Goal: Task Accomplishment & Management: Manage account settings

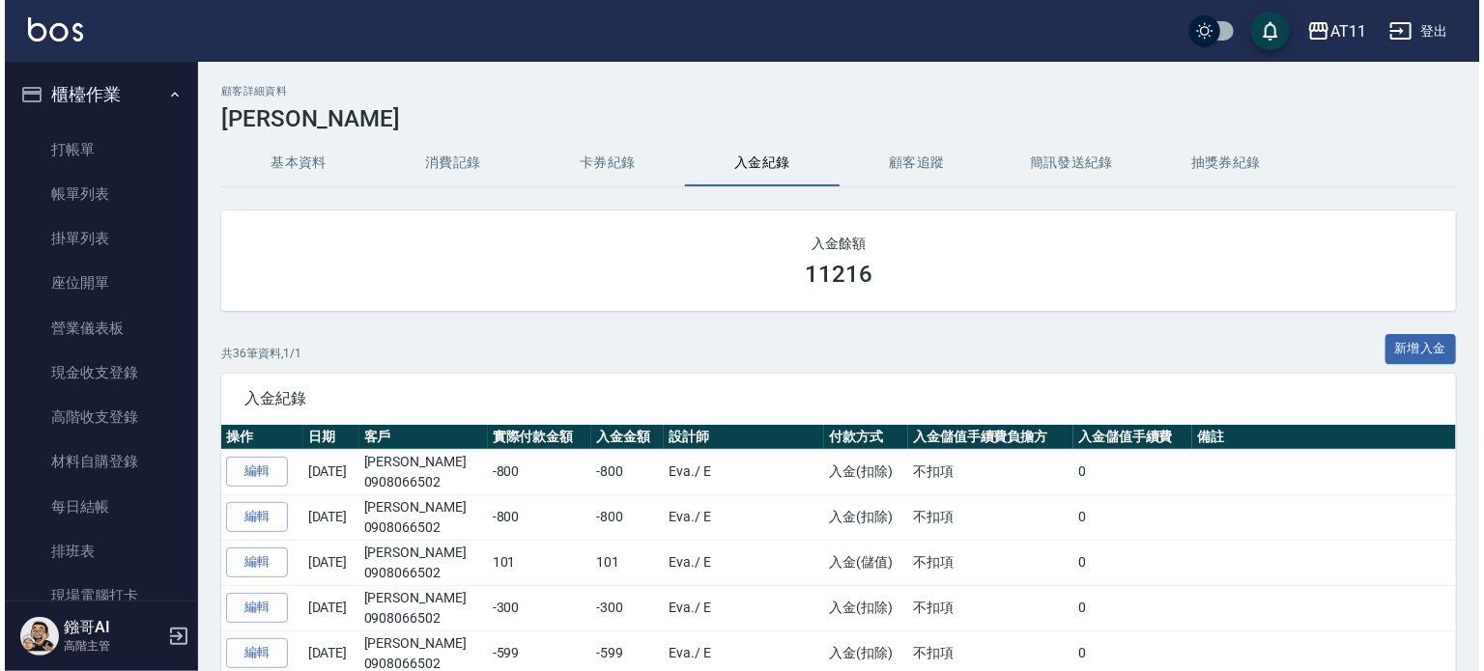
scroll to position [2256, 0]
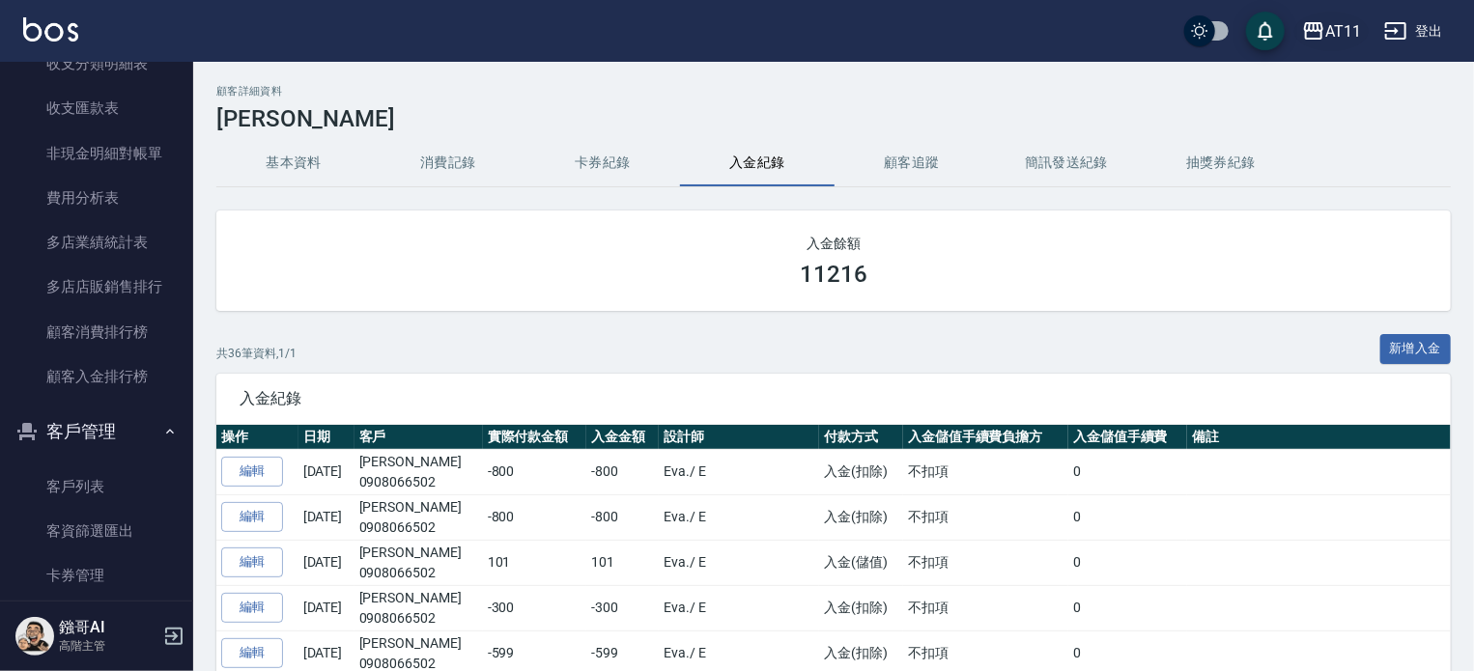
click at [1345, 34] on div "AT11" at bounding box center [1344, 31] width 36 height 24
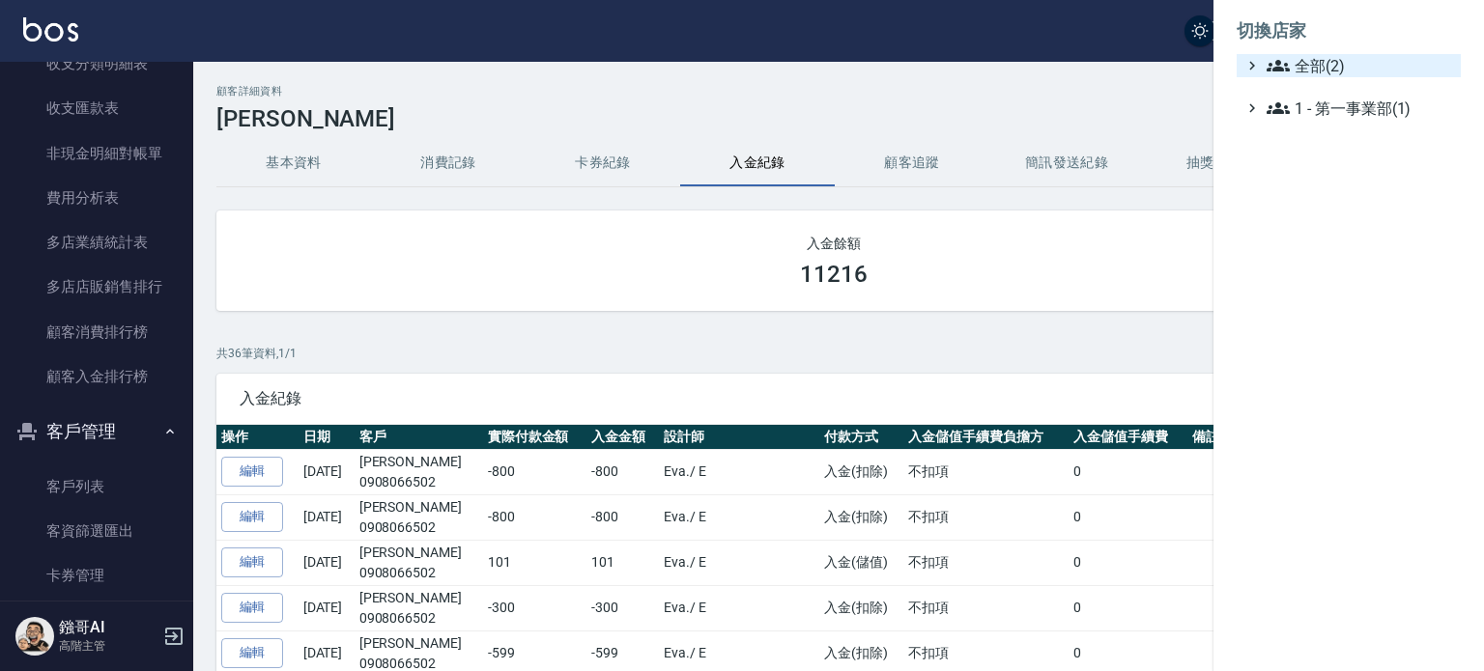
click at [1325, 56] on span "全部(2)" at bounding box center [1360, 65] width 186 height 23
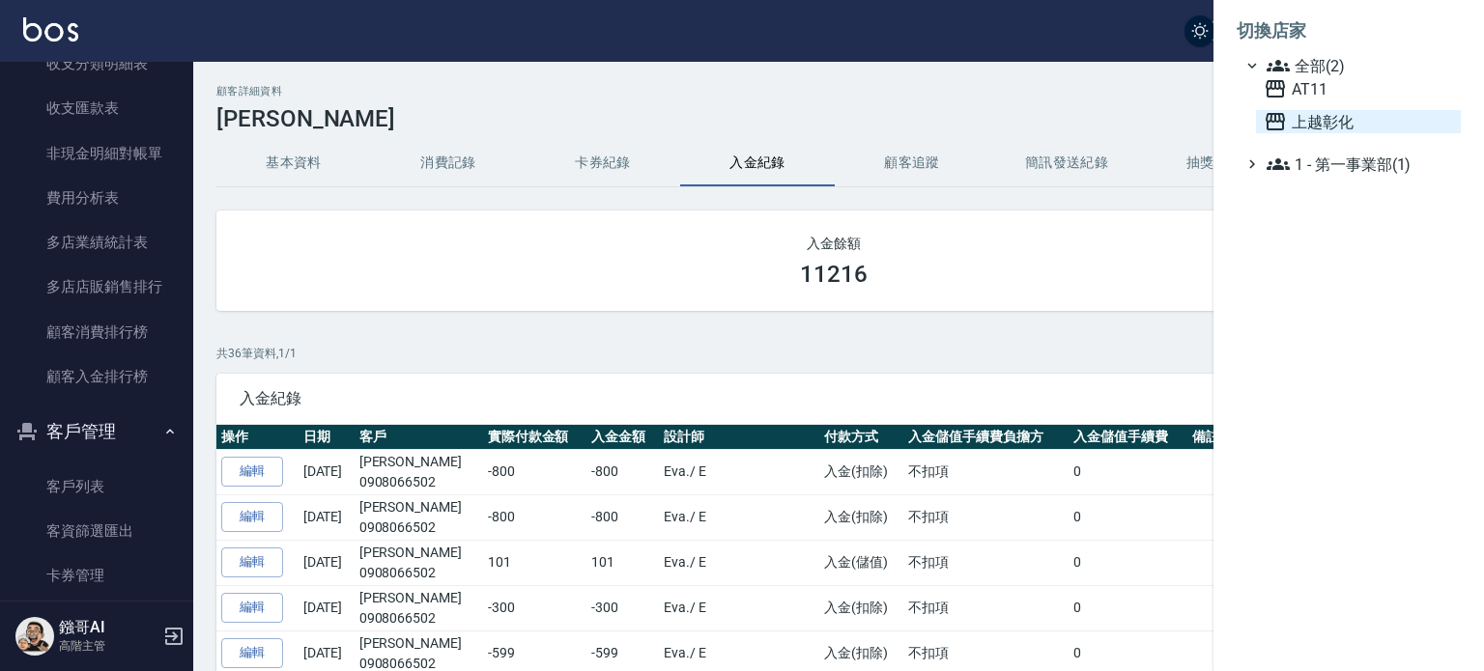
click at [1342, 123] on span "上越彰化" at bounding box center [1358, 121] width 189 height 23
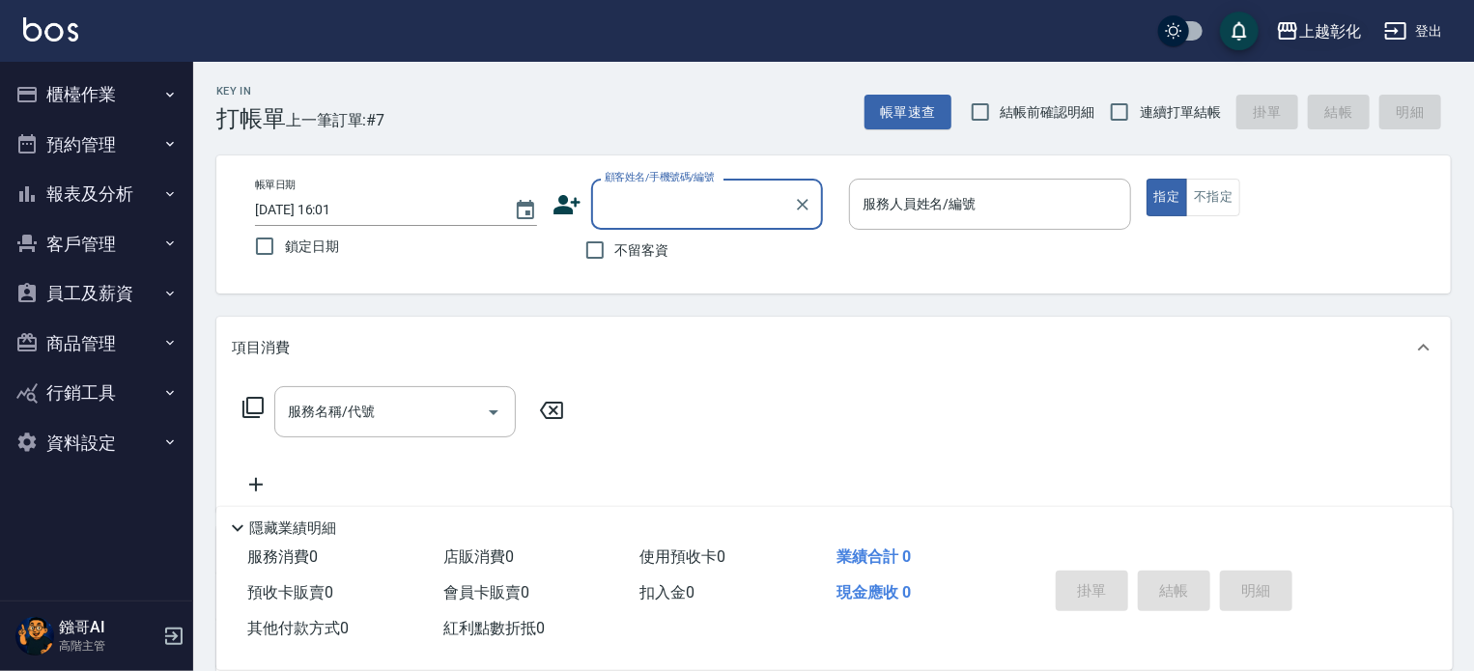
click at [1349, 22] on div "上越彰化" at bounding box center [1331, 31] width 62 height 24
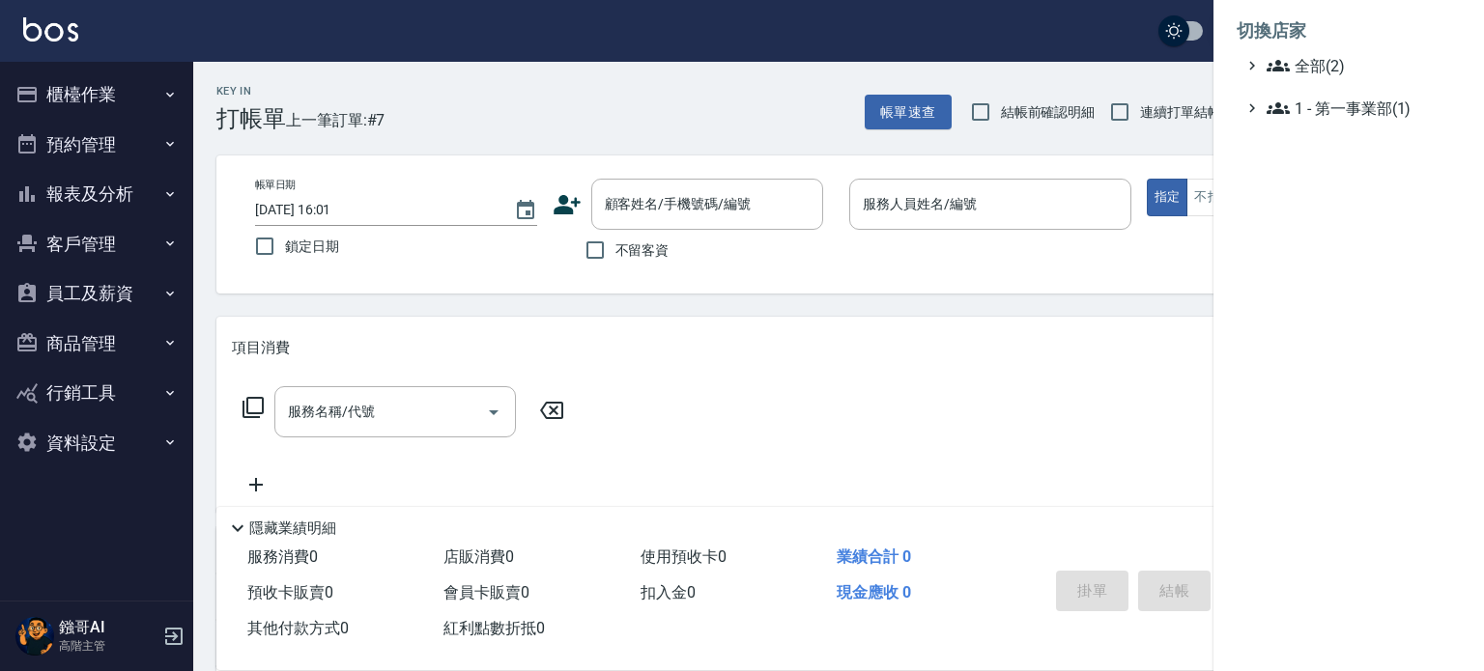
click at [553, 110] on div at bounding box center [742, 335] width 1484 height 671
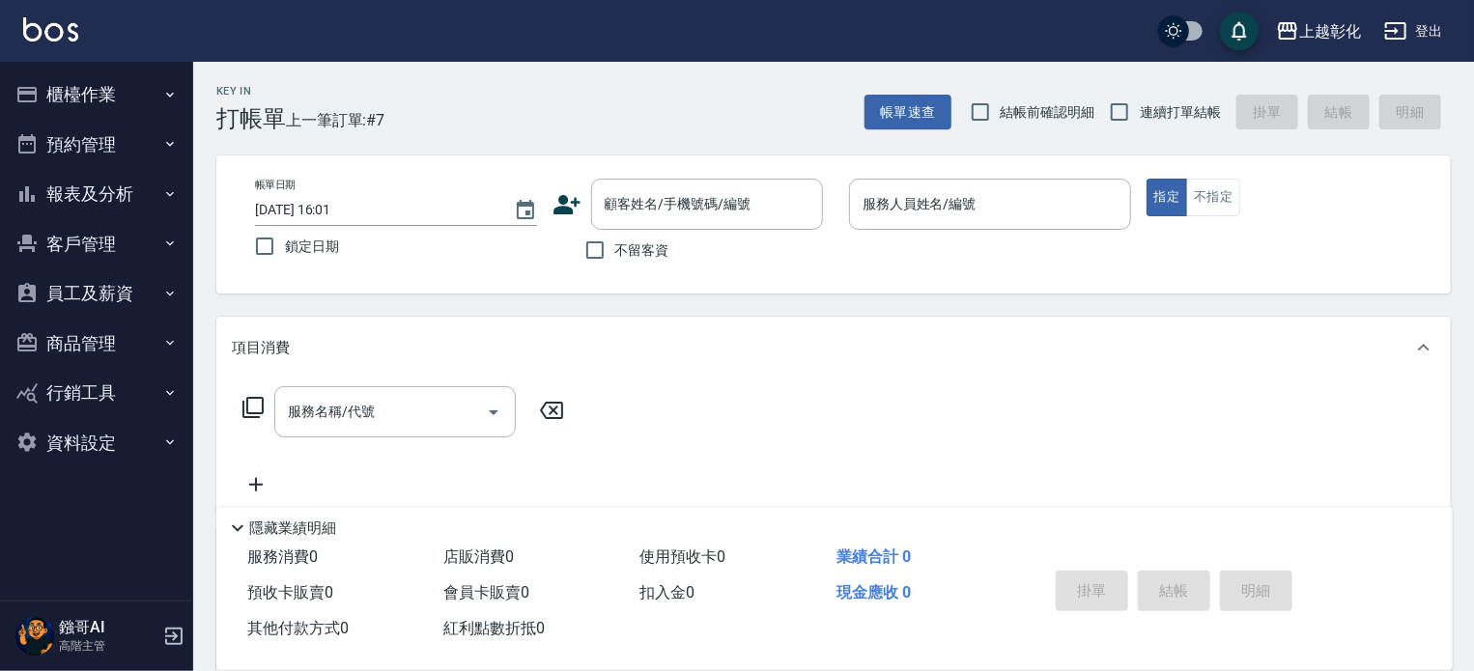
click at [167, 300] on icon "button" at bounding box center [169, 293] width 15 height 15
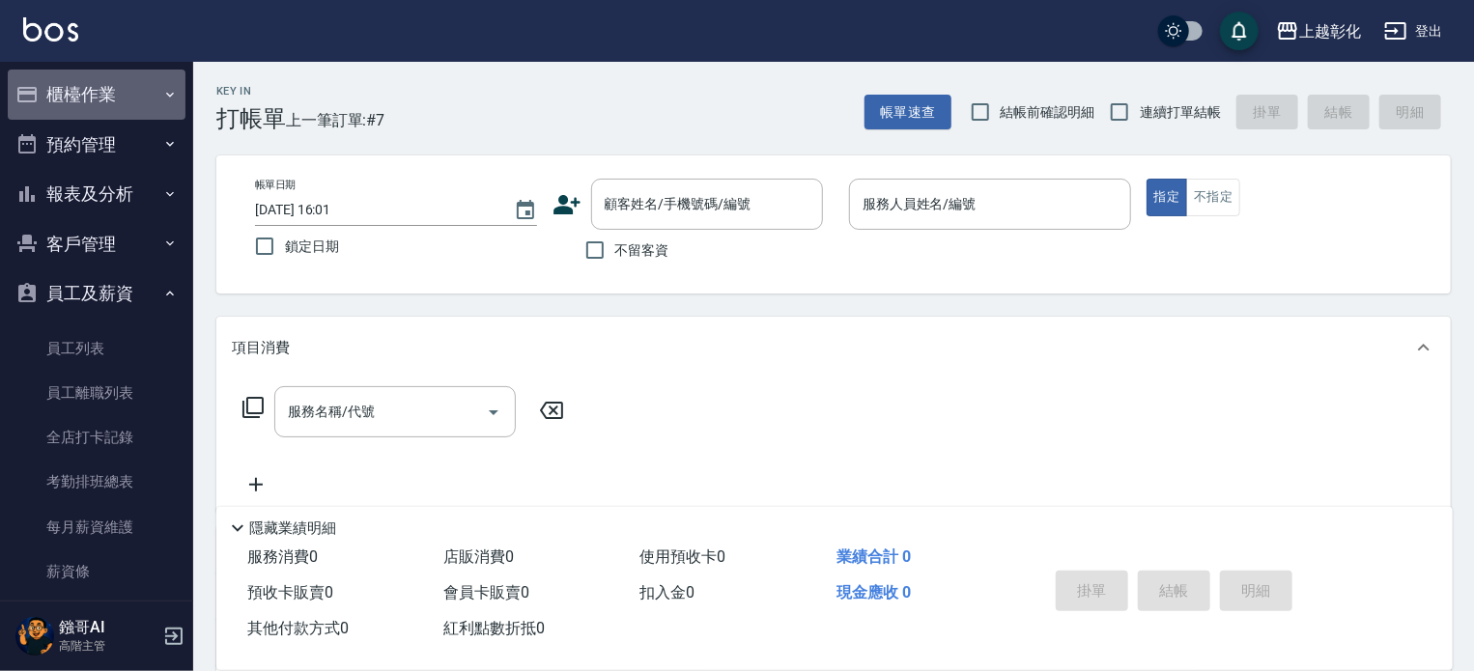
click at [129, 98] on button "櫃檯作業" at bounding box center [97, 95] width 178 height 50
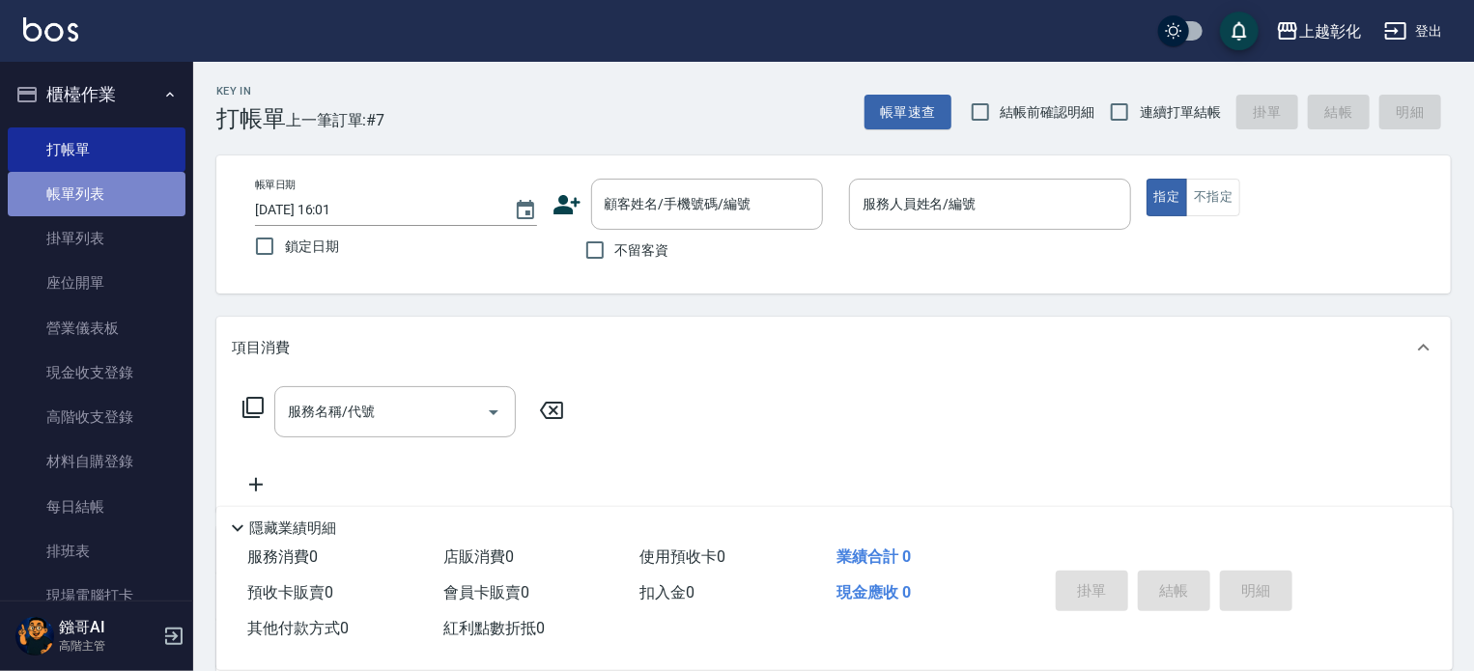
click at [117, 186] on link "帳單列表" at bounding box center [97, 194] width 178 height 44
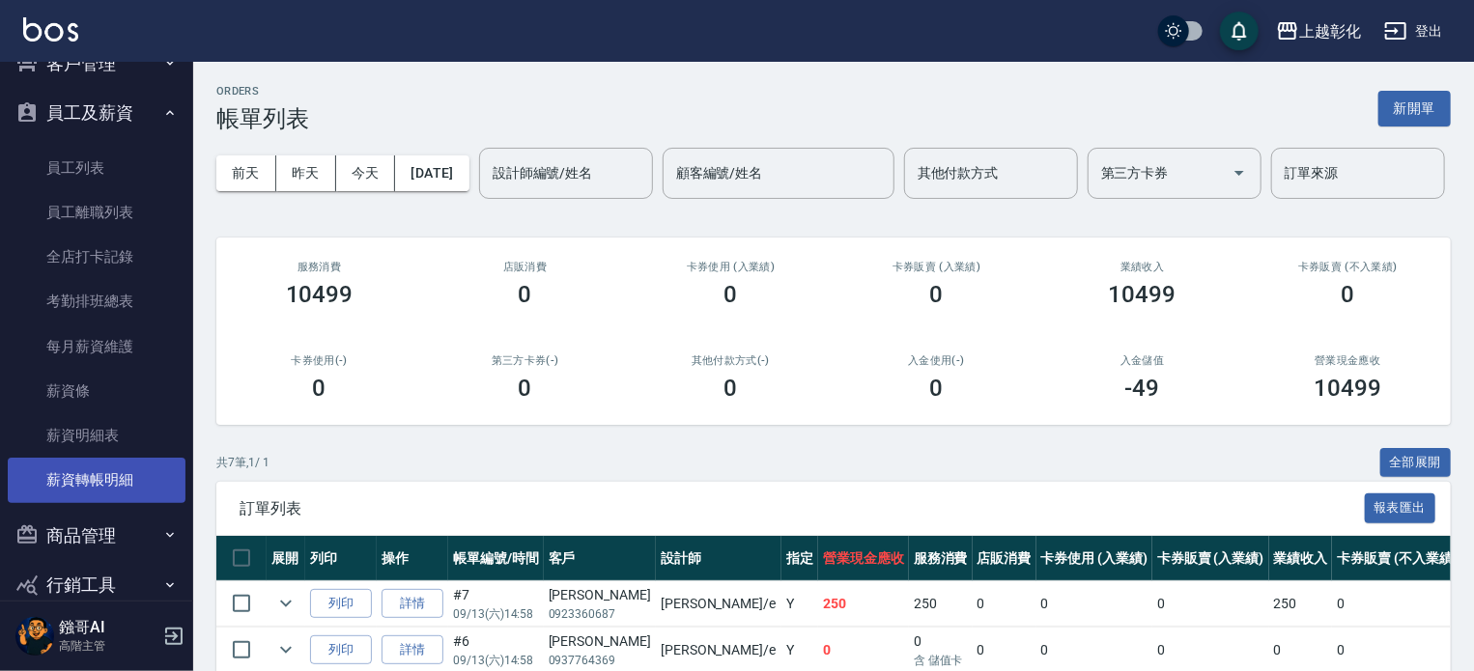
scroll to position [814, 0]
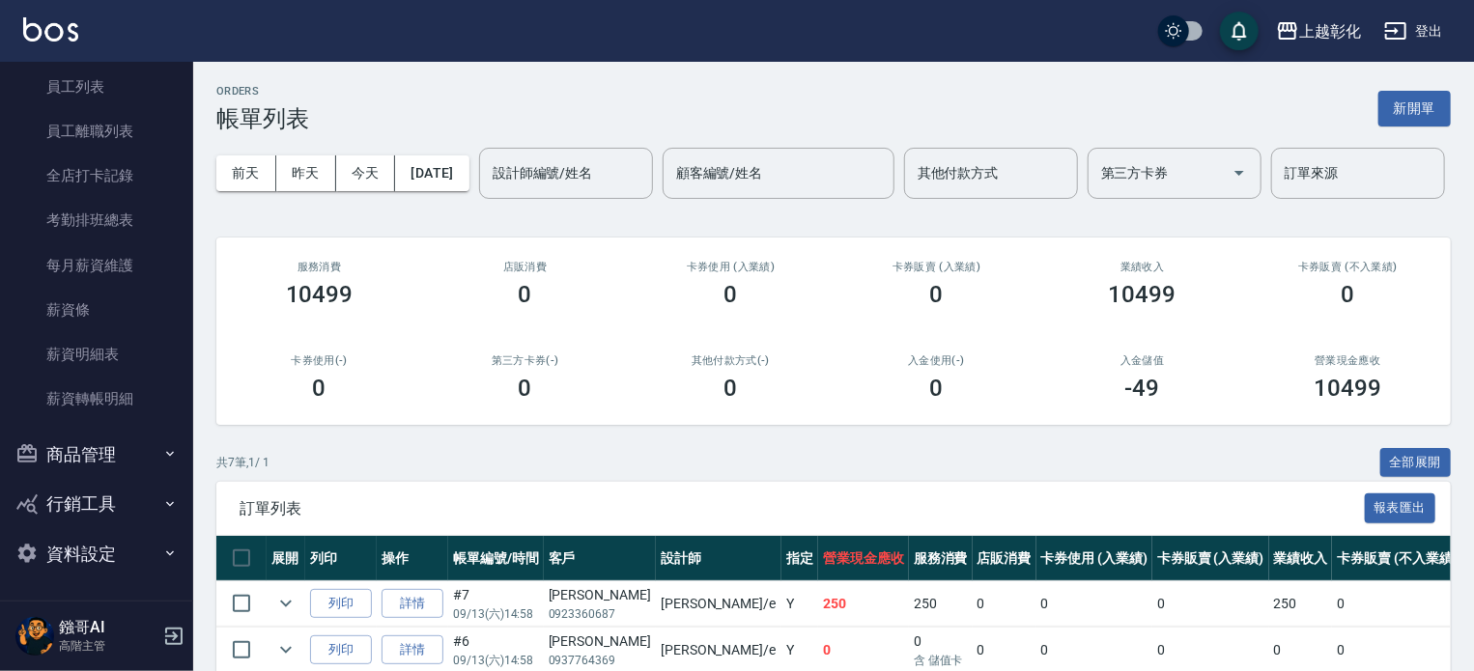
click at [116, 445] on button "商品管理" at bounding box center [97, 455] width 178 height 50
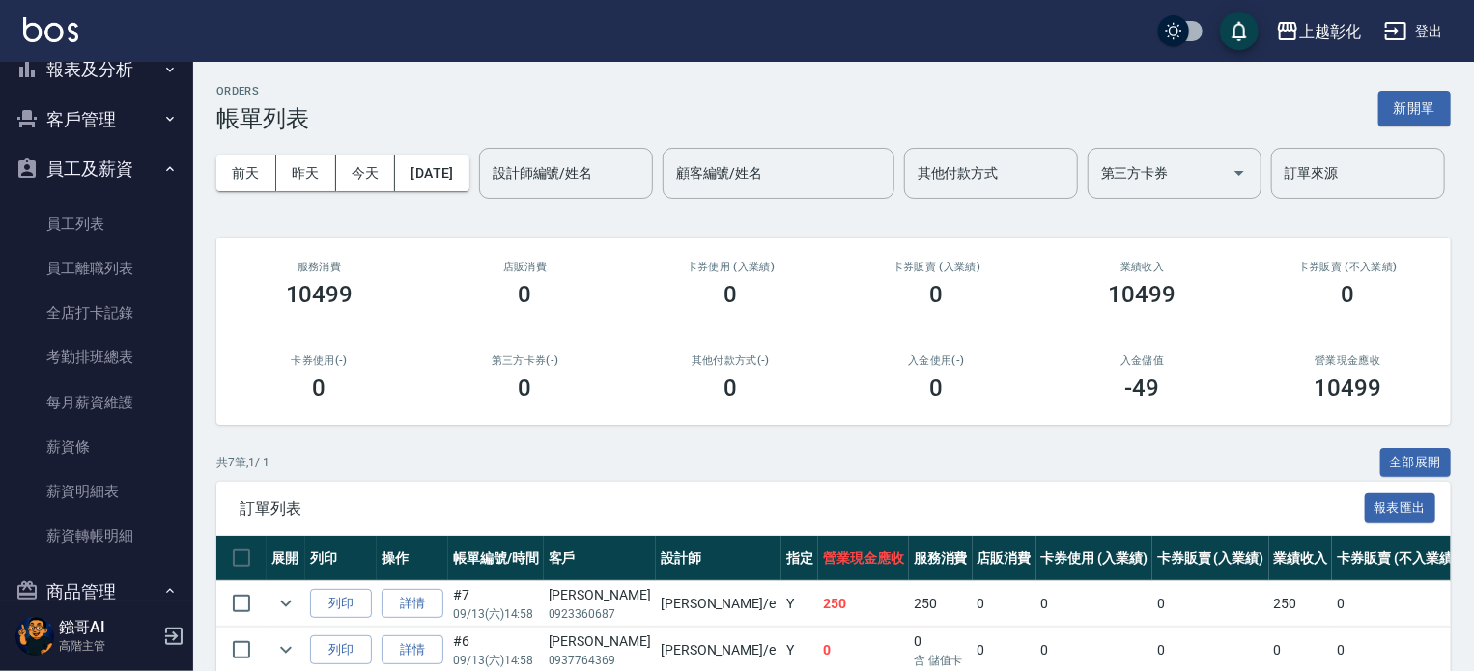
scroll to position [419, 0]
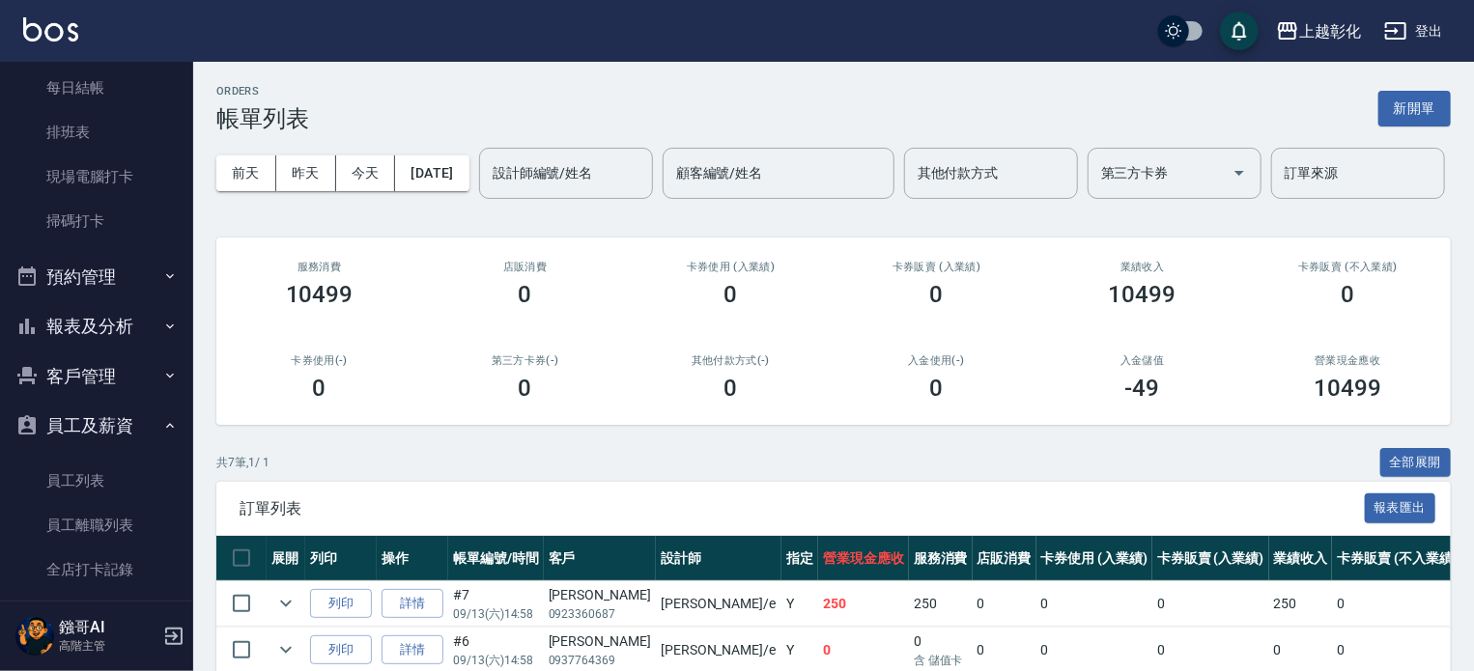
click at [121, 393] on button "客戶管理" at bounding box center [97, 377] width 178 height 50
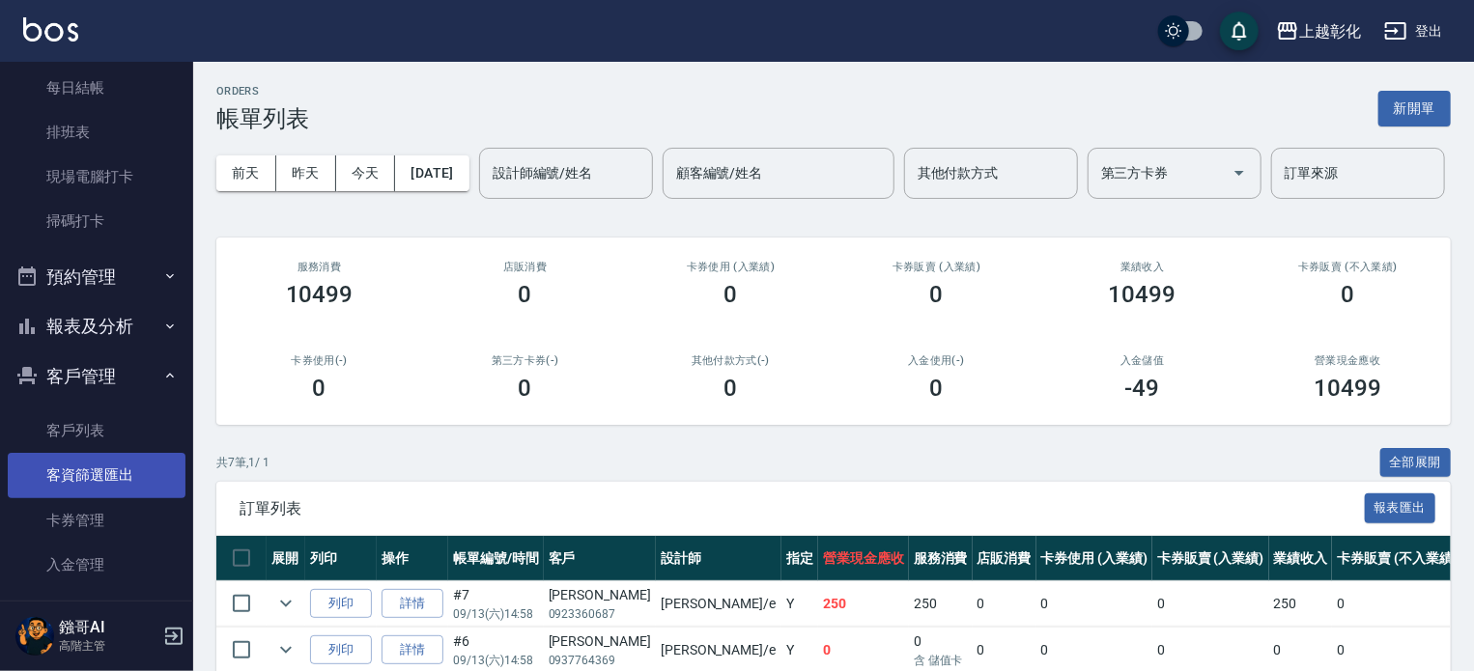
click at [108, 478] on link "客資篩選匯出" at bounding box center [97, 475] width 178 height 44
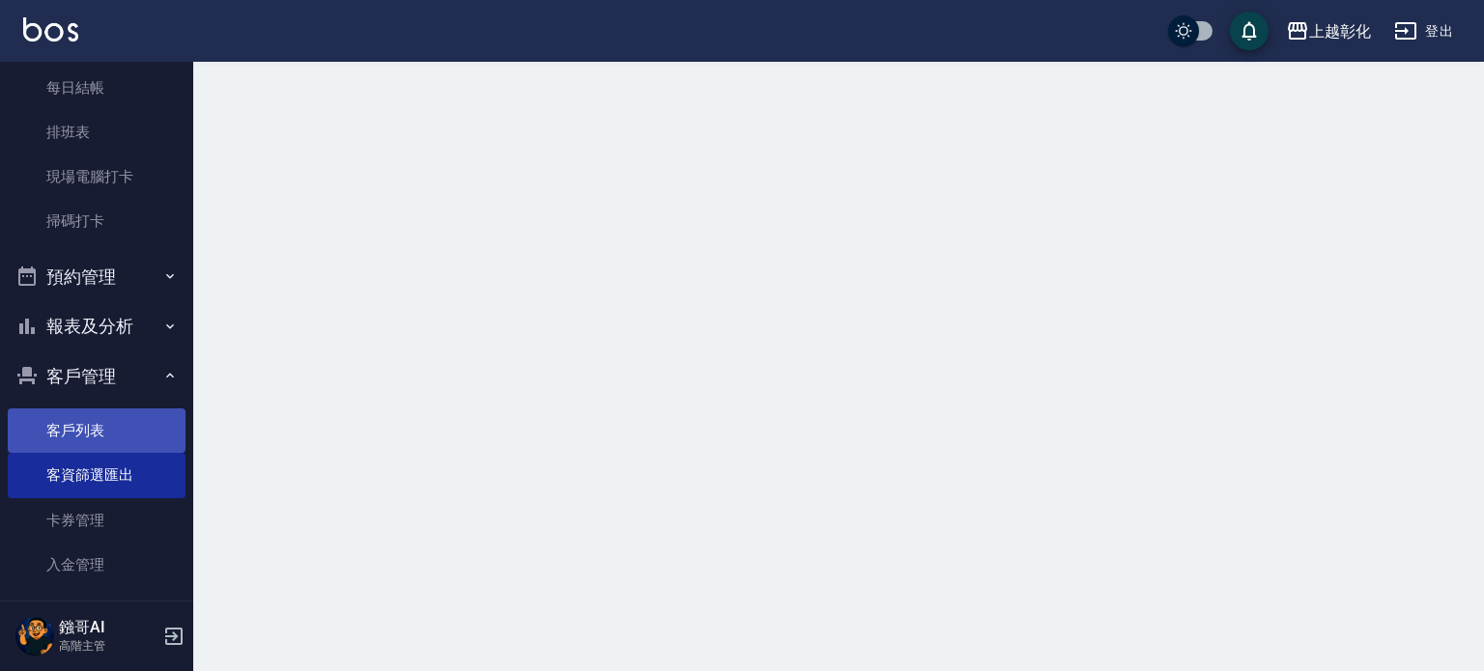
click at [106, 443] on link "客戶列表" at bounding box center [97, 431] width 178 height 44
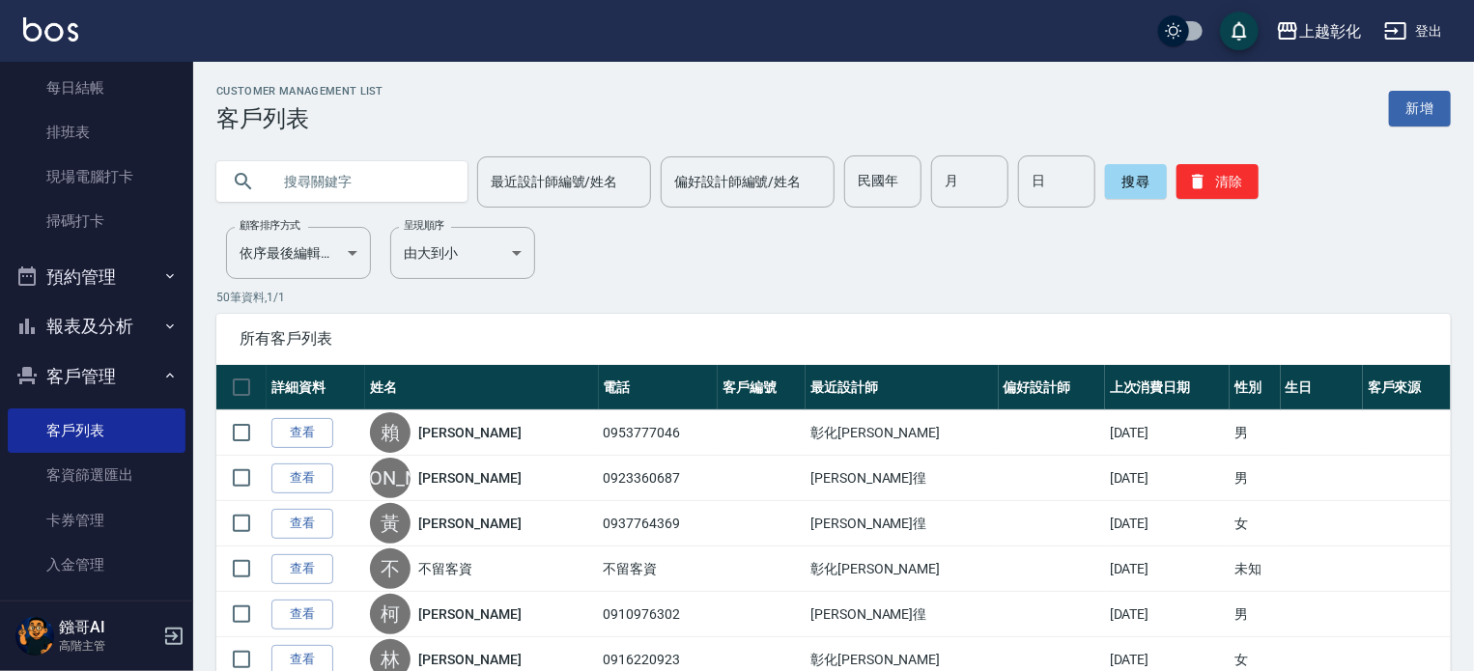
click at [351, 177] on input "text" at bounding box center [362, 182] width 182 height 52
type input "0966221500"
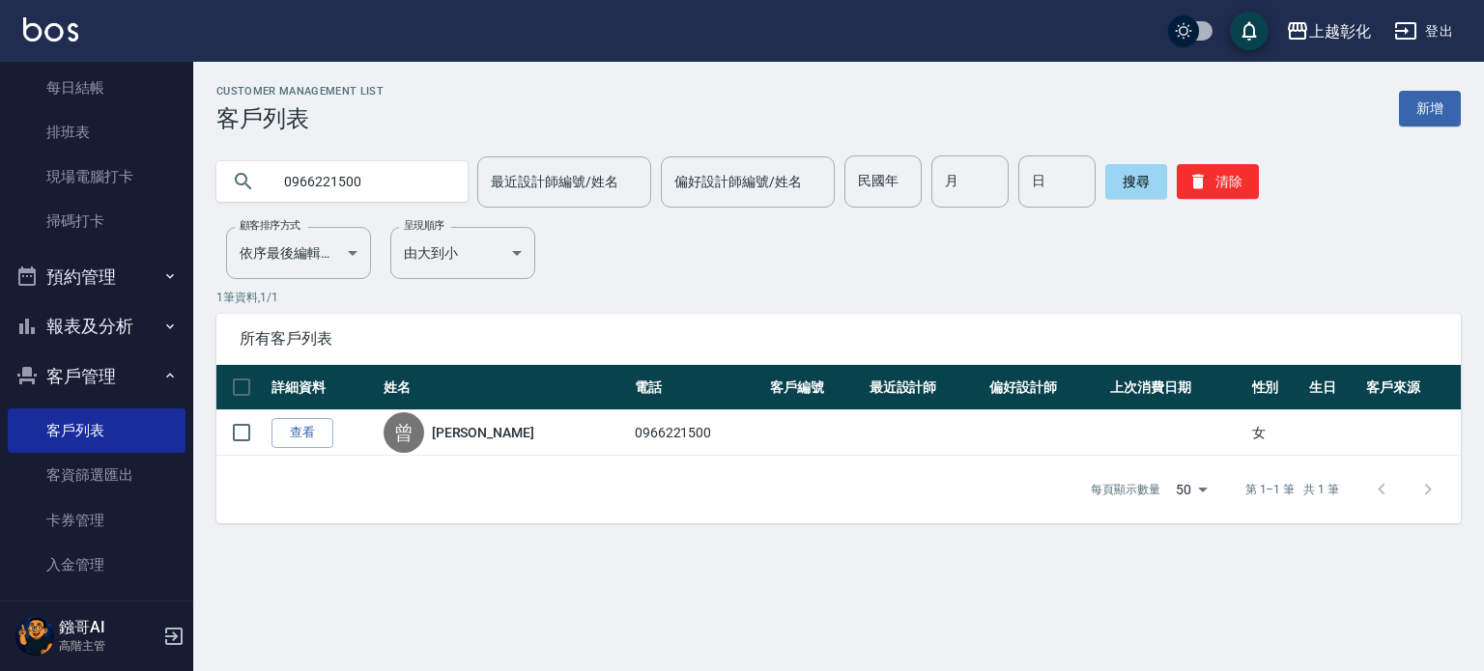
click at [308, 440] on link "查看" at bounding box center [302, 433] width 62 height 30
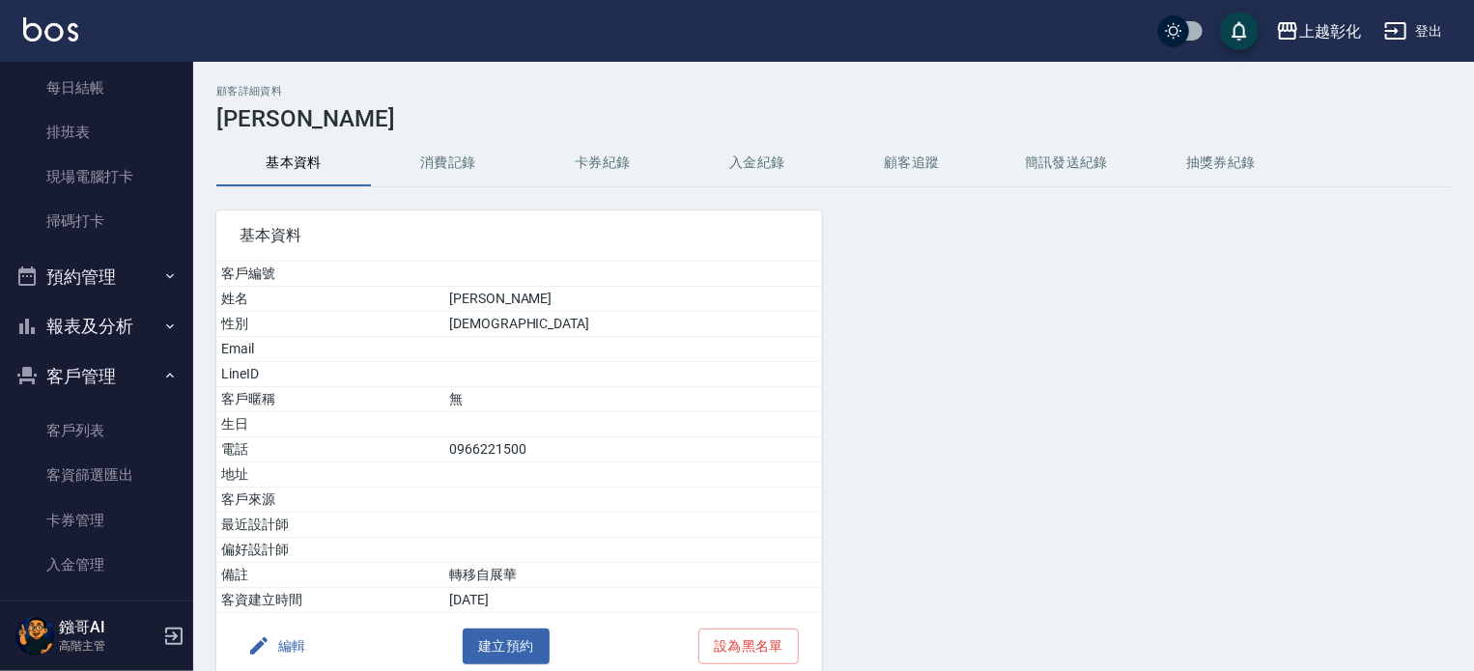
click at [590, 168] on button "卡券紀錄" at bounding box center [603, 163] width 155 height 46
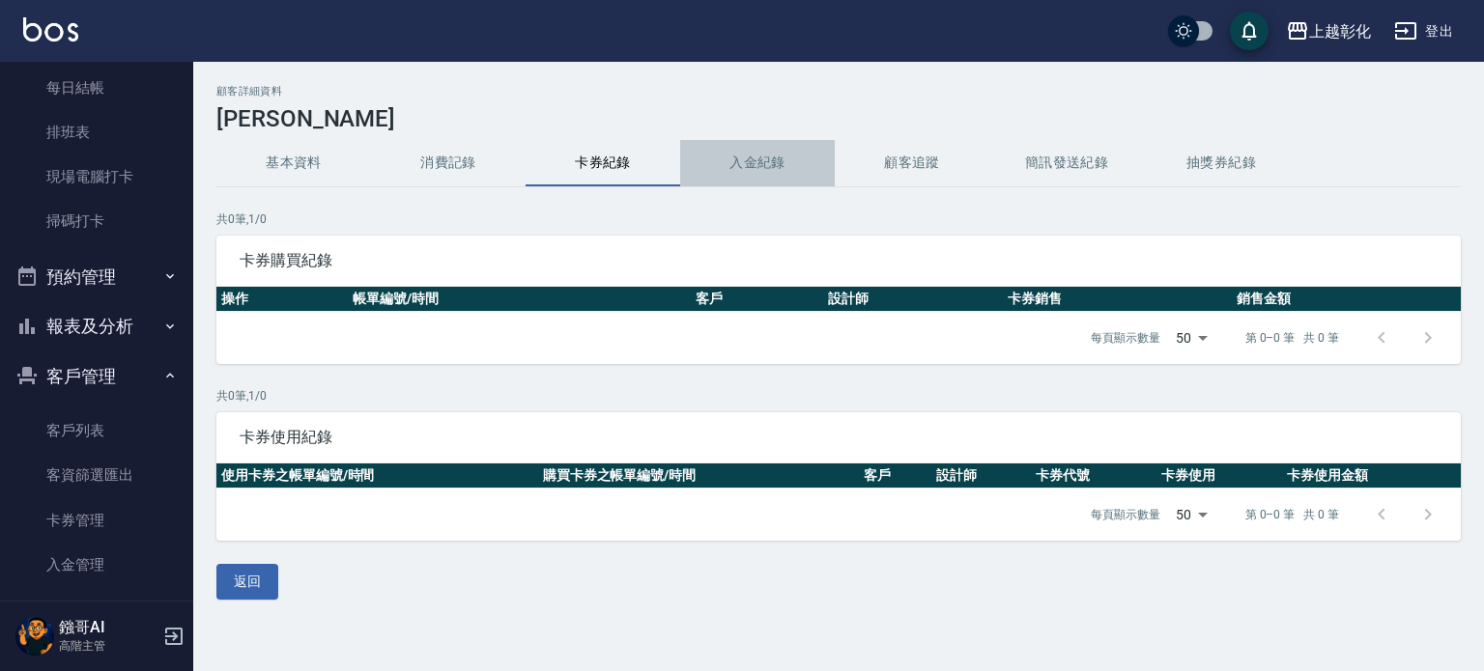
click at [777, 163] on button "入金紀錄" at bounding box center [757, 163] width 155 height 46
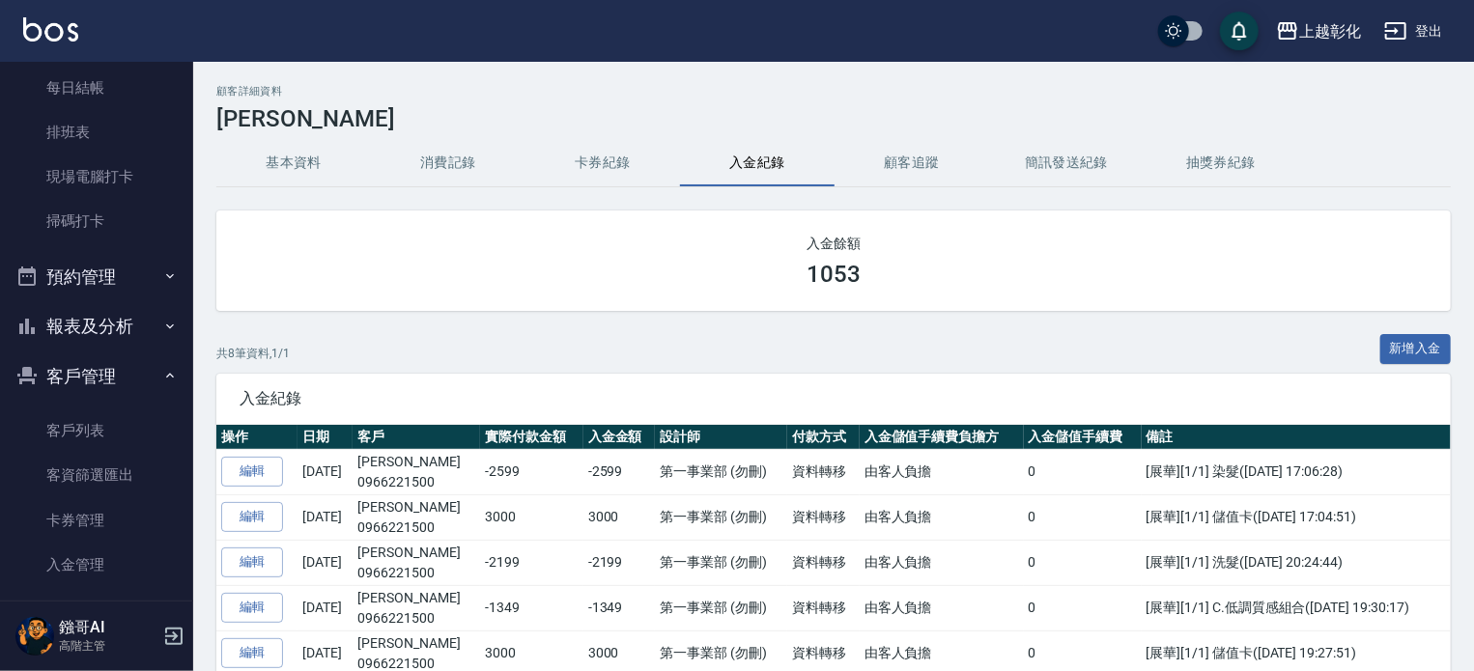
click at [615, 153] on button "卡券紀錄" at bounding box center [603, 163] width 155 height 46
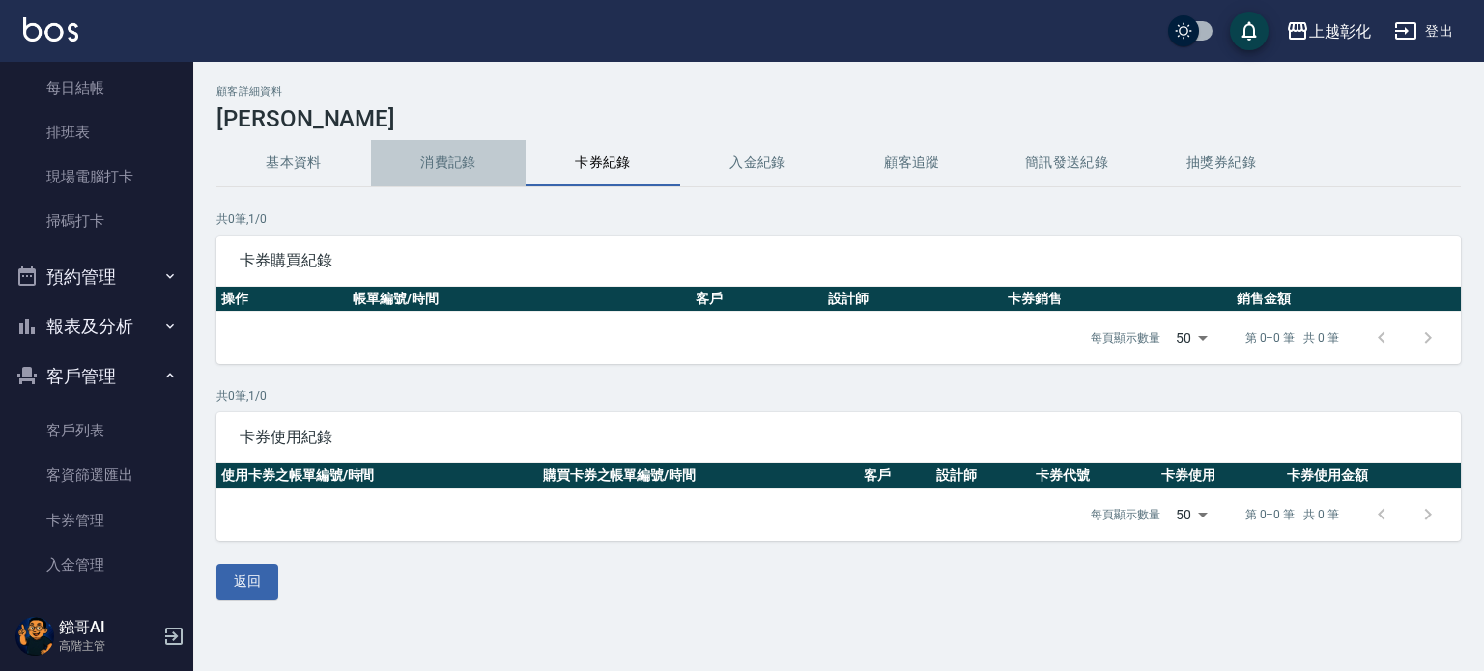
click at [467, 162] on button "消費記錄" at bounding box center [448, 163] width 155 height 46
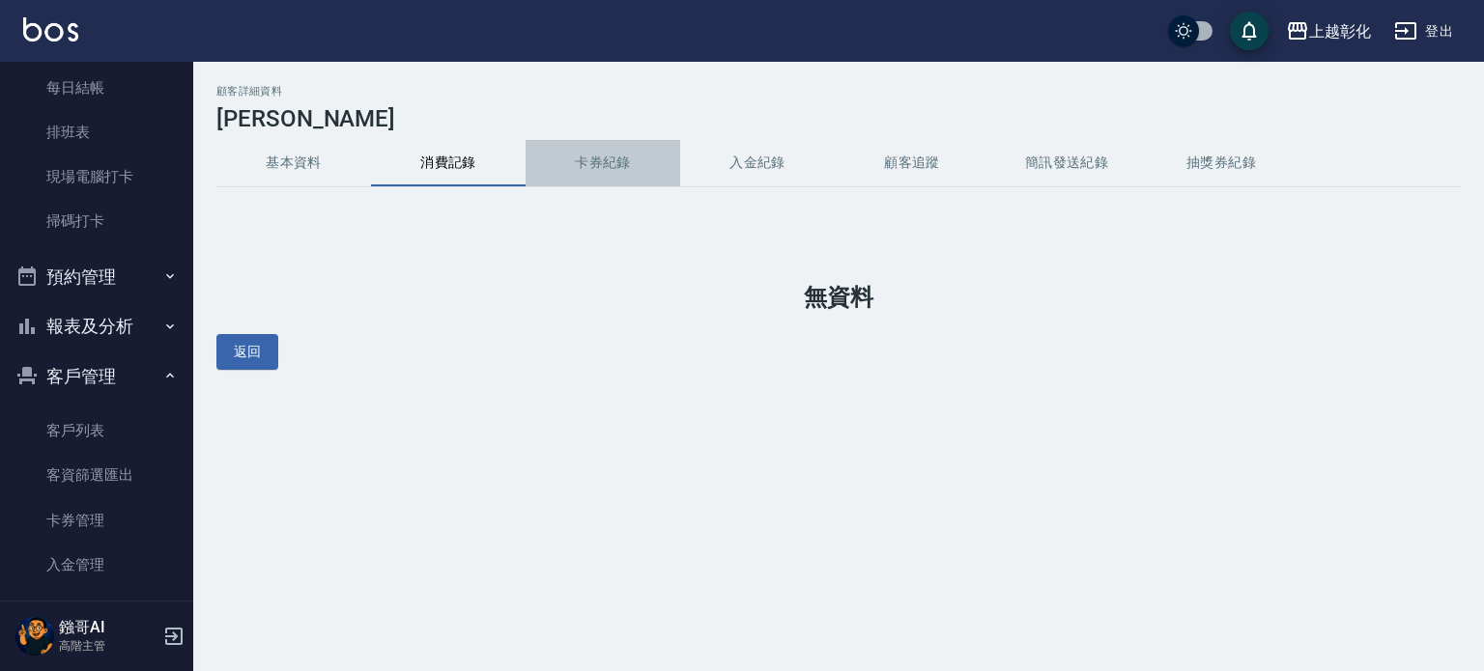
click at [595, 165] on button "卡券紀錄" at bounding box center [603, 163] width 155 height 46
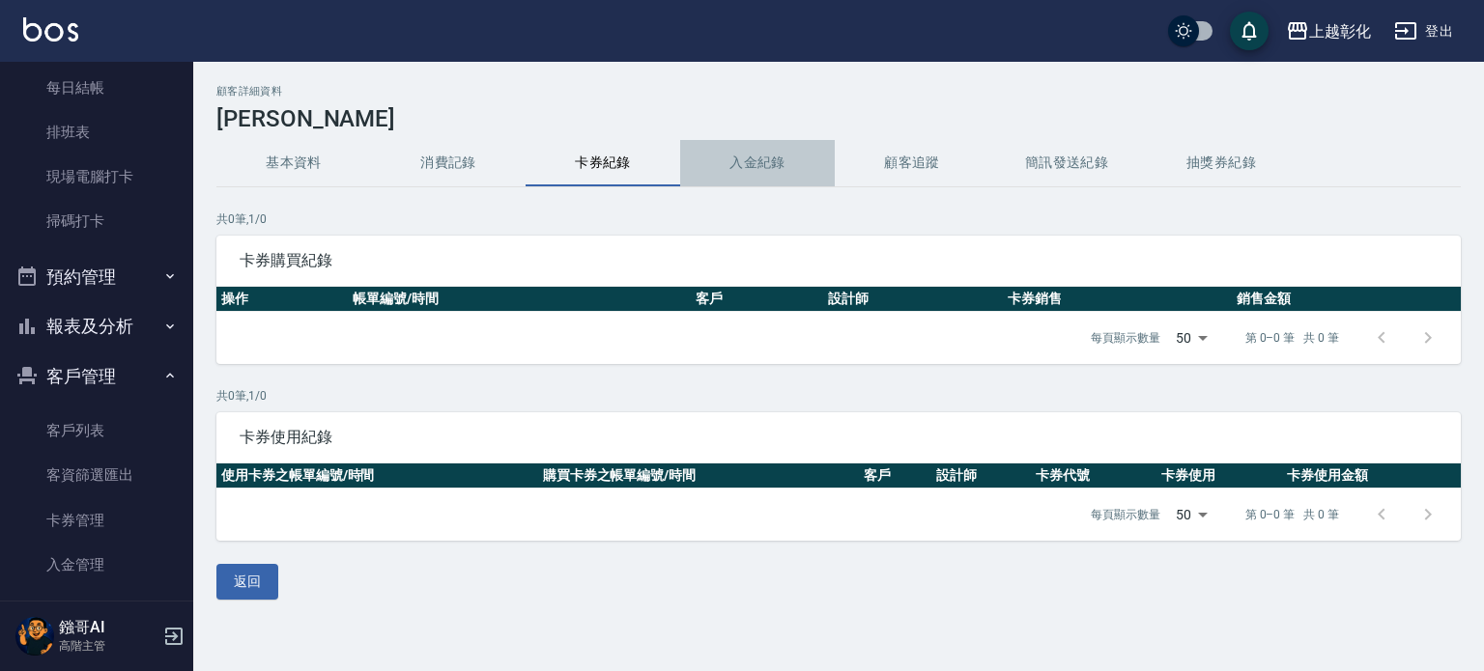
click at [772, 169] on button "入金紀錄" at bounding box center [757, 163] width 155 height 46
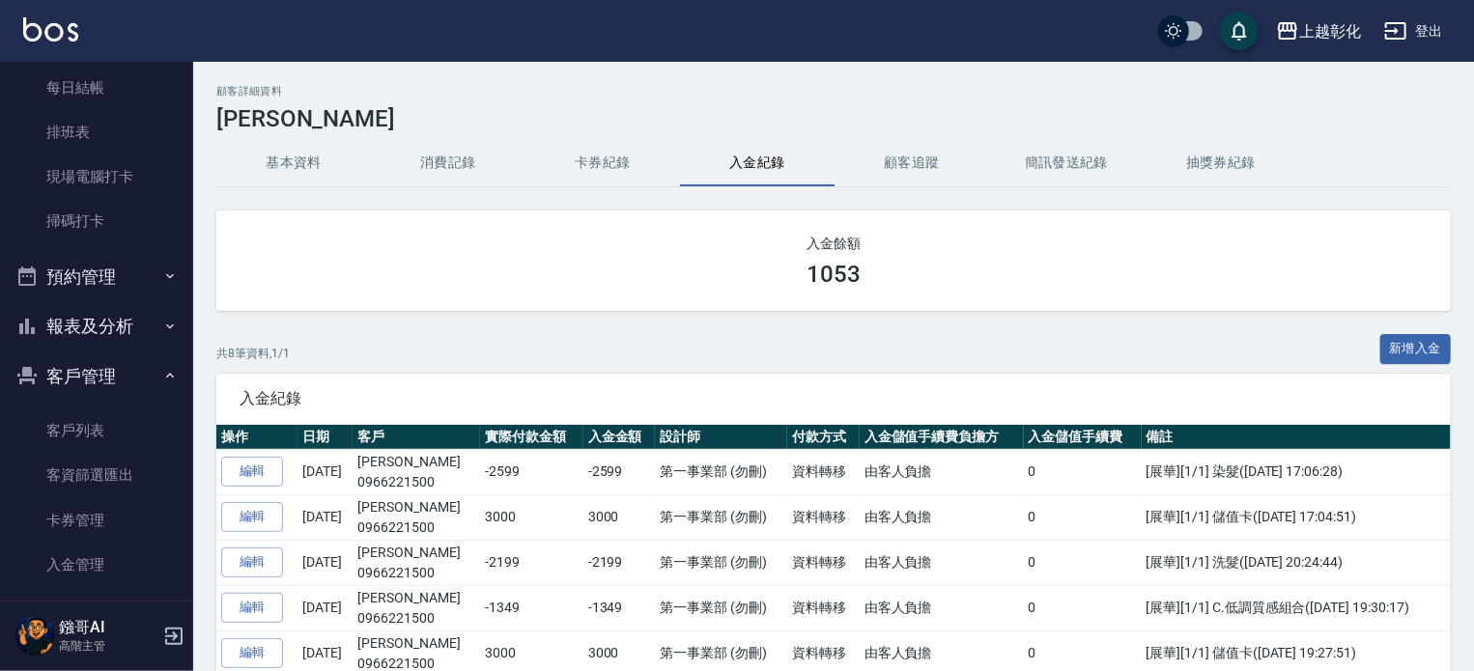
click at [631, 148] on button "卡券紀錄" at bounding box center [603, 163] width 155 height 46
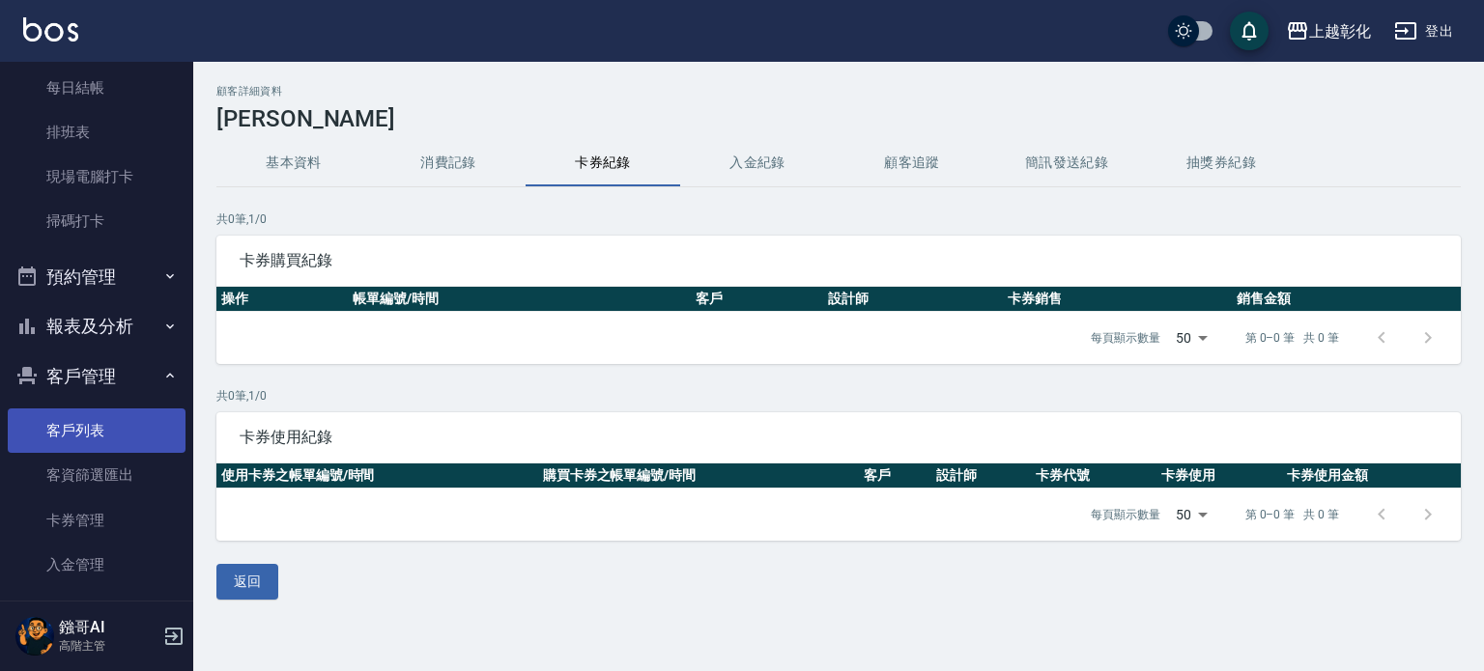
click at [94, 426] on link "客戶列表" at bounding box center [97, 431] width 178 height 44
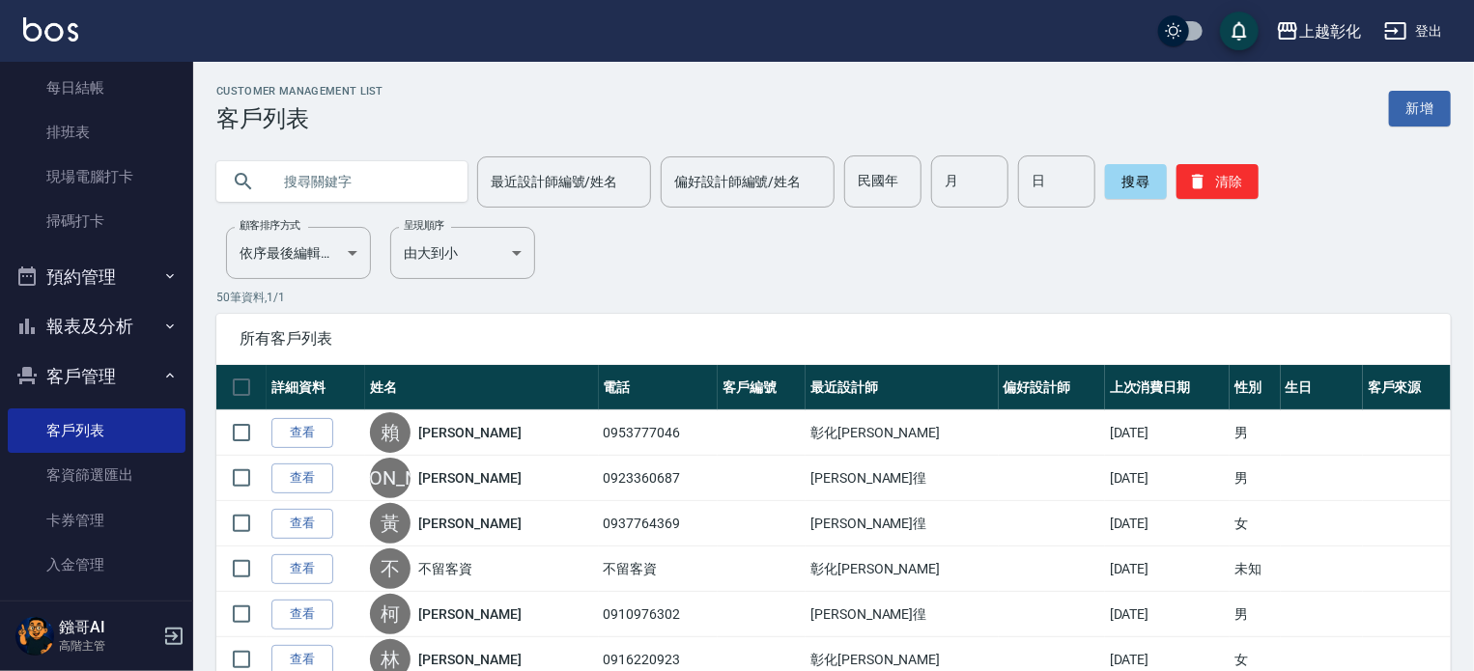
click at [402, 178] on input "text" at bounding box center [362, 182] width 182 height 52
type input "0905356310"
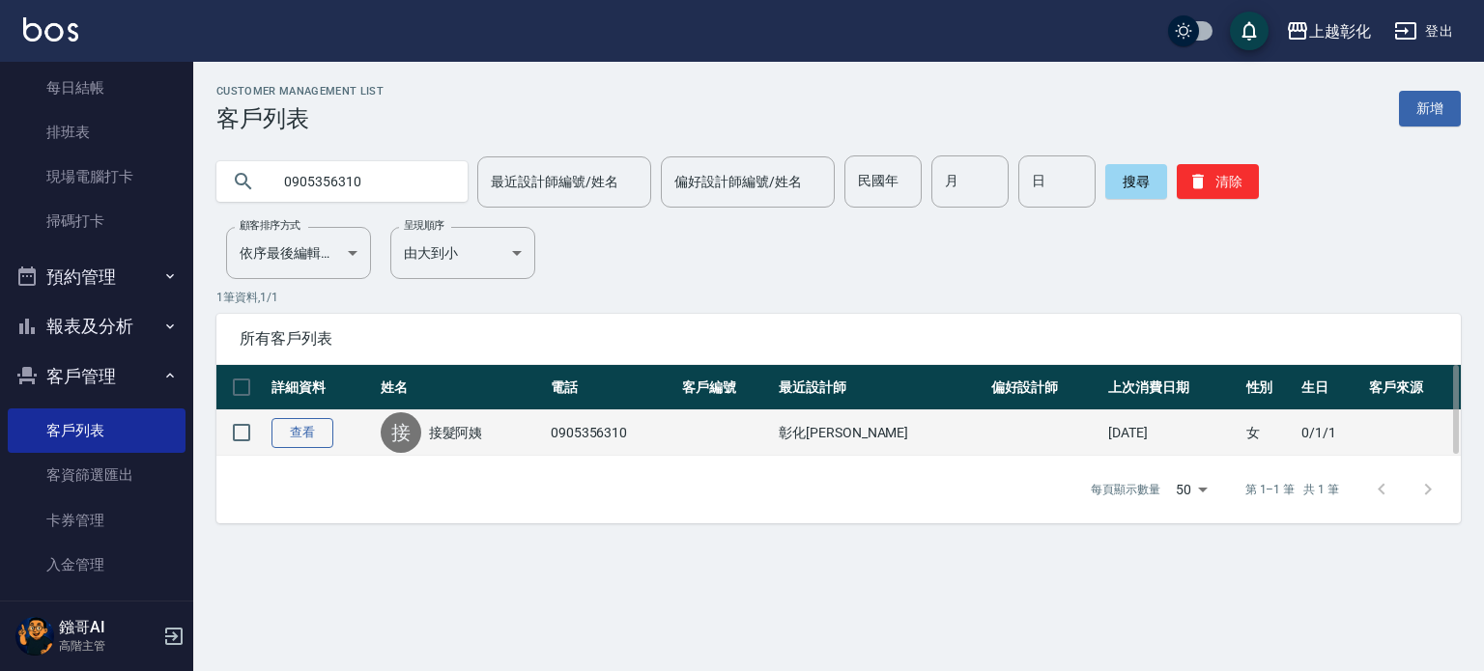
click at [306, 437] on link "查看" at bounding box center [302, 433] width 62 height 30
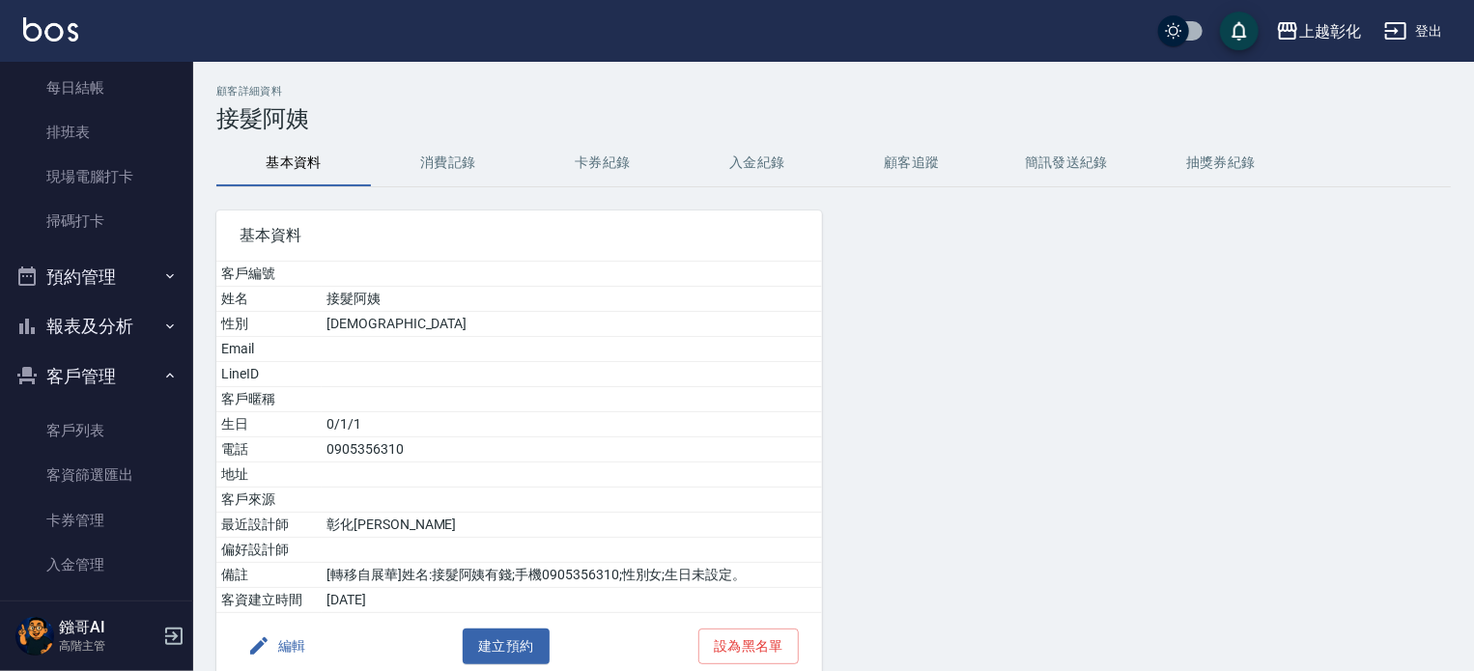
click at [635, 161] on button "卡券紀錄" at bounding box center [603, 163] width 155 height 46
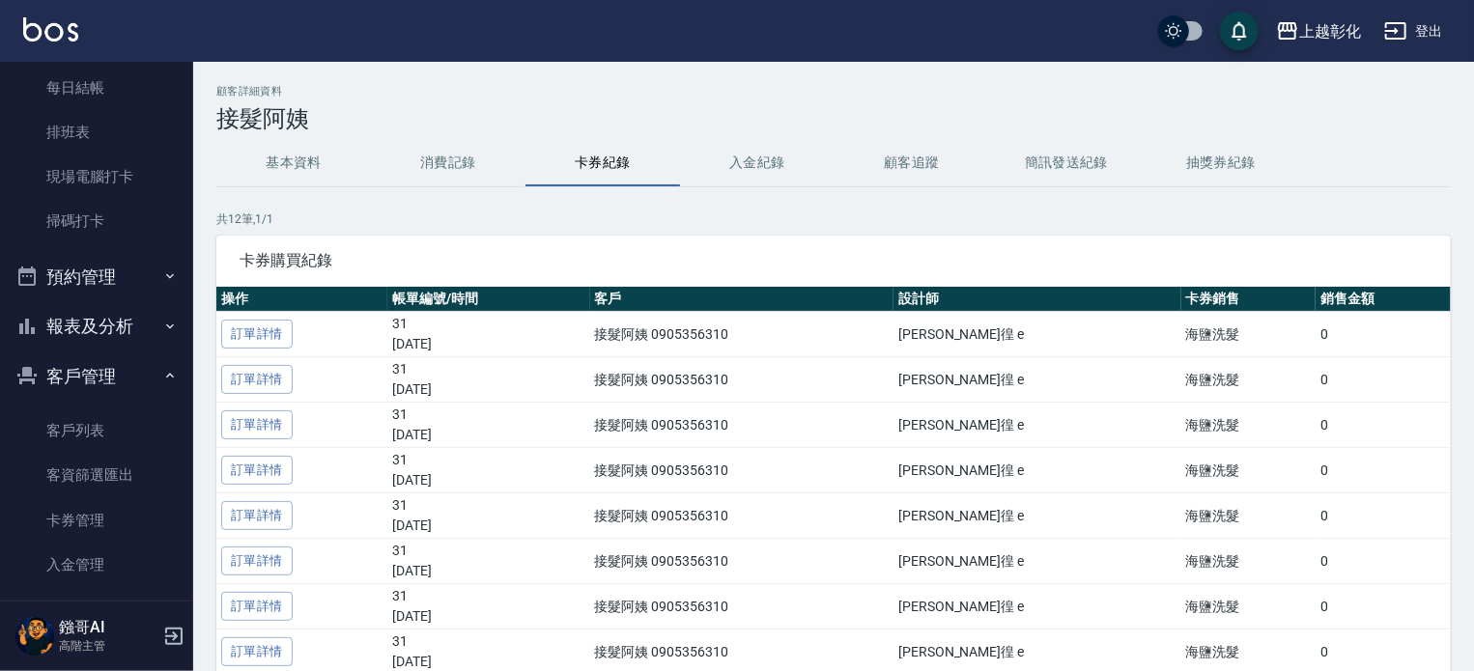
click at [772, 165] on button "入金紀錄" at bounding box center [757, 163] width 155 height 46
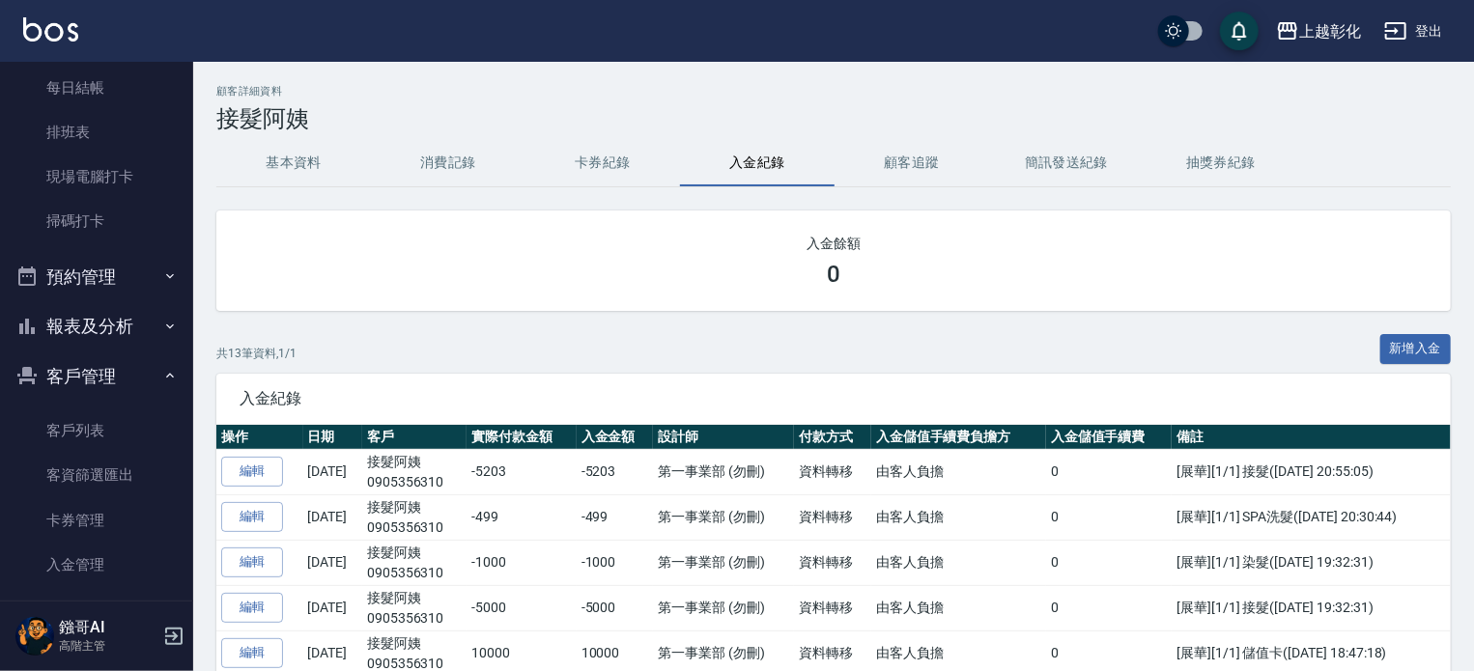
click at [582, 155] on button "卡券紀錄" at bounding box center [603, 163] width 155 height 46
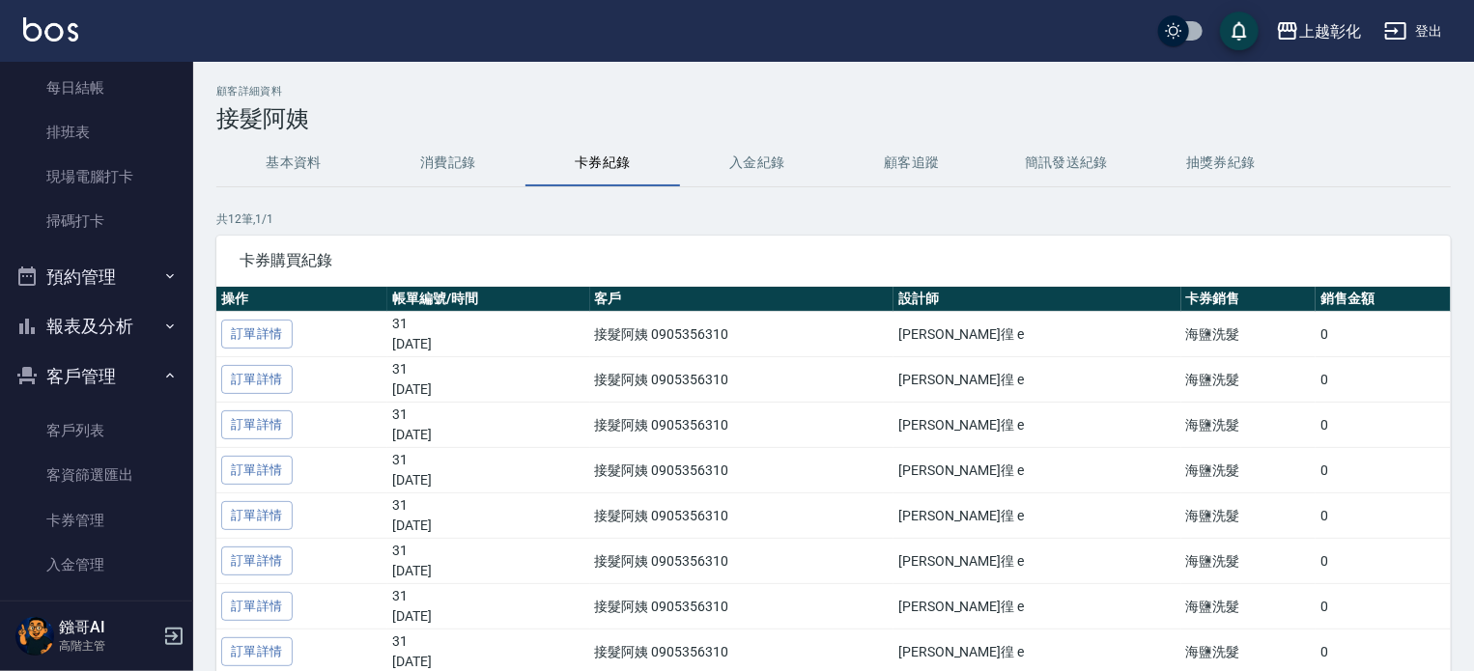
click at [635, 165] on button "卡券紀錄" at bounding box center [603, 163] width 155 height 46
click at [696, 142] on button "入金紀錄" at bounding box center [757, 163] width 155 height 46
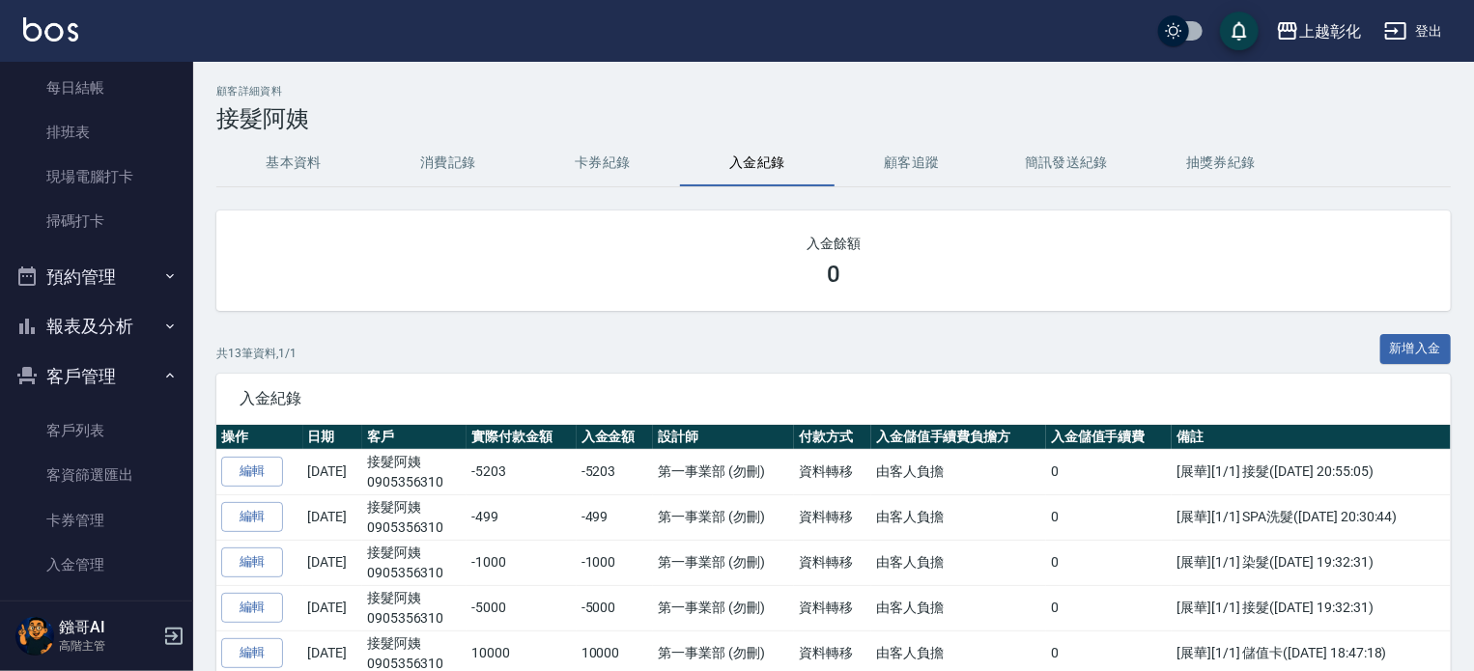
click at [753, 157] on button "入金紀錄" at bounding box center [757, 163] width 155 height 46
click at [553, 151] on button "卡券紀錄" at bounding box center [603, 163] width 155 height 46
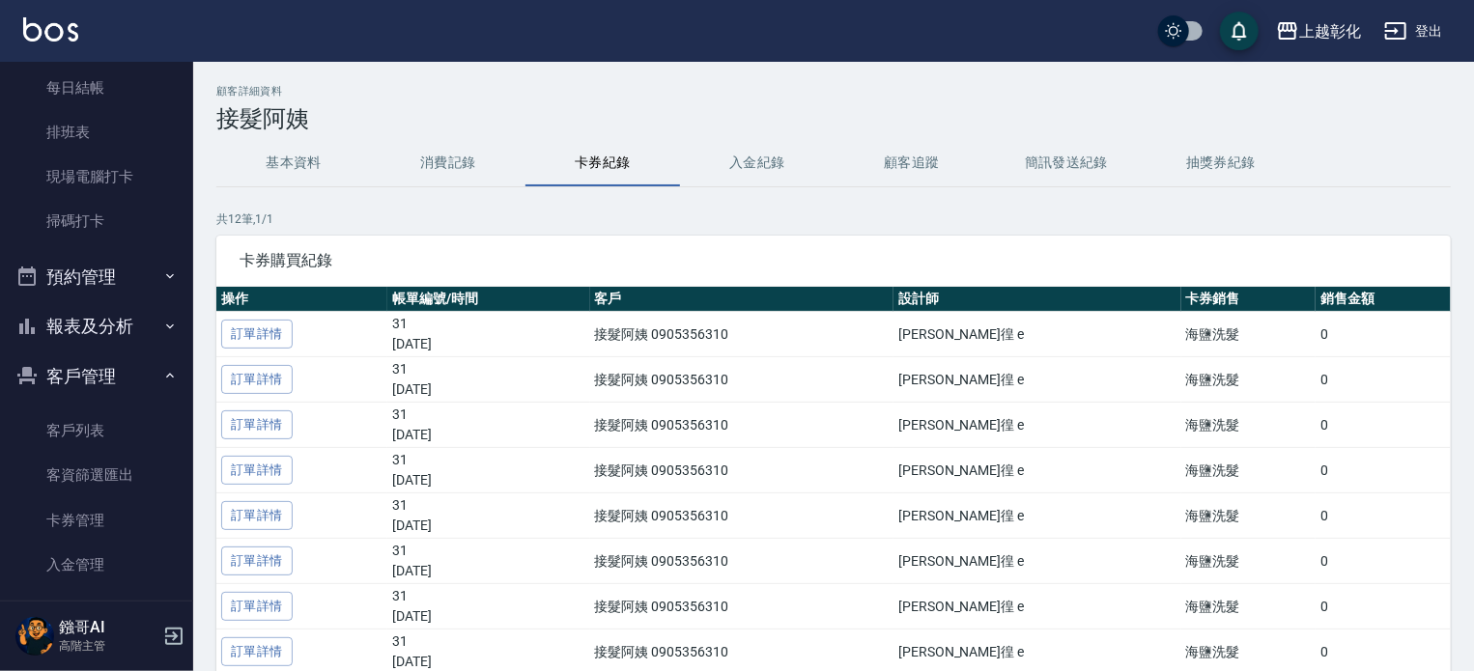
click at [455, 158] on button "消費記錄" at bounding box center [448, 163] width 155 height 46
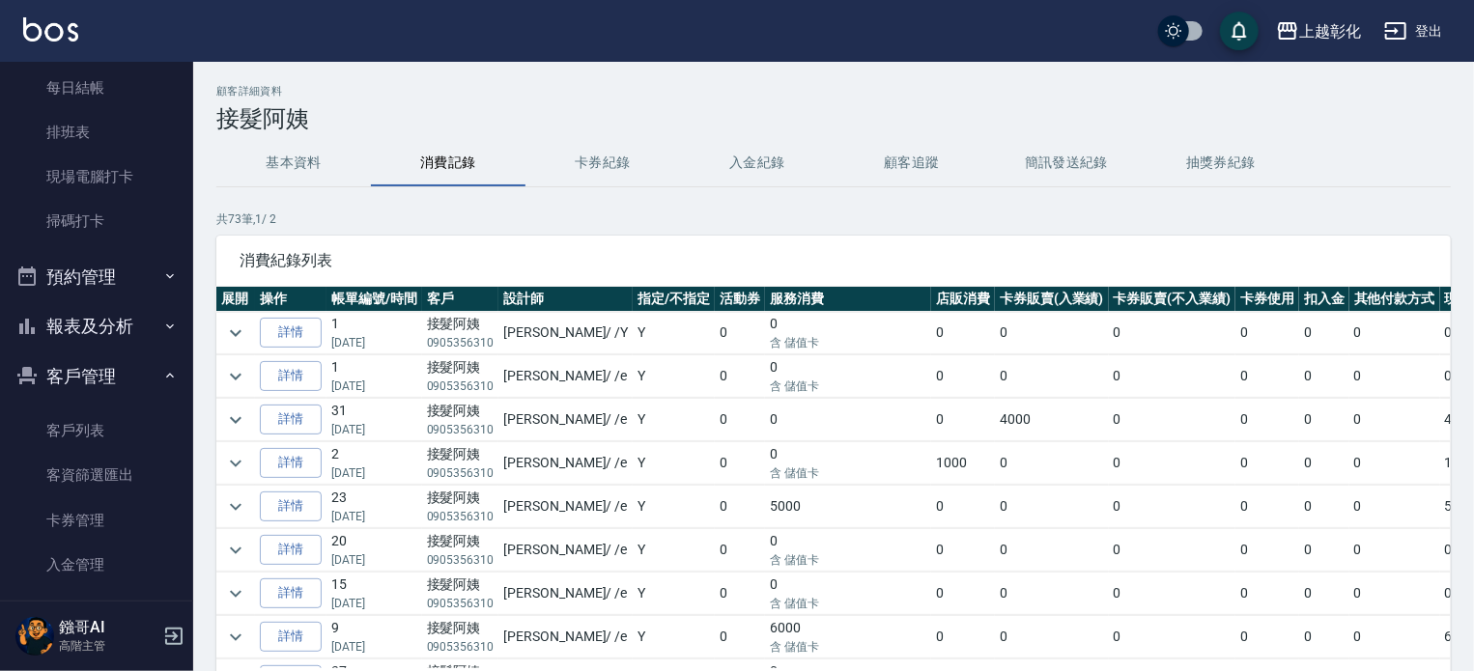
click at [310, 156] on button "基本資料" at bounding box center [293, 163] width 155 height 46
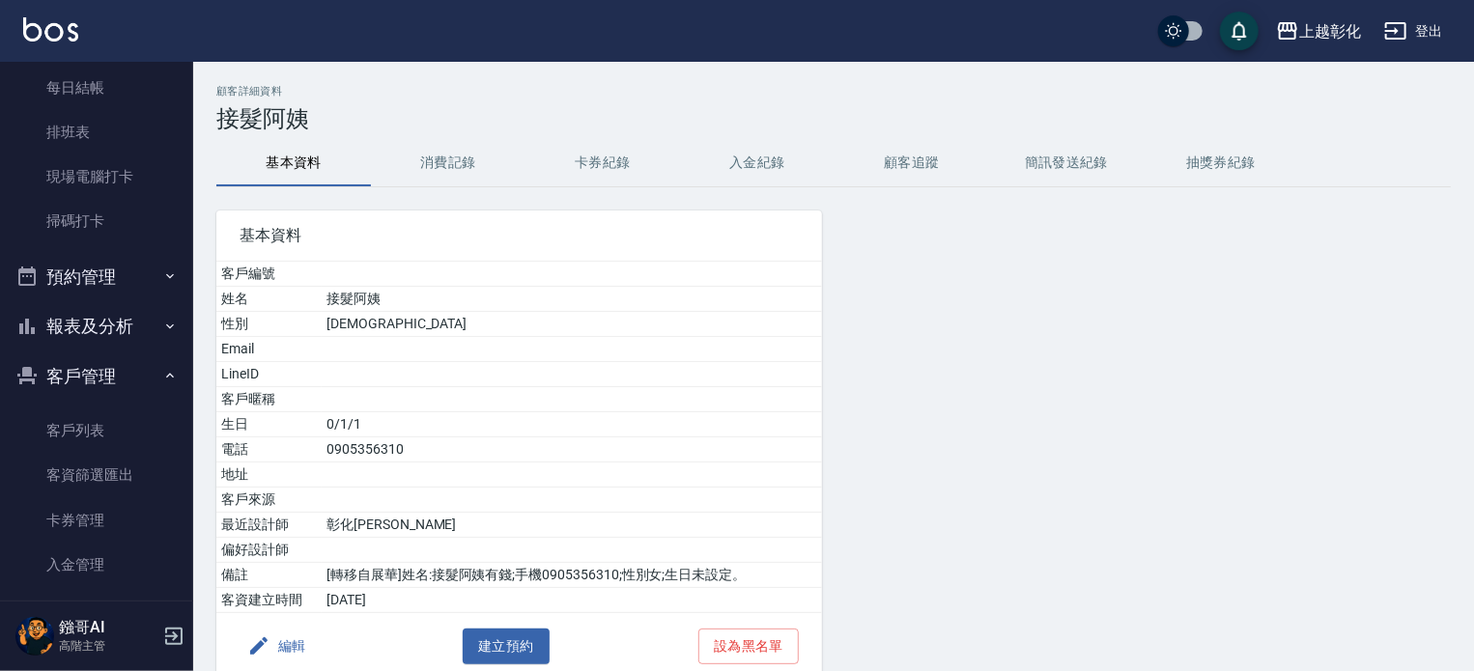
click at [610, 169] on button "卡券紀錄" at bounding box center [603, 163] width 155 height 46
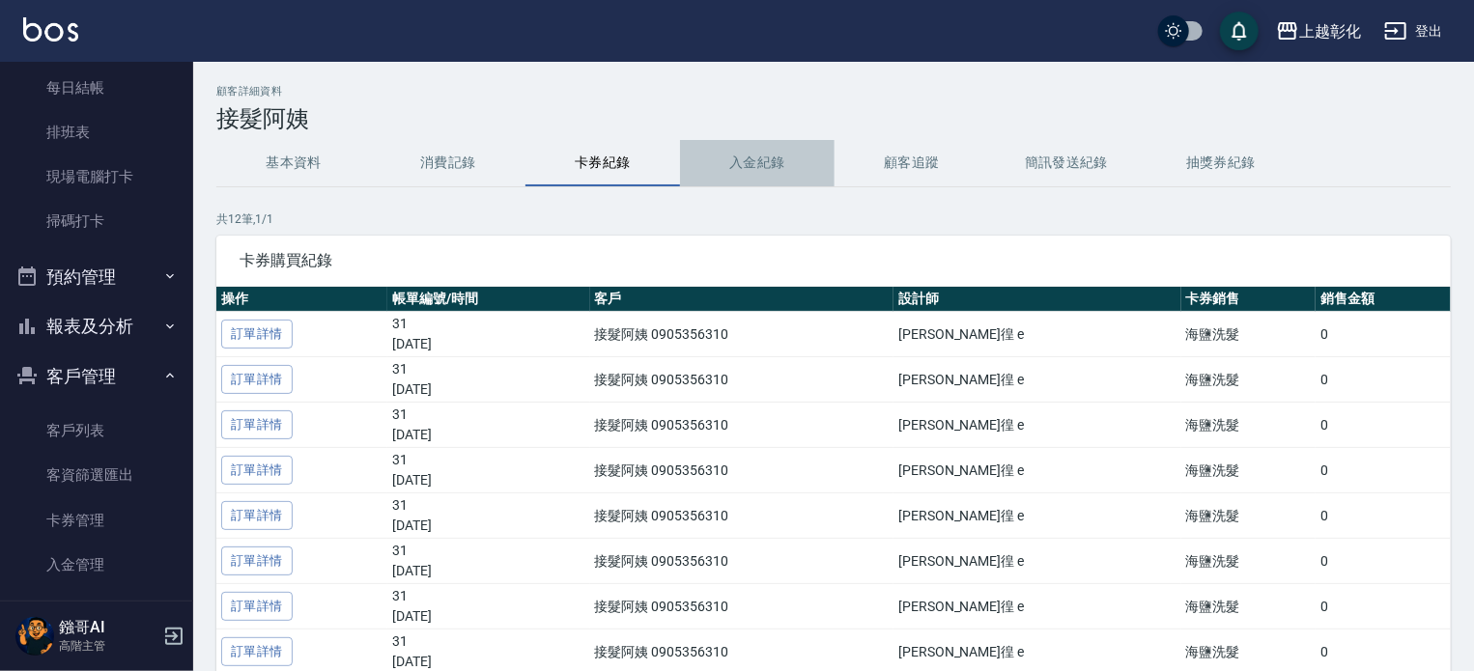
click at [758, 161] on button "入金紀錄" at bounding box center [757, 163] width 155 height 46
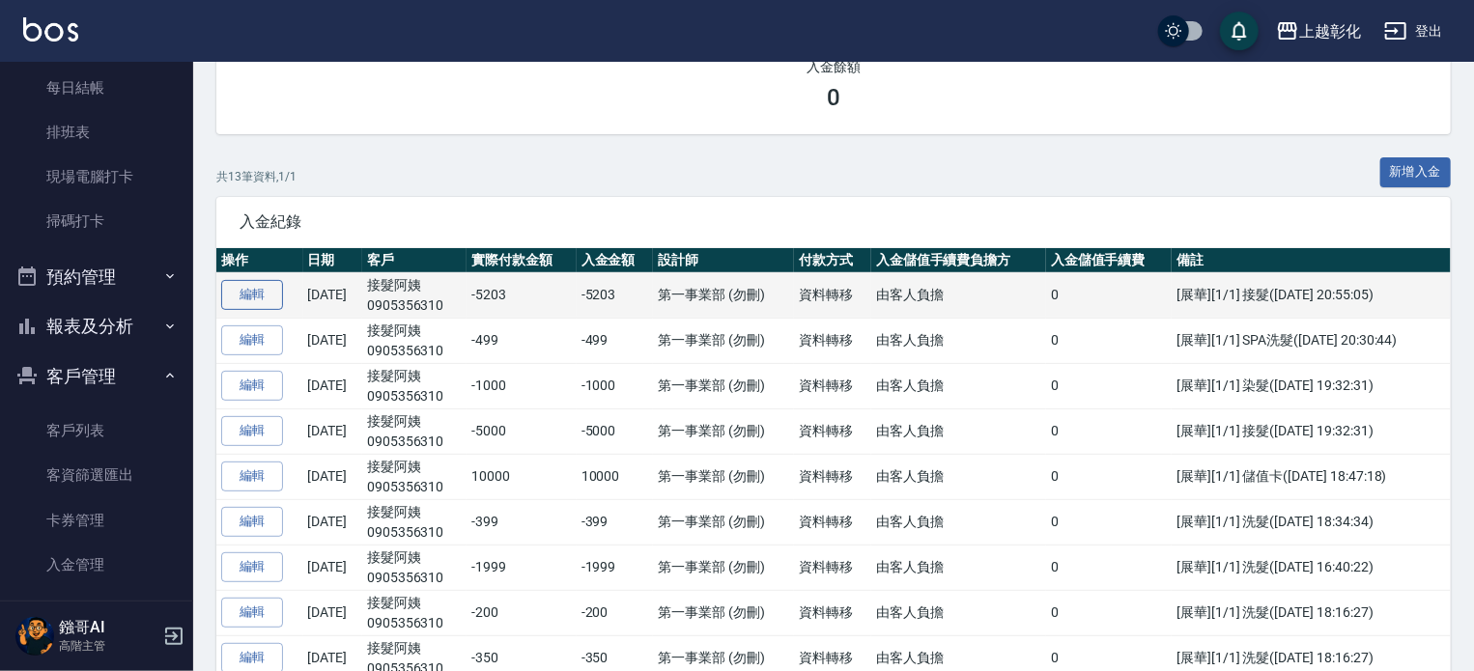
scroll to position [80, 0]
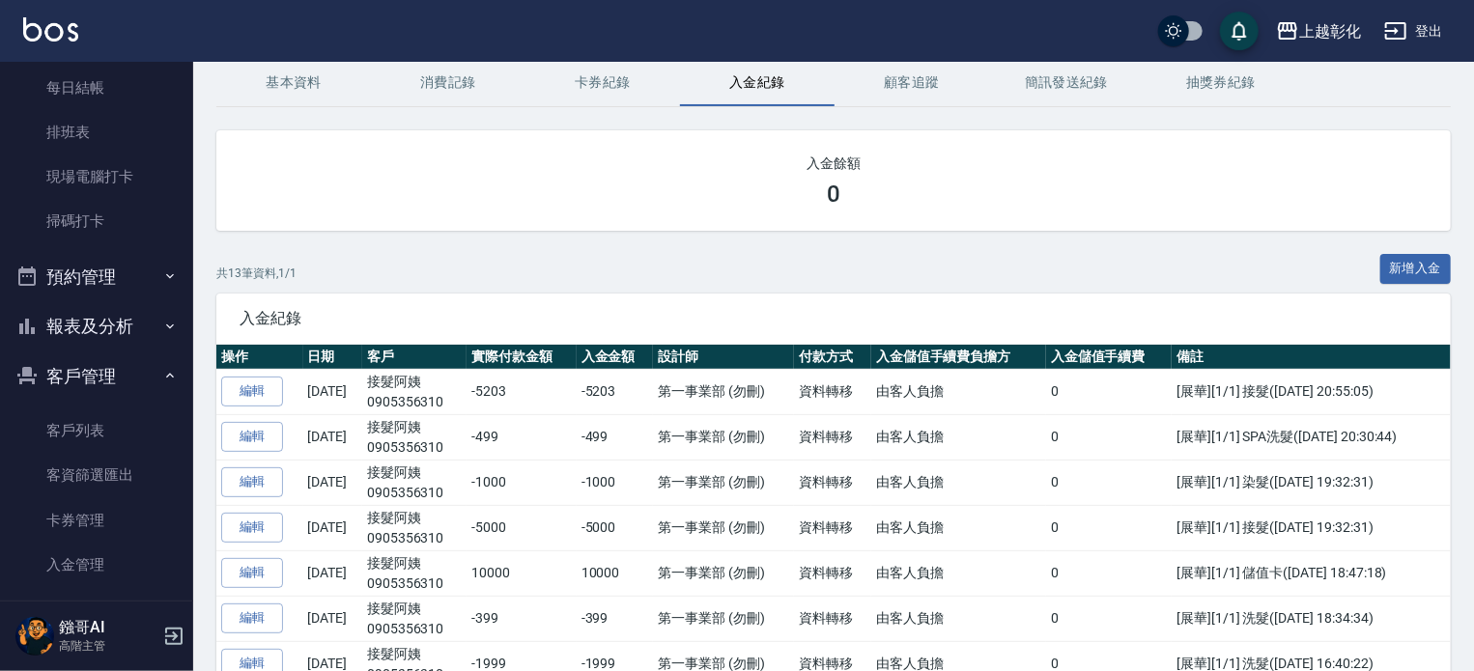
click at [599, 74] on button "卡券紀錄" at bounding box center [603, 83] width 155 height 46
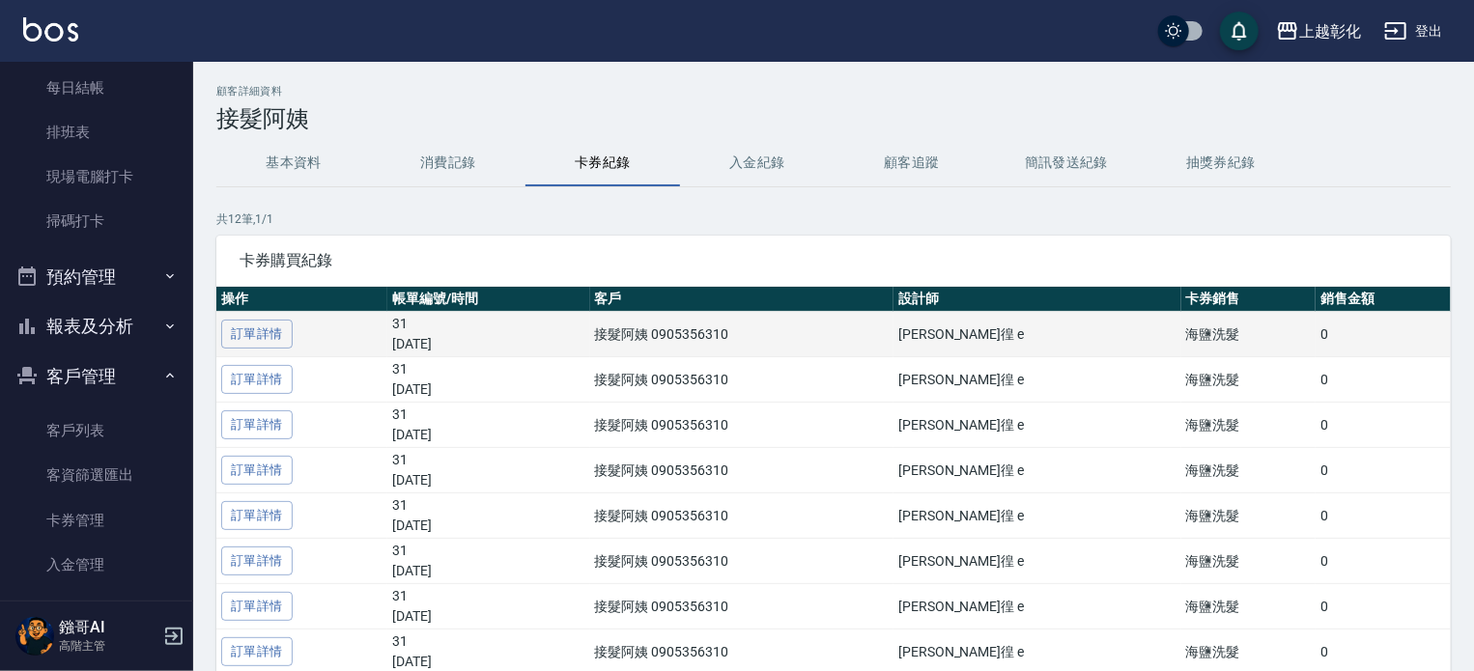
click at [451, 339] on p "09/07/2025" at bounding box center [488, 344] width 192 height 20
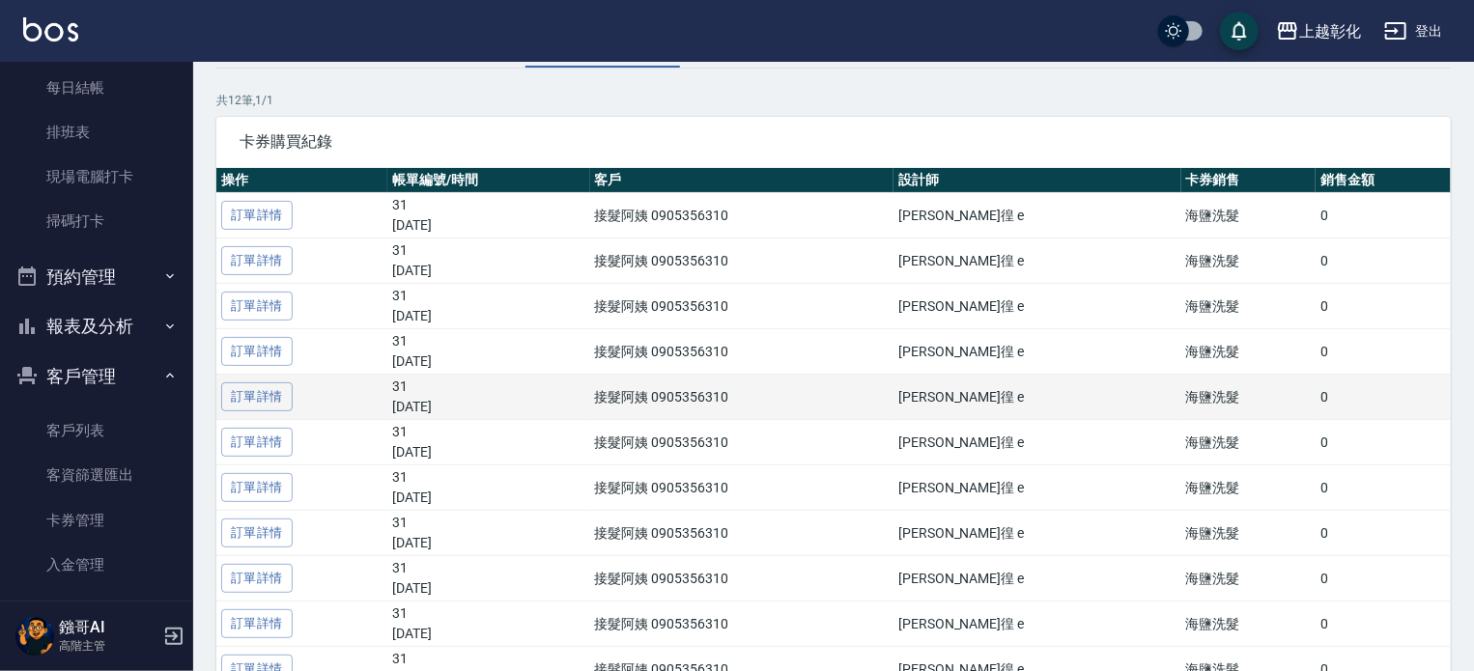
scroll to position [97, 0]
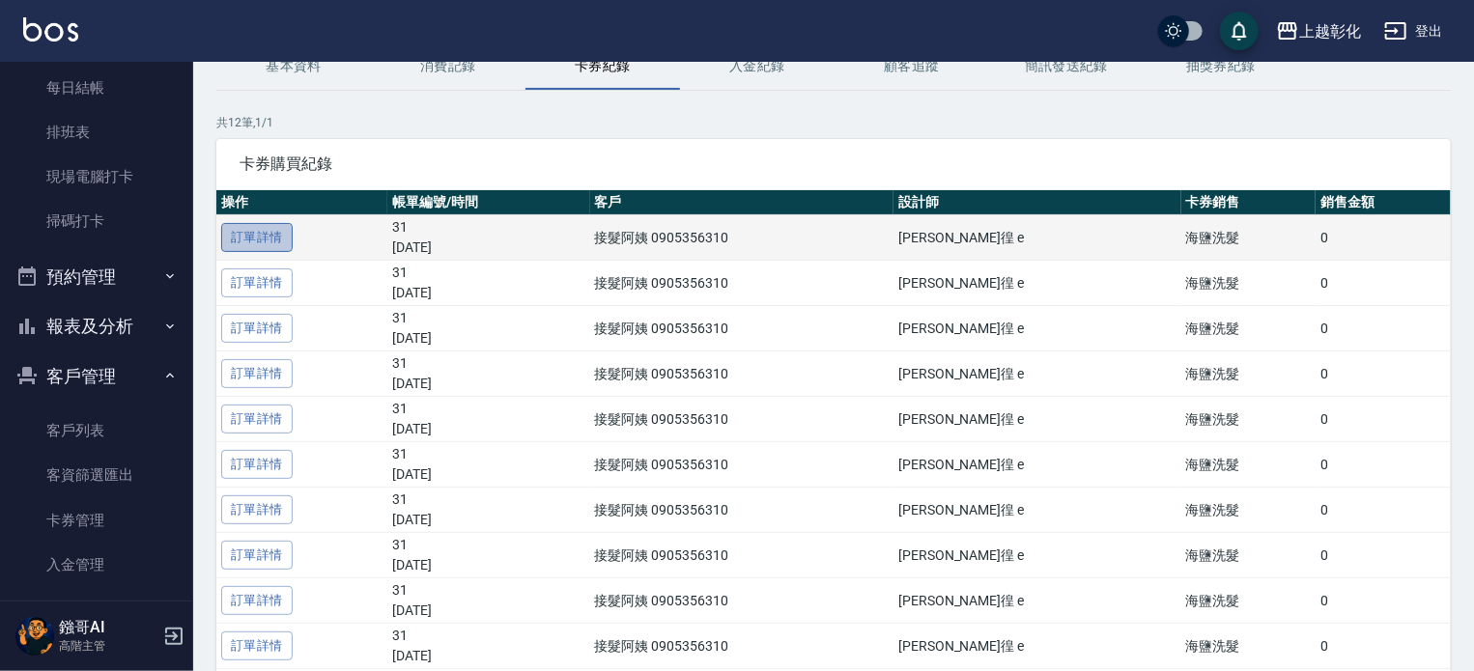
click at [232, 233] on link "訂單詳情" at bounding box center [256, 238] width 71 height 30
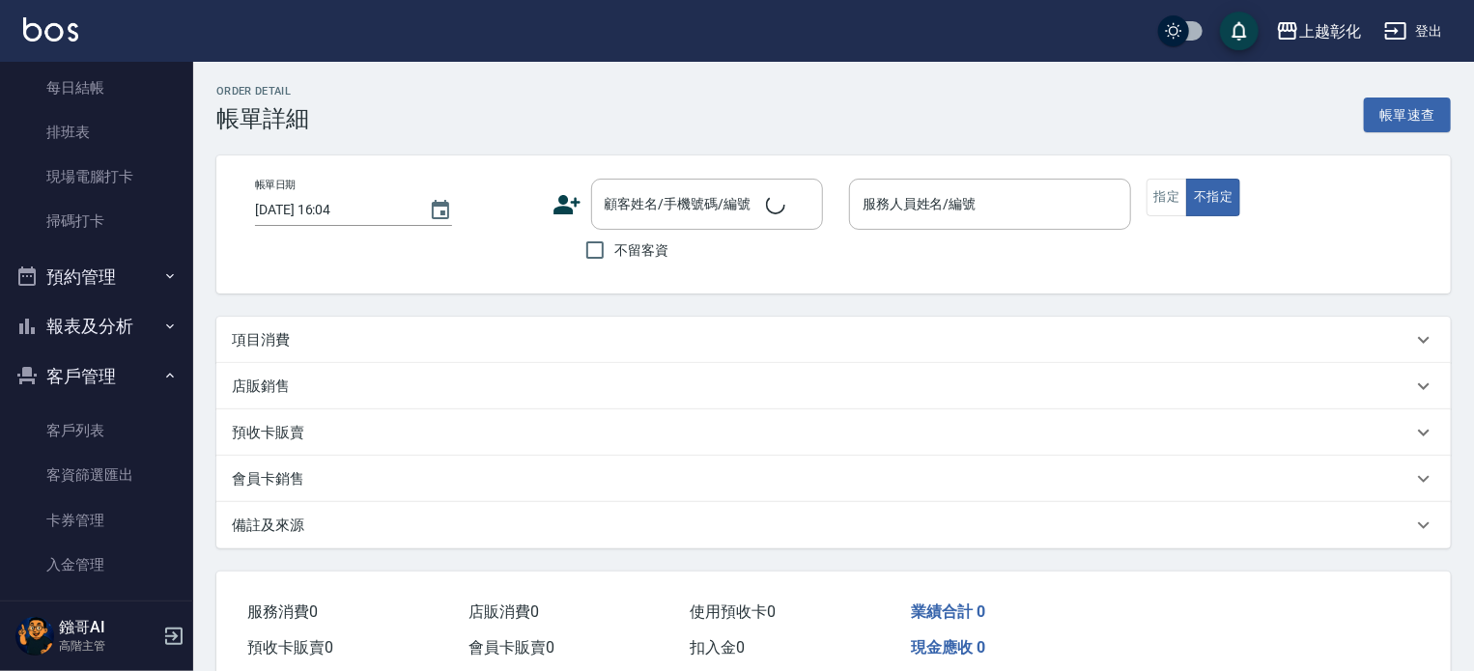
type input "2025/09/07 17:36"
type input "allen-e"
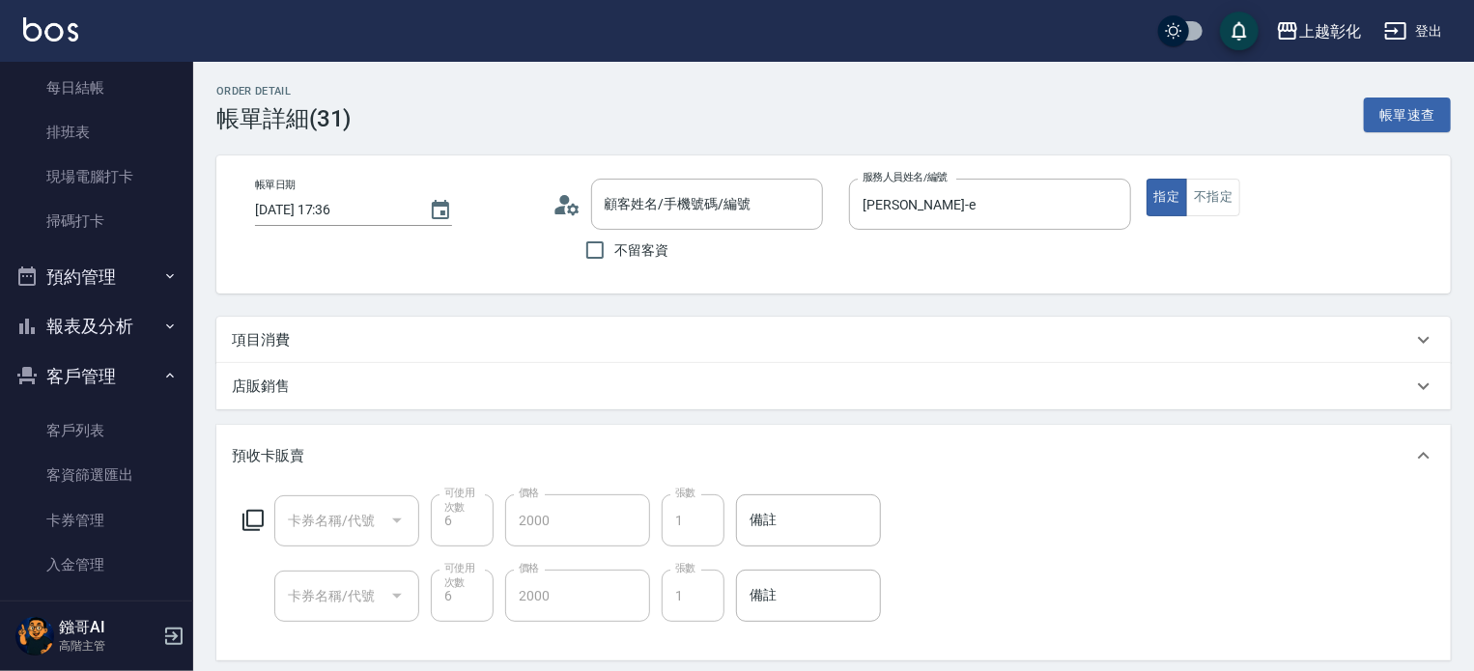
scroll to position [34, 0]
type input "接髮阿姨 /0905356310/"
type input "海鹽洗髮"
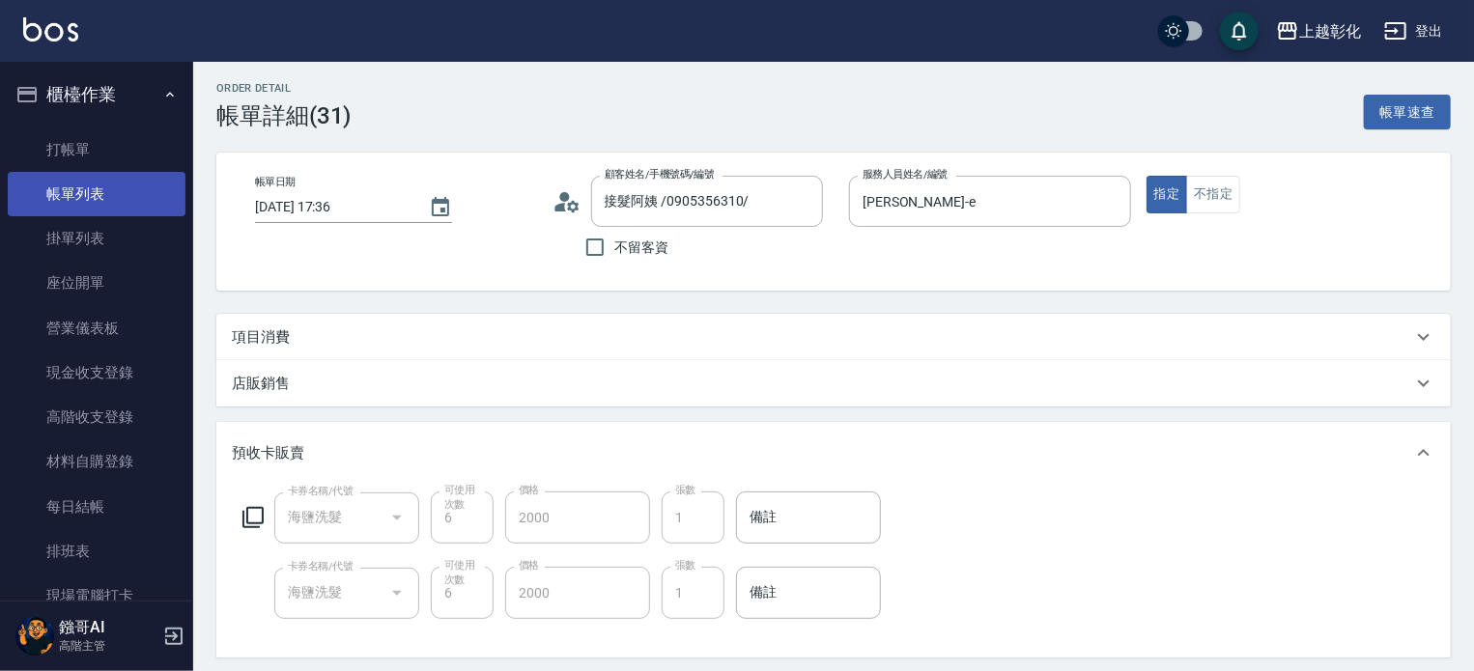
scroll to position [0, 0]
drag, startPoint x: 105, startPoint y: 206, endPoint x: 149, endPoint y: 214, distance: 44.2
click at [105, 206] on link "帳單列表" at bounding box center [97, 194] width 178 height 44
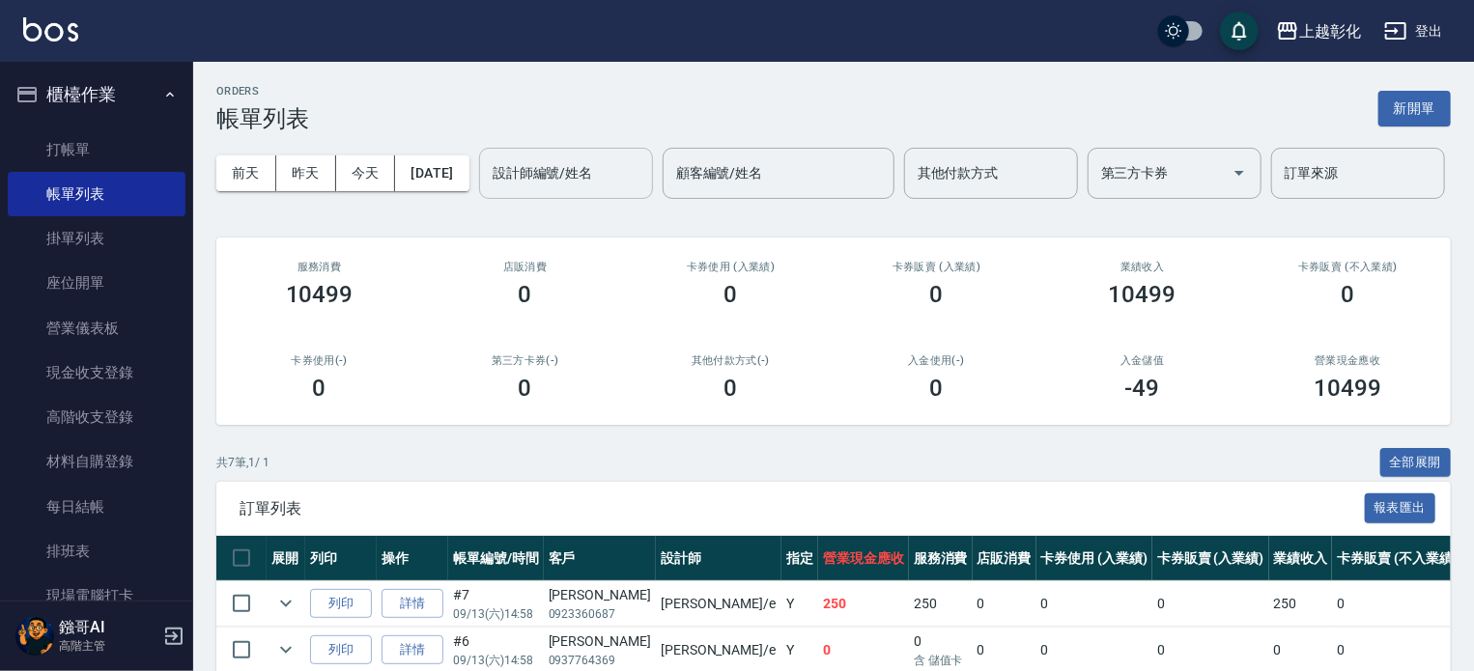
click at [488, 190] on input "設計師編號/姓名" at bounding box center [566, 174] width 157 height 34
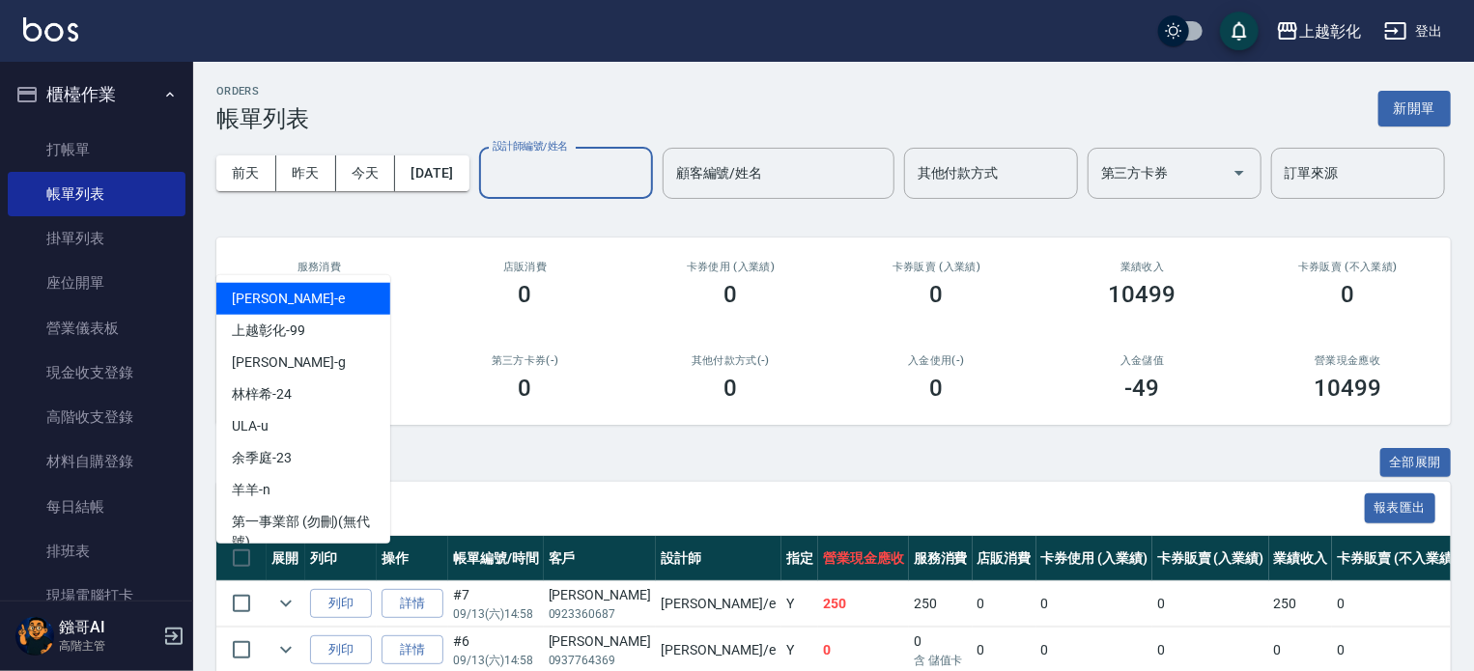
click at [671, 190] on input "顧客編號/姓名" at bounding box center [778, 174] width 214 height 34
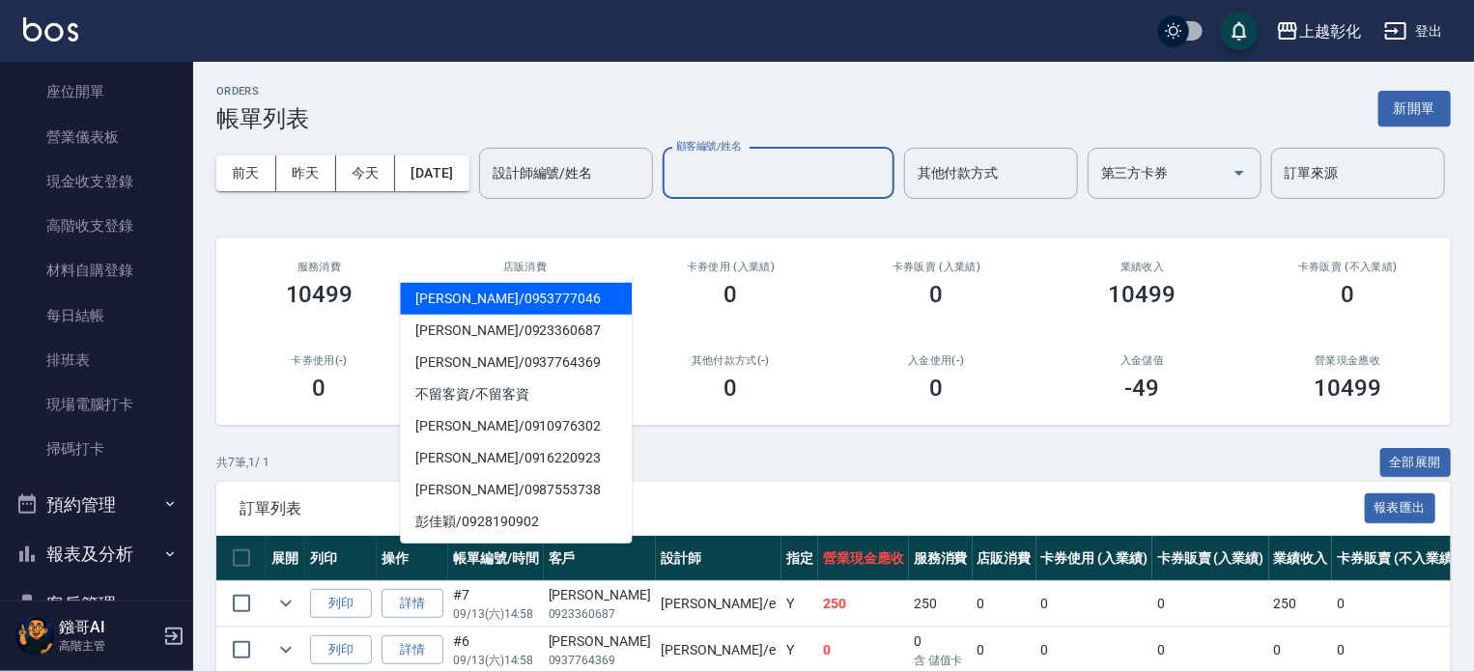
scroll to position [290, 0]
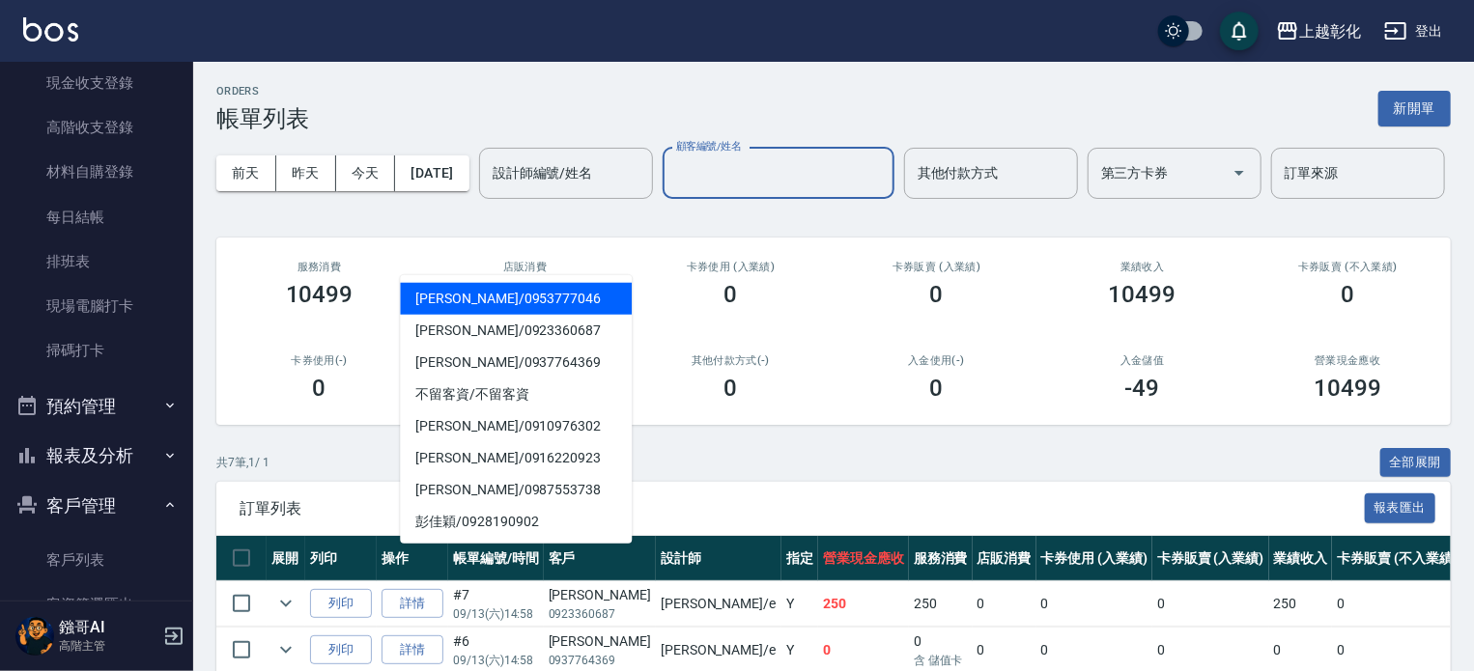
click at [135, 405] on button "預約管理" at bounding box center [97, 407] width 178 height 50
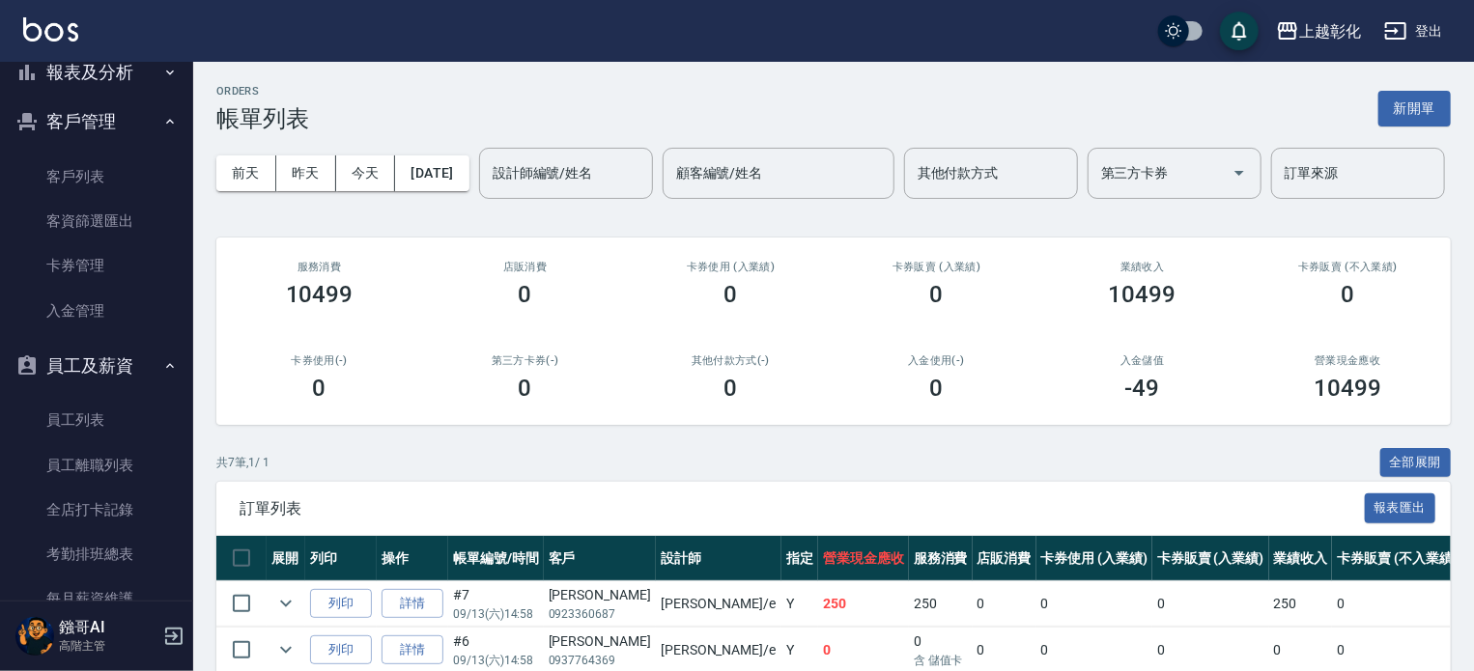
scroll to position [798, 0]
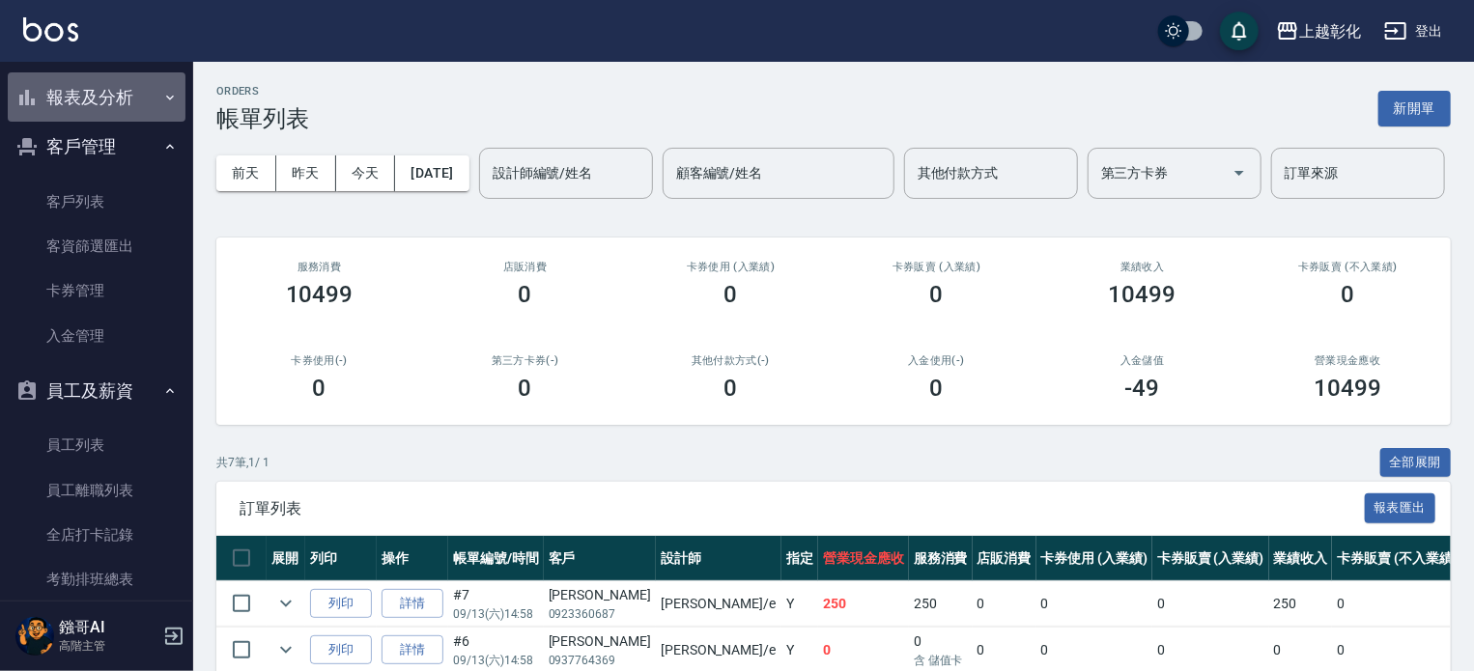
click at [144, 84] on button "報表及分析" at bounding box center [97, 97] width 178 height 50
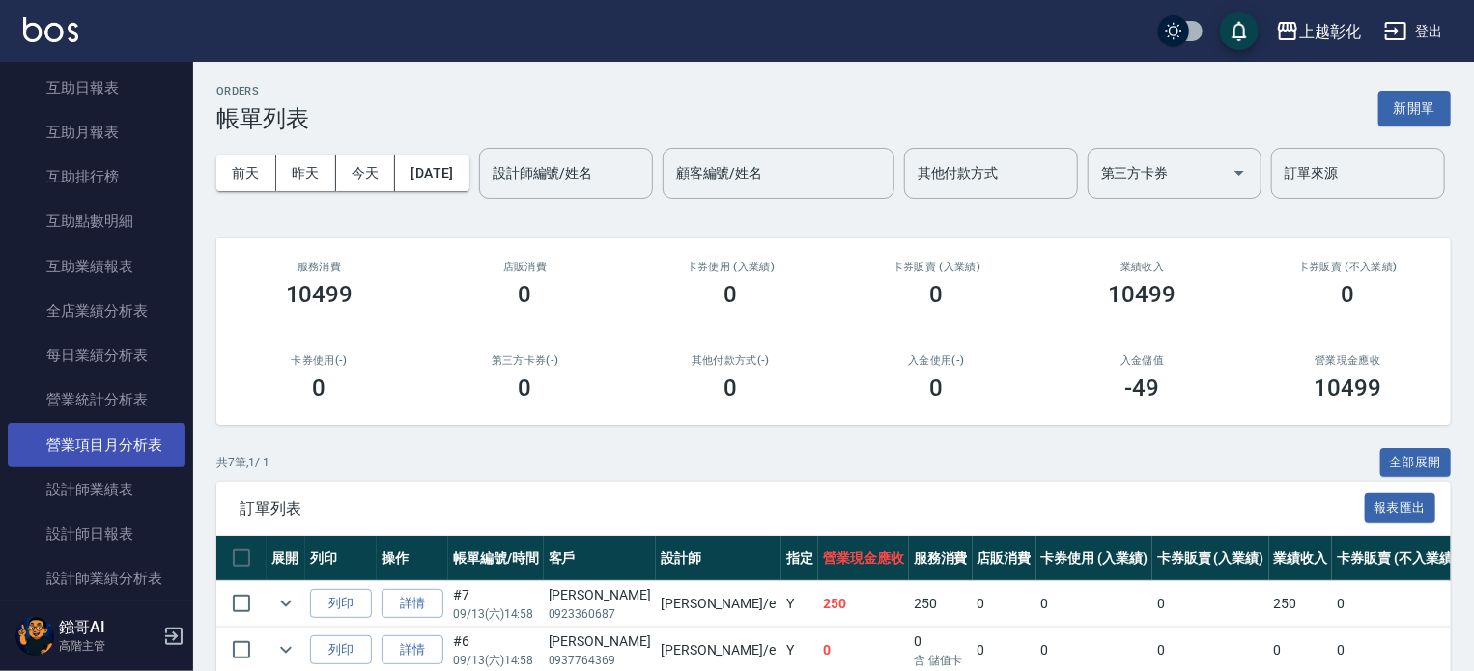
scroll to position [1088, 0]
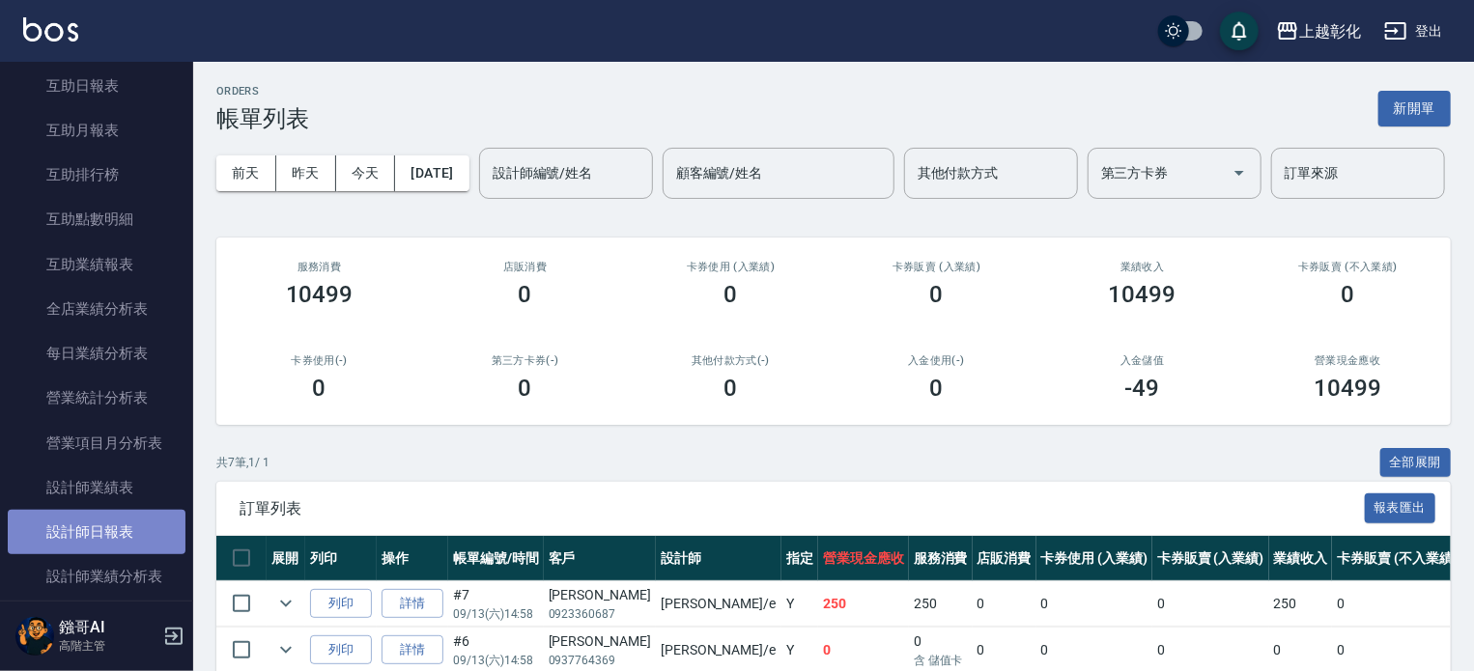
click at [107, 525] on link "設計師日報表" at bounding box center [97, 532] width 178 height 44
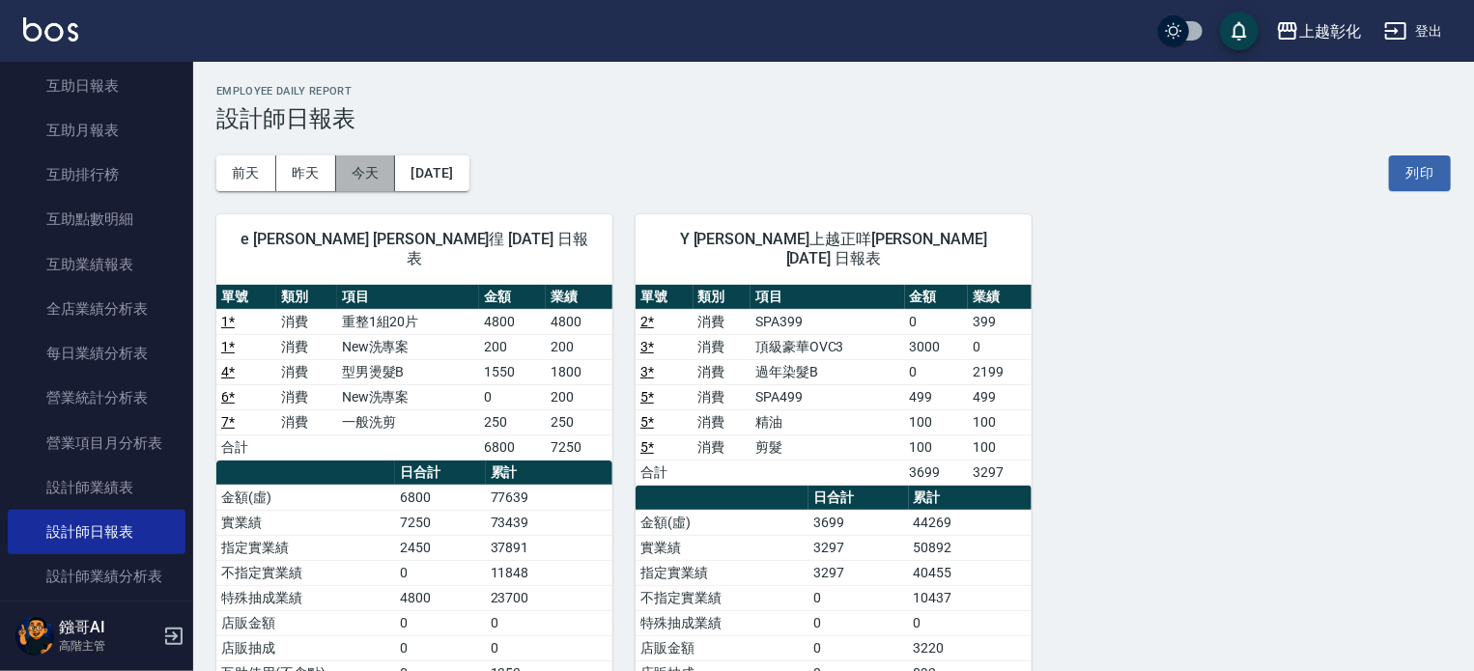
click at [350, 171] on button "今天" at bounding box center [366, 174] width 60 height 36
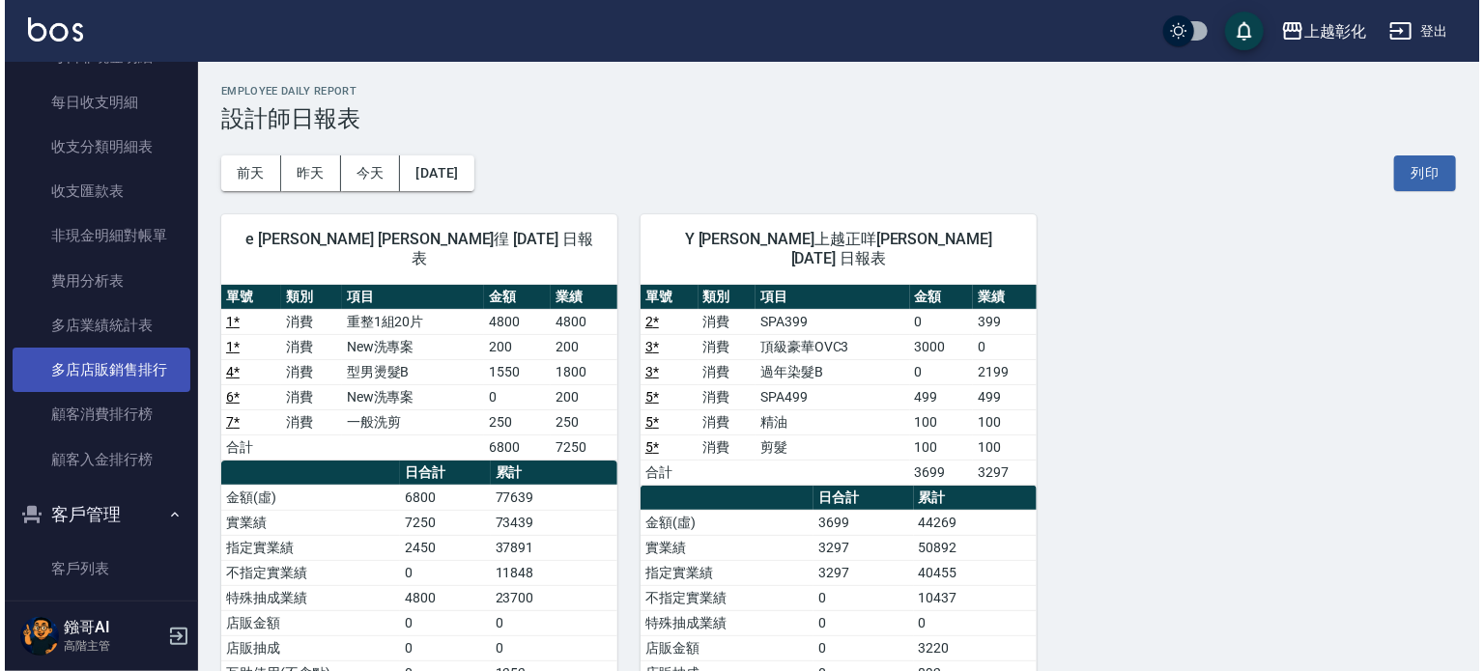
scroll to position [2226, 0]
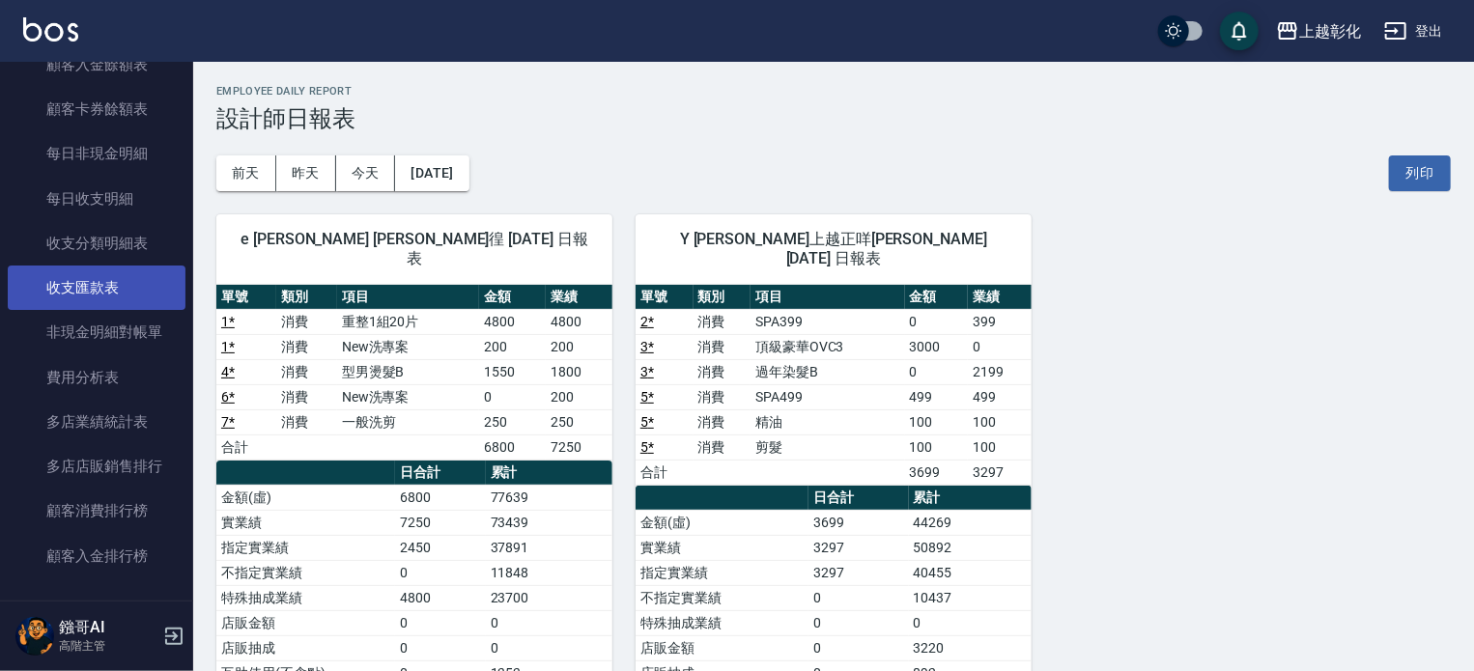
click at [114, 298] on link "收支匯款表" at bounding box center [97, 288] width 178 height 44
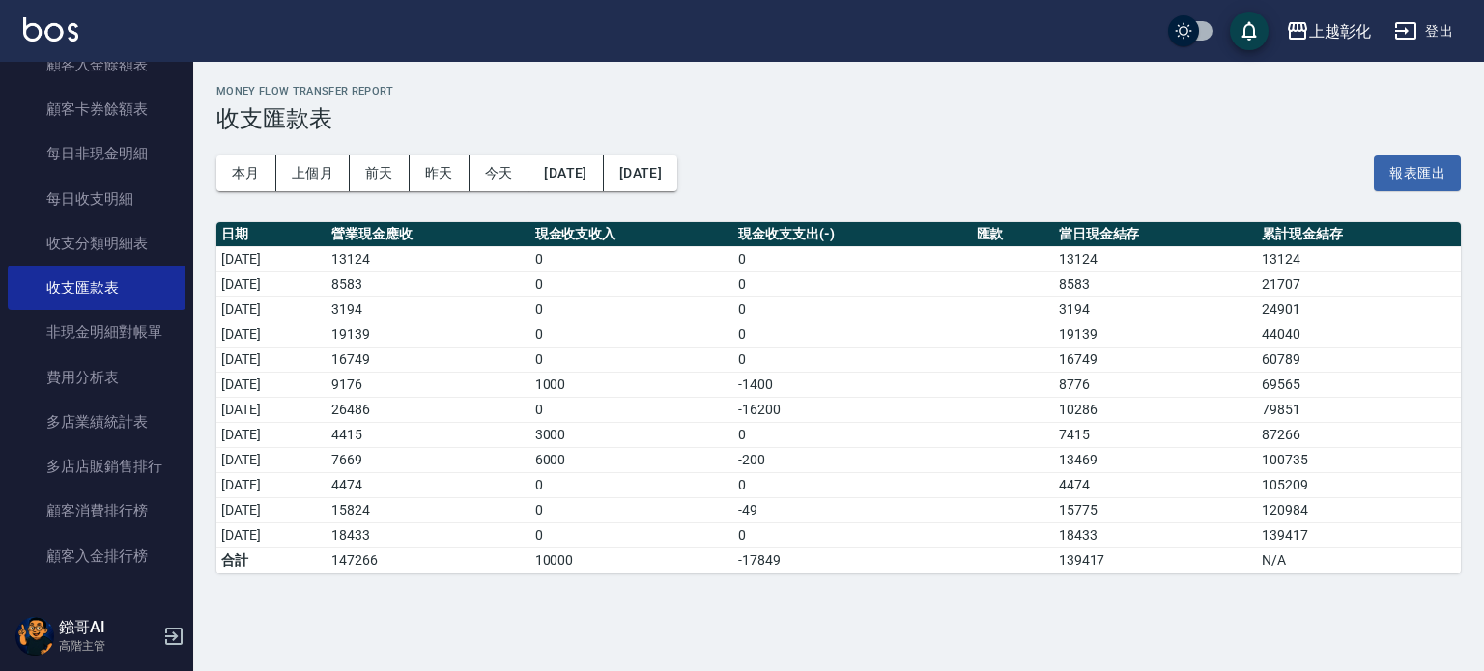
click at [1045, 554] on td "a dense table" at bounding box center [1013, 560] width 82 height 25
click at [931, 530] on td "0" at bounding box center [852, 535] width 238 height 25
click at [904, 528] on td "0" at bounding box center [852, 535] width 238 height 25
drag, startPoint x: 778, startPoint y: 390, endPoint x: 886, endPoint y: 401, distance: 108.7
click at [886, 401] on tbody "2025/09/01 13124 0 0 13124 13124 2025/09/02 8583 0 0 8583 21707 2025/09/03 3194…" at bounding box center [838, 409] width 1244 height 327
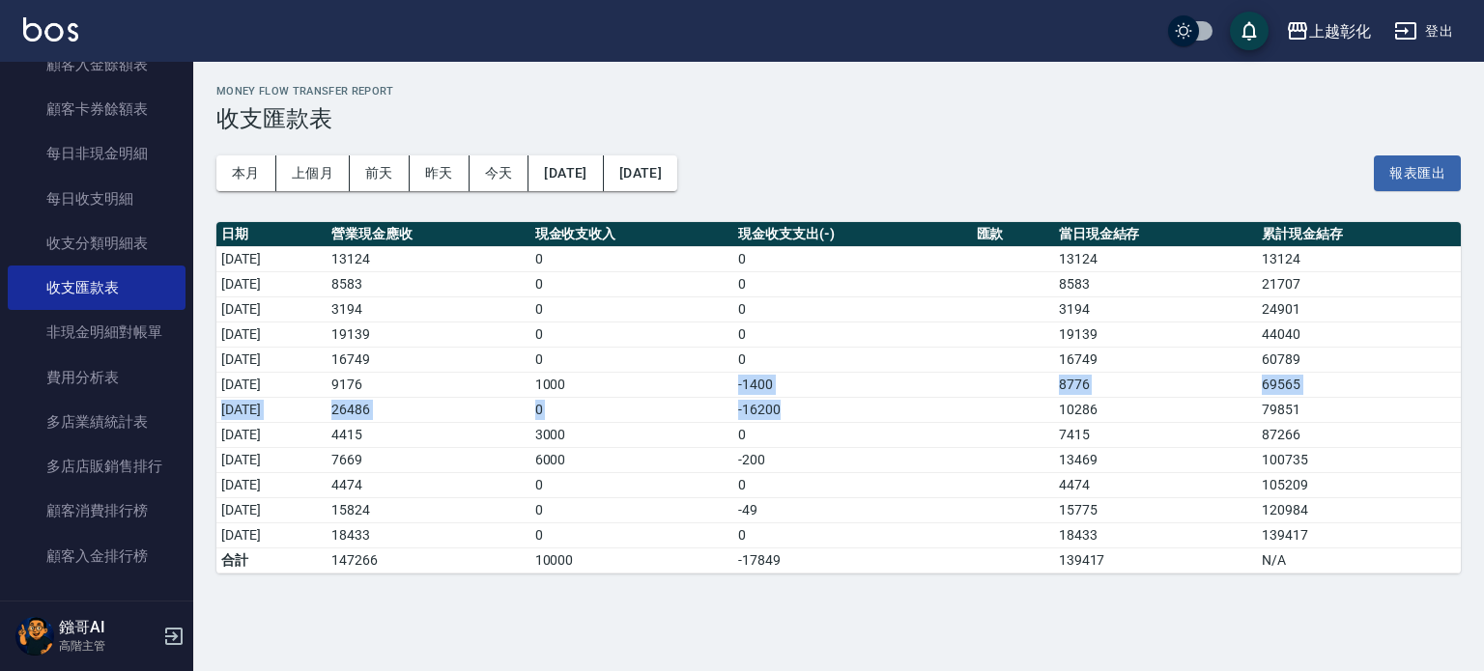
click at [886, 401] on td "-16200" at bounding box center [852, 409] width 238 height 25
click at [431, 388] on td "9176" at bounding box center [429, 384] width 204 height 25
click at [627, 464] on td "6000" at bounding box center [632, 459] width 204 height 25
drag, startPoint x: 1072, startPoint y: 380, endPoint x: 1180, endPoint y: 385, distance: 107.4
click at [1180, 385] on tr "2025/09/06 9176 1000 -1400 8776 69565" at bounding box center [838, 384] width 1244 height 25
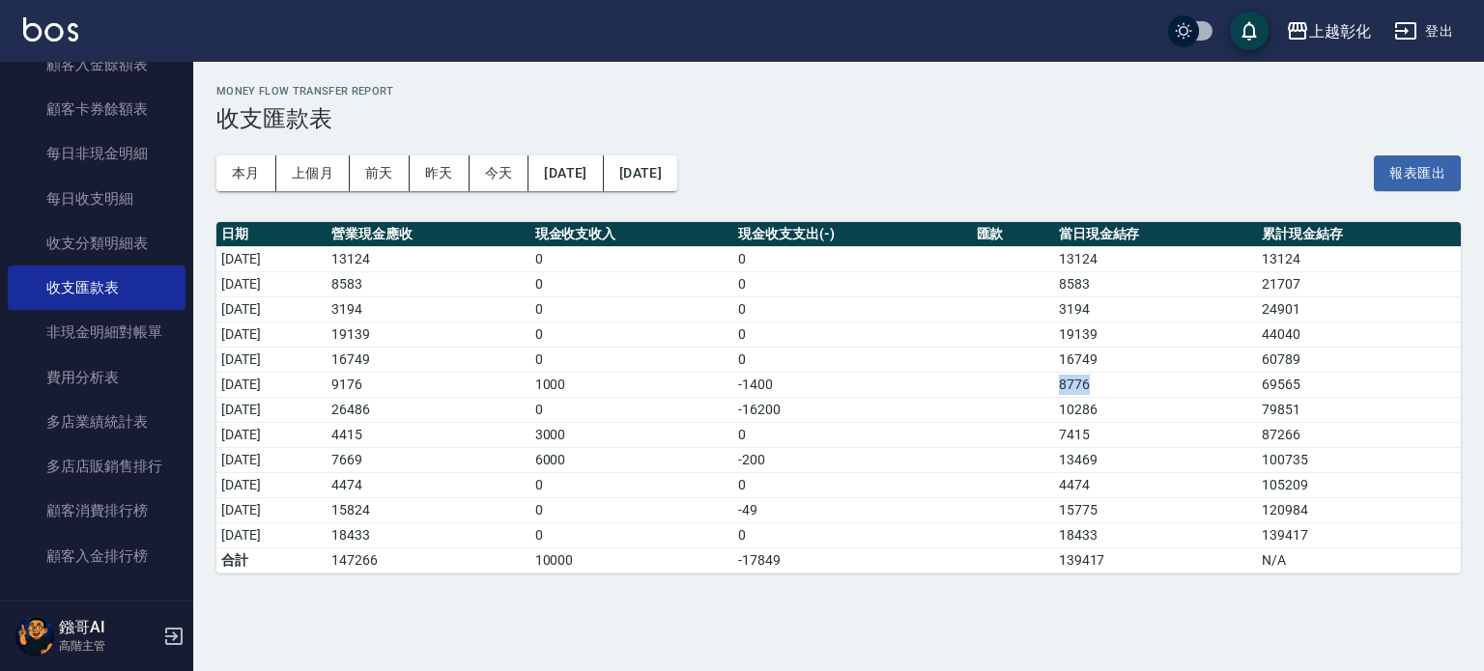
click at [1180, 385] on td "8776" at bounding box center [1156, 384] width 204 height 25
drag, startPoint x: 1128, startPoint y: 416, endPoint x: 1090, endPoint y: 420, distance: 38.8
click at [1090, 420] on tbody "2025/09/01 13124 0 0 13124 13124 2025/09/02 8583 0 0 8583 21707 2025/09/03 3194…" at bounding box center [838, 409] width 1244 height 327
click at [1090, 422] on td "7415" at bounding box center [1156, 434] width 204 height 25
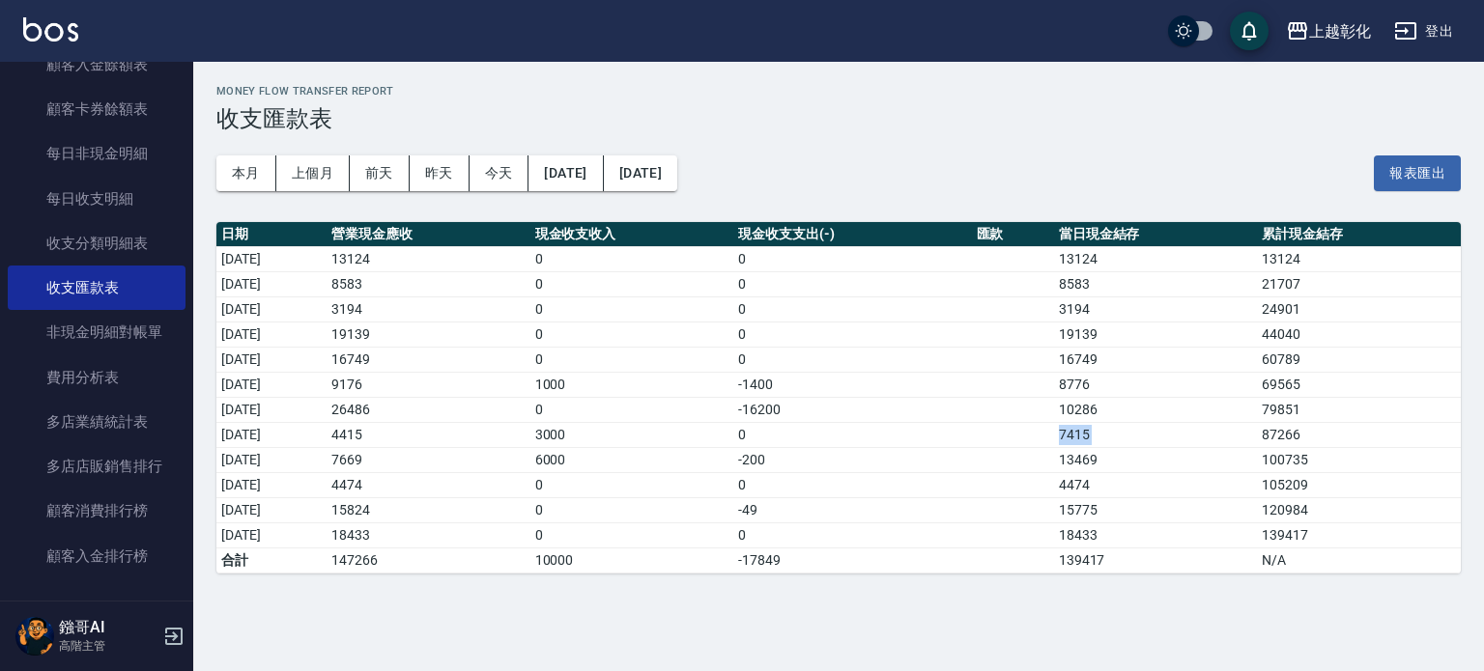
click at [1090, 422] on td "7415" at bounding box center [1156, 434] width 204 height 25
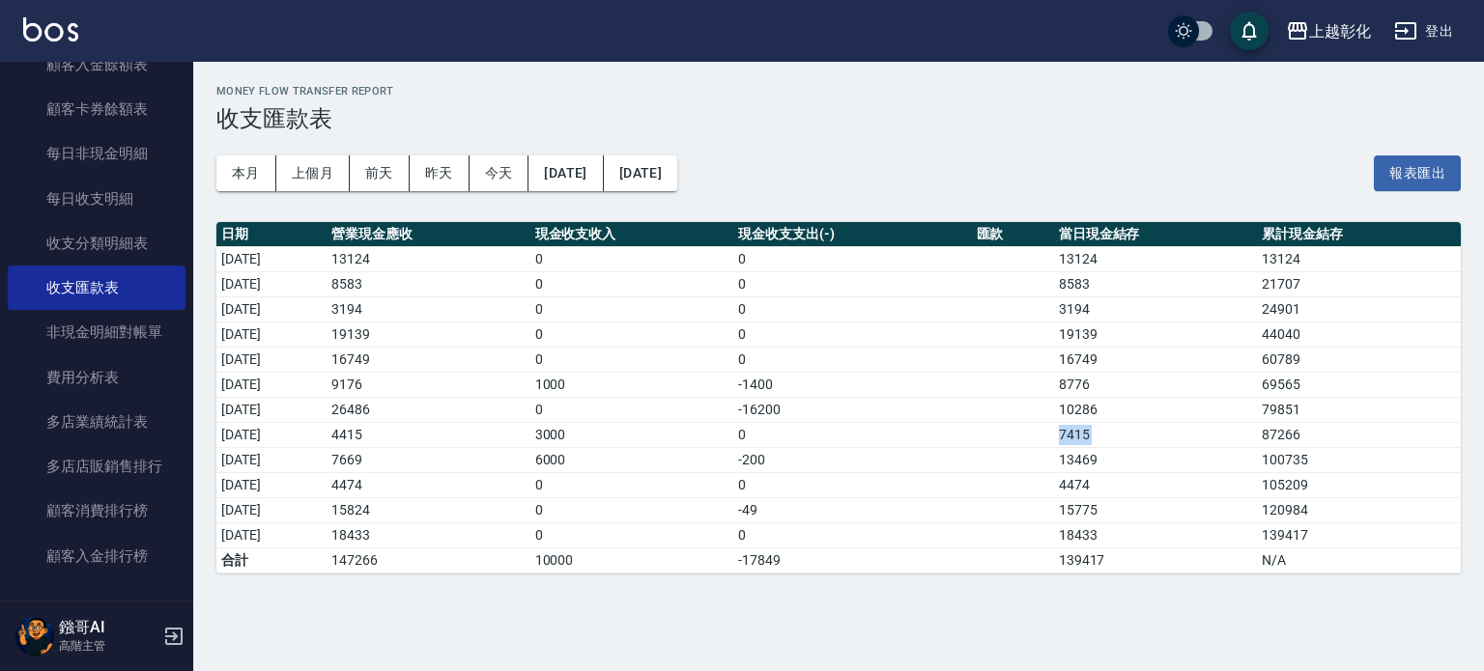
click at [1090, 422] on td "7415" at bounding box center [1156, 434] width 204 height 25
click at [1087, 419] on td "10286" at bounding box center [1156, 409] width 204 height 25
drag, startPoint x: 1078, startPoint y: 410, endPoint x: 1113, endPoint y: 406, distance: 35.0
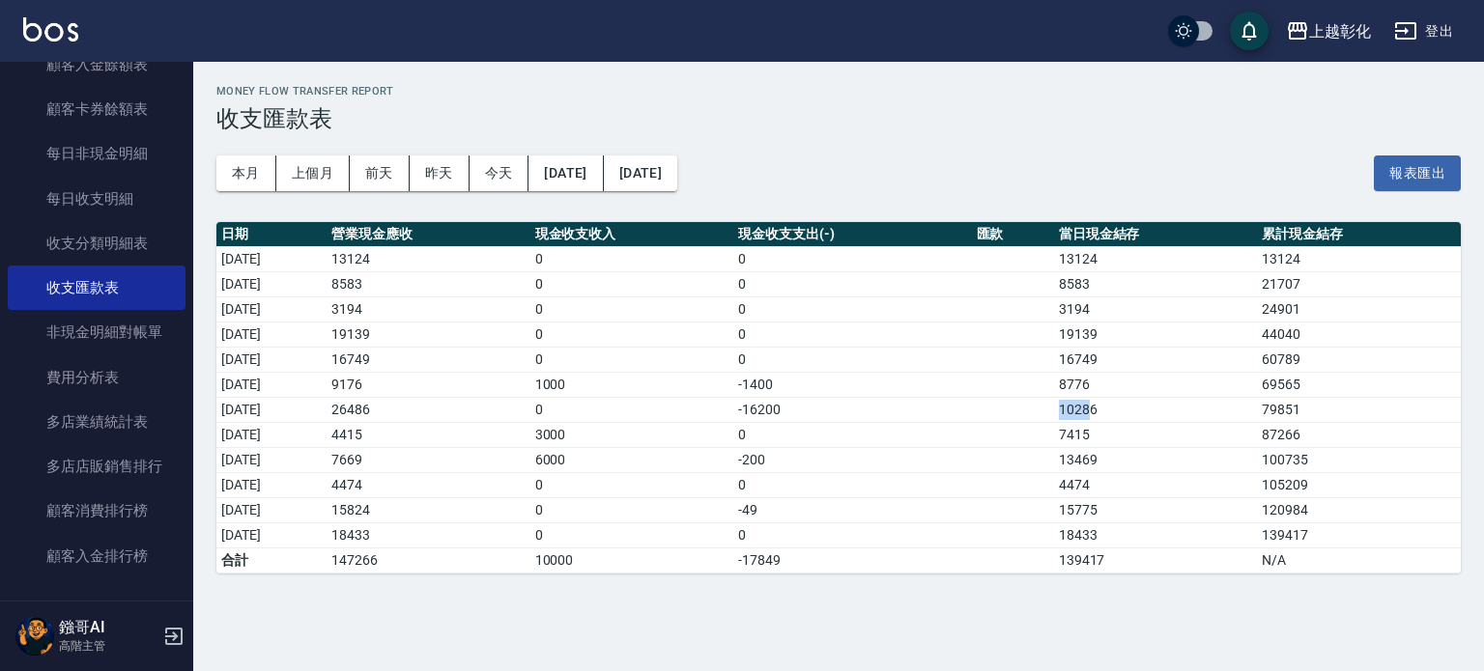
click at [1113, 406] on td "10286" at bounding box center [1156, 409] width 204 height 25
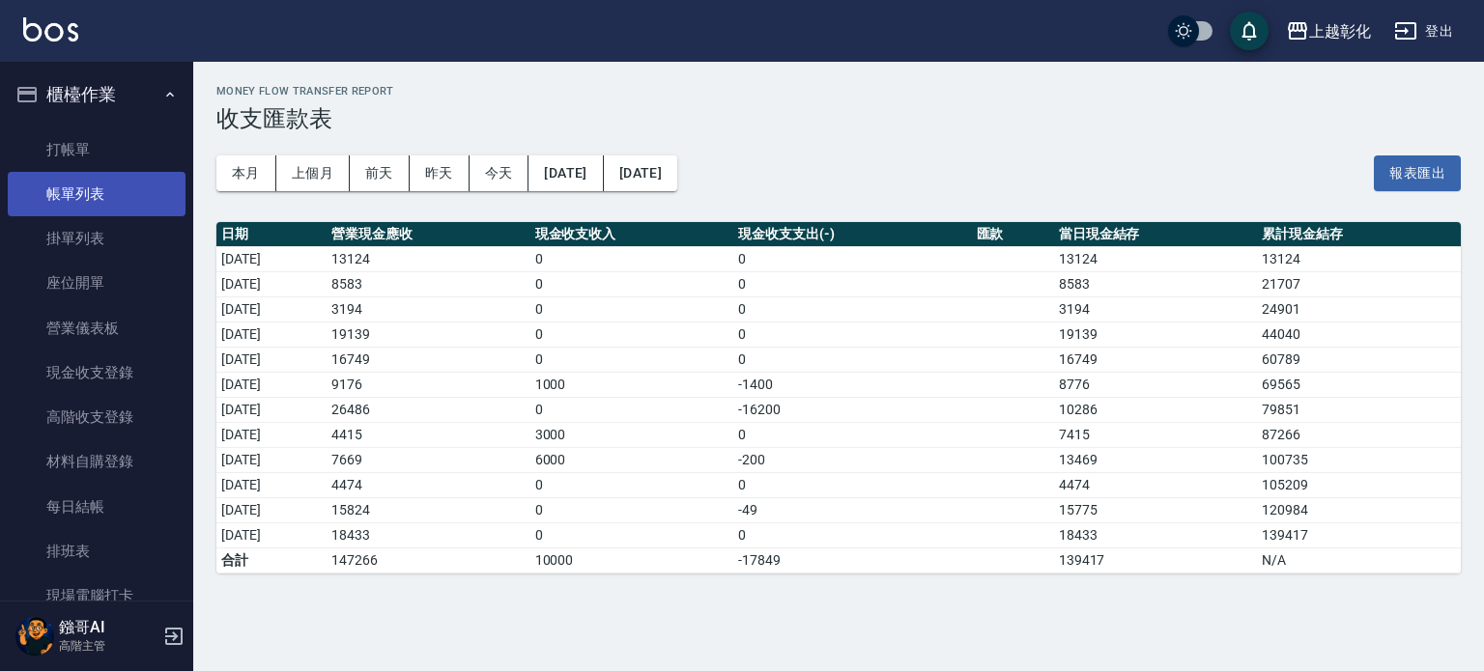
click at [117, 200] on link "帳單列表" at bounding box center [97, 194] width 178 height 44
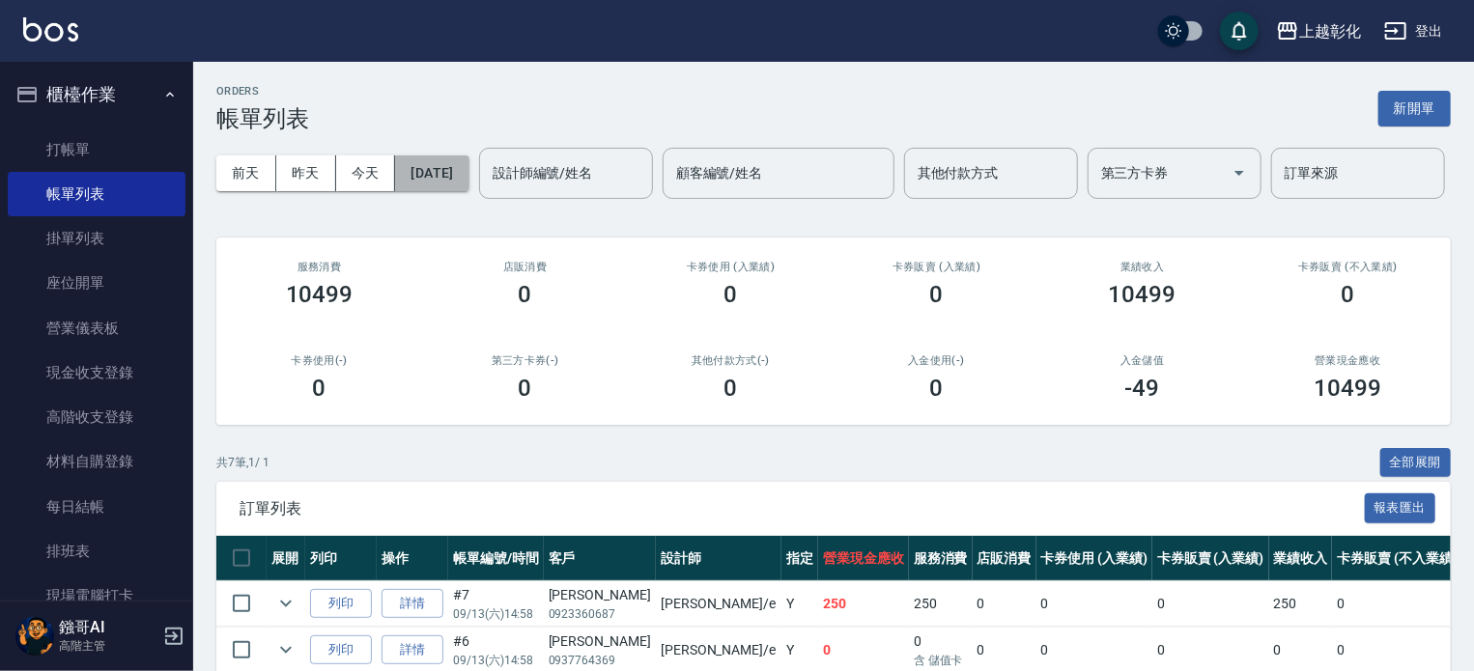
click at [469, 181] on button "[DATE]" at bounding box center [431, 174] width 73 height 36
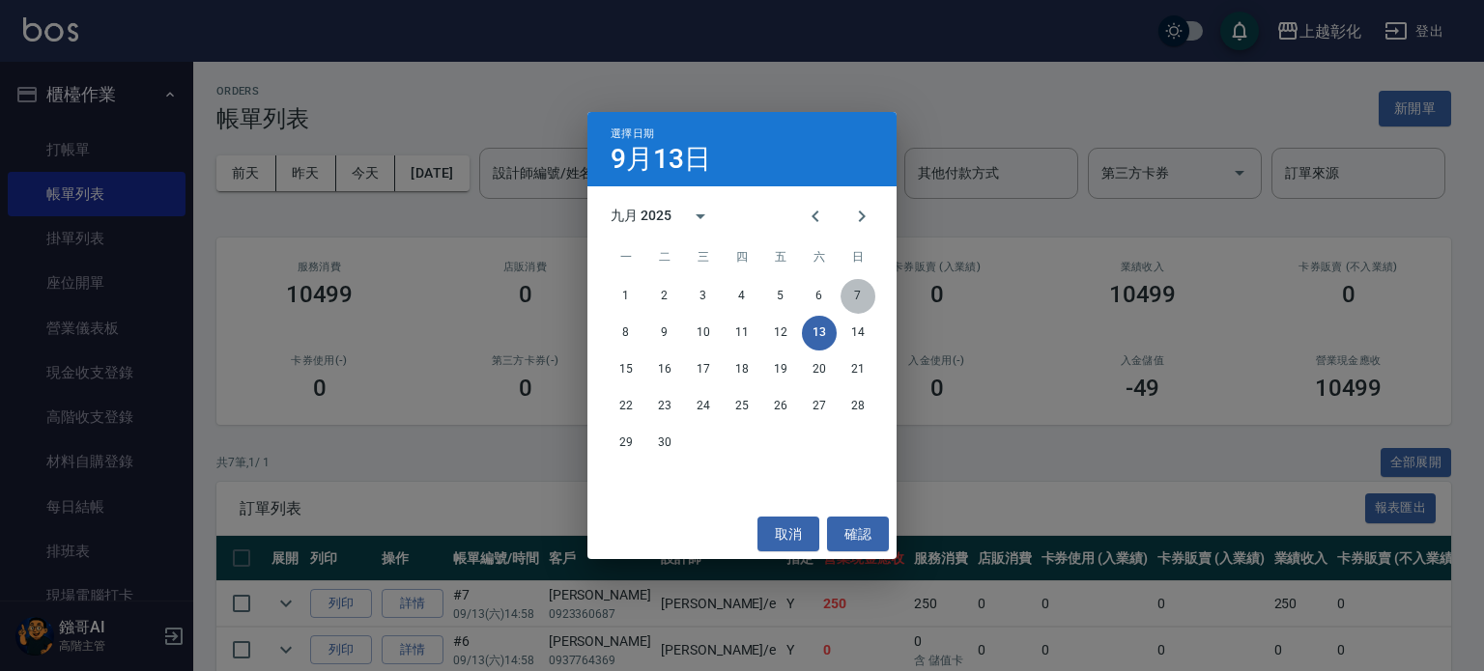
click at [852, 299] on button "7" at bounding box center [858, 296] width 35 height 35
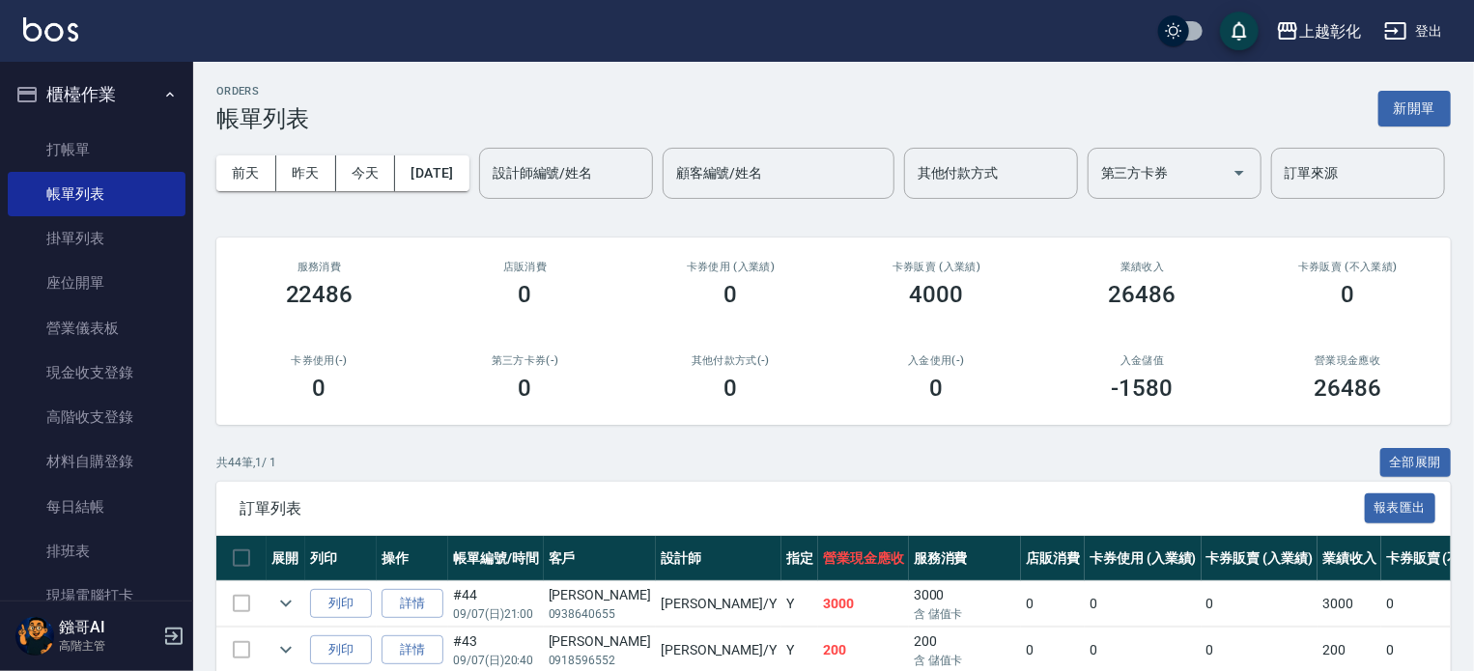
click at [1127, 402] on h3 "-1580" at bounding box center [1143, 388] width 62 height 27
click at [904, 308] on div "4000" at bounding box center [936, 294] width 159 height 27
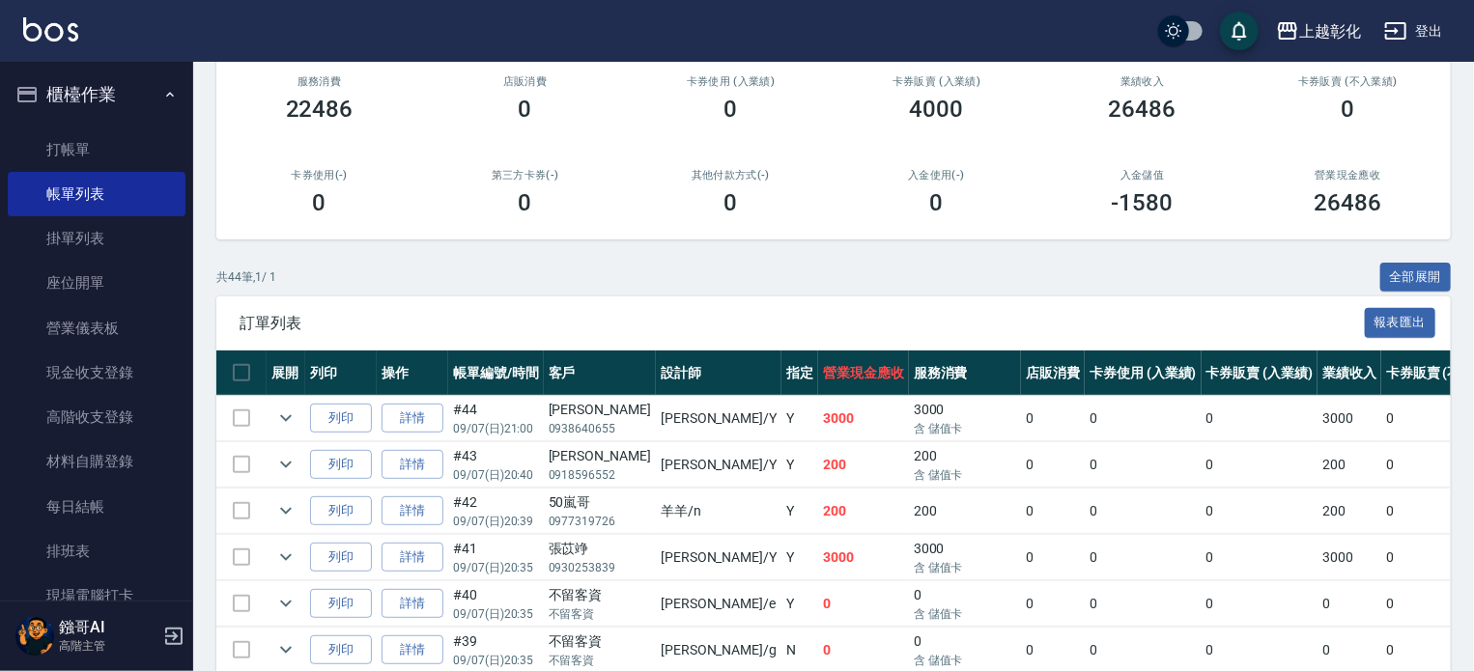
scroll to position [483, 0]
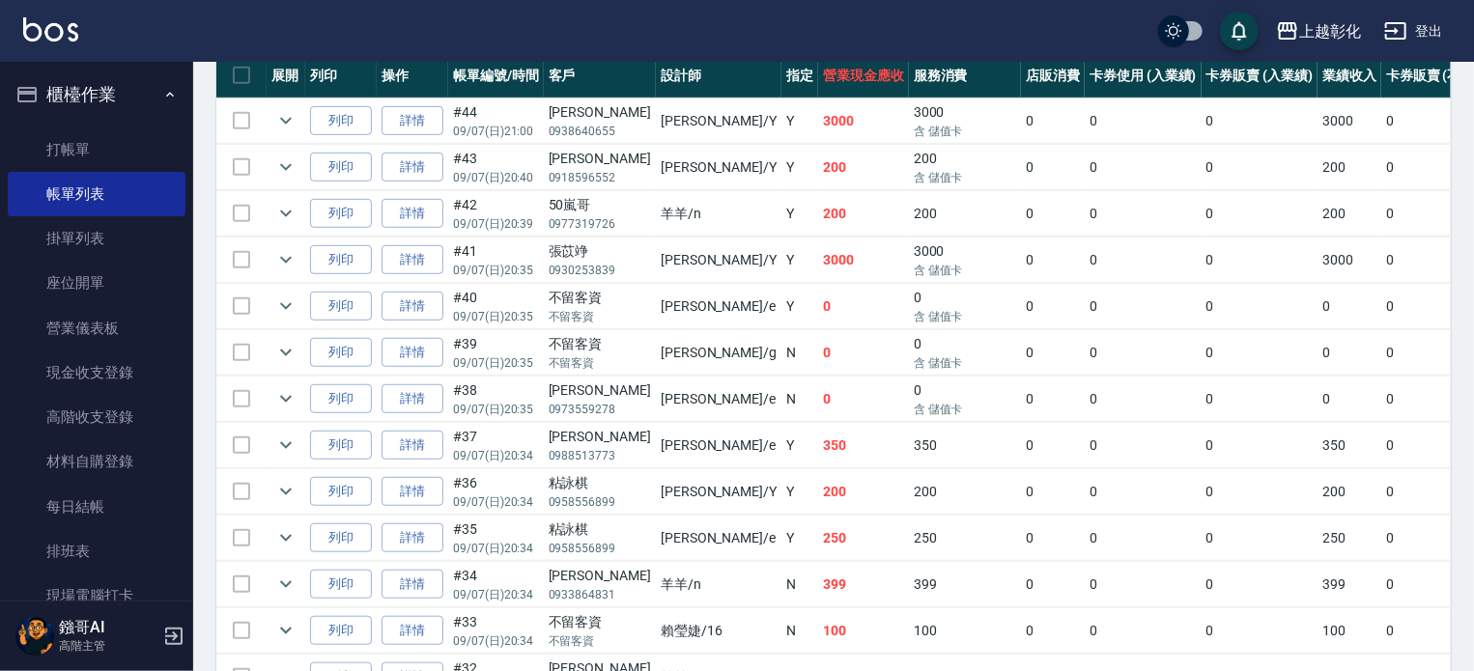
click at [818, 283] on td "3000" at bounding box center [863, 260] width 91 height 45
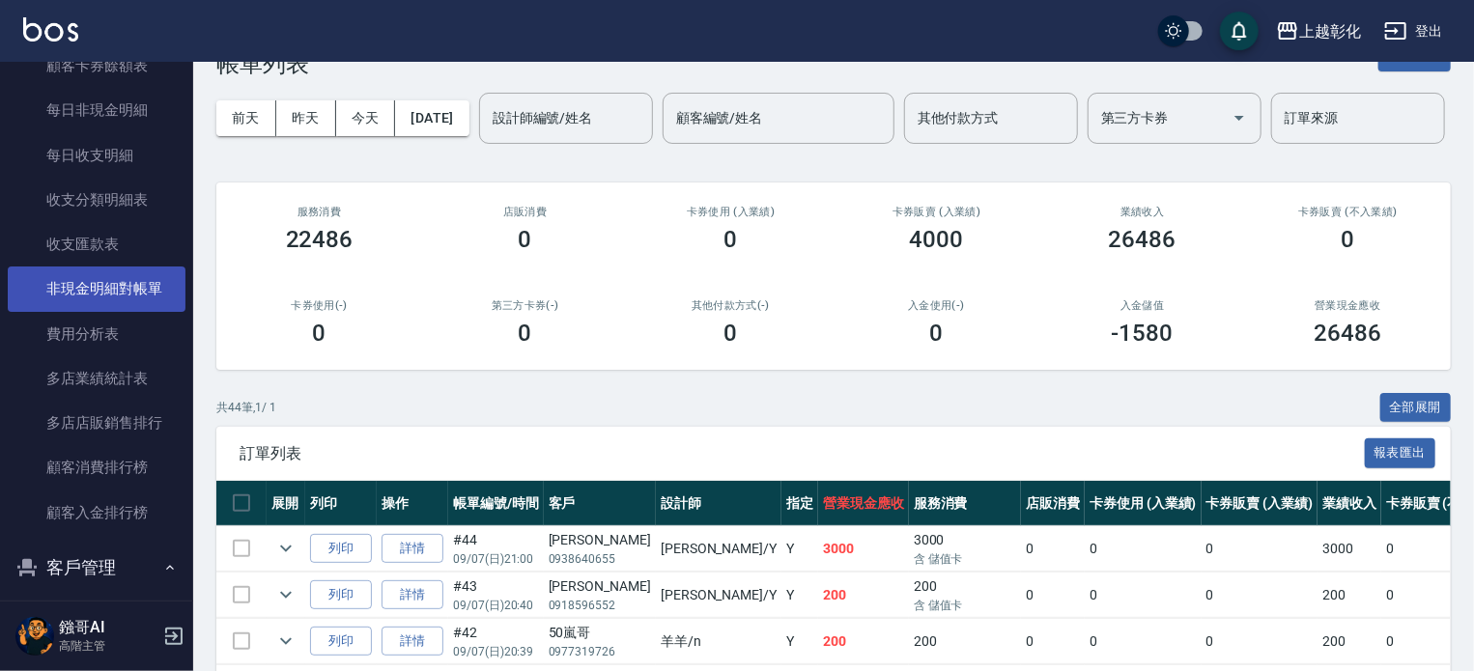
scroll to position [2512, 0]
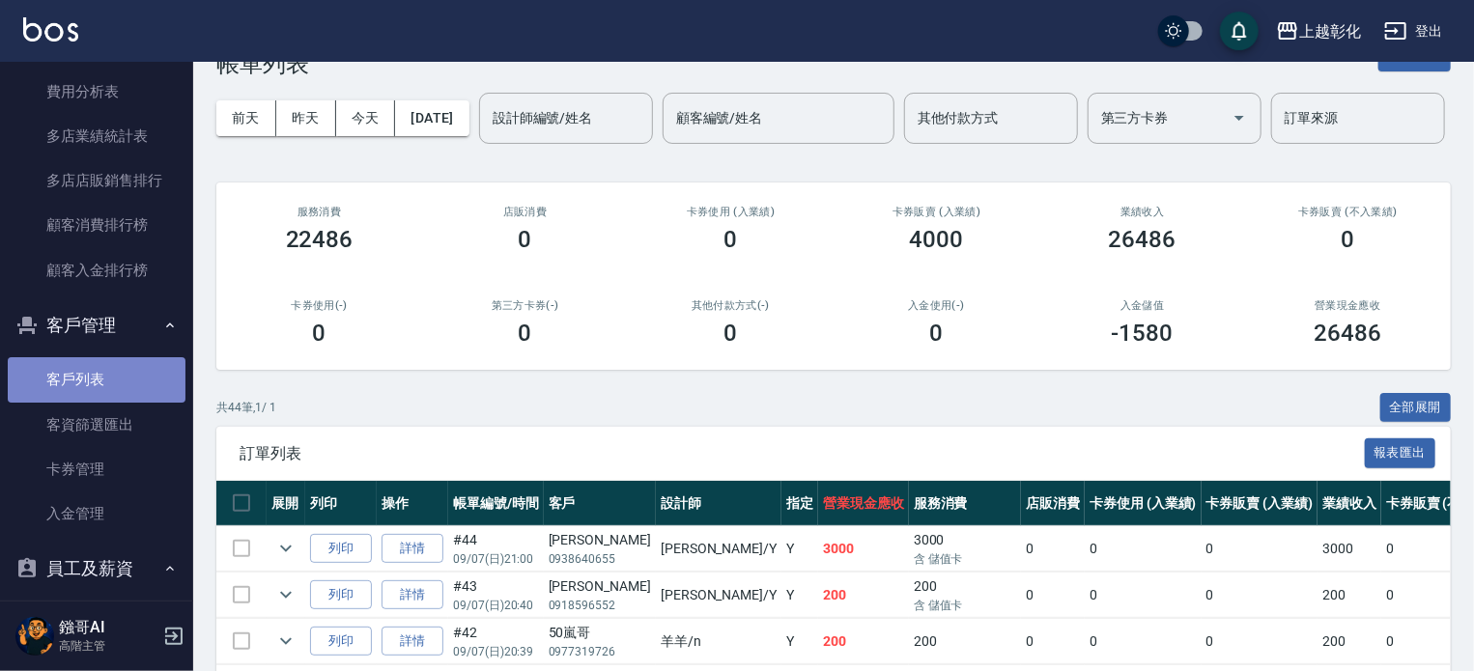
drag, startPoint x: 136, startPoint y: 389, endPoint x: 161, endPoint y: 397, distance: 26.3
click at [137, 389] on link "客戶列表" at bounding box center [97, 379] width 178 height 44
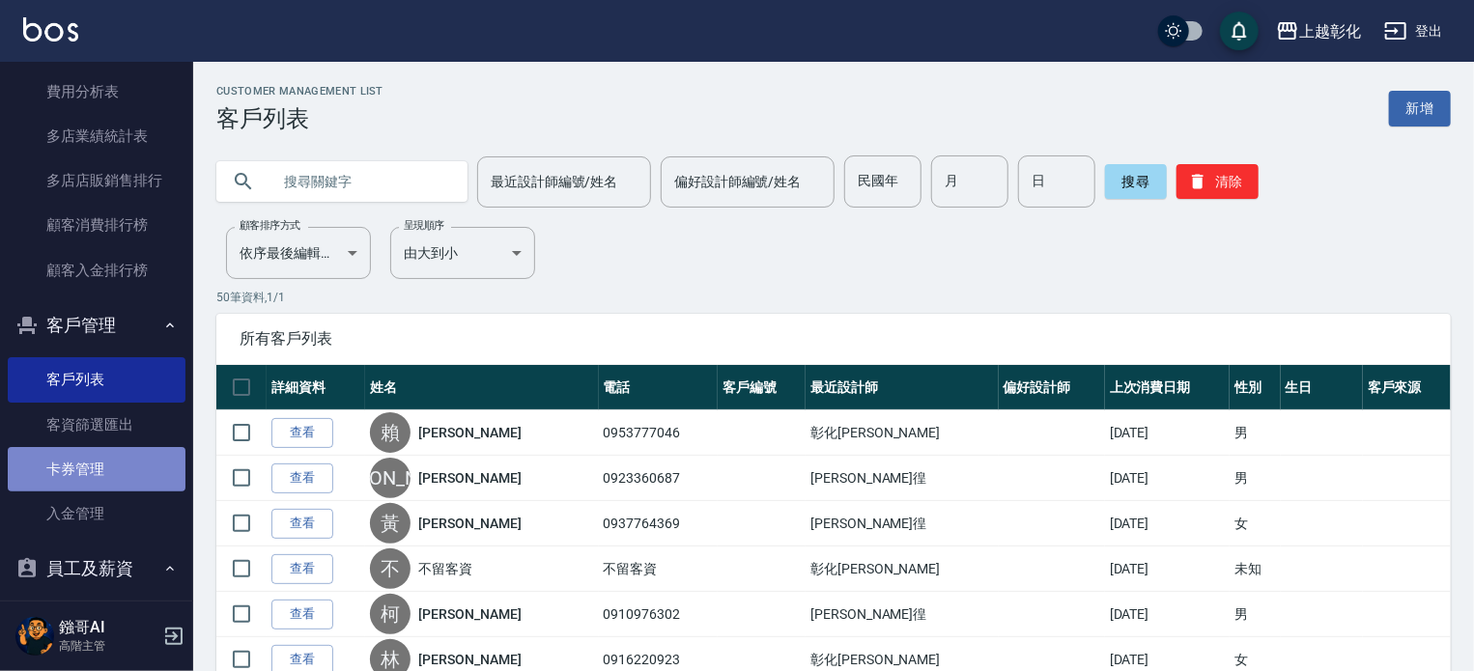
click at [118, 474] on link "卡券管理" at bounding box center [97, 469] width 178 height 44
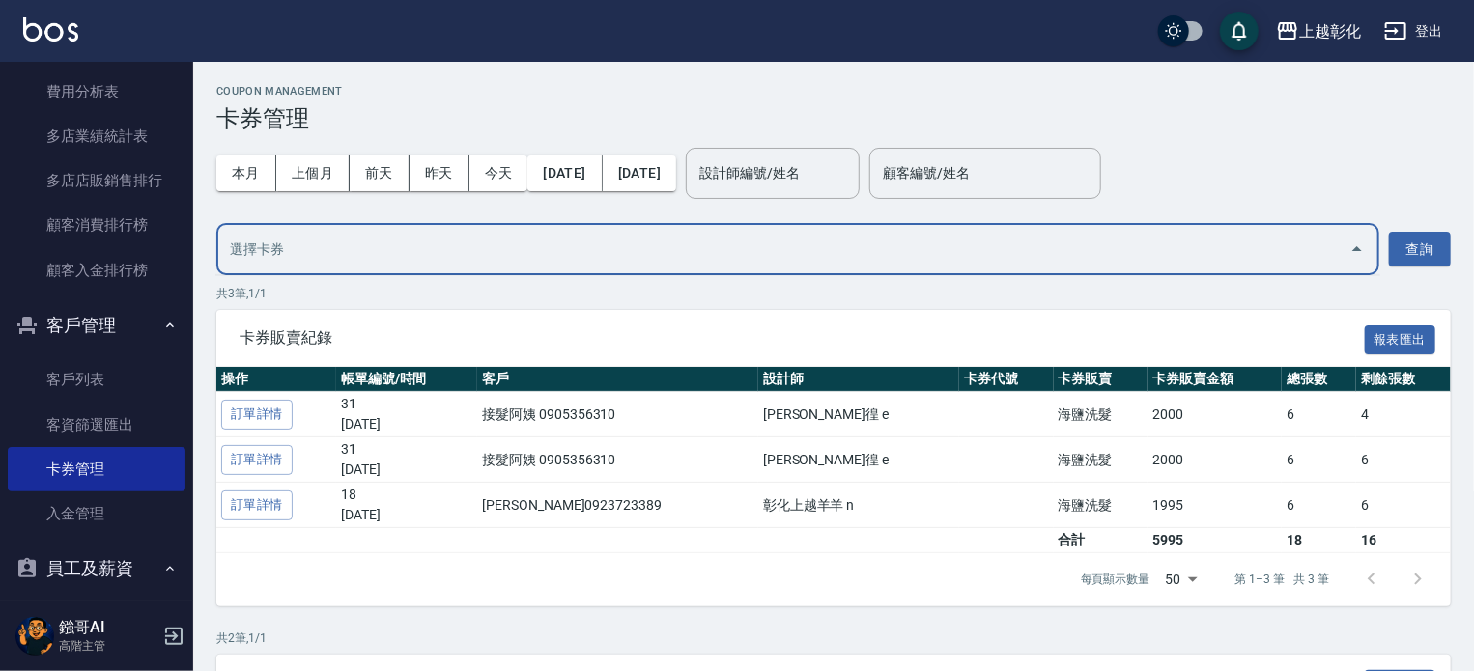
click at [280, 245] on input "text" at bounding box center [783, 250] width 1117 height 34
type input "0966221500"
type input "2"
type input "0966221500"
click at [1433, 253] on button "查詢" at bounding box center [1420, 250] width 62 height 36
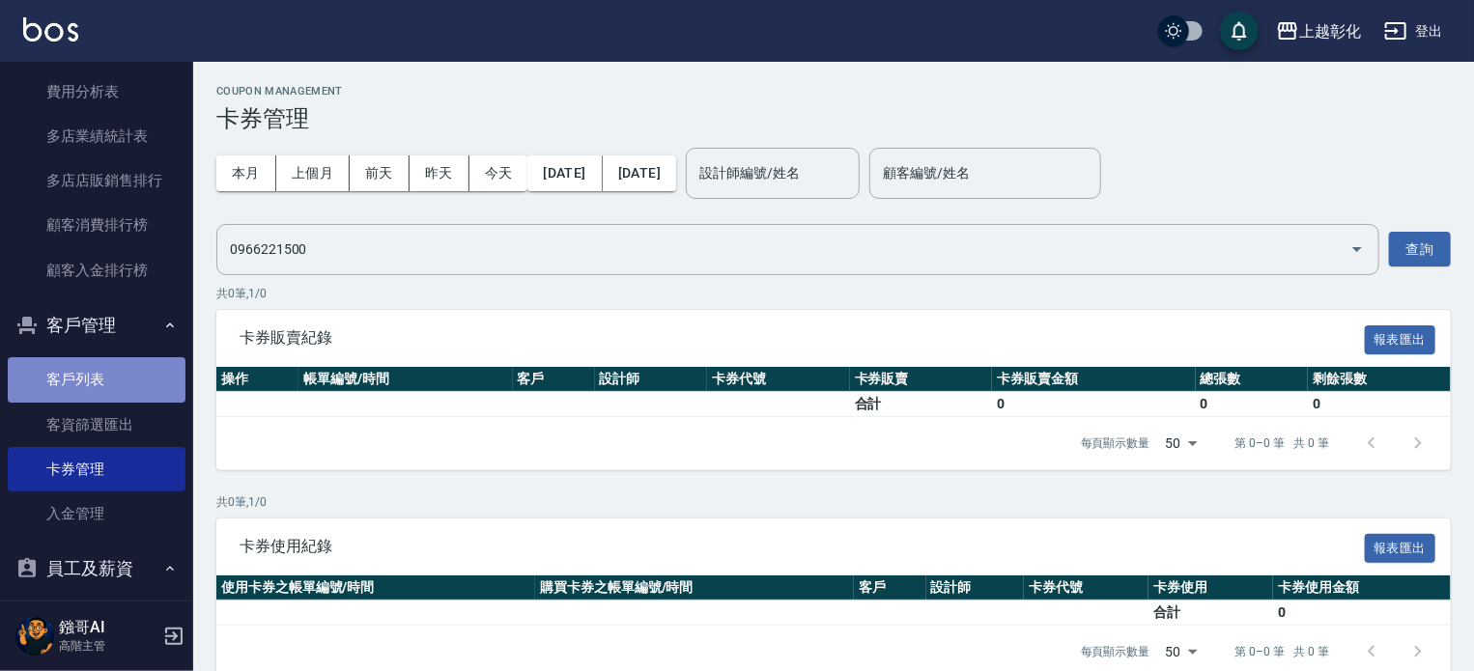
click at [118, 383] on link "客戶列表" at bounding box center [97, 379] width 178 height 44
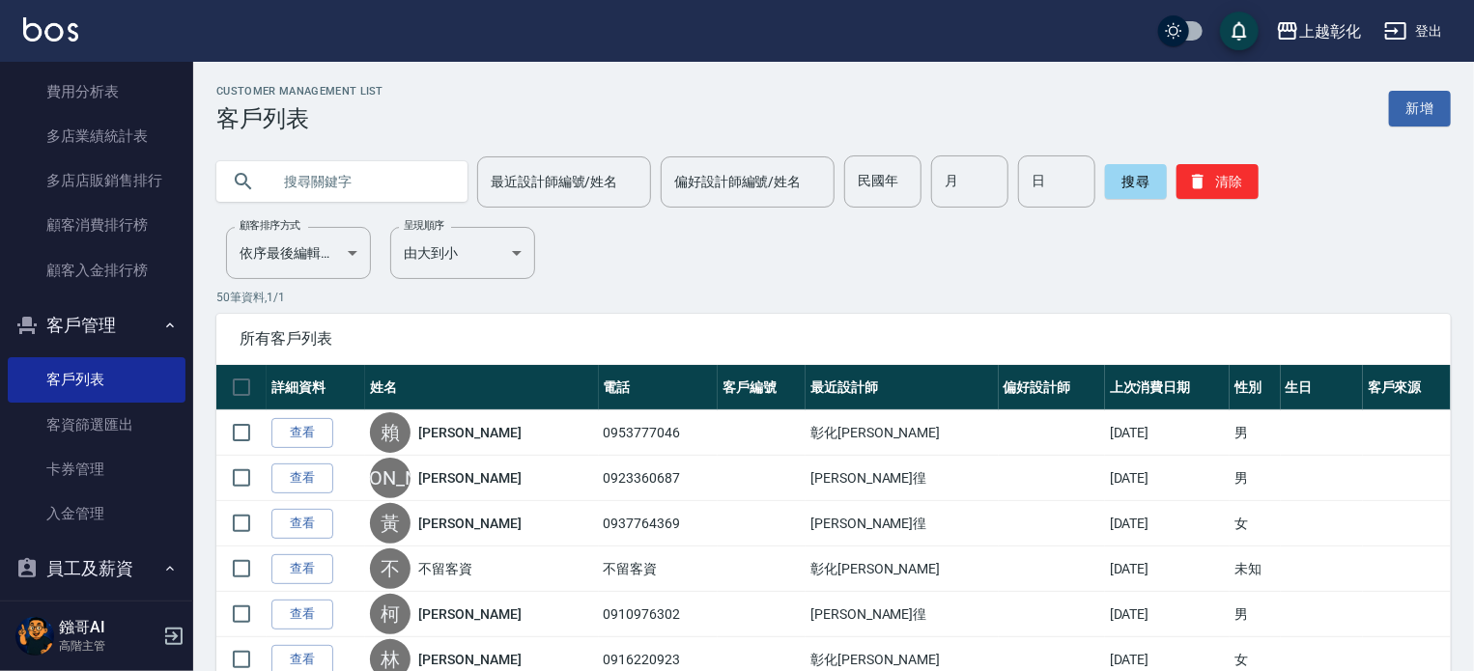
click at [391, 188] on input "text" at bounding box center [362, 182] width 182 height 52
type input "0966221500"
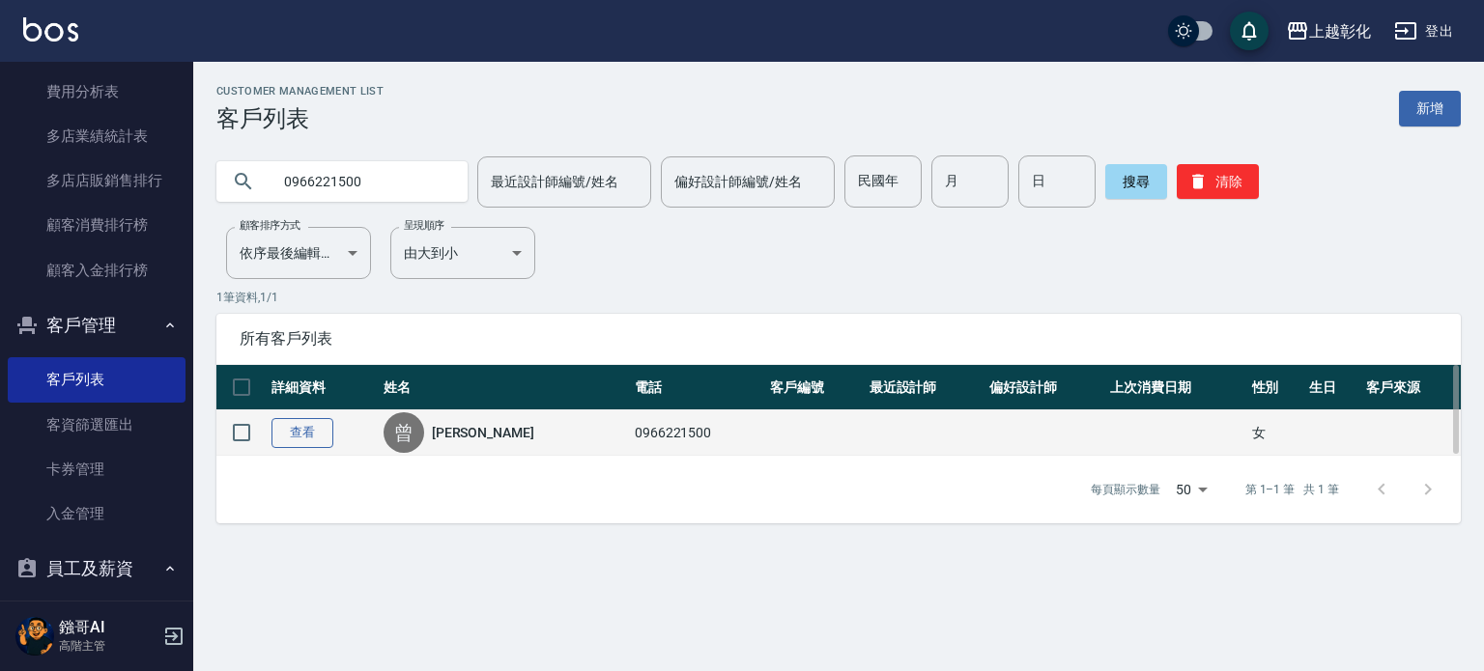
click at [291, 440] on link "查看" at bounding box center [302, 433] width 62 height 30
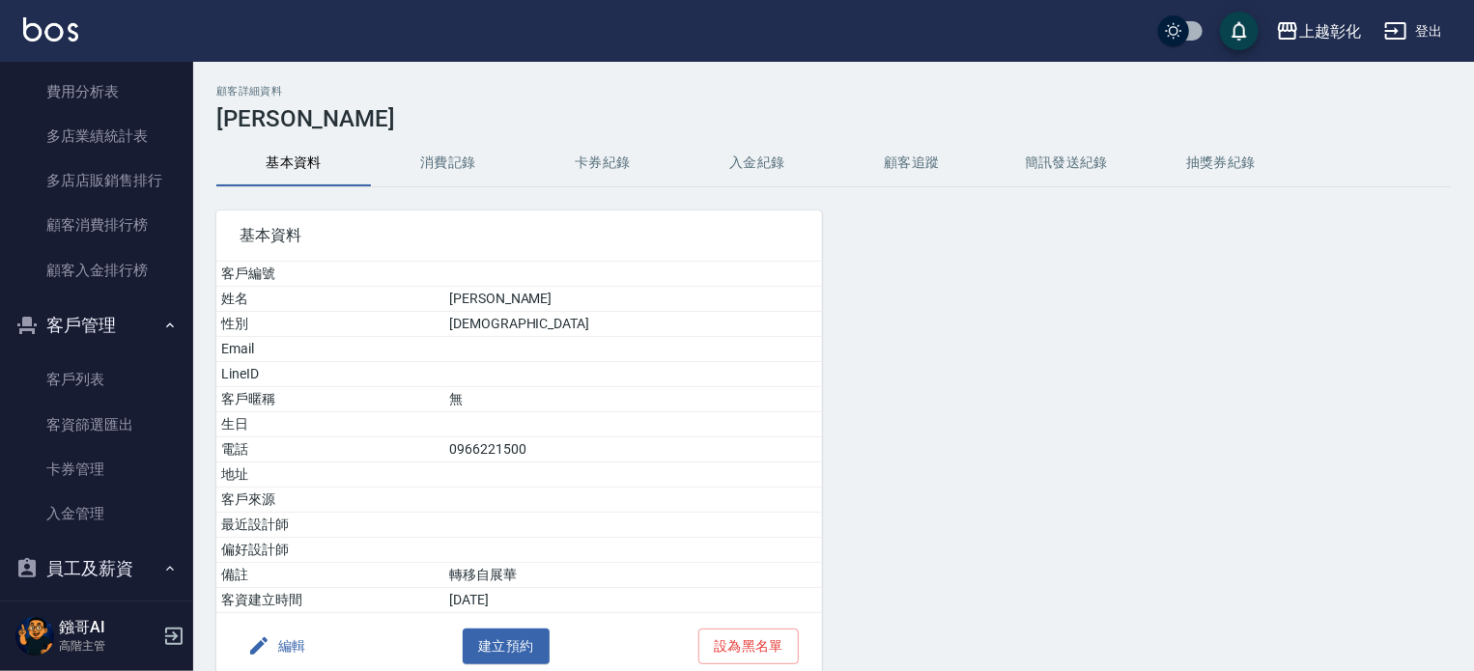
click at [905, 170] on button "顧客追蹤" at bounding box center [912, 163] width 155 height 46
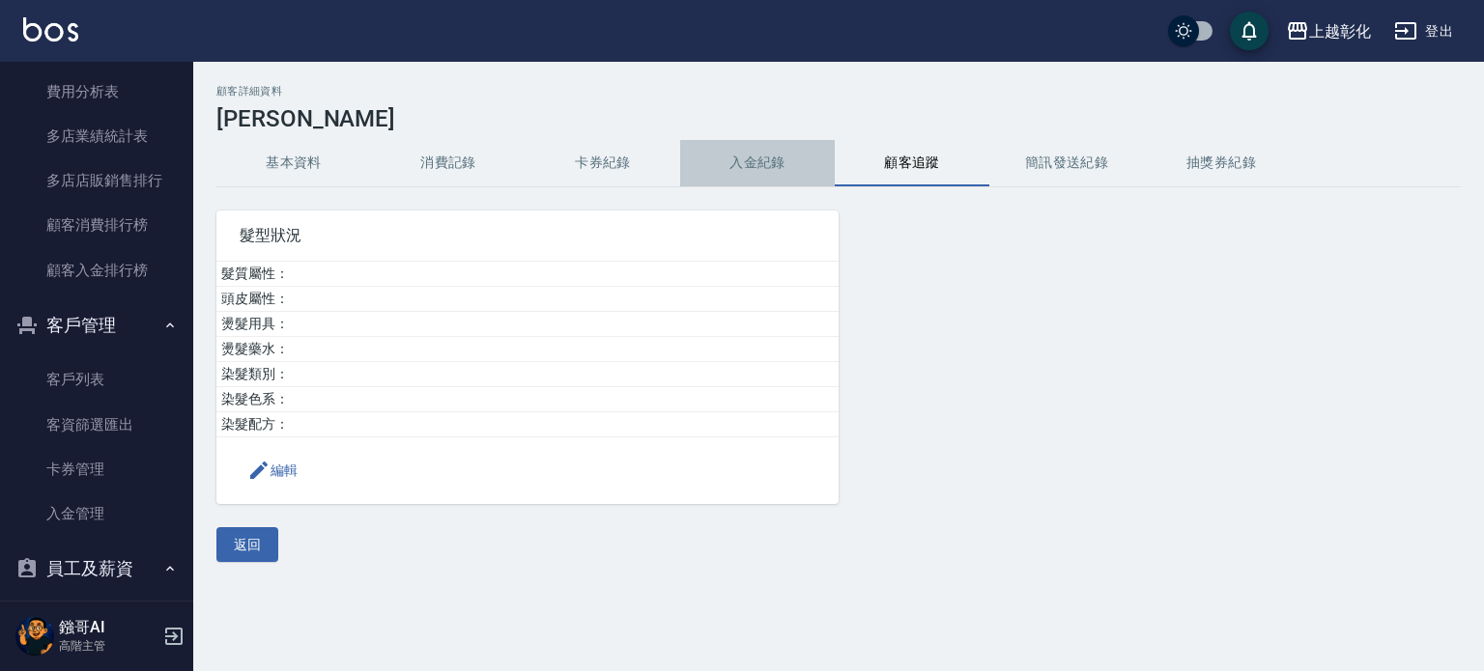
click at [804, 161] on button "入金紀錄" at bounding box center [757, 163] width 155 height 46
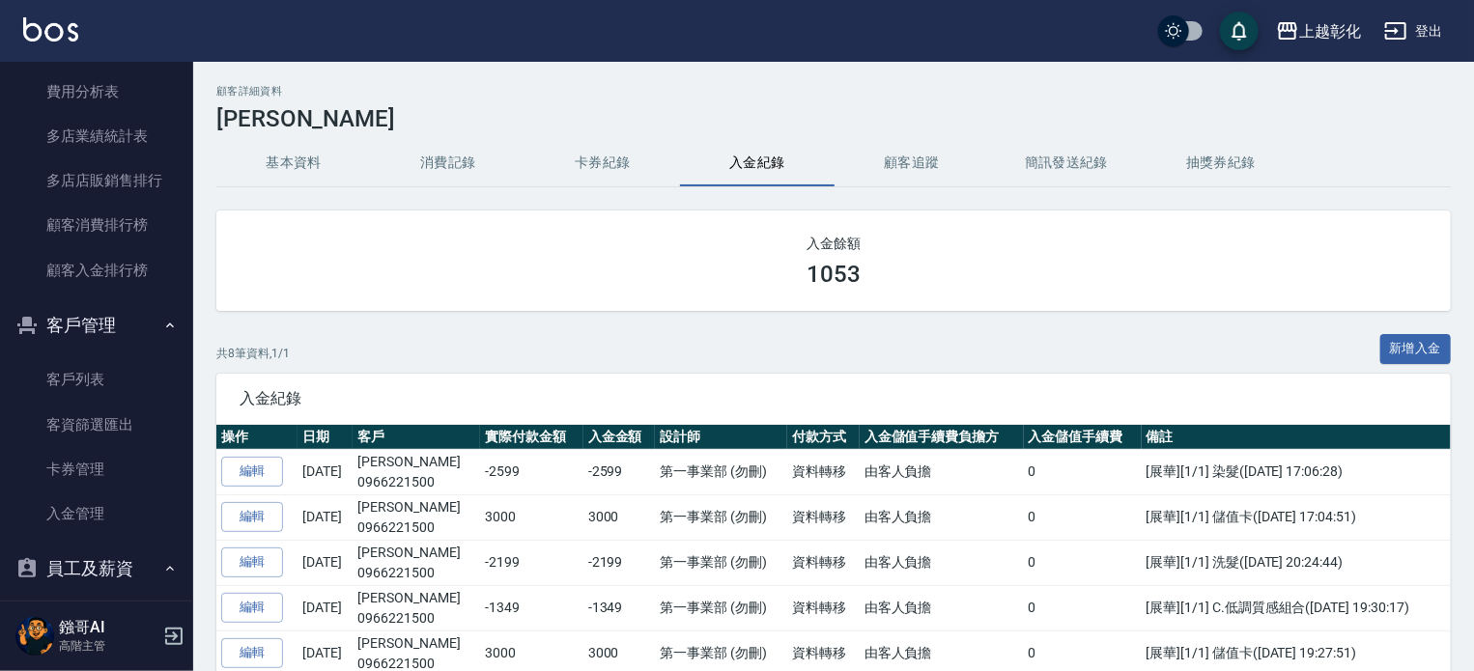
click at [761, 153] on button "入金紀錄" at bounding box center [757, 163] width 155 height 46
click at [761, 154] on button "入金紀錄" at bounding box center [757, 163] width 155 height 46
click at [429, 170] on button "消費記錄" at bounding box center [448, 163] width 155 height 46
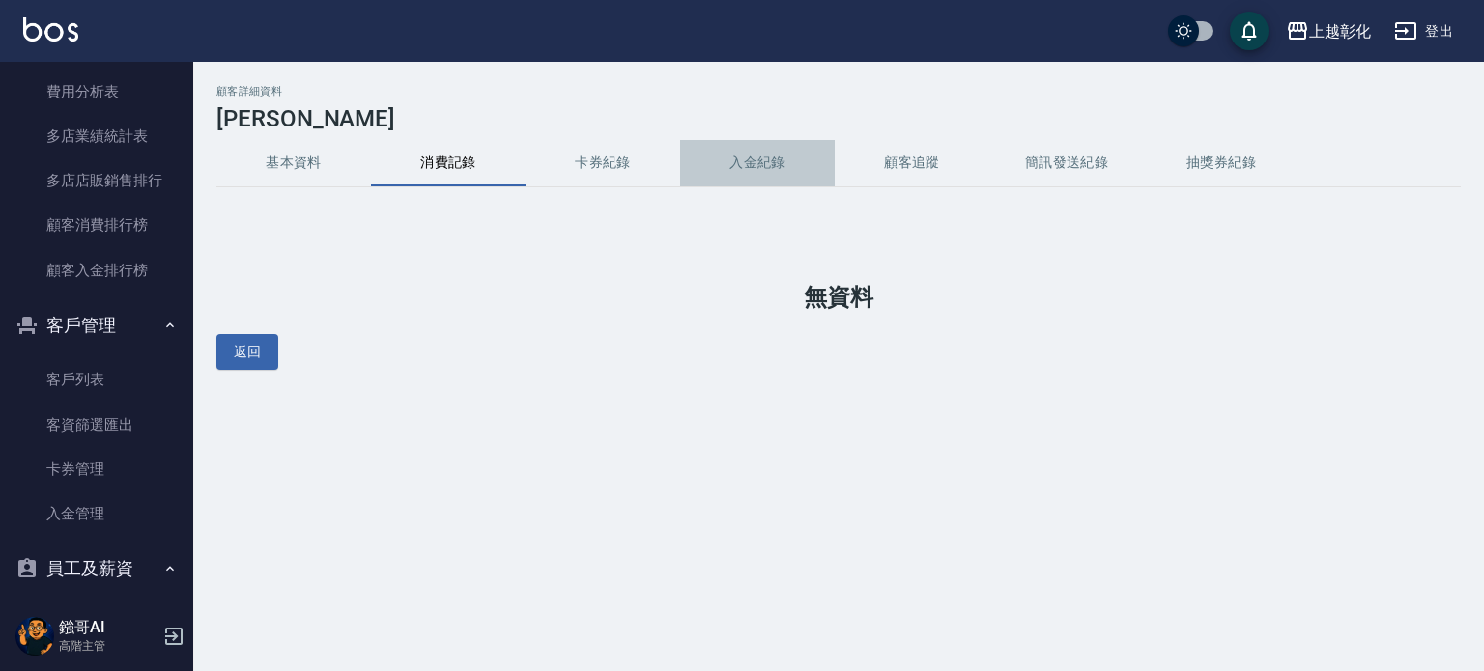
click at [765, 173] on button "入金紀錄" at bounding box center [757, 163] width 155 height 46
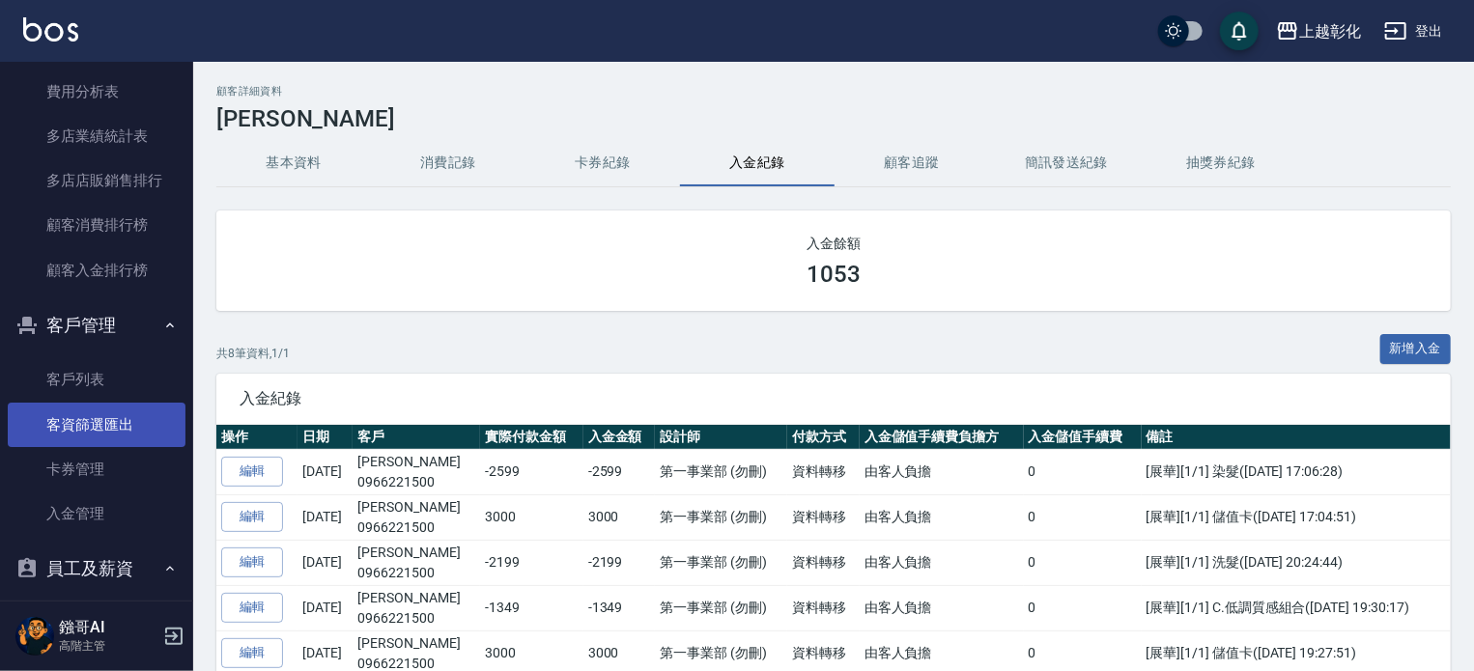
click at [121, 413] on link "客資篩選匯出" at bounding box center [97, 425] width 178 height 44
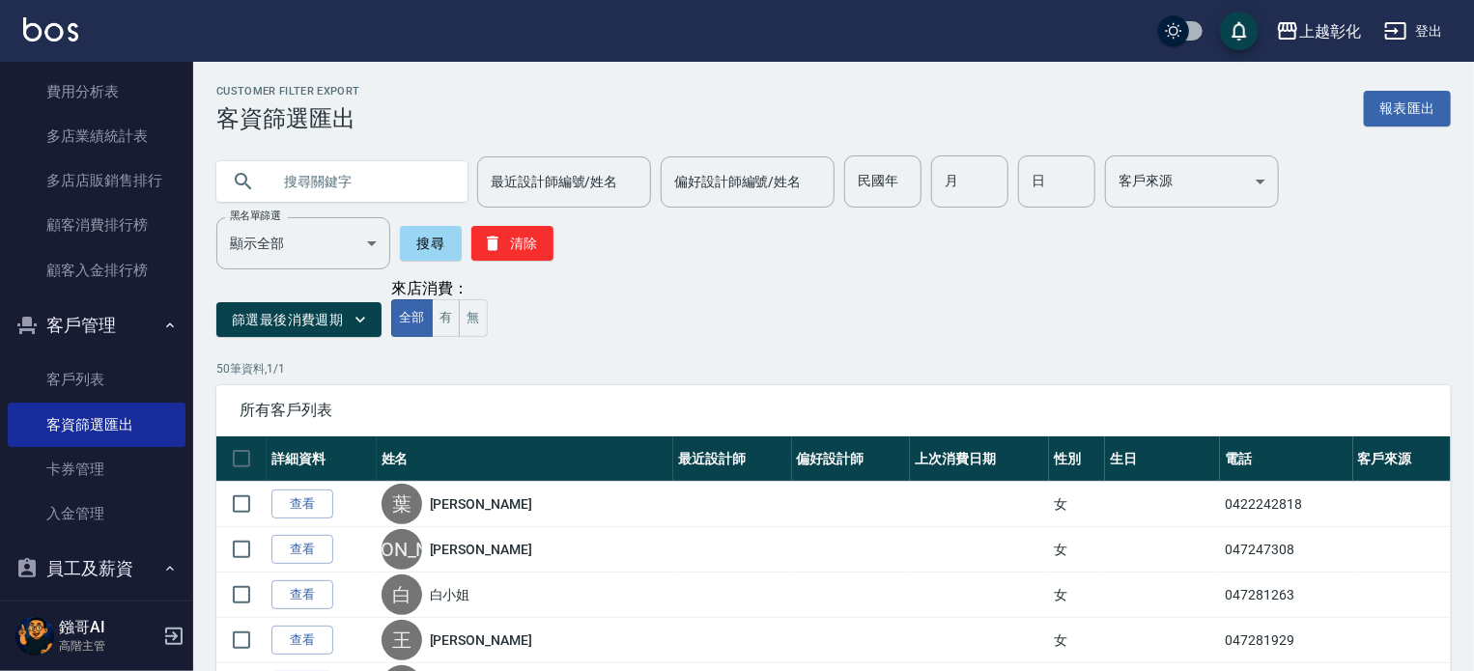
click at [352, 199] on input "text" at bounding box center [362, 182] width 182 height 52
type input "0905356310"
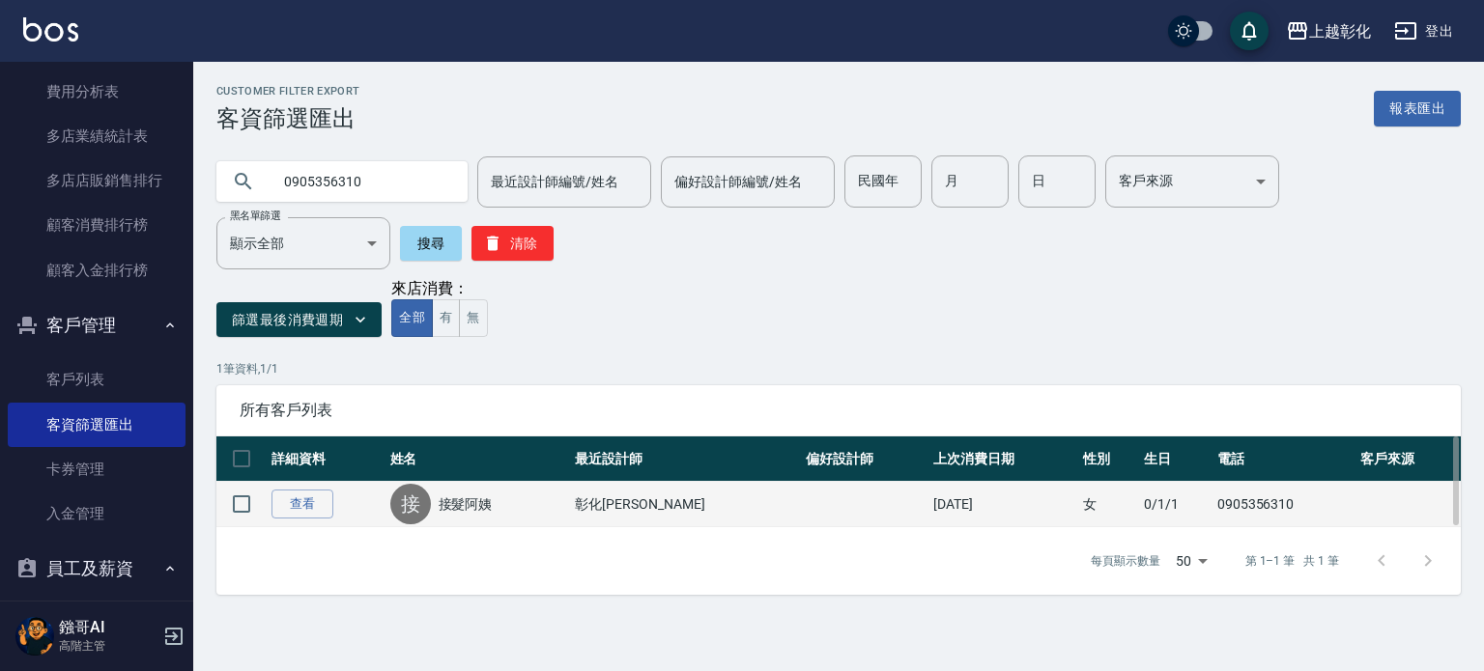
click at [303, 505] on td "查看" at bounding box center [326, 504] width 119 height 45
click at [310, 494] on link "查看" at bounding box center [302, 505] width 62 height 30
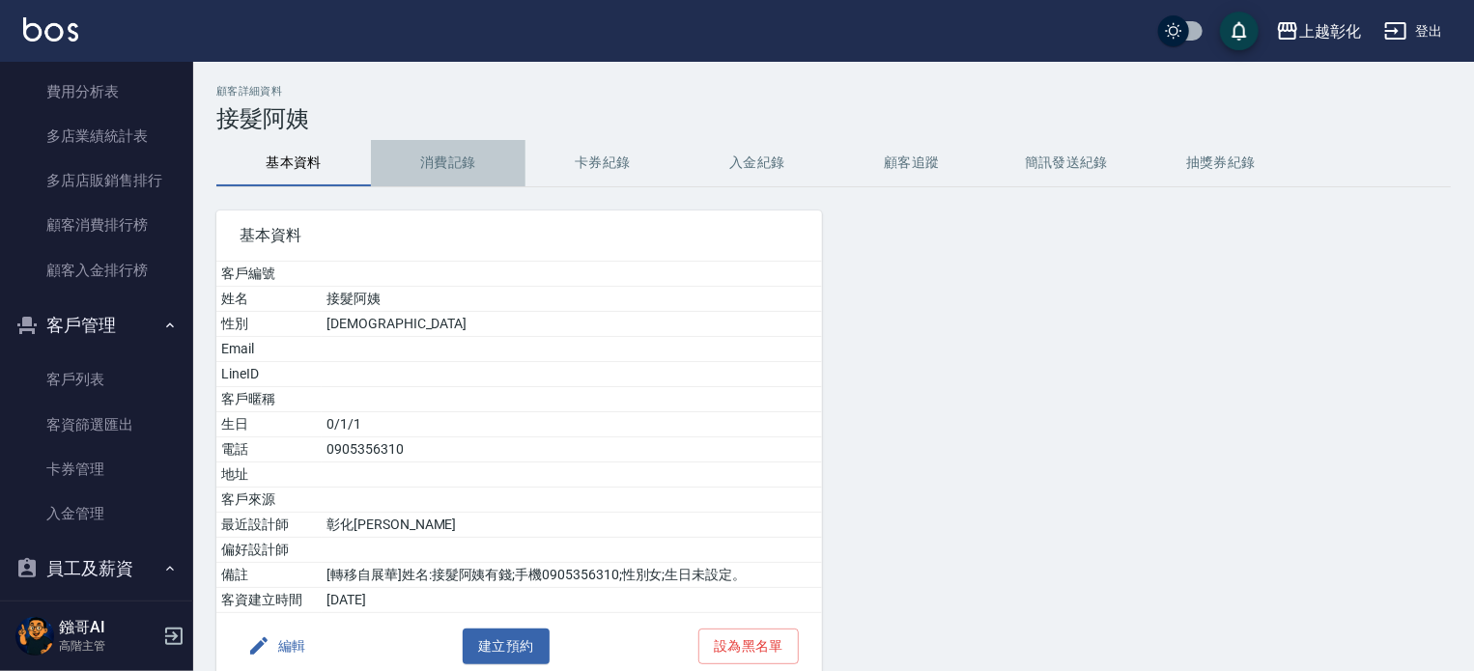
click at [461, 159] on button "消費記錄" at bounding box center [448, 163] width 155 height 46
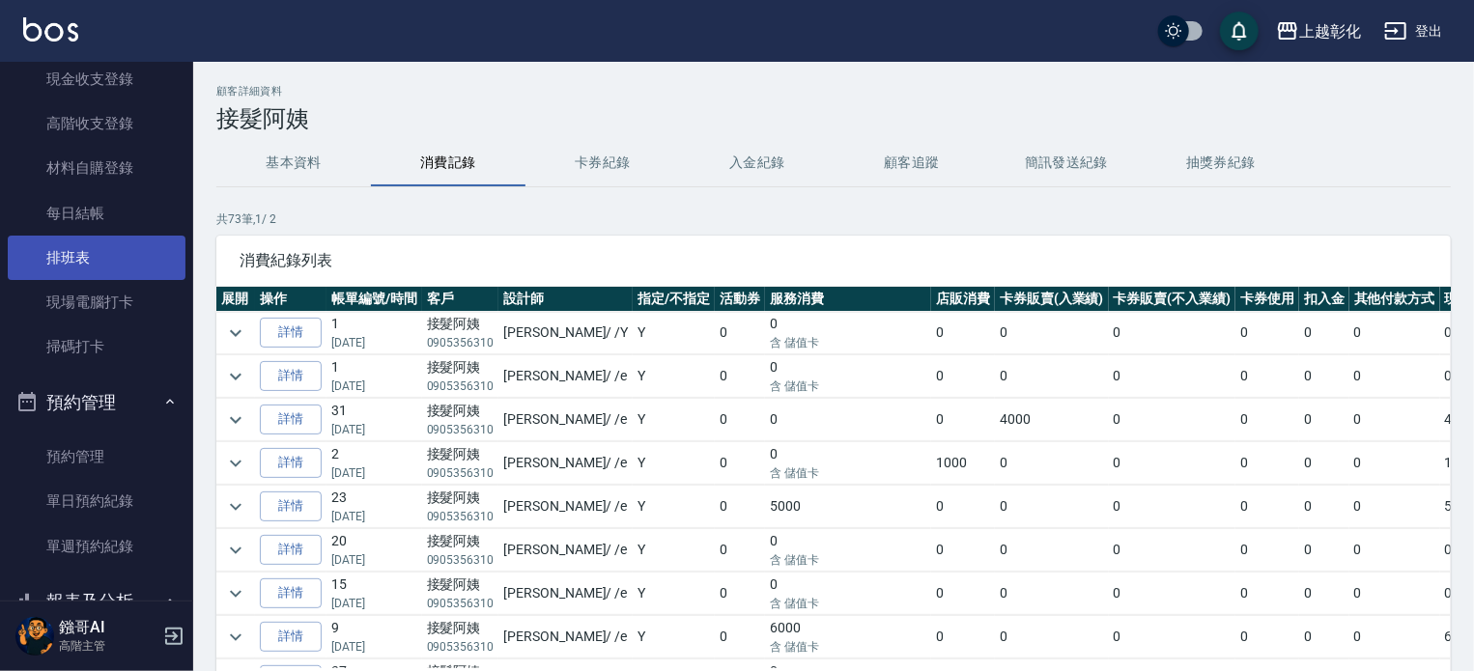
scroll to position [290, 0]
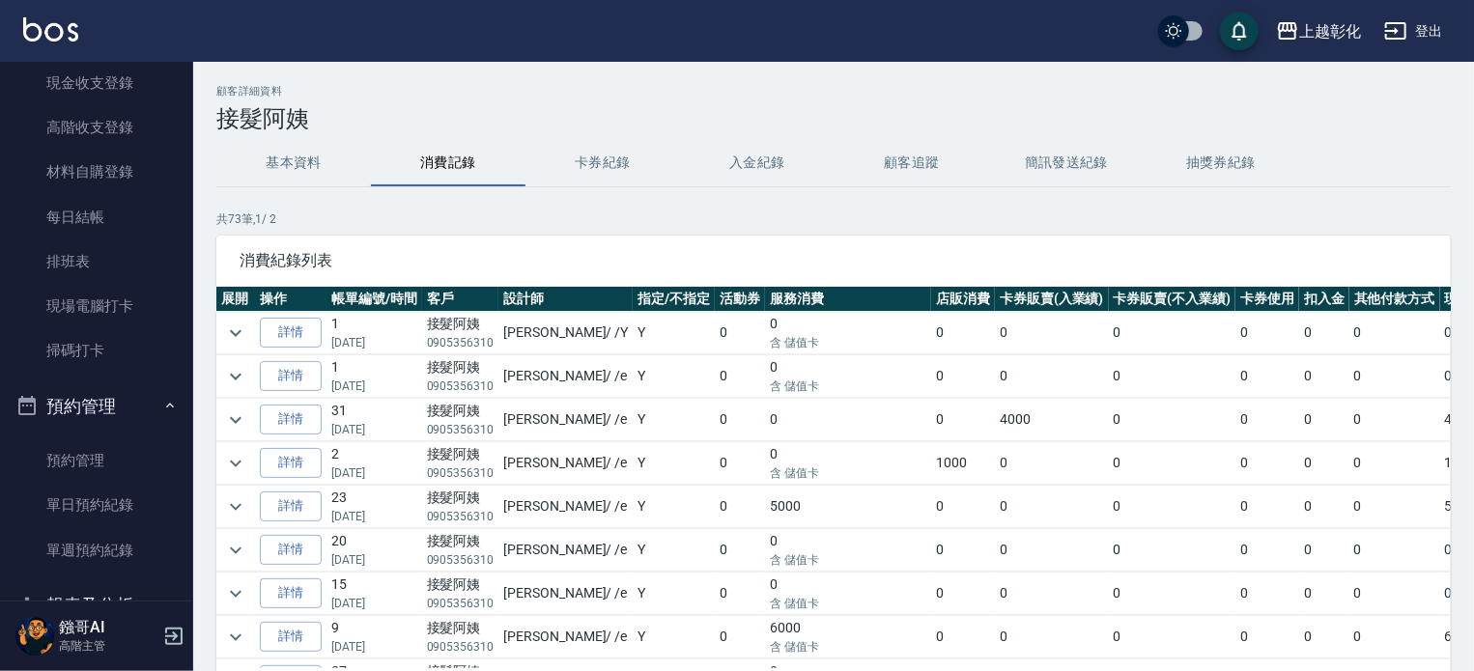
click at [106, 412] on button "預約管理" at bounding box center [97, 407] width 178 height 50
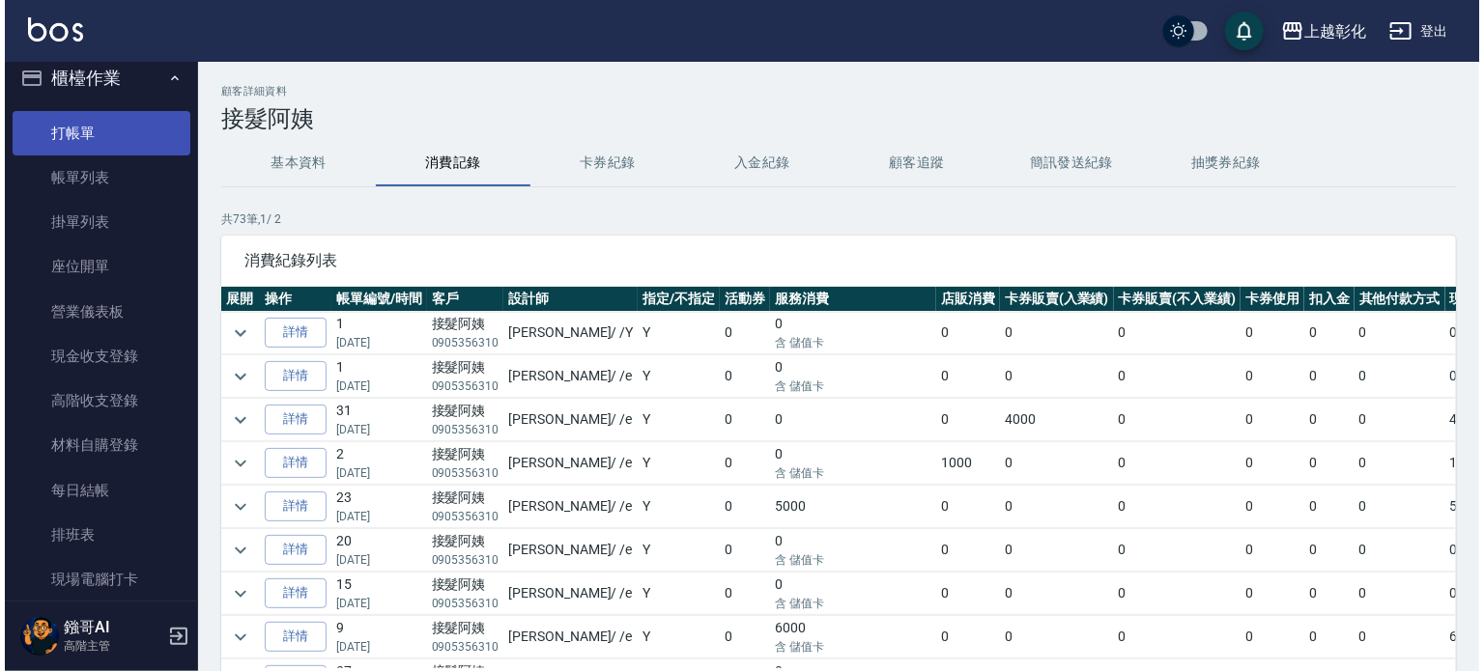
scroll to position [0, 0]
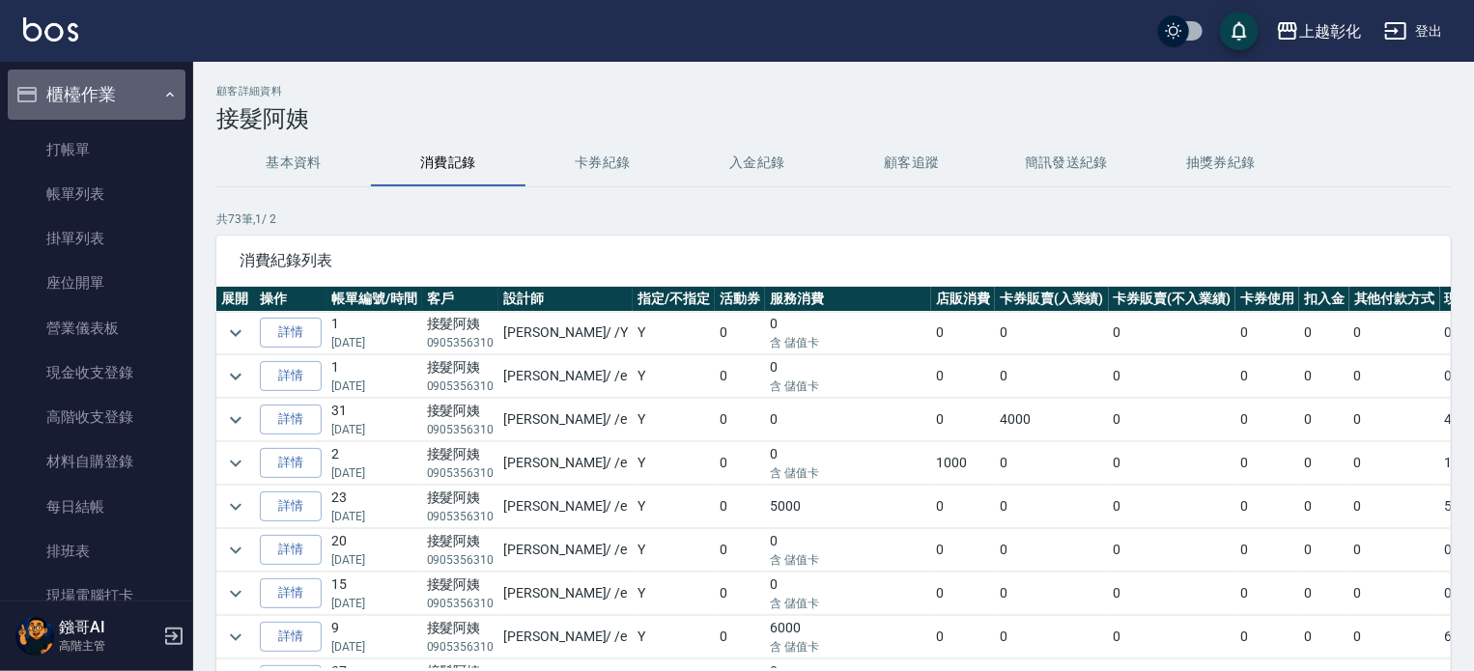
click at [111, 97] on button "櫃檯作業" at bounding box center [97, 95] width 178 height 50
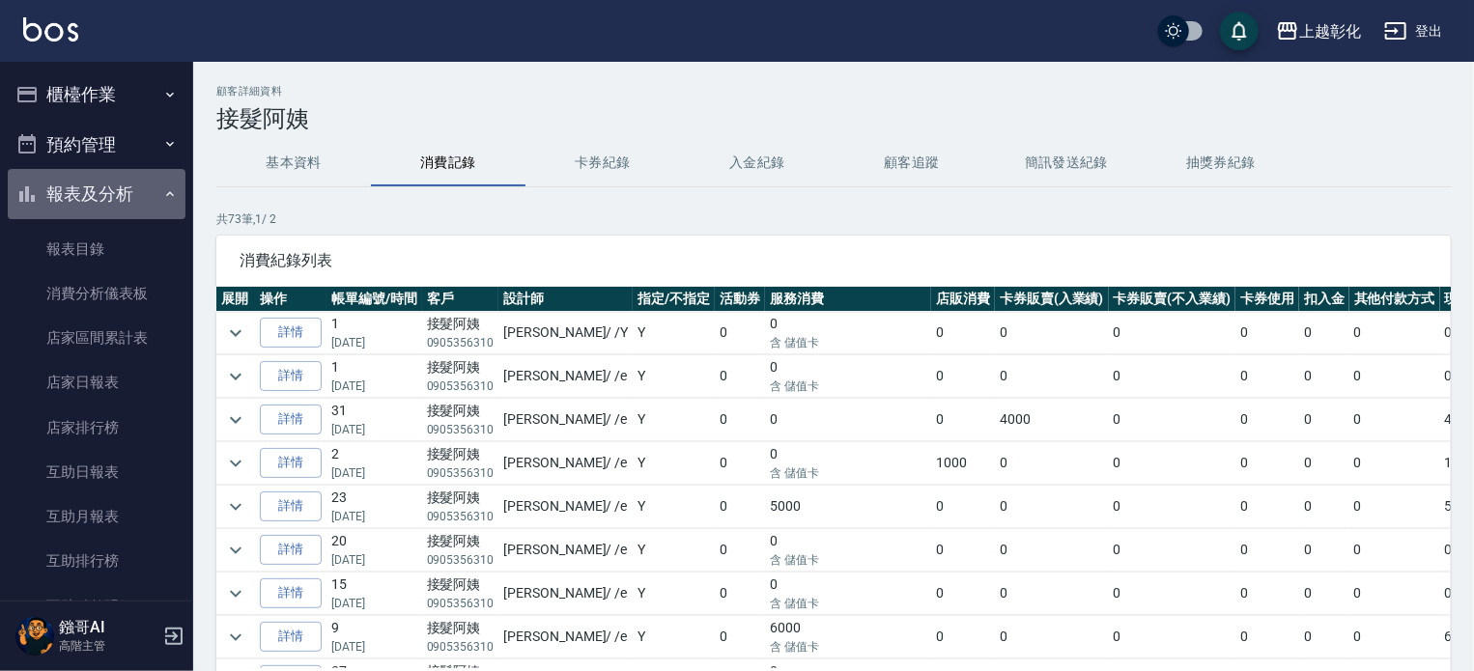
click at [100, 188] on button "報表及分析" at bounding box center [97, 194] width 178 height 50
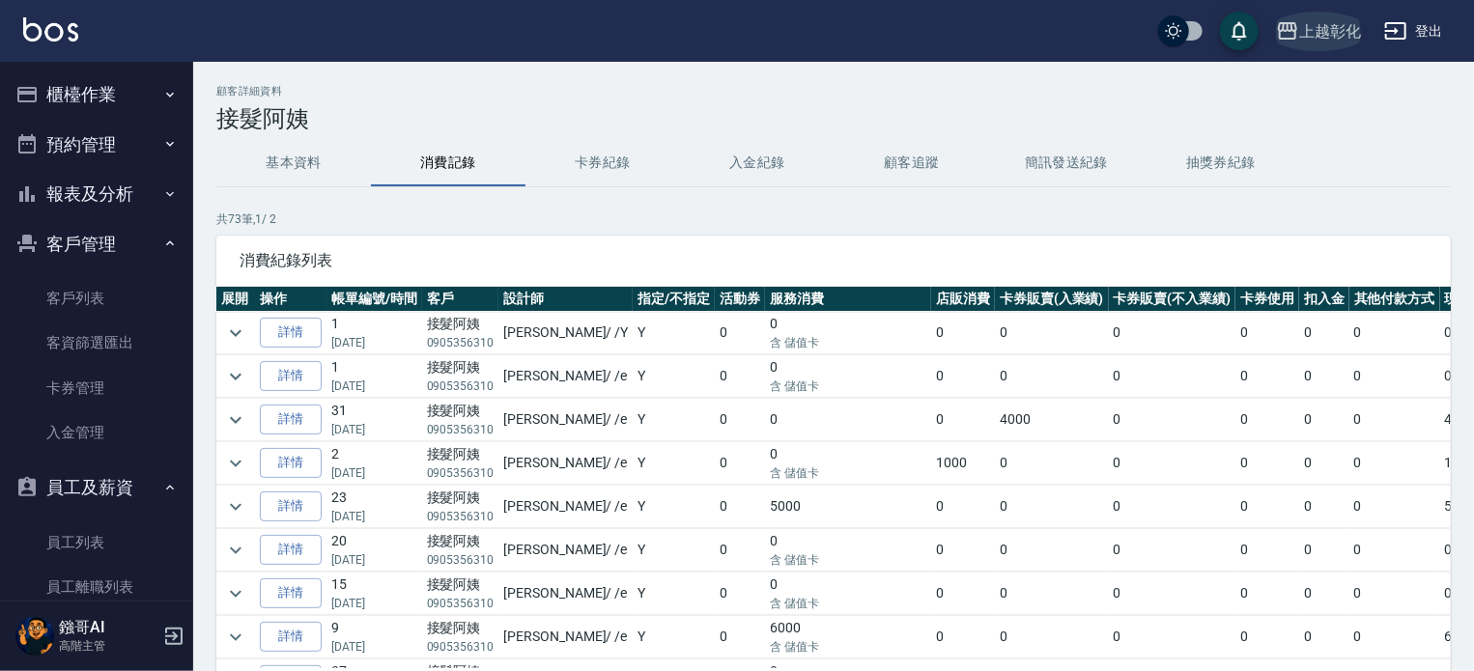
click at [1330, 22] on div "上越彰化" at bounding box center [1331, 31] width 62 height 24
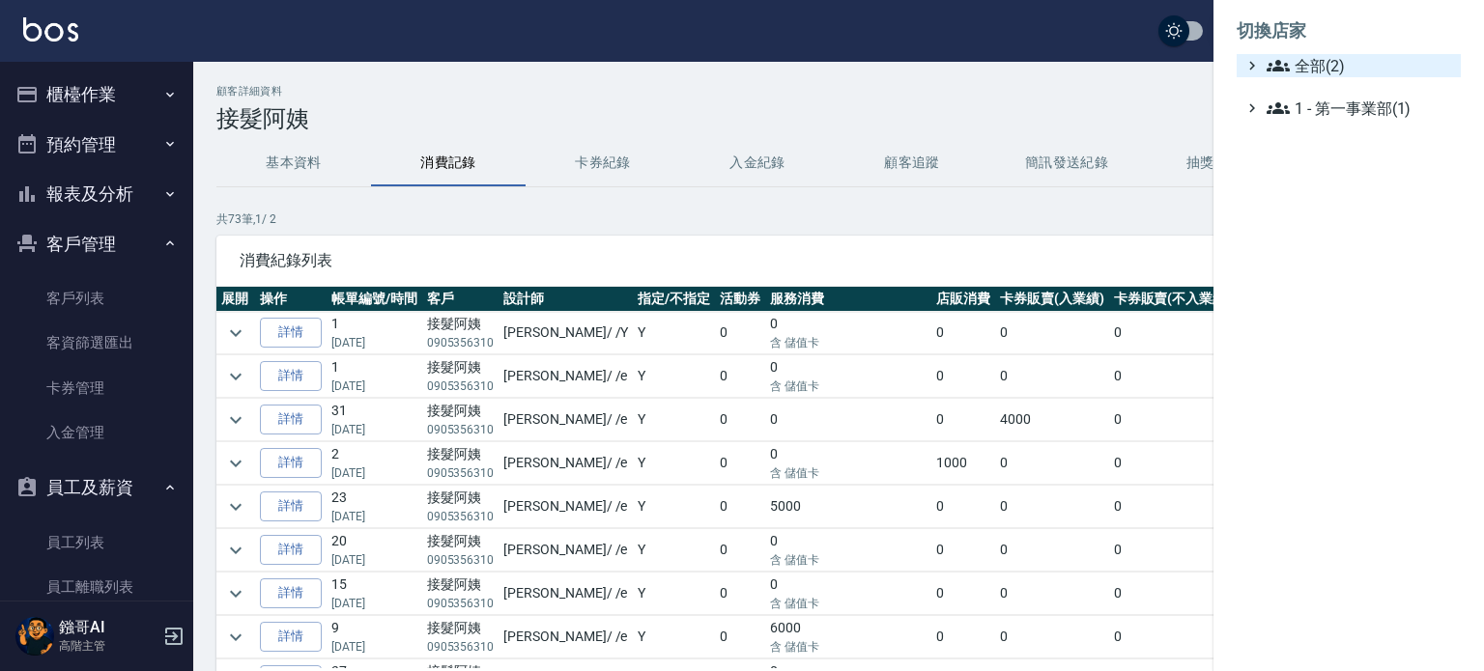
click at [1302, 67] on span "全部(2)" at bounding box center [1360, 65] width 186 height 23
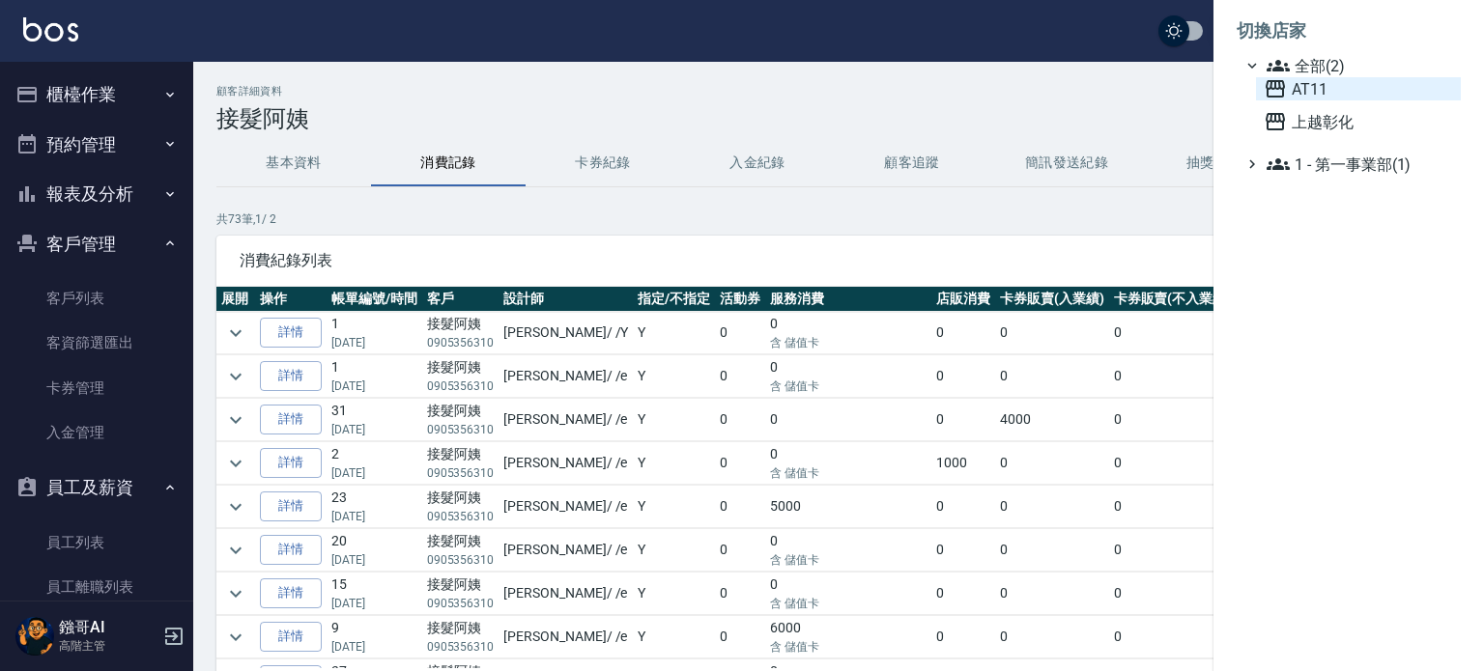
click at [1300, 89] on span "AT11" at bounding box center [1358, 88] width 189 height 23
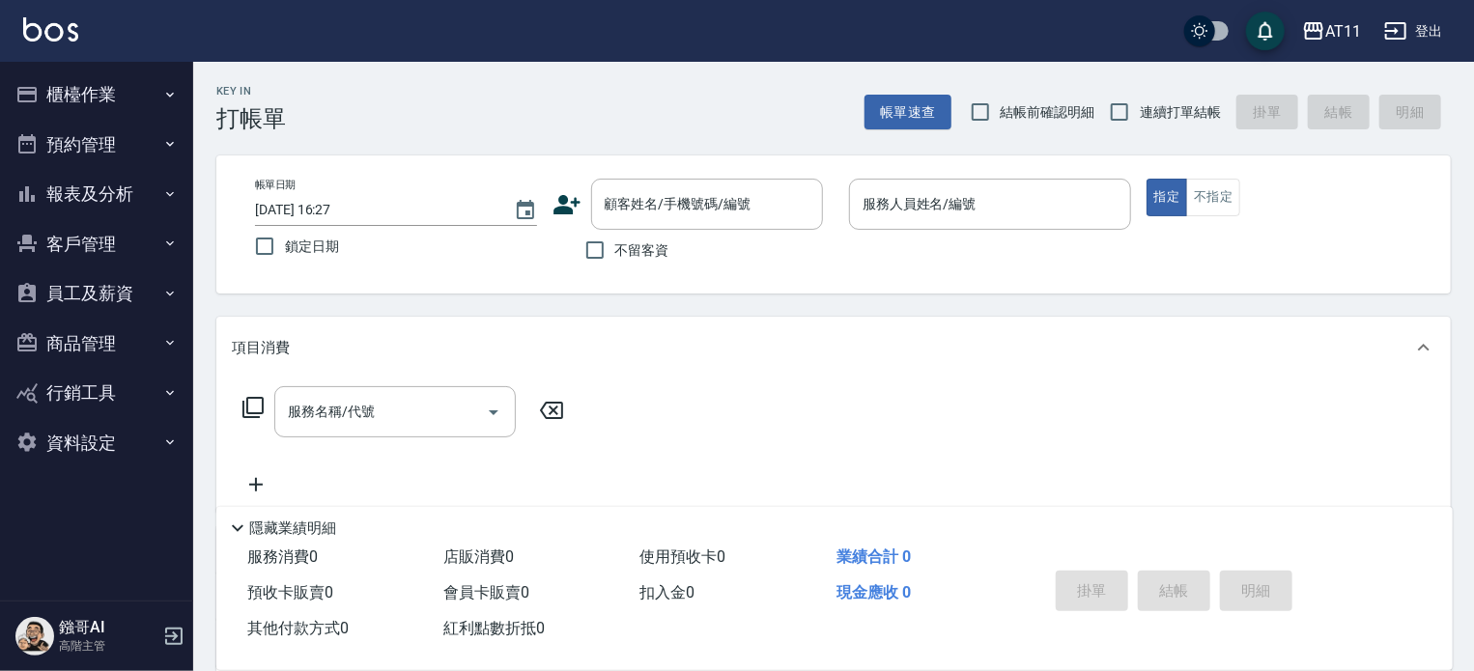
click at [566, 200] on icon at bounding box center [567, 204] width 27 height 19
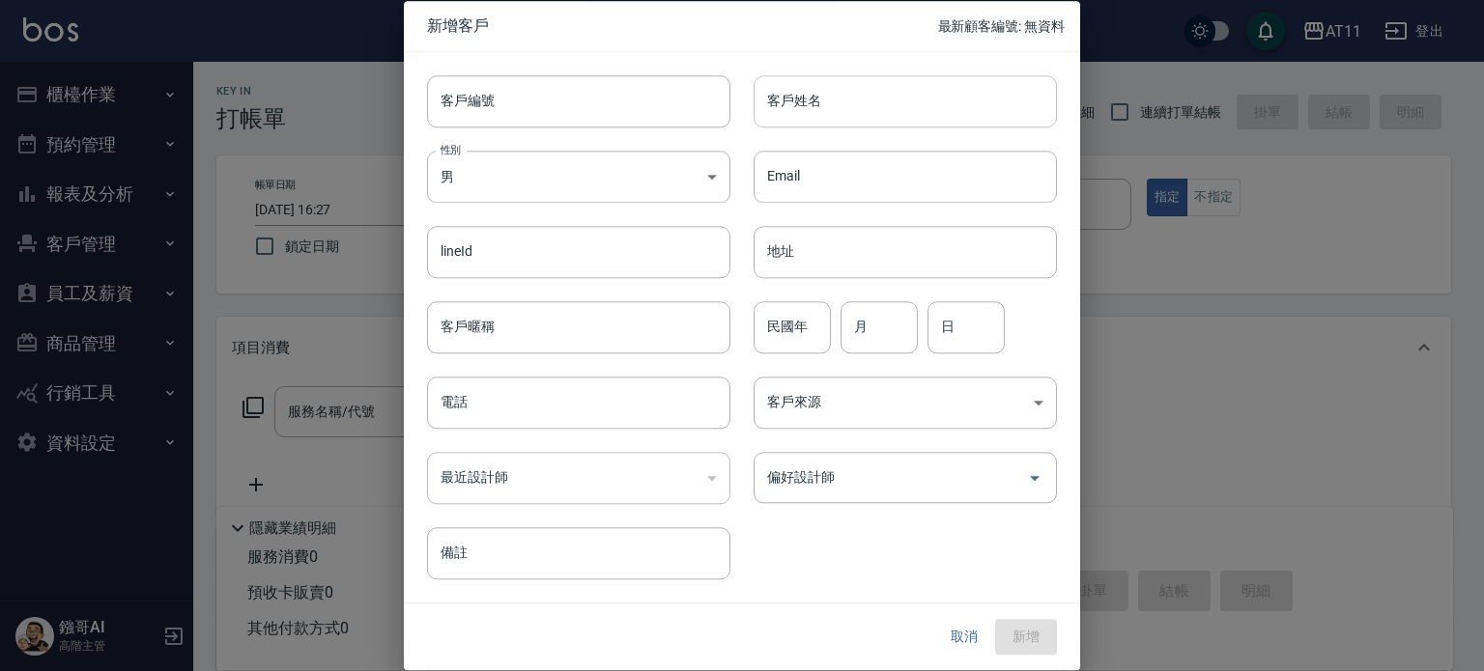
click at [885, 99] on input "客戶姓名" at bounding box center [905, 101] width 303 height 52
type input "蔡秀朋"
click at [584, 404] on input "電話" at bounding box center [578, 403] width 303 height 52
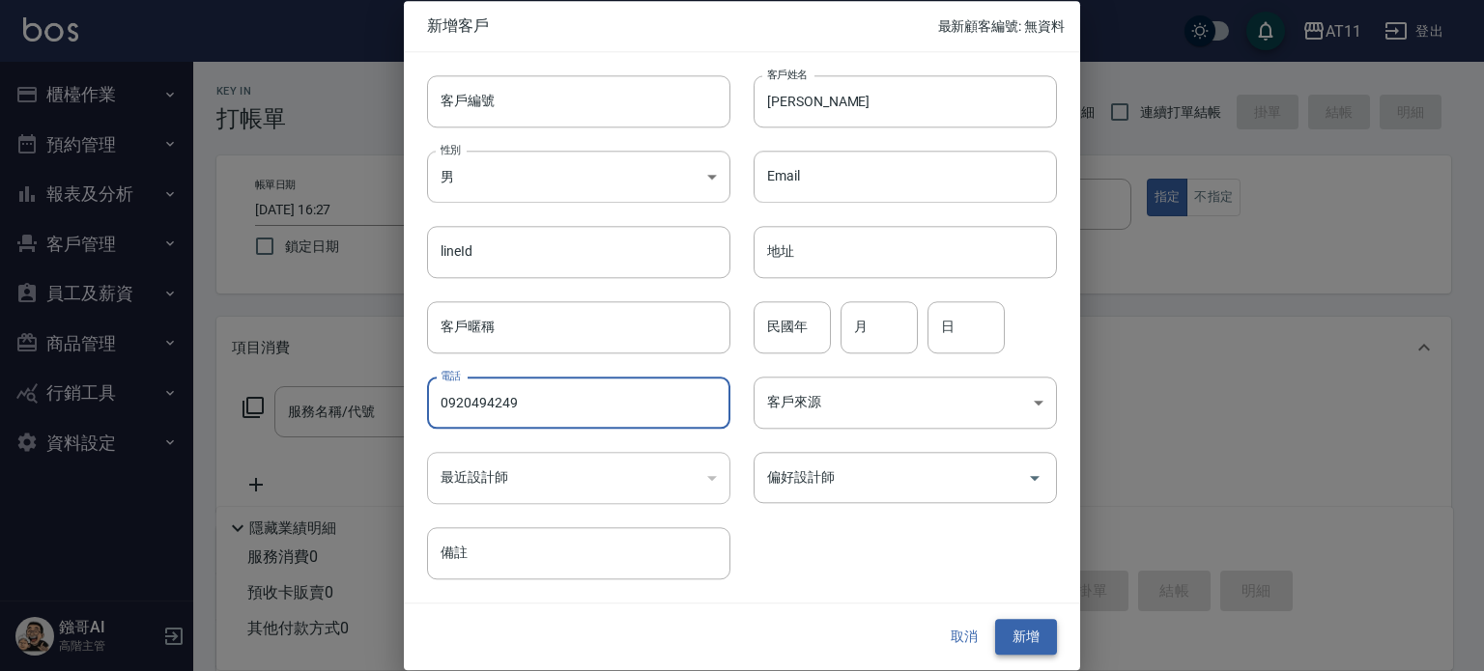
type input "0920494249"
click at [1013, 640] on button "新增" at bounding box center [1026, 638] width 62 height 36
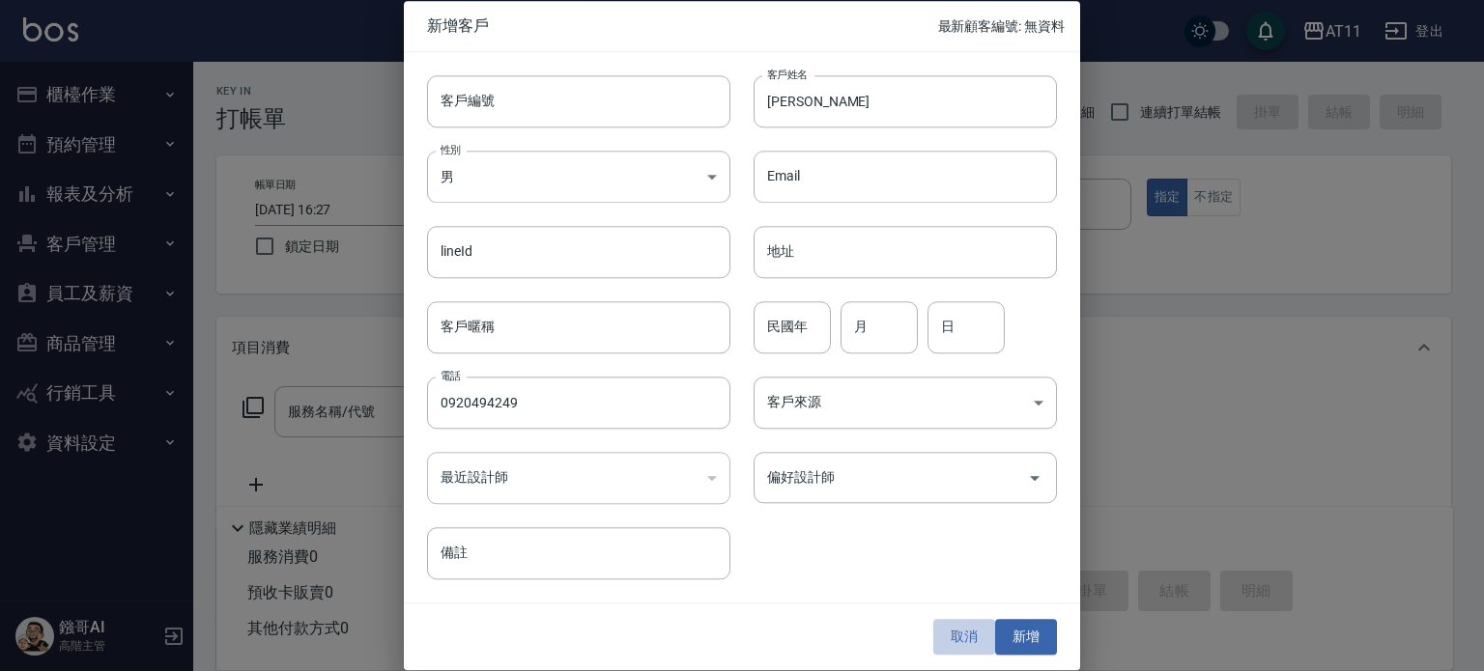
click at [967, 629] on button "取消" at bounding box center [964, 638] width 62 height 36
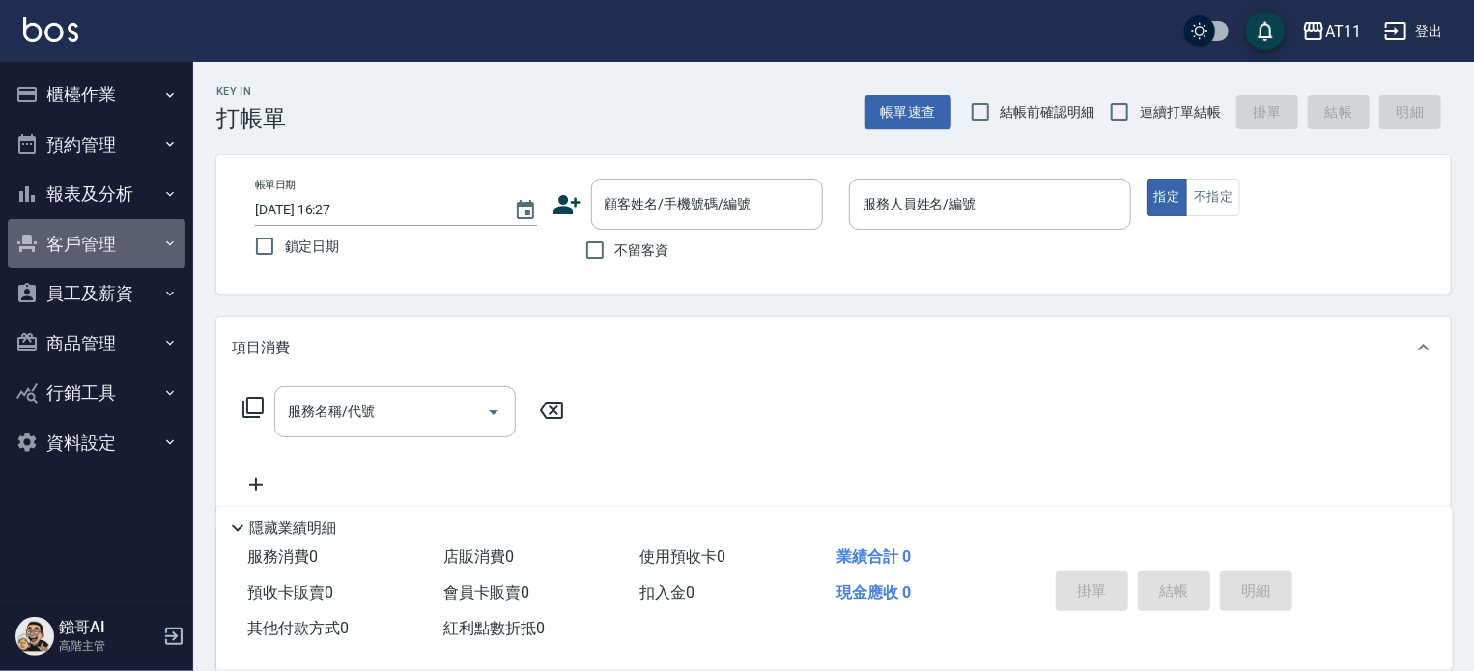
click at [99, 242] on button "客戶管理" at bounding box center [97, 244] width 178 height 50
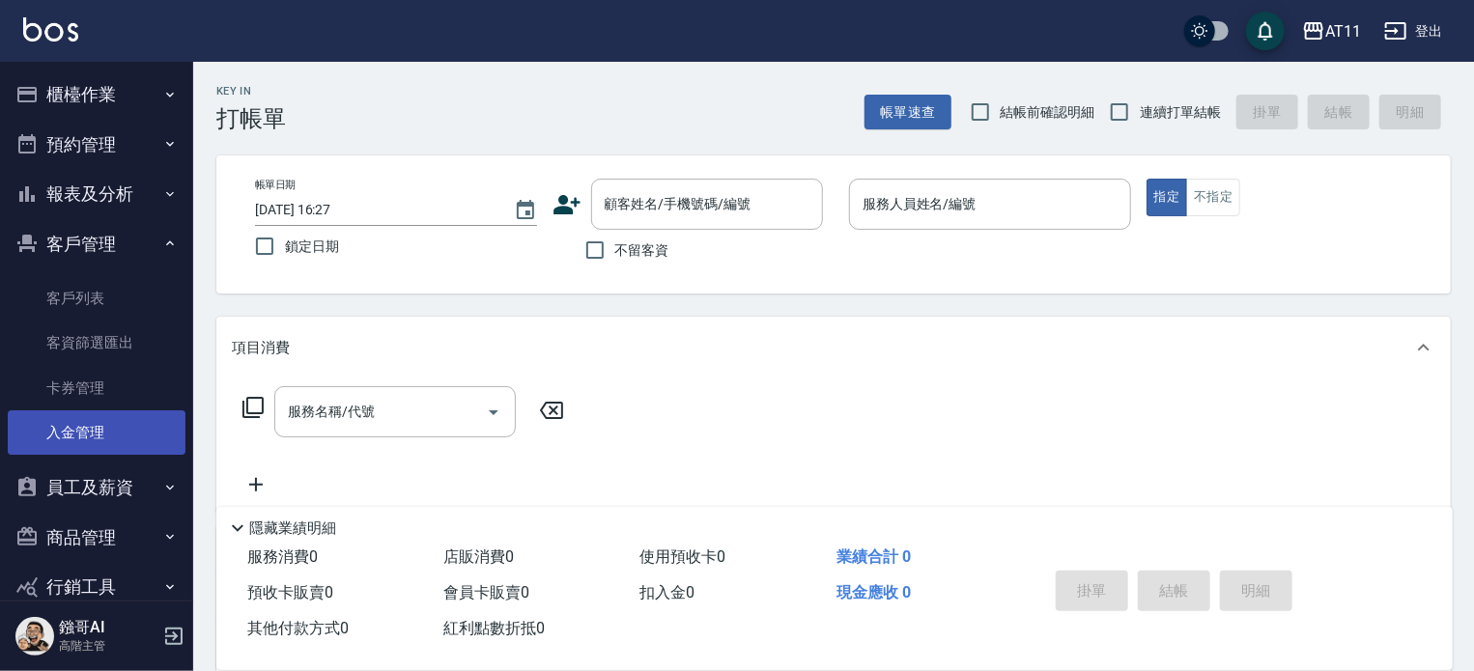
click at [87, 439] on link "入金管理" at bounding box center [97, 433] width 178 height 44
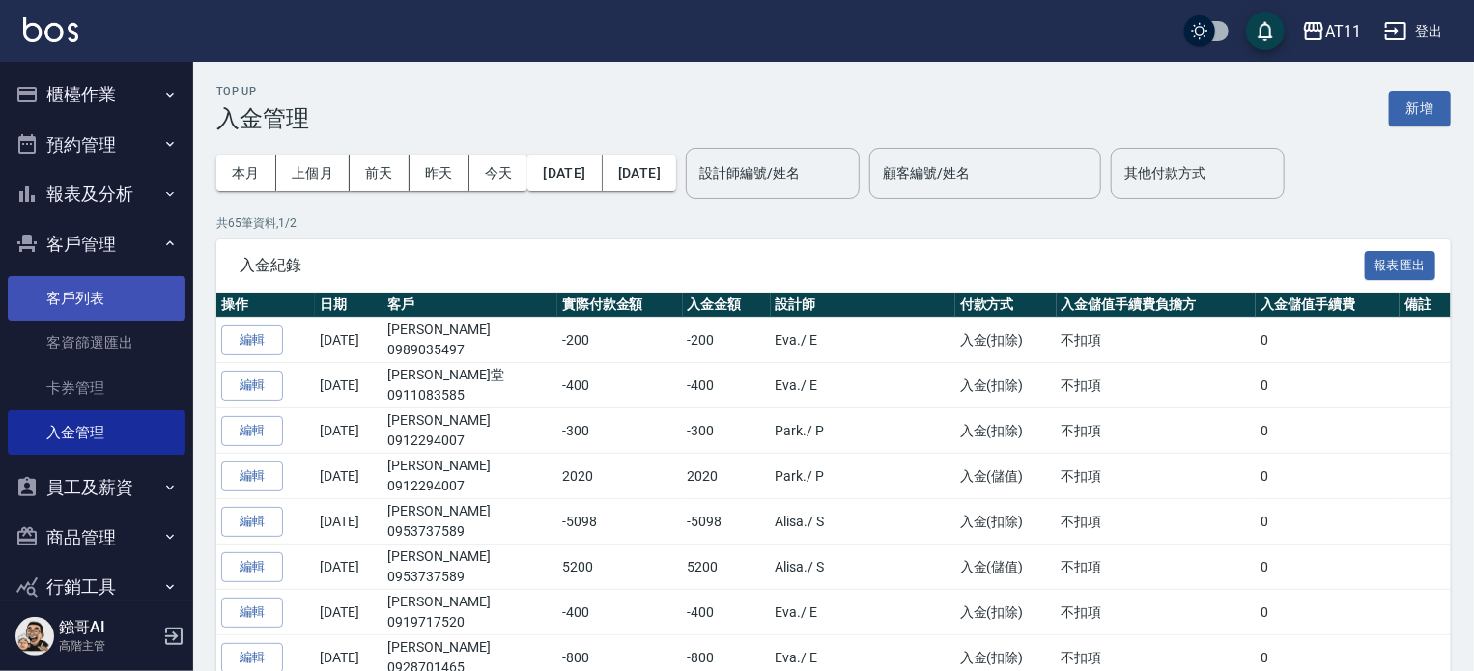
click at [120, 285] on link "客戶列表" at bounding box center [97, 298] width 178 height 44
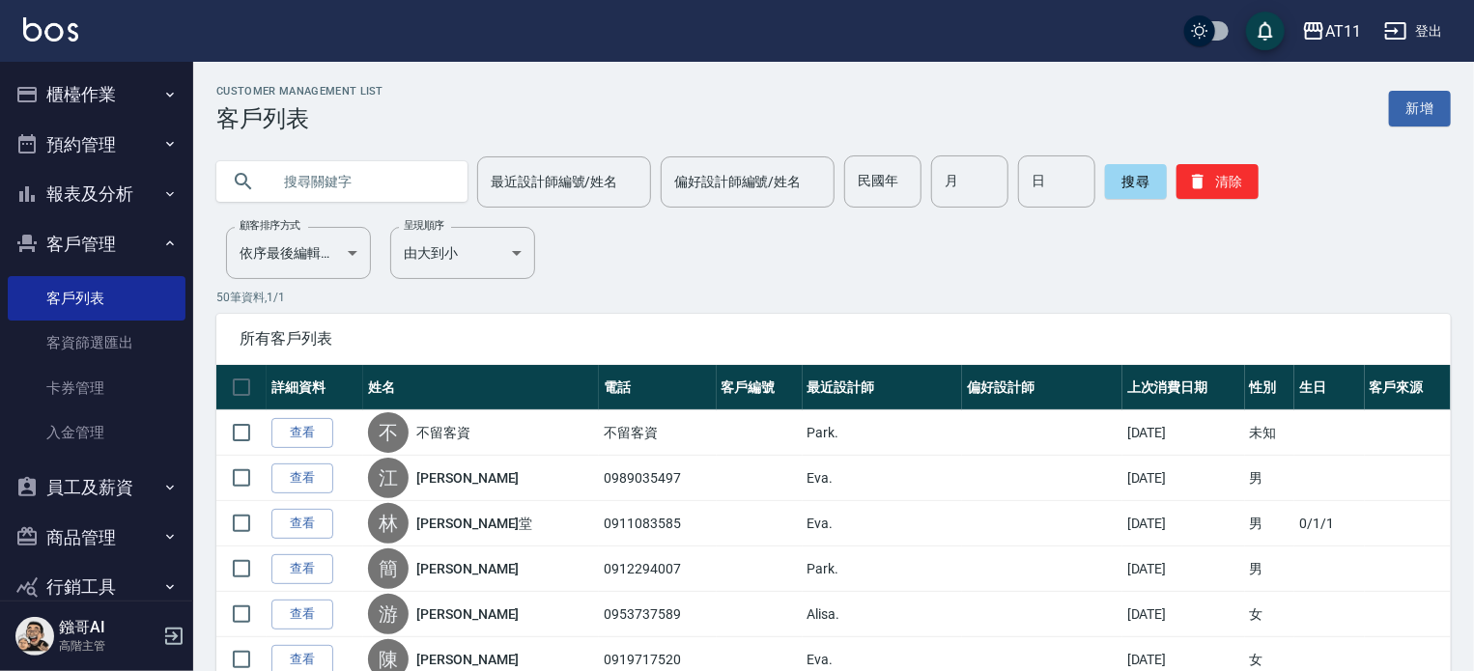
click at [330, 170] on input "text" at bounding box center [362, 182] width 182 height 52
type input "0920494249"
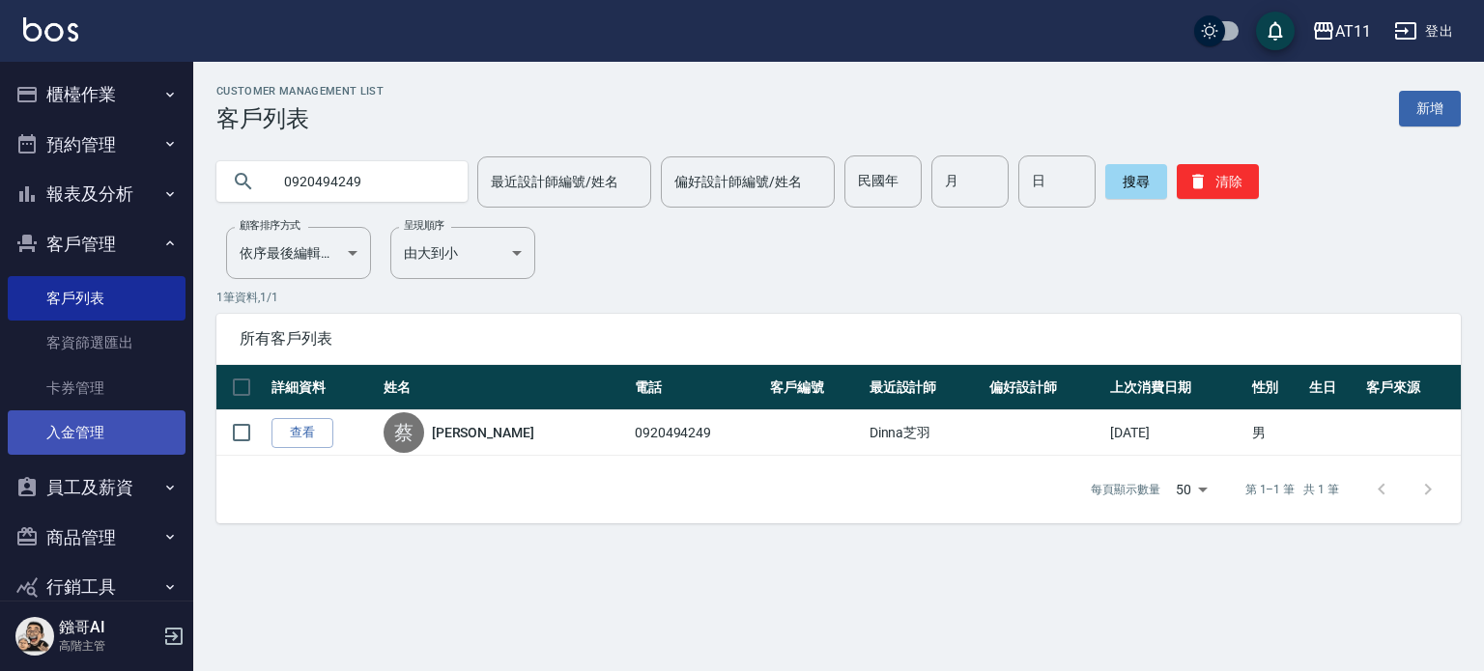
click at [99, 436] on link "入金管理" at bounding box center [97, 433] width 178 height 44
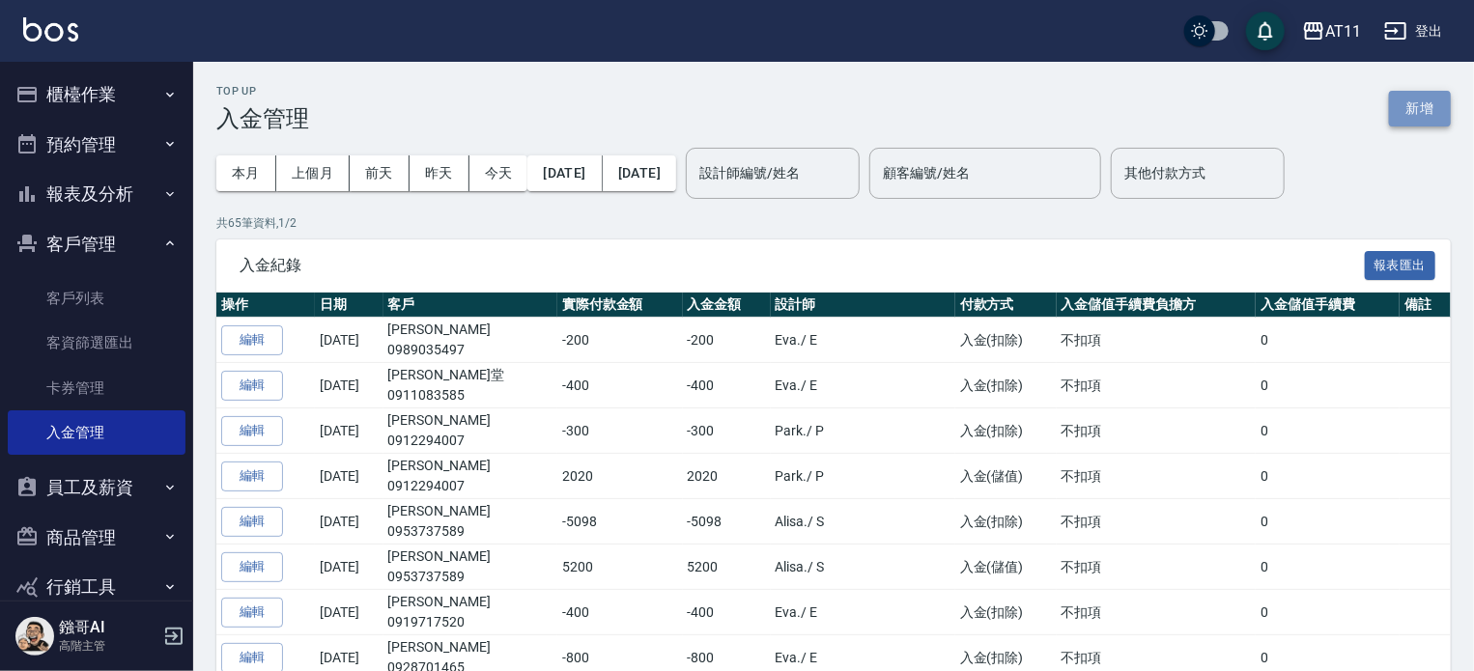
click at [1431, 113] on button "新增" at bounding box center [1420, 109] width 62 height 36
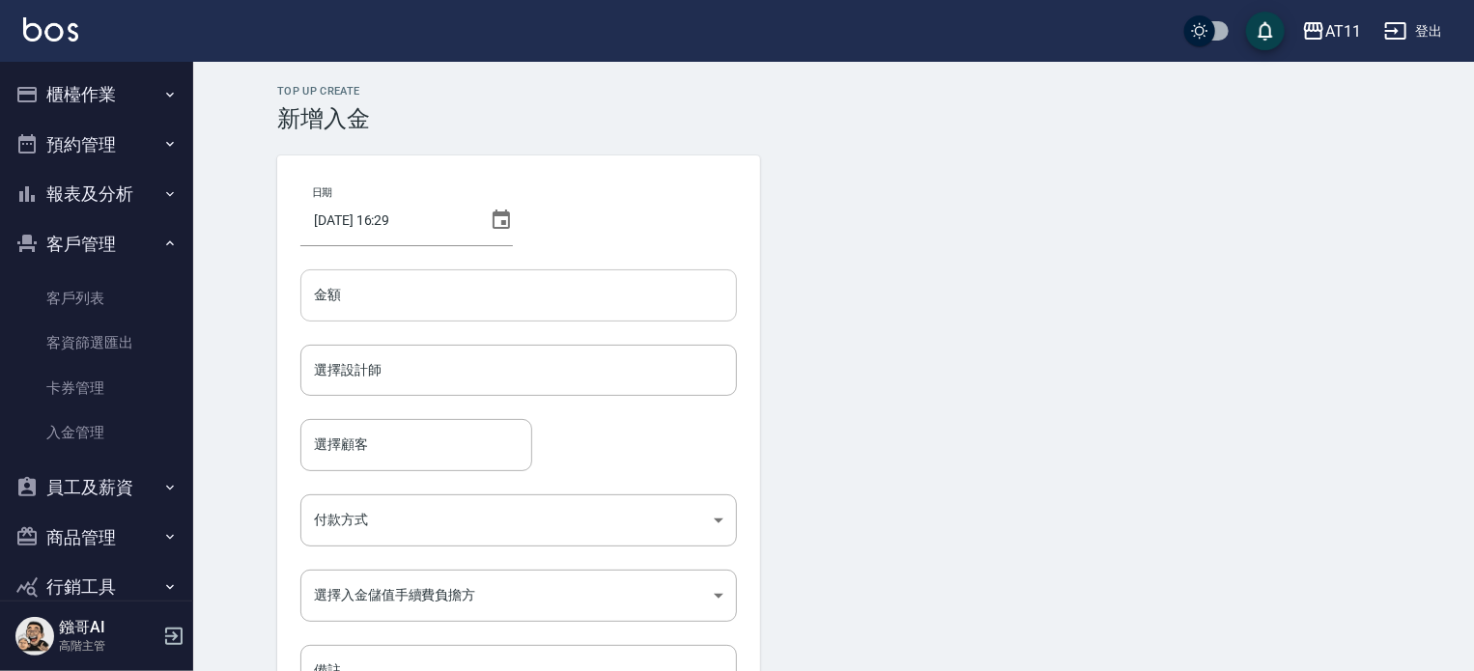
click at [418, 284] on input "金額" at bounding box center [518, 296] width 437 height 52
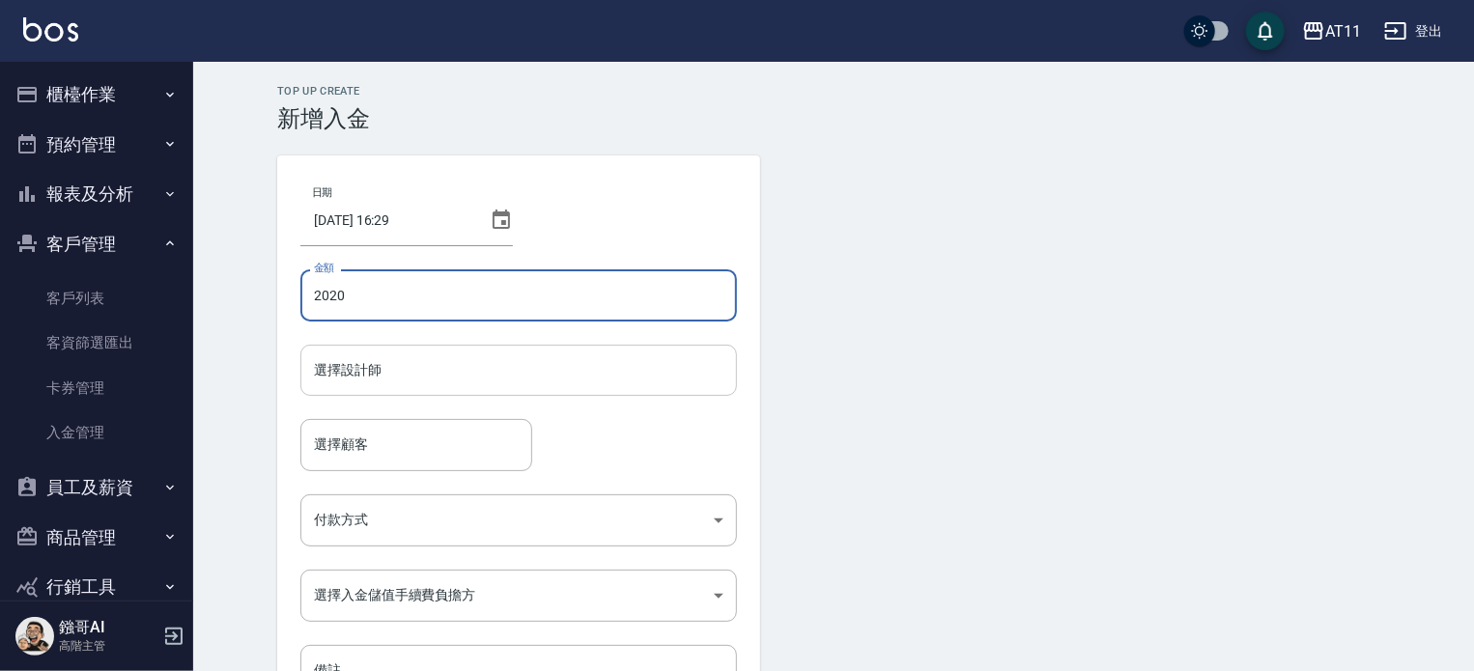
type input "2020"
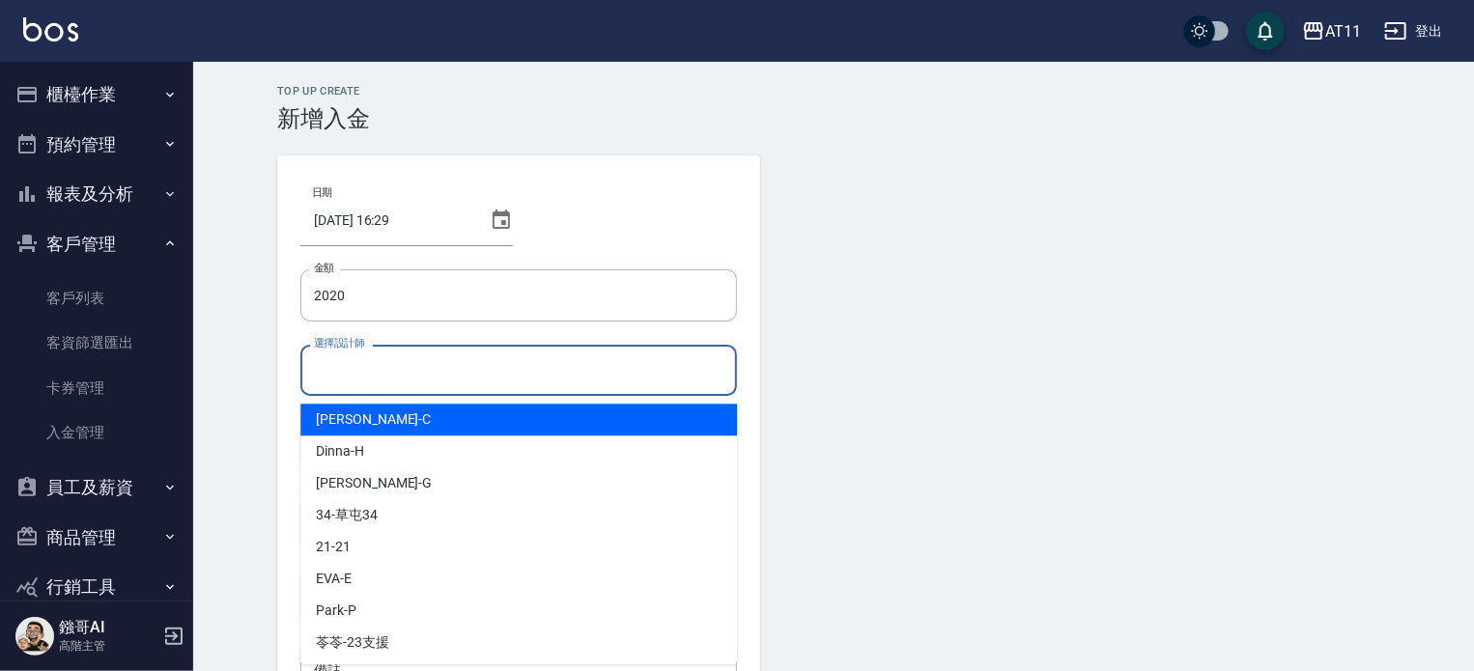
click at [456, 367] on input "選擇設計師" at bounding box center [518, 371] width 419 height 34
type input "ㄣ"
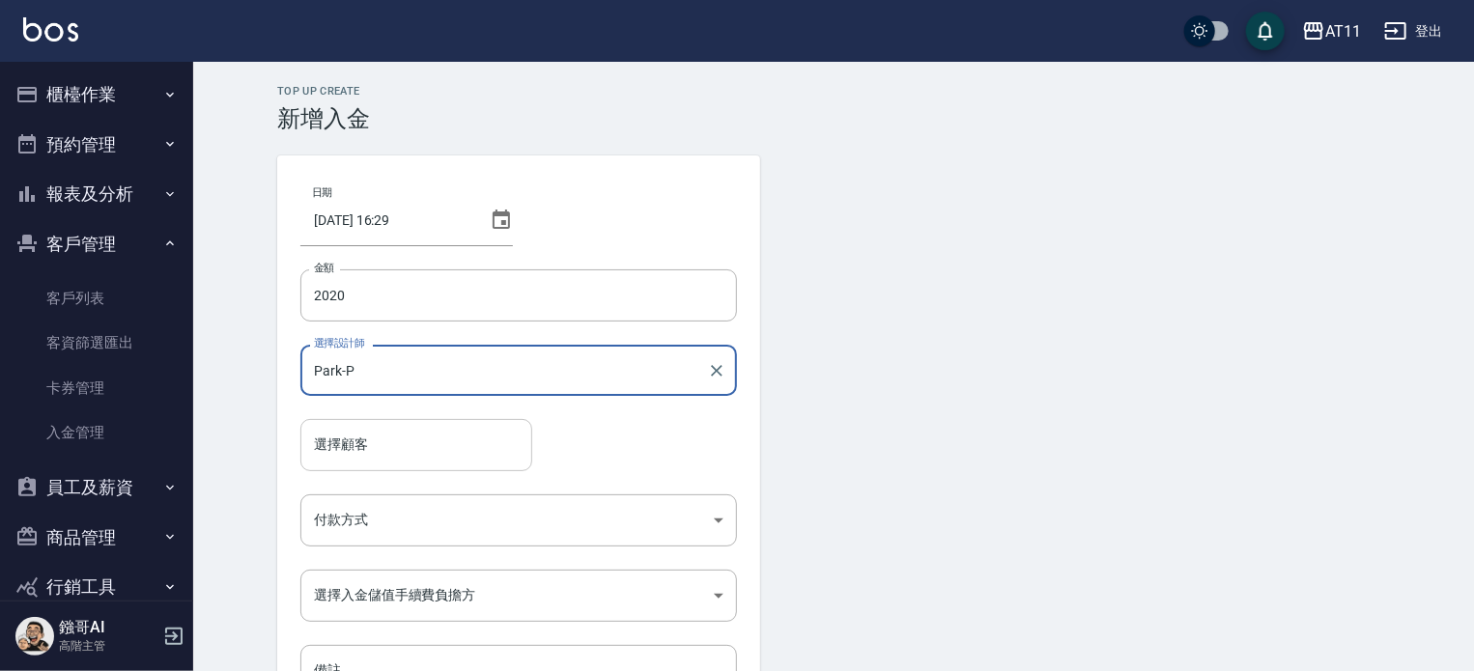
type input "Park-P"
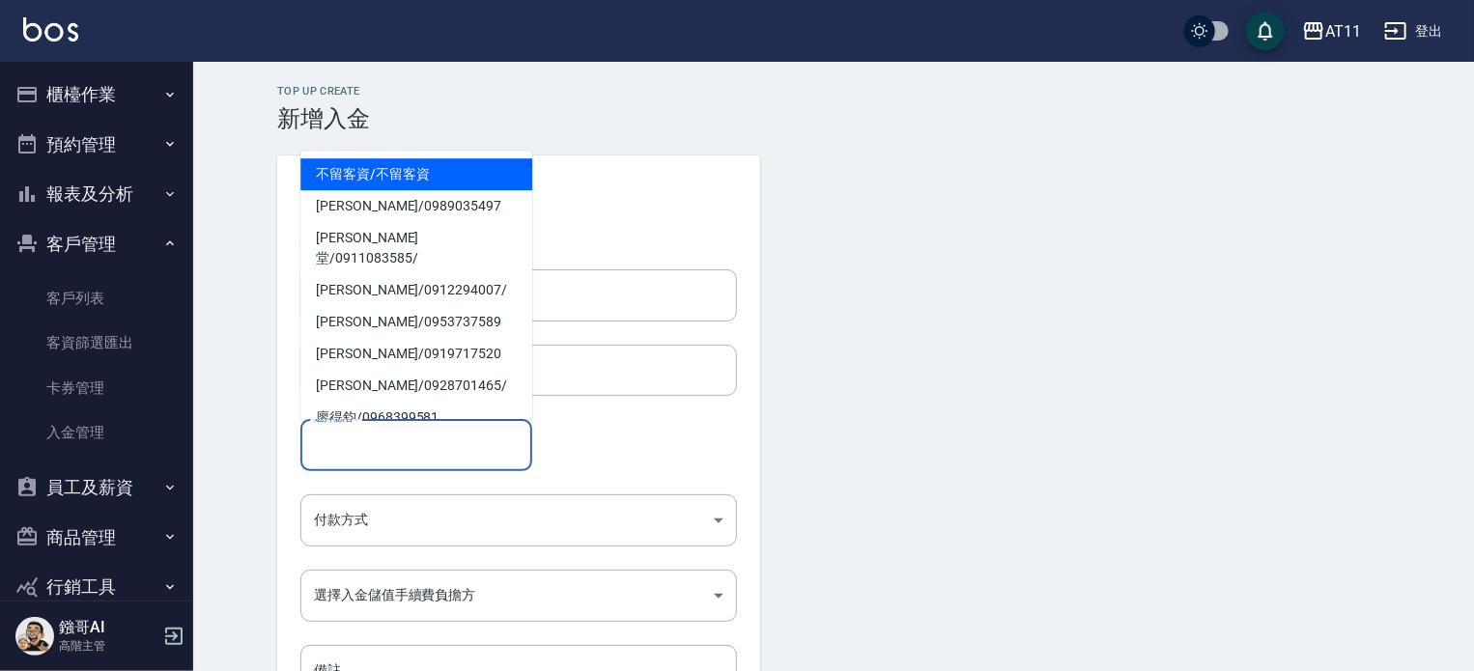
click at [425, 441] on input "選擇顧客" at bounding box center [416, 445] width 214 height 34
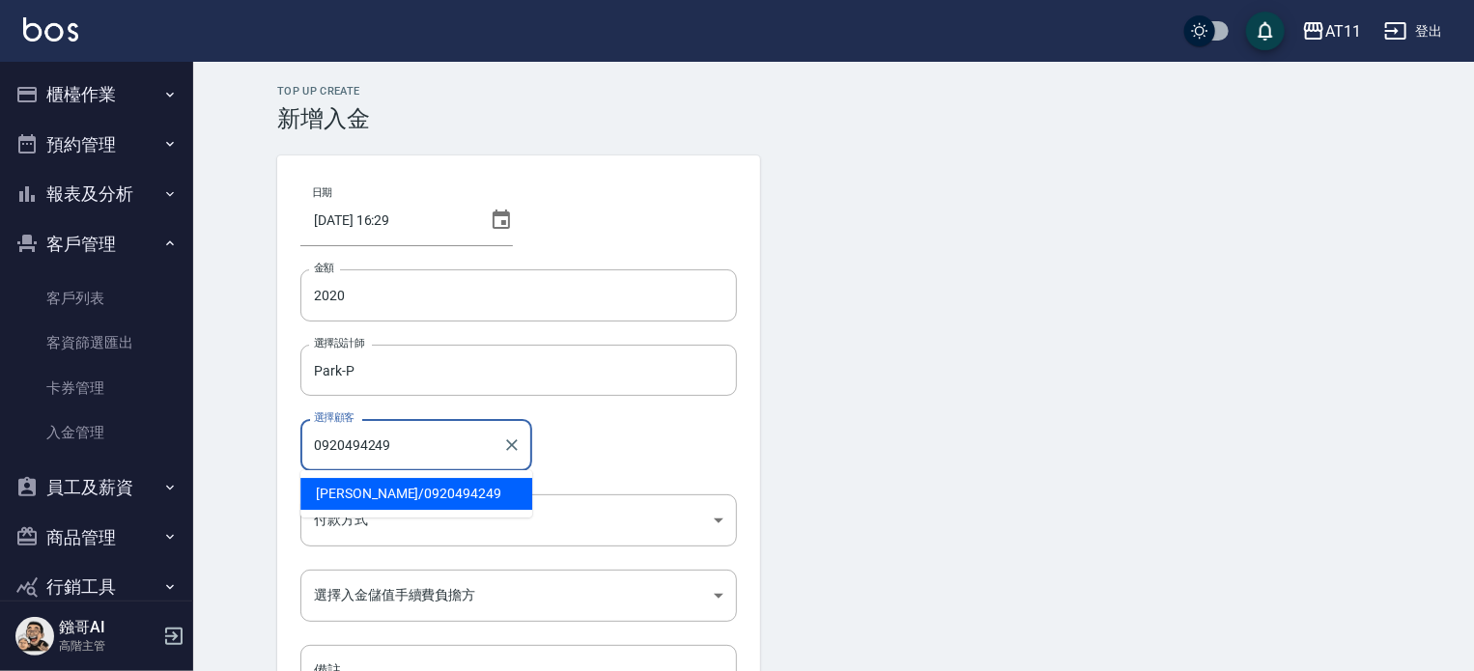
click at [429, 496] on span "蔡季朋 / 0920494249" at bounding box center [416, 494] width 232 height 32
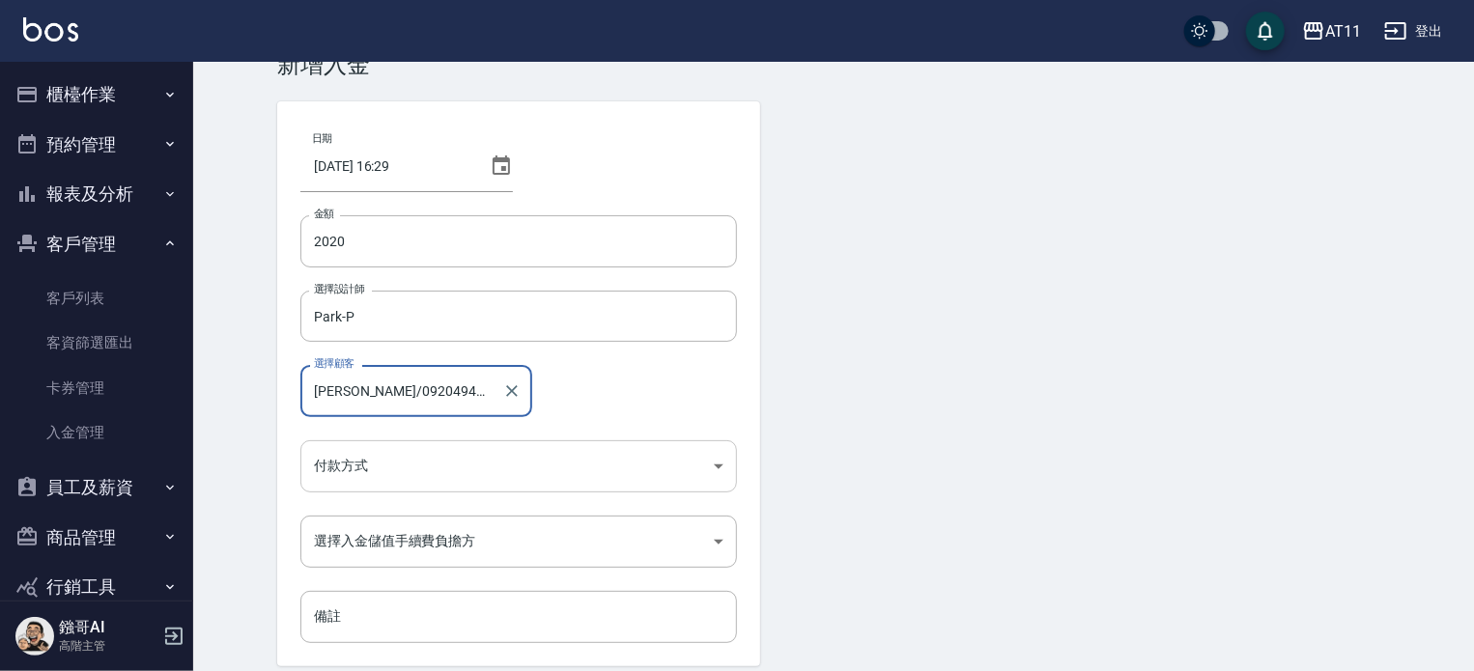
scroll to position [97, 0]
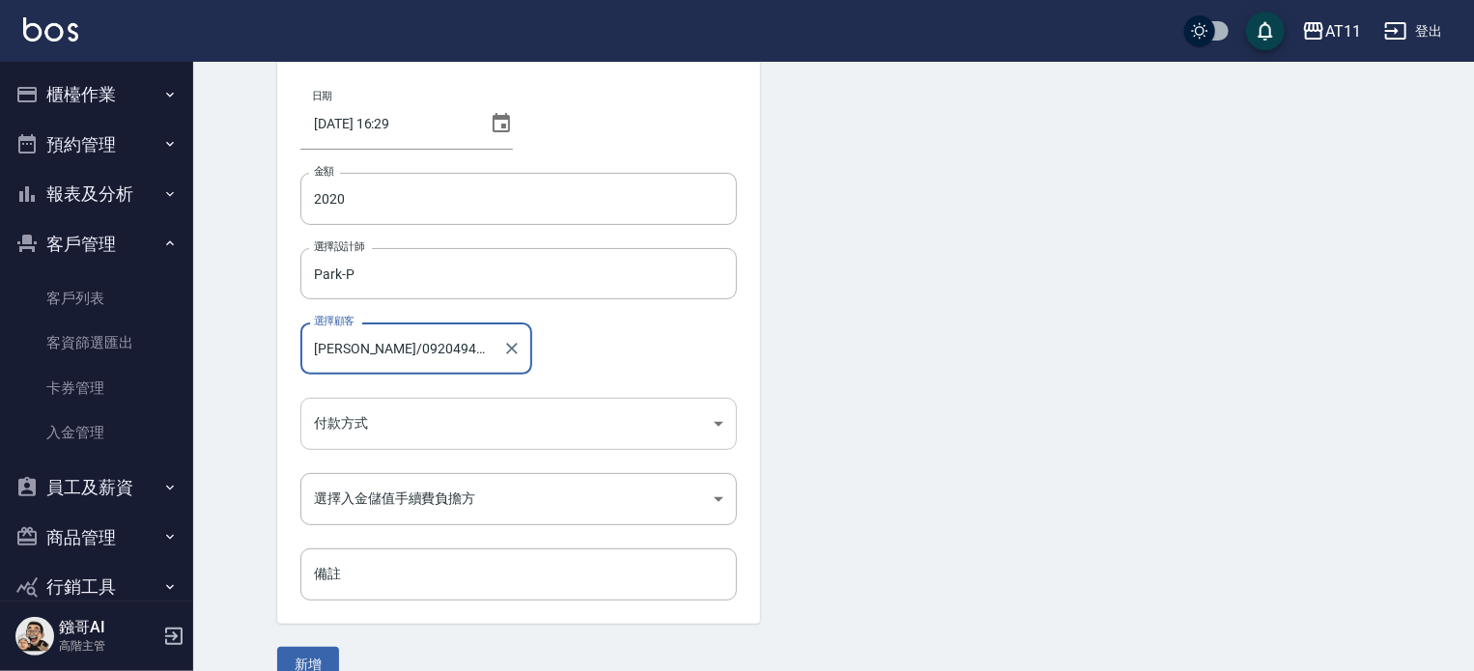
type input "蔡季朋/0920494249"
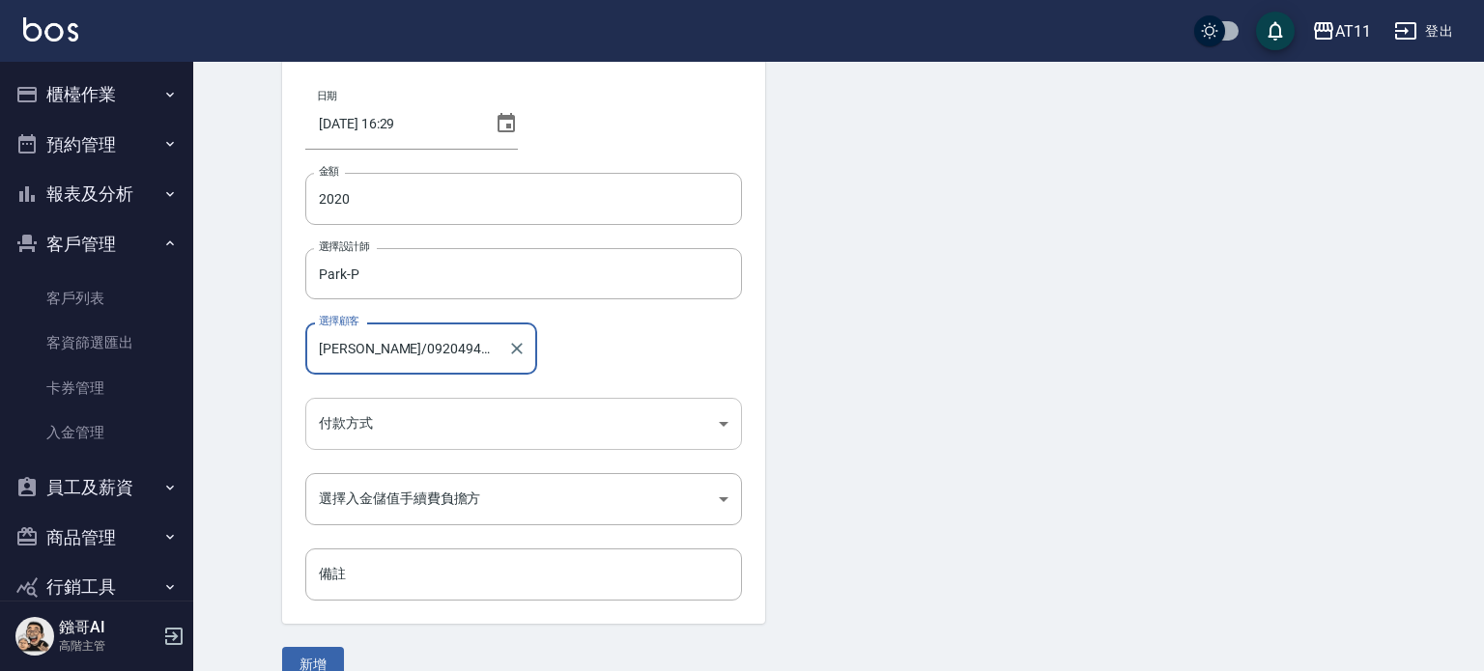
click at [463, 424] on body "AT11 登出 櫃檯作業 打帳單 帳單列表 掛單列表 座位開單 營業儀表板 現金收支登錄 高階收支登錄 材料自購登錄 每日結帳 排班表 現場電腦打卡 掃碼打卡…" at bounding box center [742, 304] width 1484 height 802
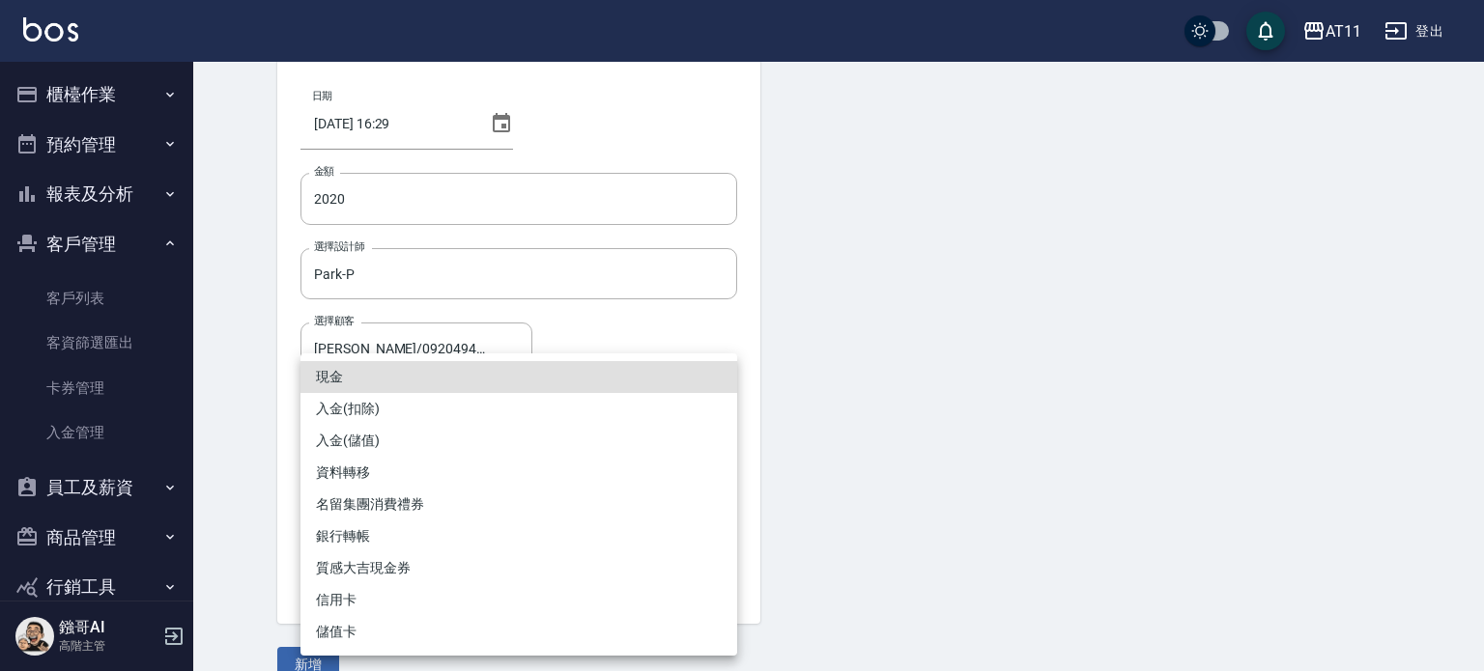
click at [464, 437] on li "入金(儲值)" at bounding box center [518, 441] width 437 height 32
type input "入金(儲值)"
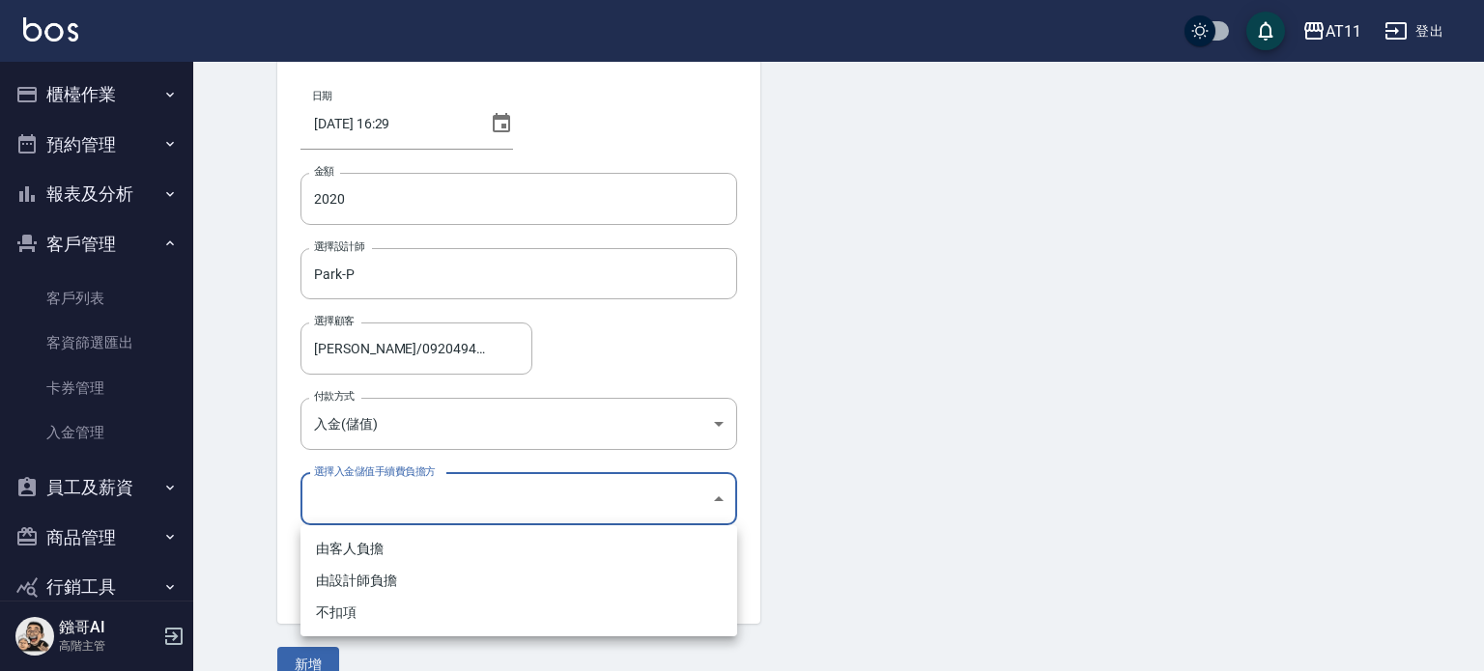
click at [441, 502] on body "AT11 登出 櫃檯作業 打帳單 帳單列表 掛單列表 座位開單 營業儀表板 現金收支登錄 高階收支登錄 材料自購登錄 每日結帳 排班表 現場電腦打卡 掃碼打卡…" at bounding box center [742, 304] width 1484 height 802
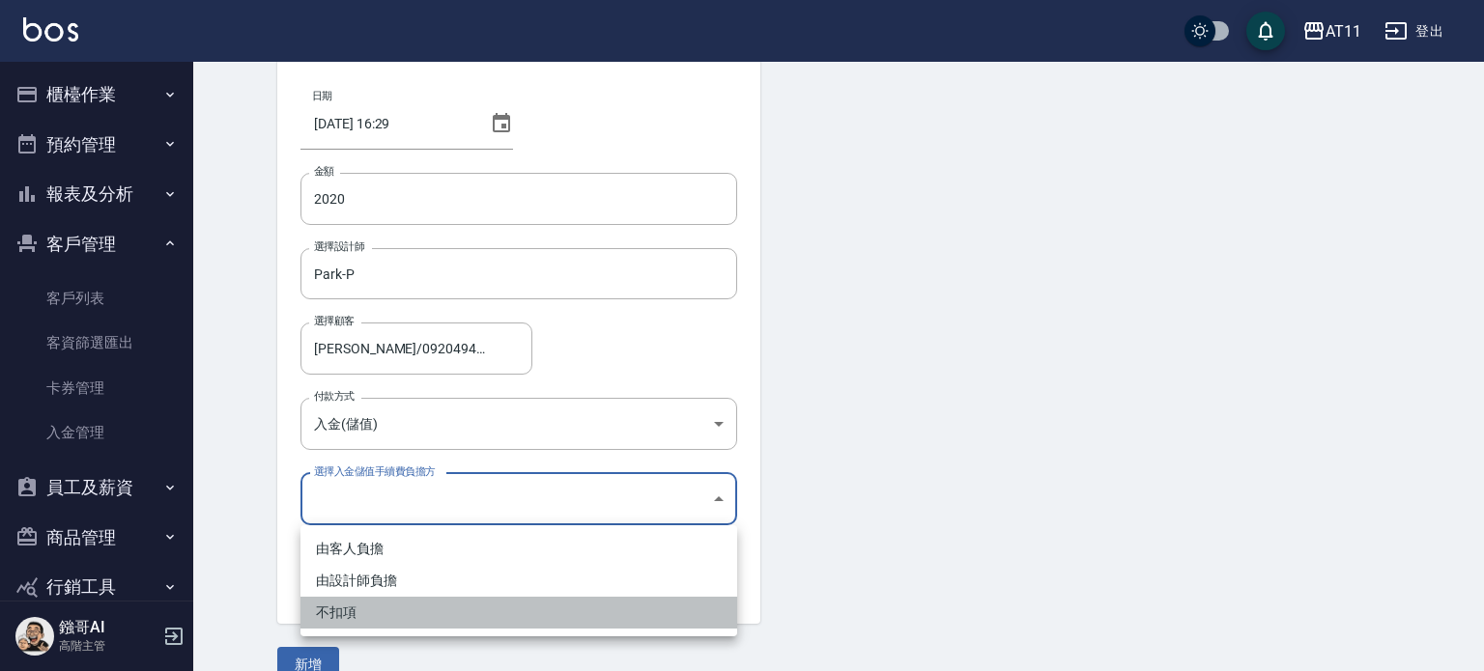
click at [438, 610] on li "不扣項" at bounding box center [518, 613] width 437 height 32
type input "WITHOUTHANDLINGFEE"
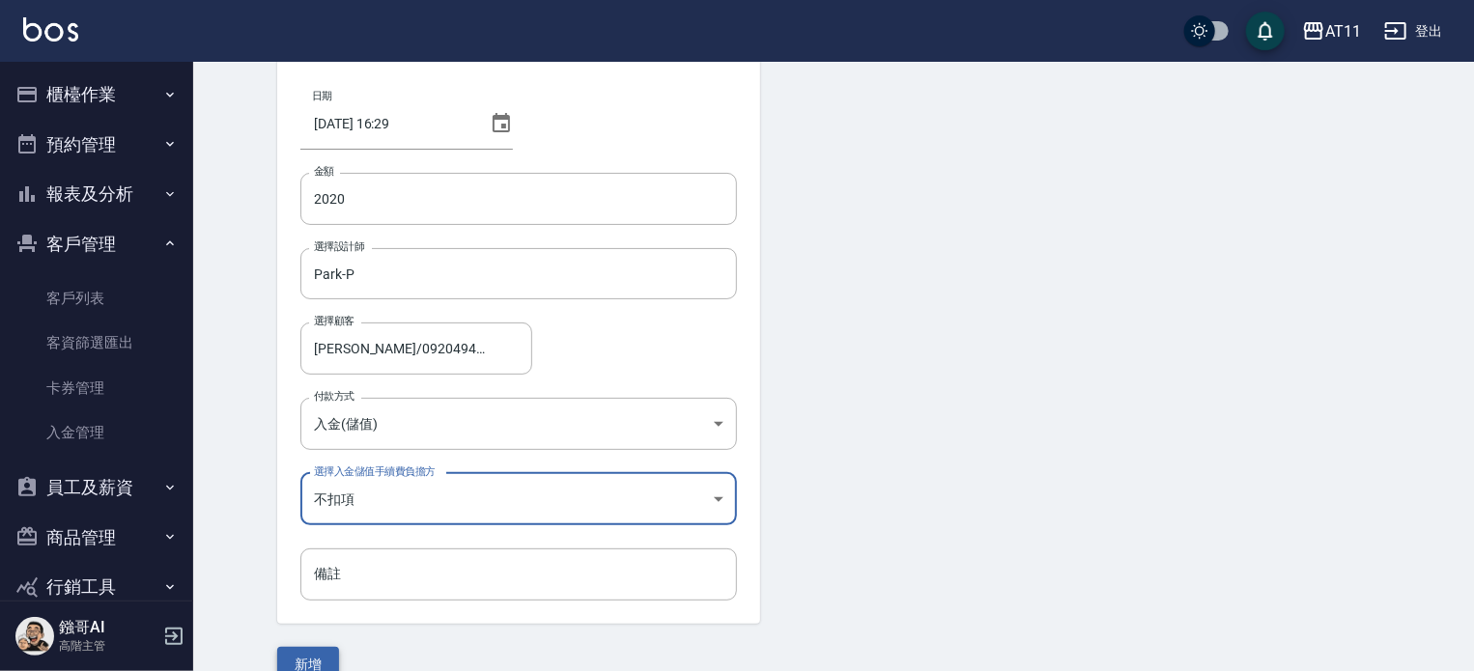
click at [329, 652] on button "新增" at bounding box center [308, 665] width 62 height 36
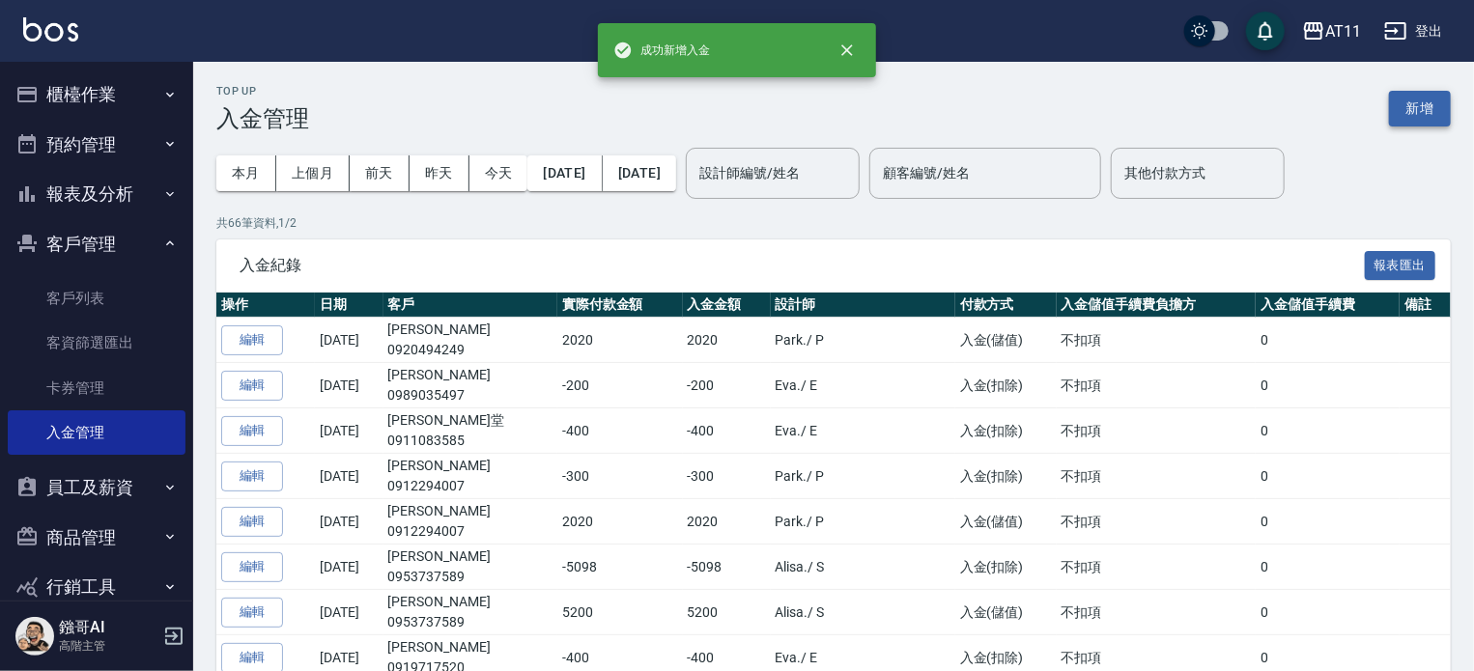
click at [1434, 100] on button "新增" at bounding box center [1420, 109] width 62 height 36
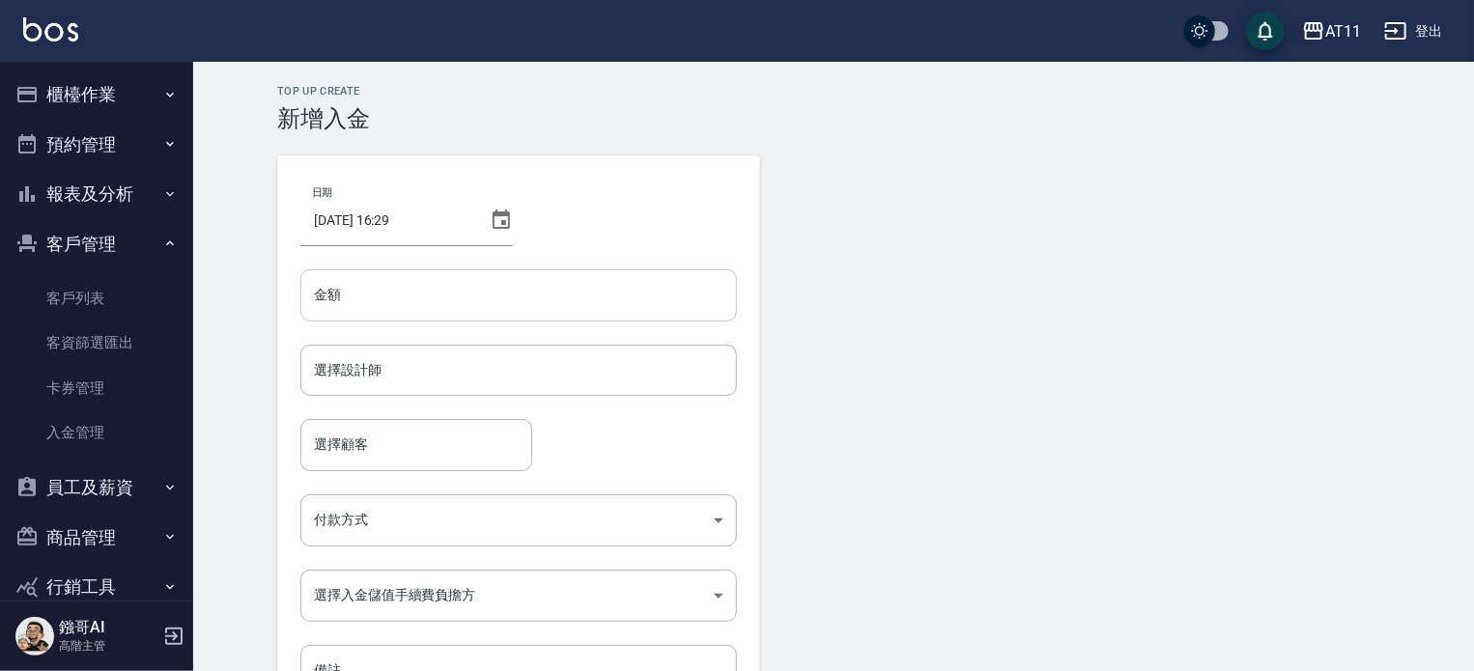
click at [475, 301] on input "金額" at bounding box center [518, 296] width 437 height 52
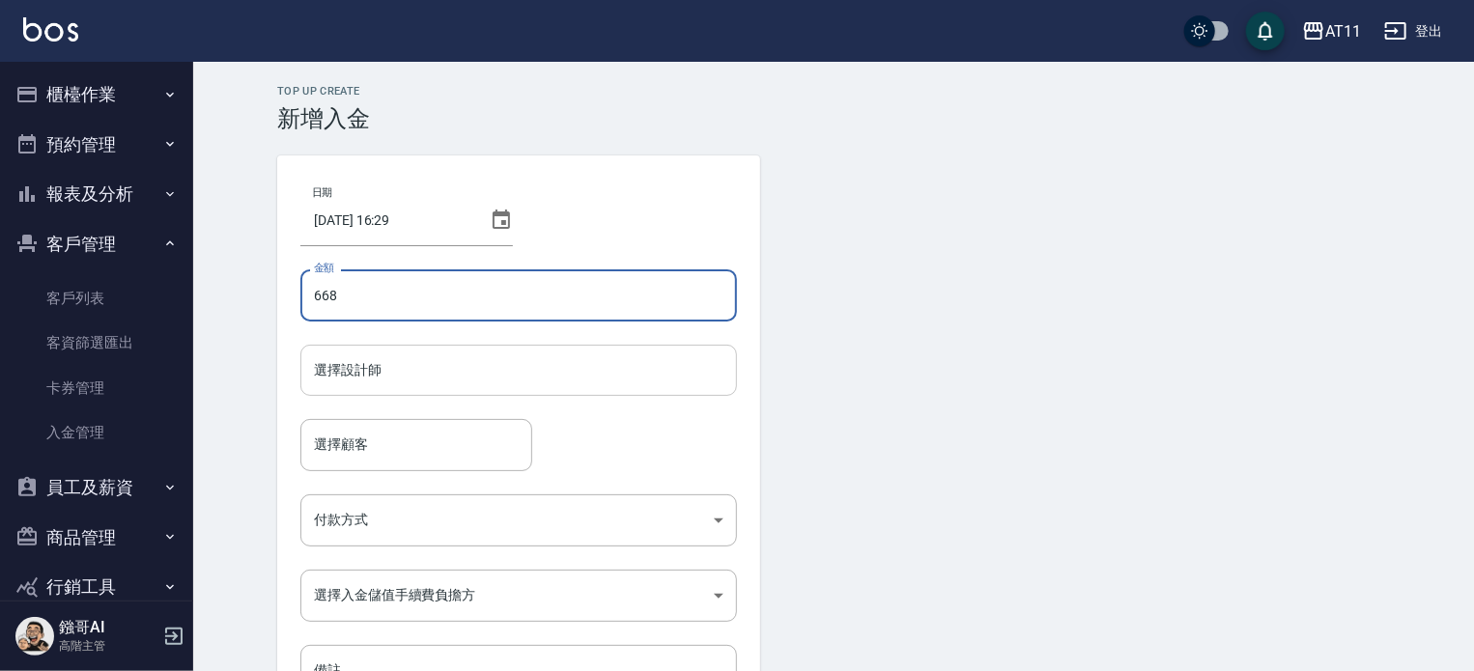
type input "668"
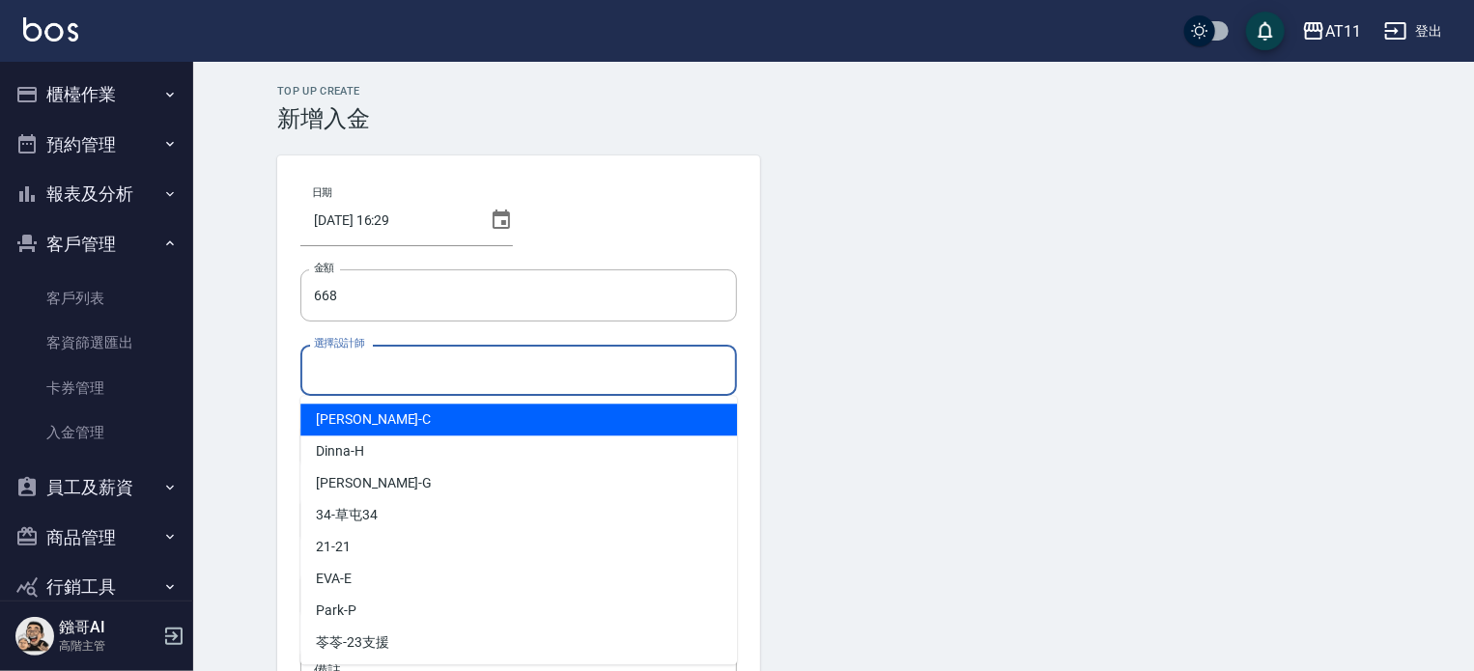
click at [490, 371] on input "選擇設計師" at bounding box center [518, 371] width 419 height 34
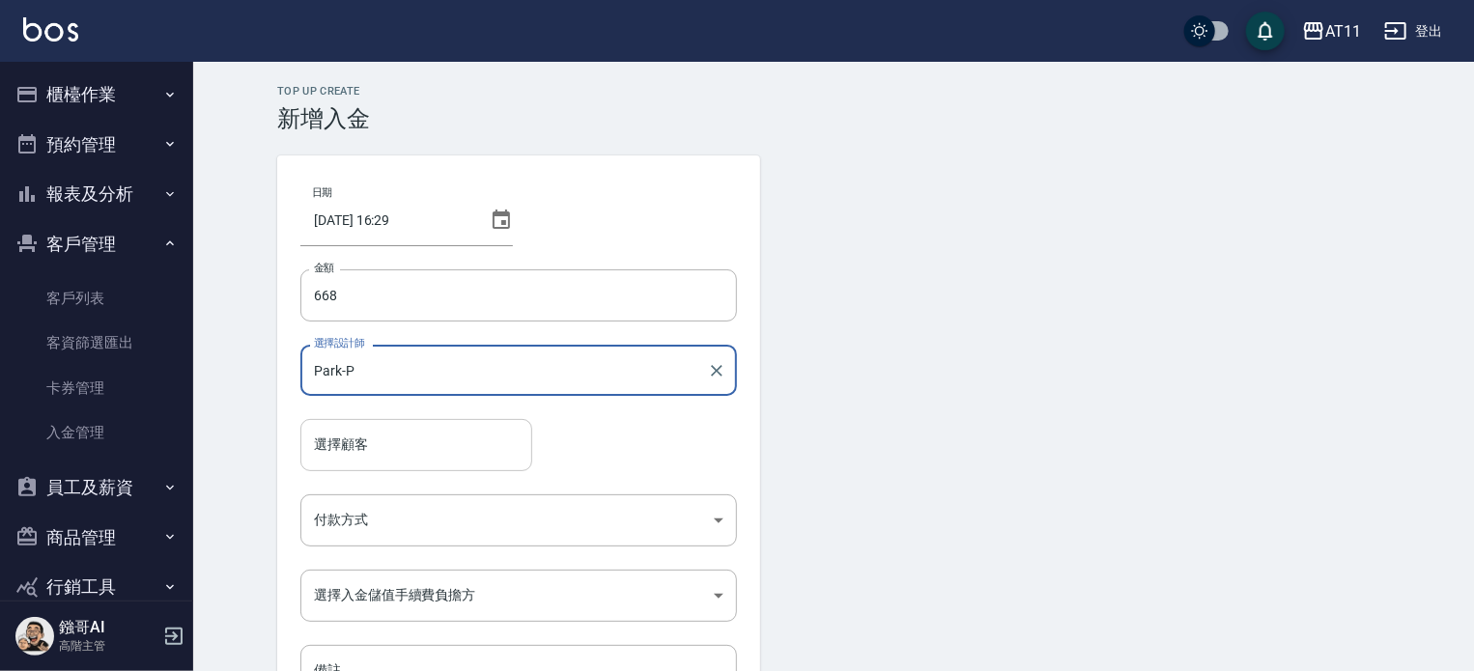
type input "Park-P"
click at [420, 459] on input "選擇顧客" at bounding box center [416, 445] width 214 height 34
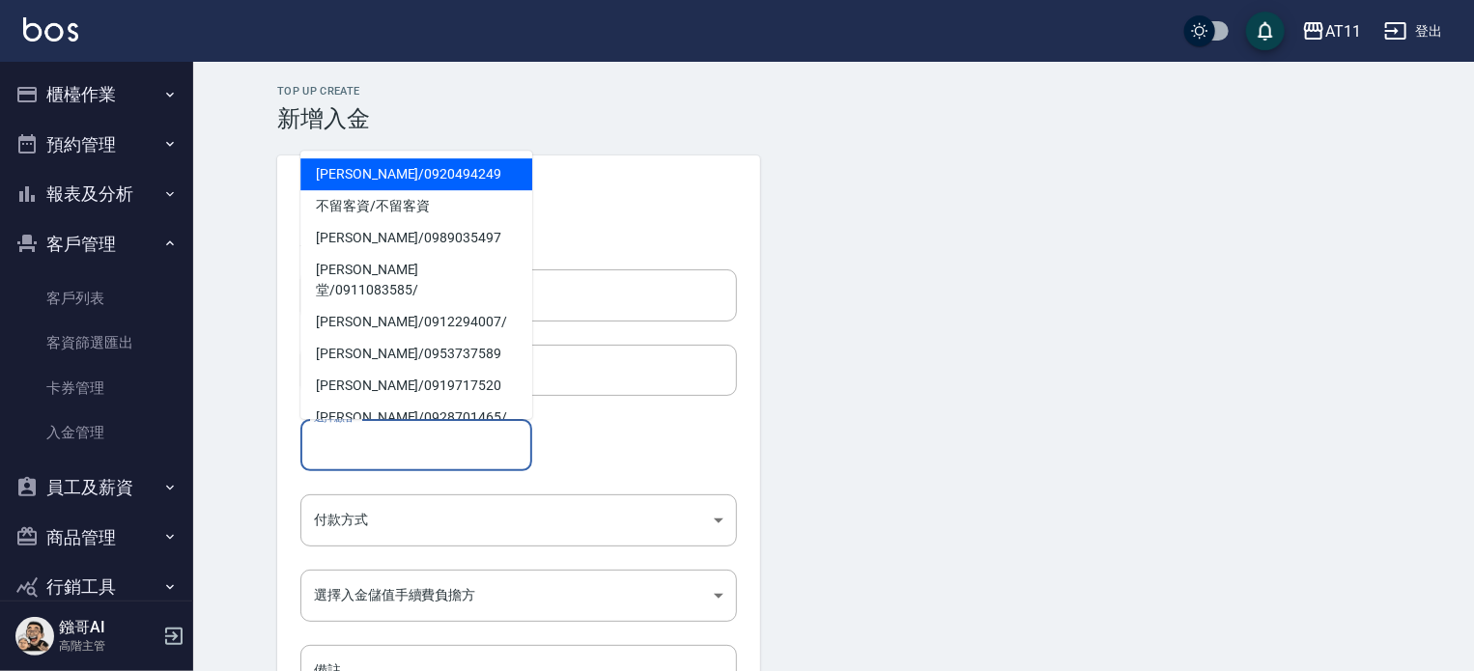
click at [360, 174] on span "蔡季朋 / 0920494249" at bounding box center [416, 174] width 232 height 32
type input "蔡季朋/0920494249"
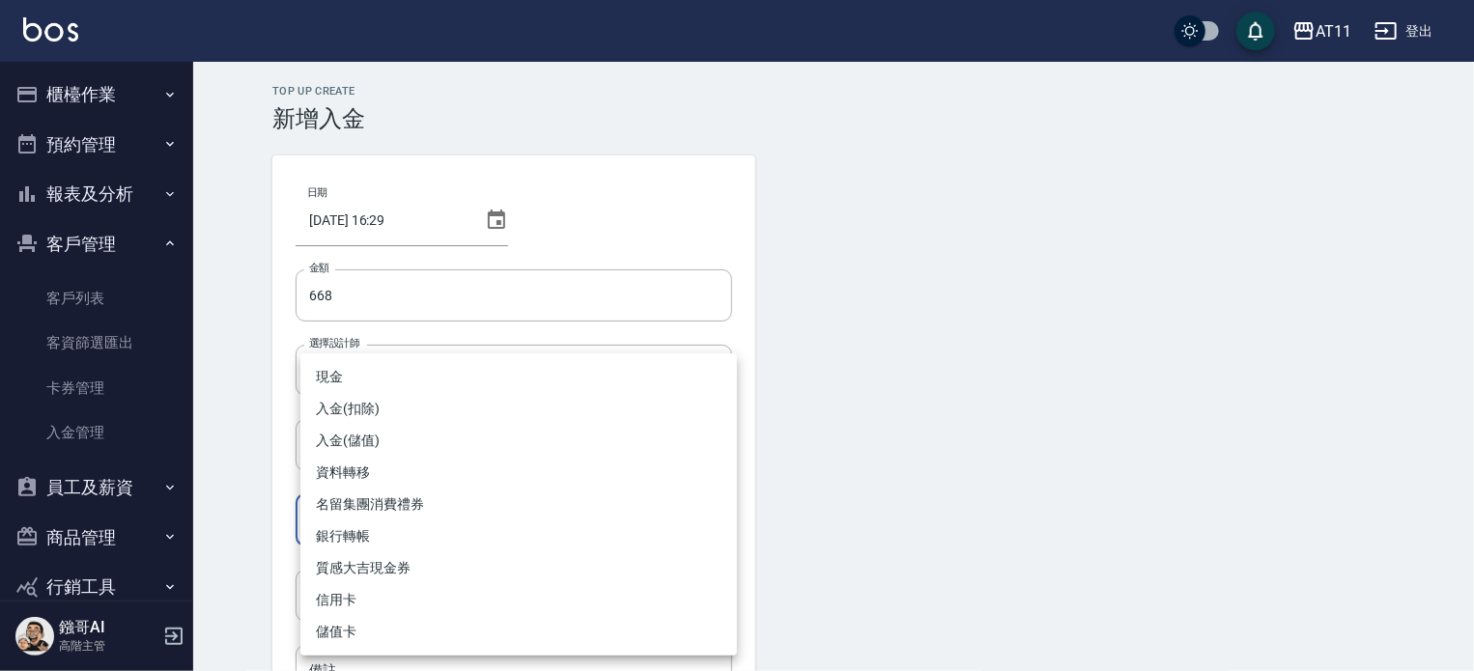
click at [422, 526] on body "AT11 登出 櫃檯作業 打帳單 帳單列表 掛單列表 座位開單 營業儀表板 現金收支登錄 高階收支登錄 材料自購登錄 每日結帳 排班表 現場電腦打卡 掃碼打卡…" at bounding box center [737, 401] width 1474 height 802
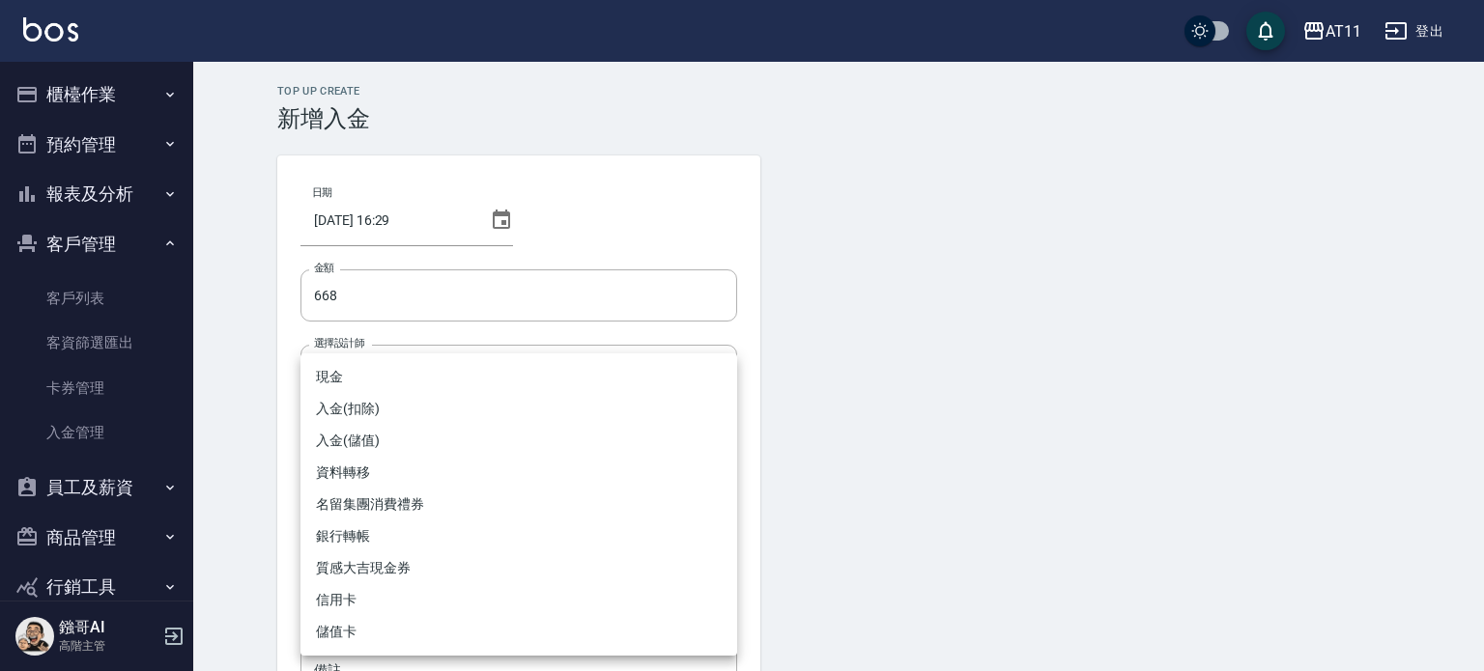
click at [425, 407] on li "入金(扣除)" at bounding box center [518, 409] width 437 height 32
type input "入金(扣除)"
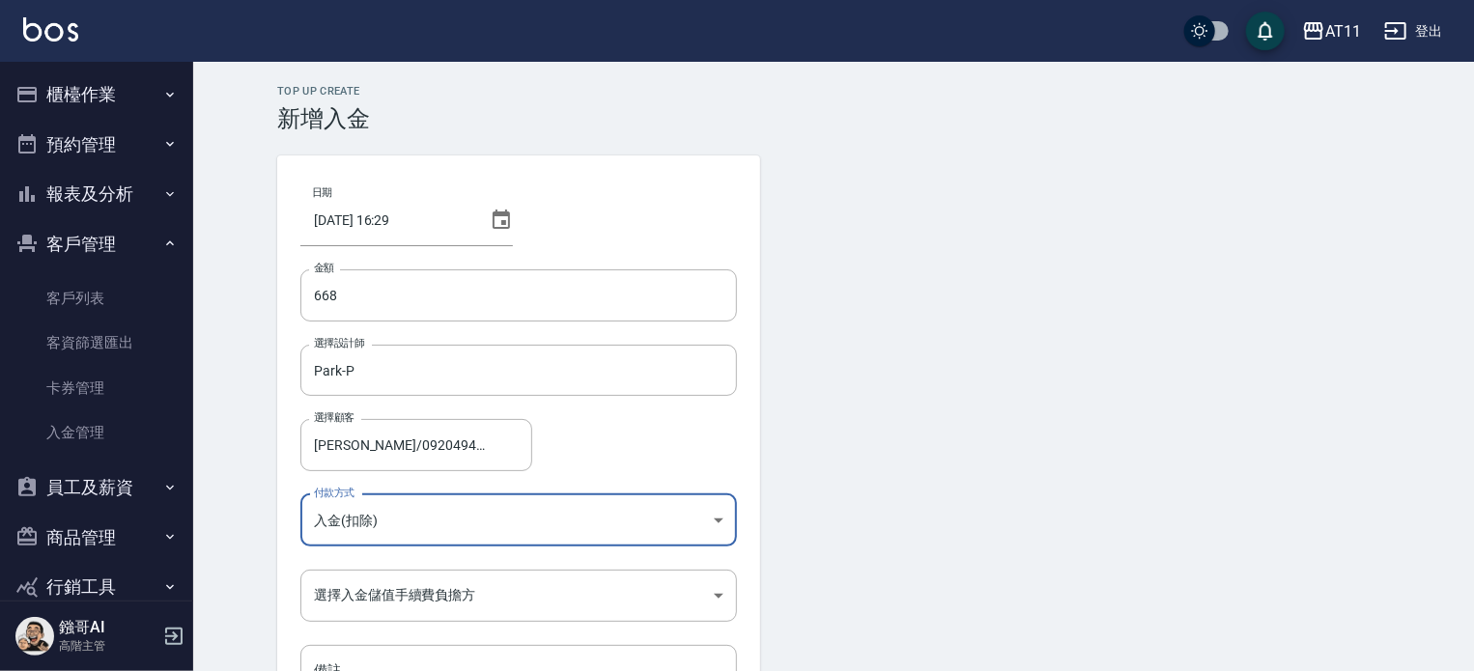
scroll to position [130, 0]
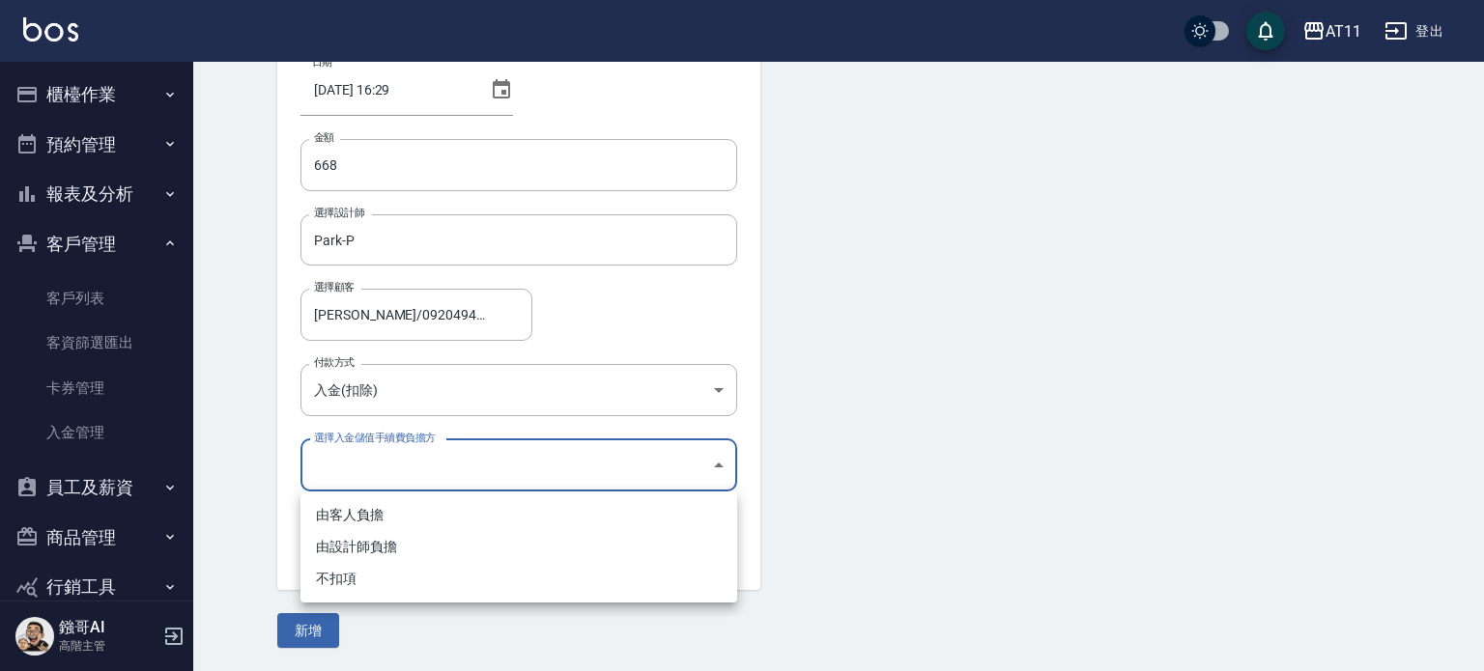
click at [460, 472] on body "AT11 登出 櫃檯作業 打帳單 帳單列表 掛單列表 座位開單 營業儀表板 現金收支登錄 高階收支登錄 材料自購登錄 每日結帳 排班表 現場電腦打卡 掃碼打卡…" at bounding box center [742, 271] width 1484 height 802
click at [448, 567] on li "不扣項" at bounding box center [518, 579] width 437 height 32
type input "WITHOUTHANDLINGFEE"
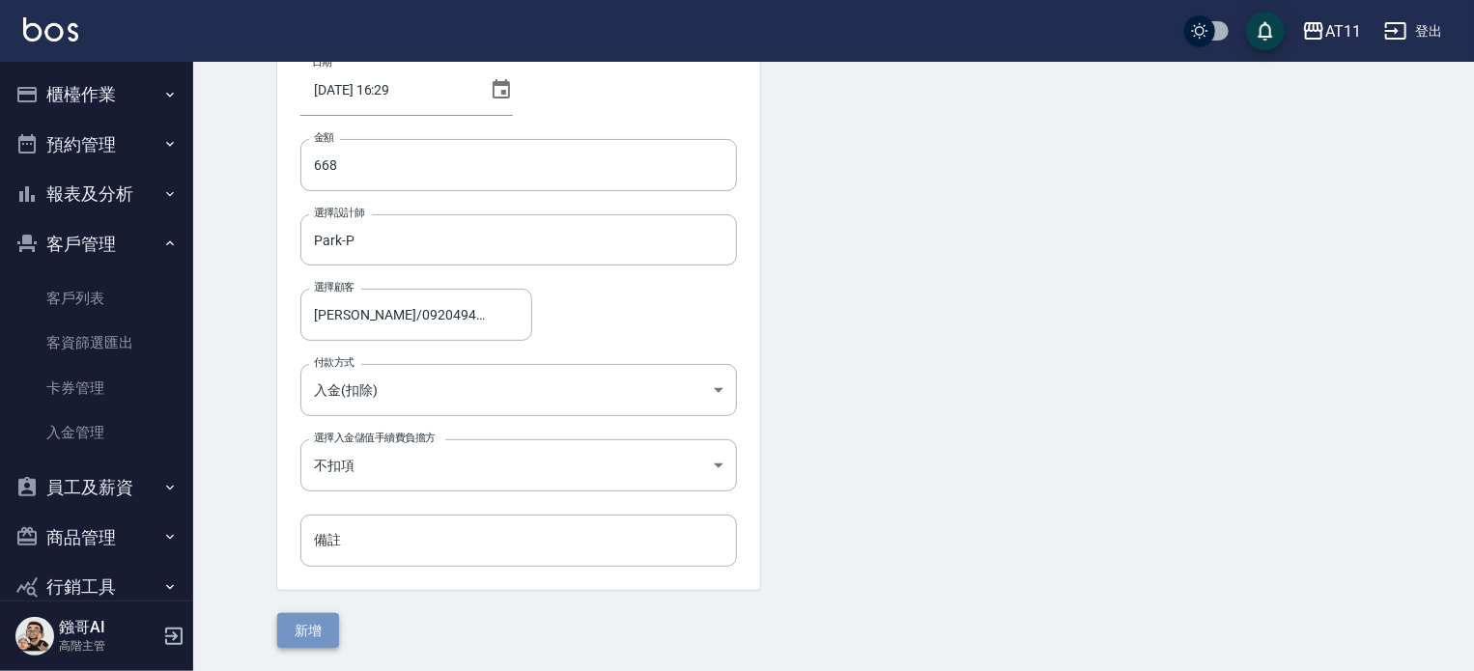
click at [322, 633] on button "新增" at bounding box center [308, 632] width 62 height 36
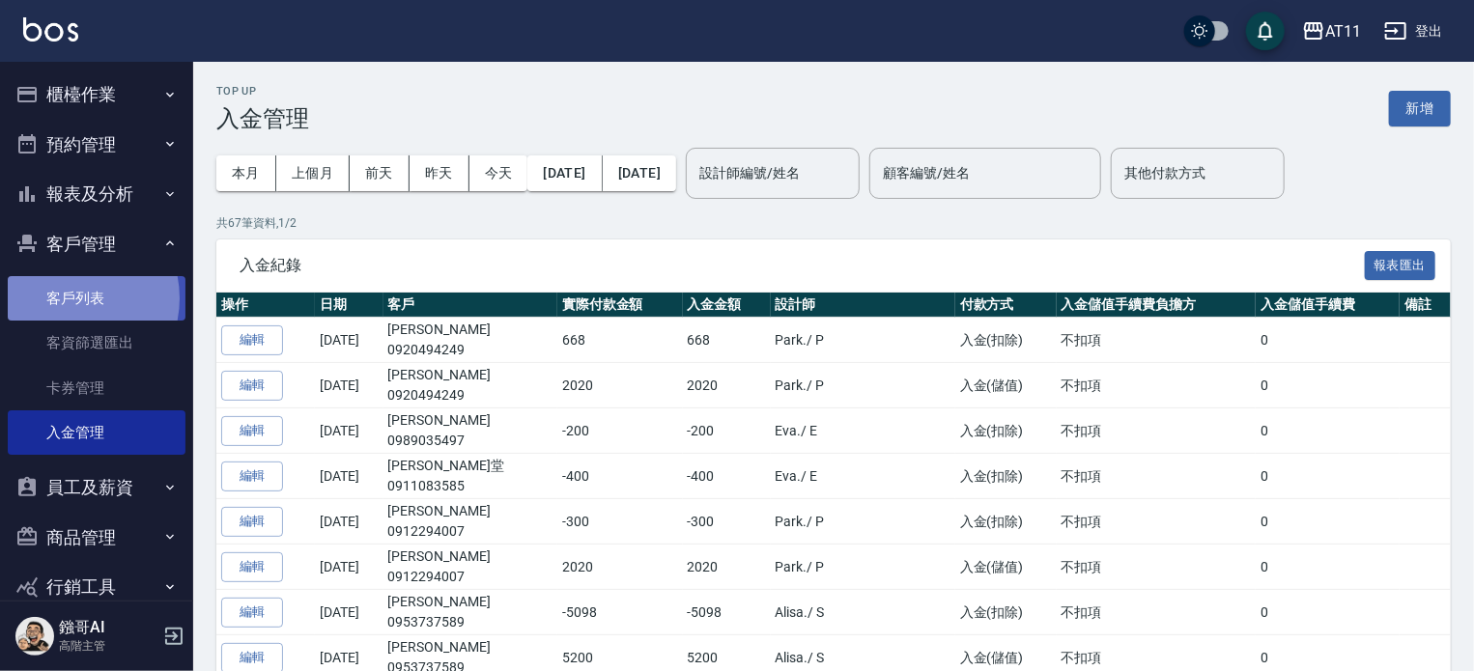
click at [70, 299] on link "客戶列表" at bounding box center [97, 298] width 178 height 44
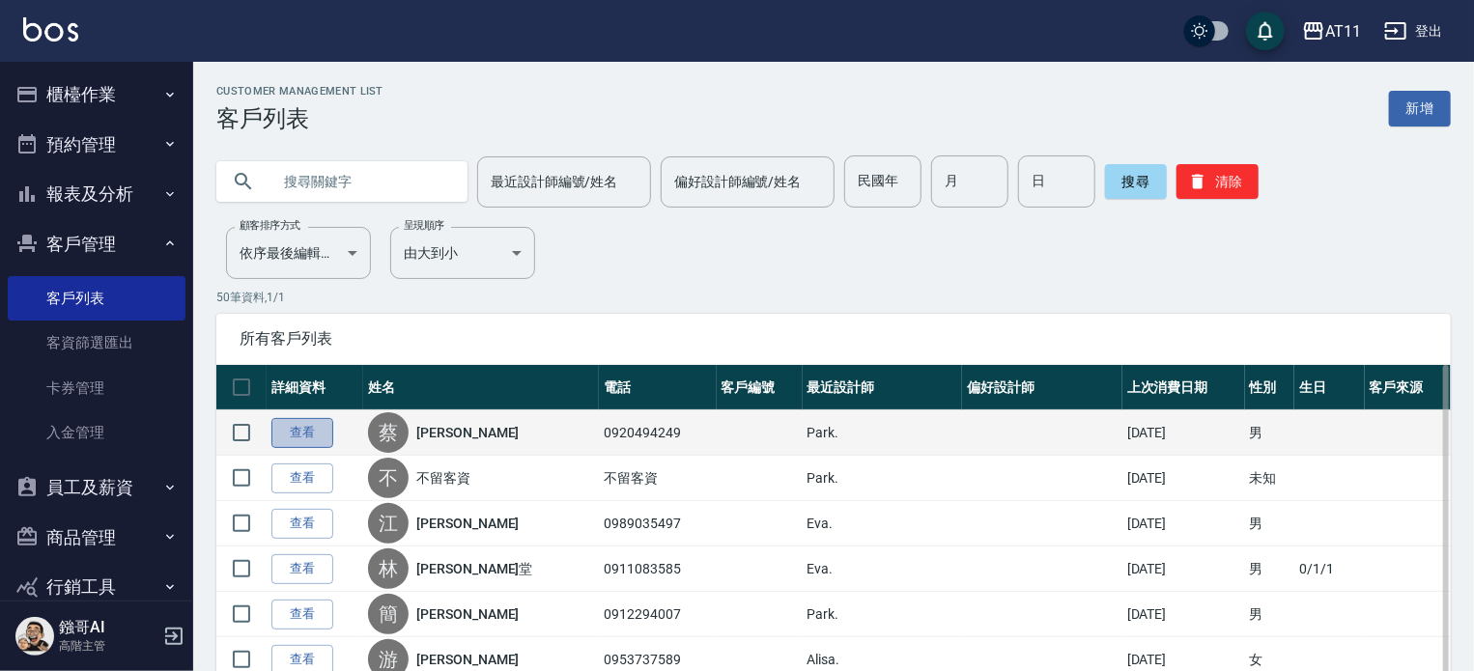
click at [301, 443] on link "查看" at bounding box center [302, 433] width 62 height 30
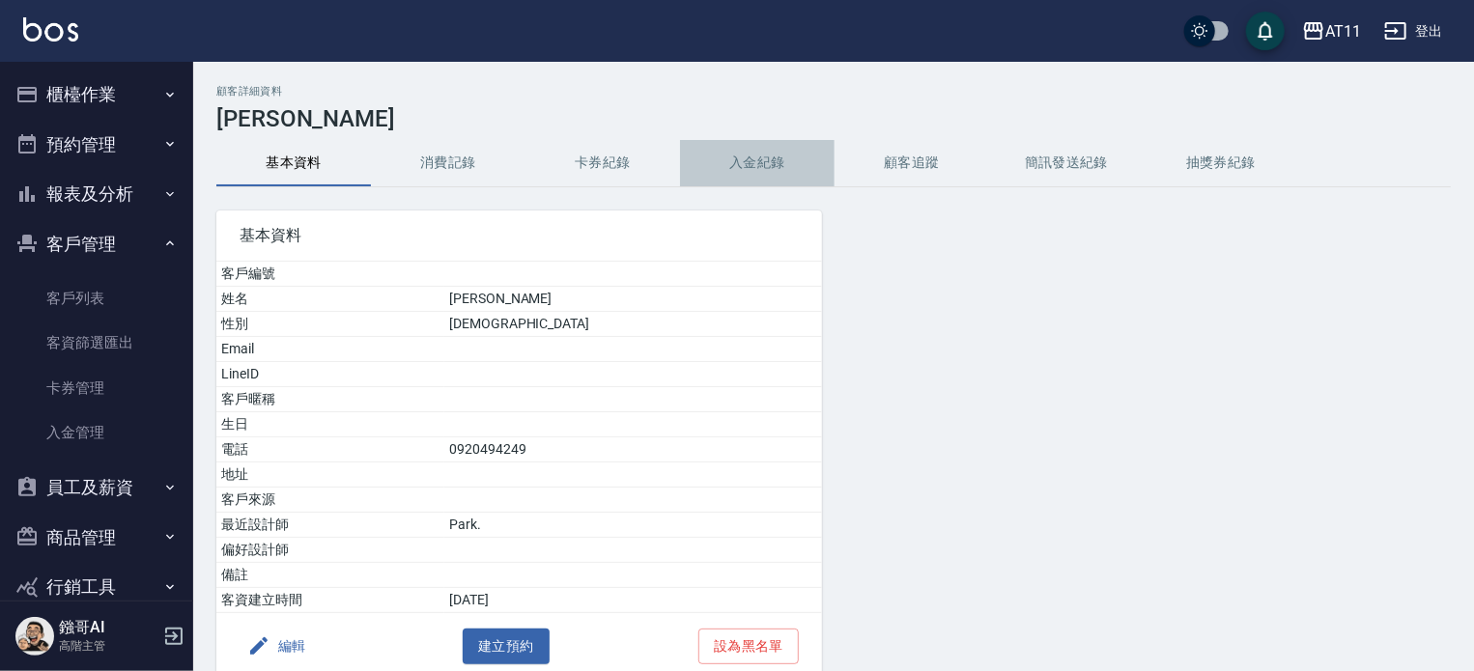
click at [757, 158] on button "入金紀錄" at bounding box center [757, 163] width 155 height 46
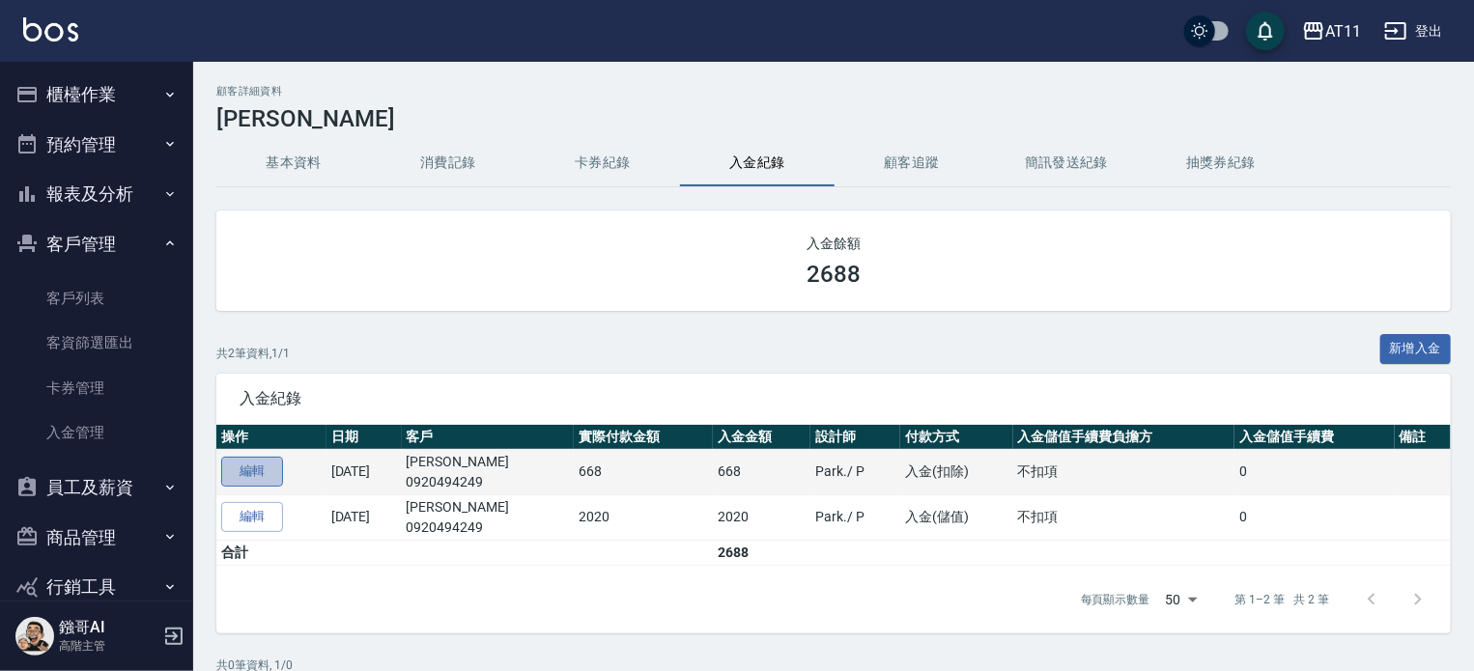
click at [264, 470] on link "編輯" at bounding box center [252, 472] width 62 height 30
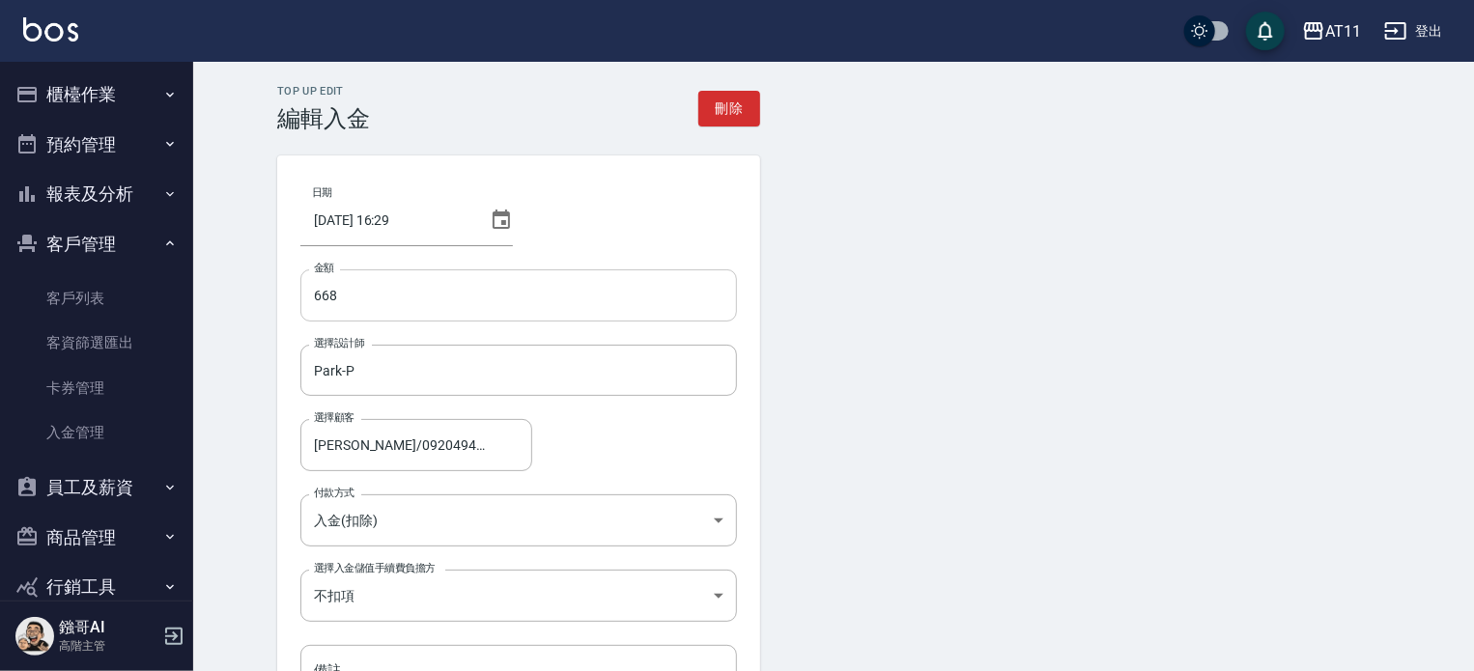
click at [312, 297] on input "668" at bounding box center [518, 296] width 437 height 52
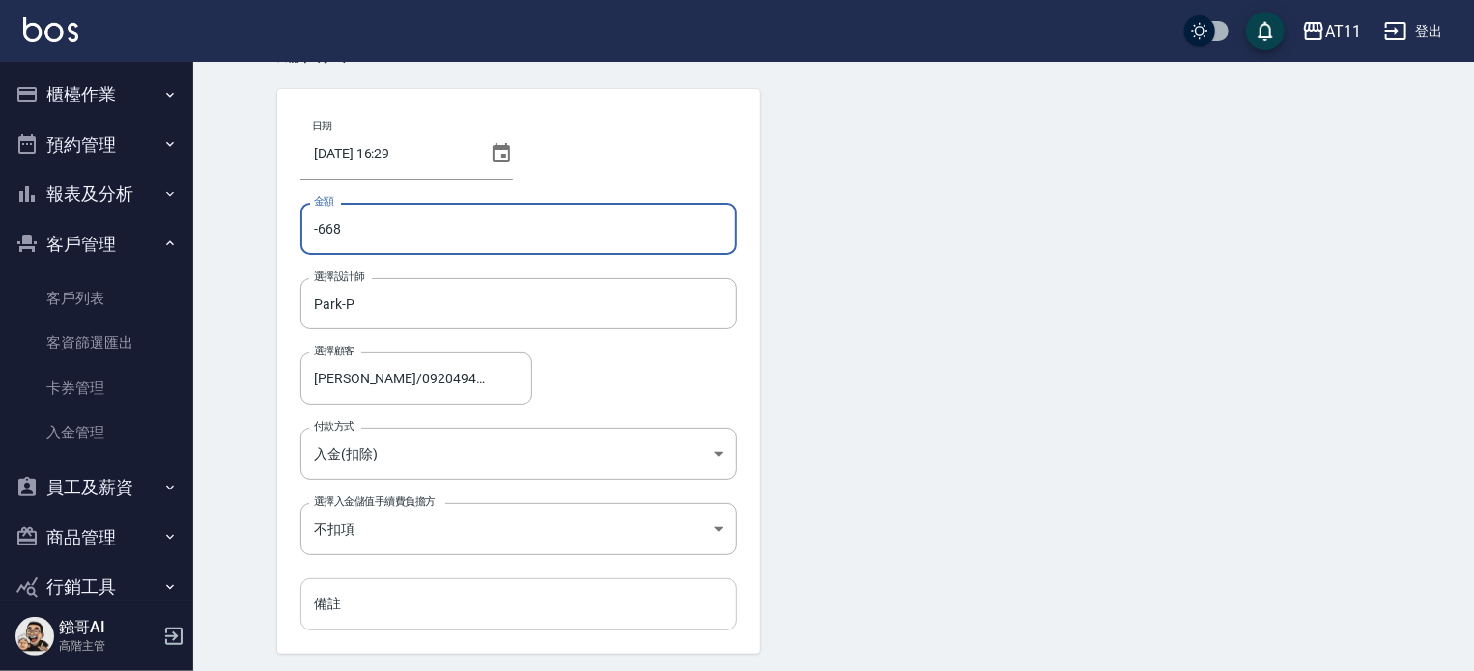
scroll to position [130, 0]
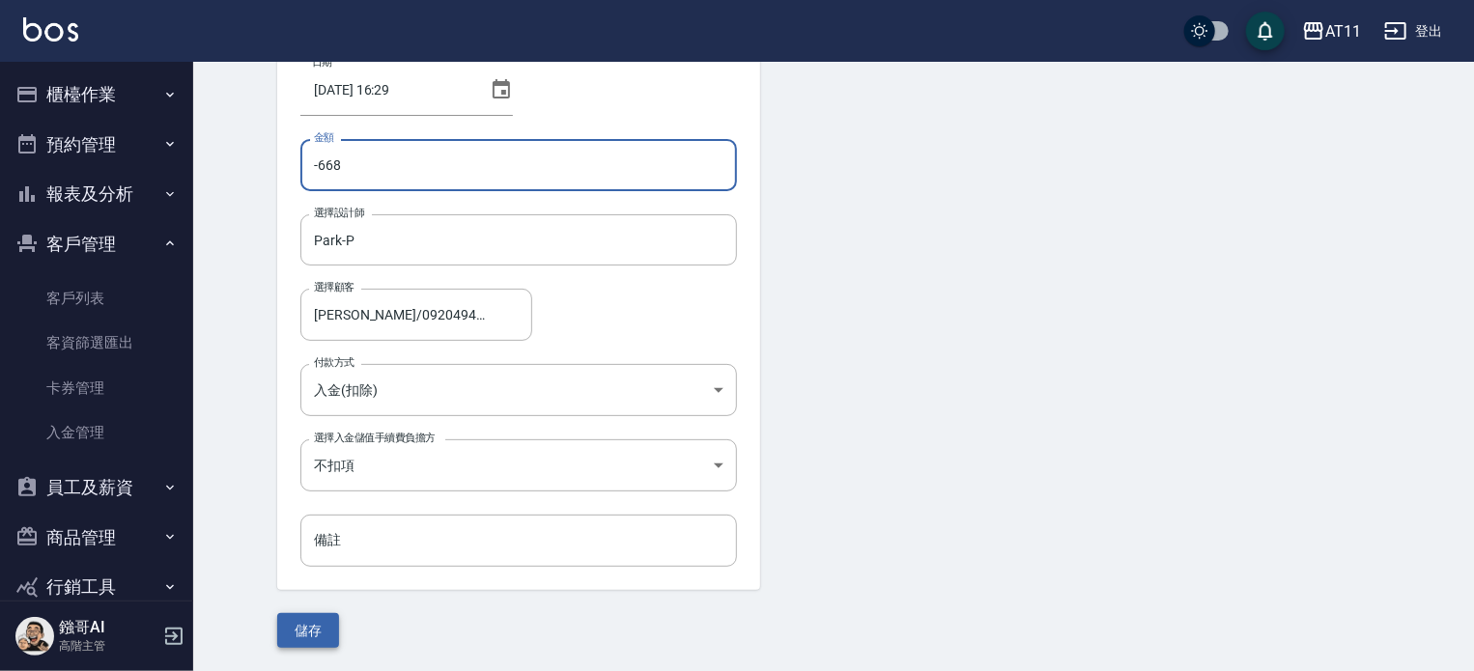
type input "-668"
click at [317, 622] on button "儲存" at bounding box center [308, 632] width 62 height 36
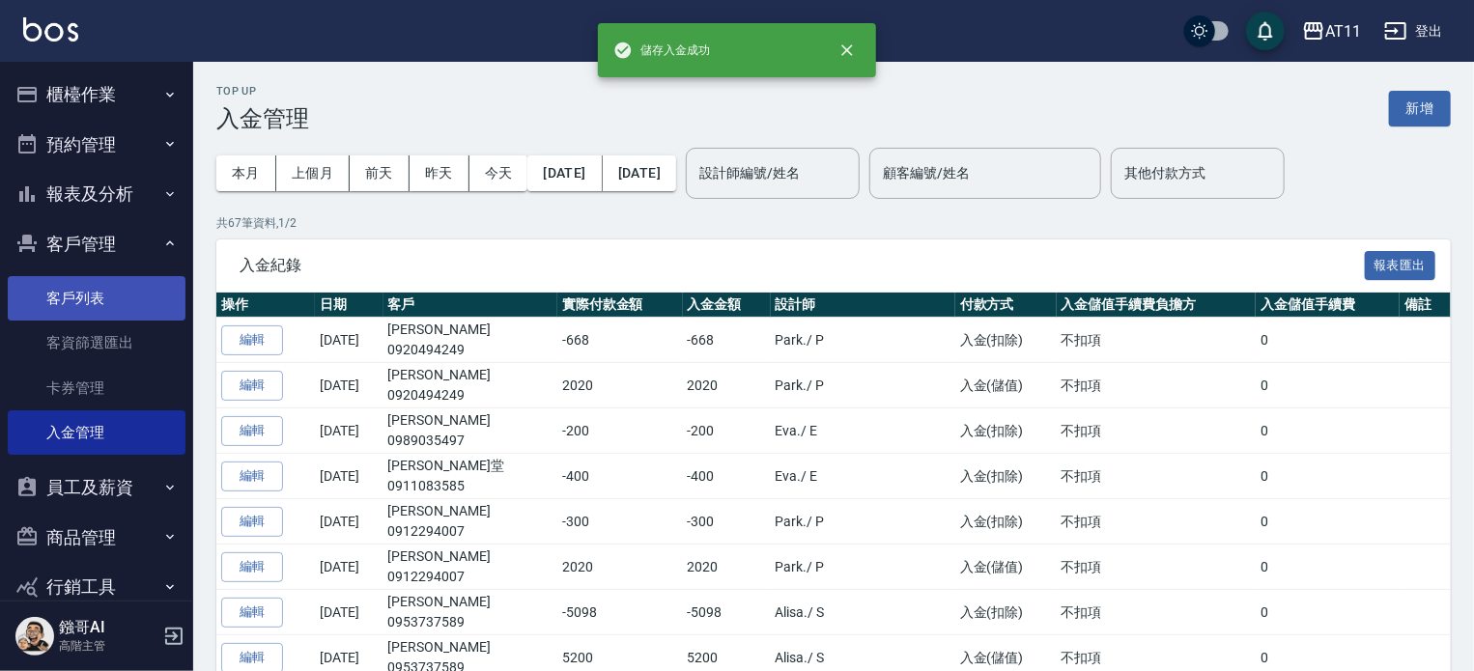
click at [89, 294] on link "客戶列表" at bounding box center [97, 298] width 178 height 44
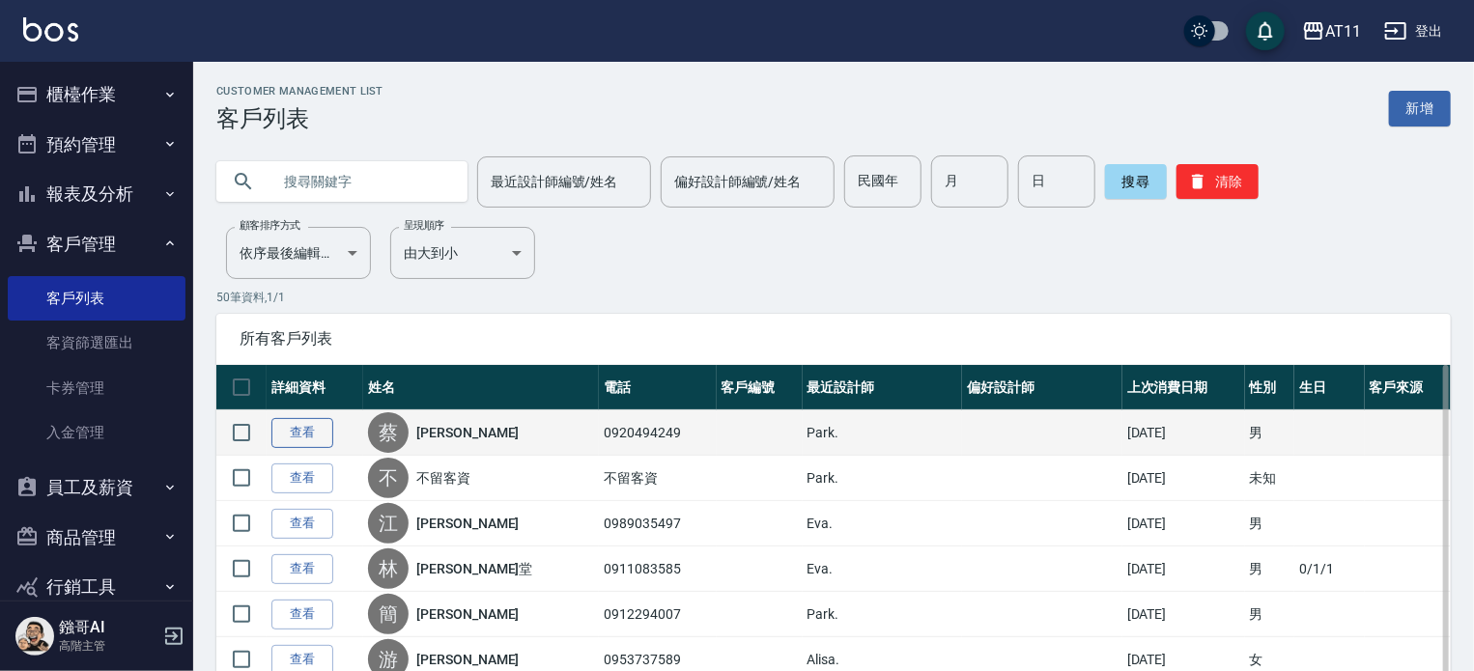
click at [303, 428] on link "查看" at bounding box center [302, 433] width 62 height 30
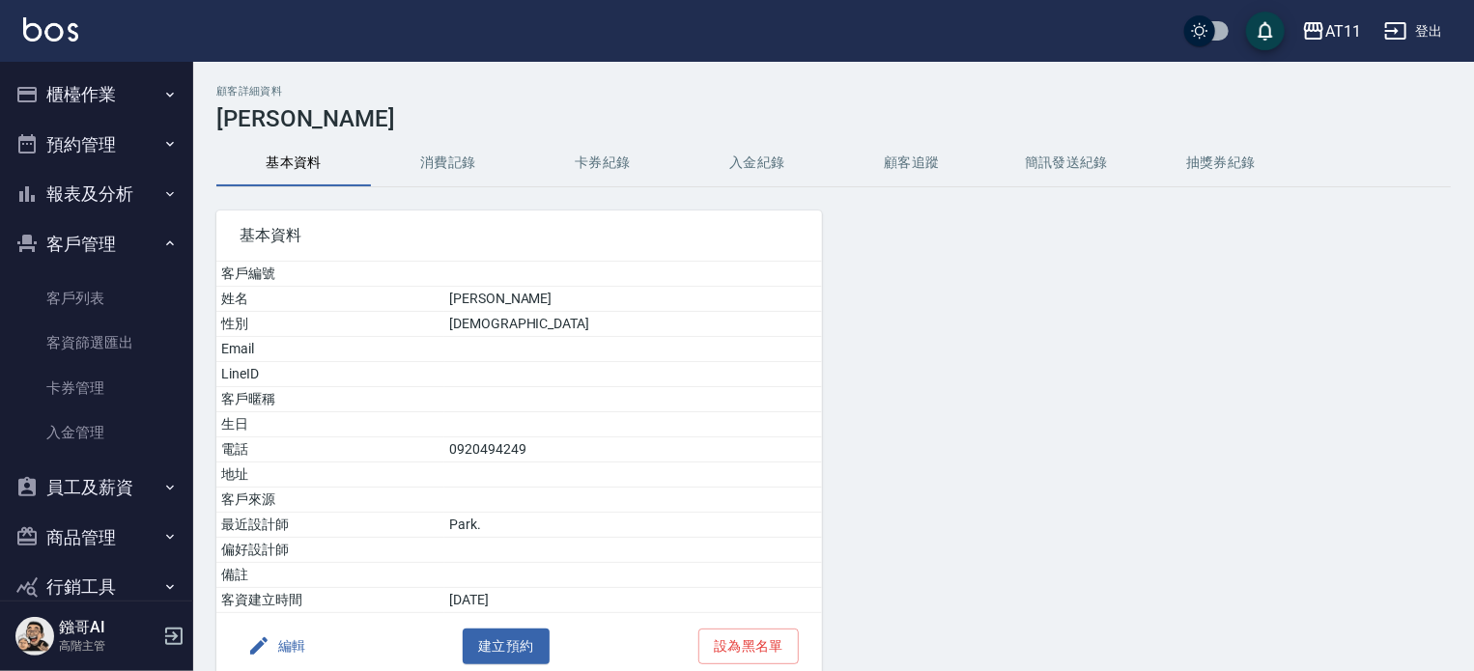
click at [770, 154] on button "入金紀錄" at bounding box center [757, 163] width 155 height 46
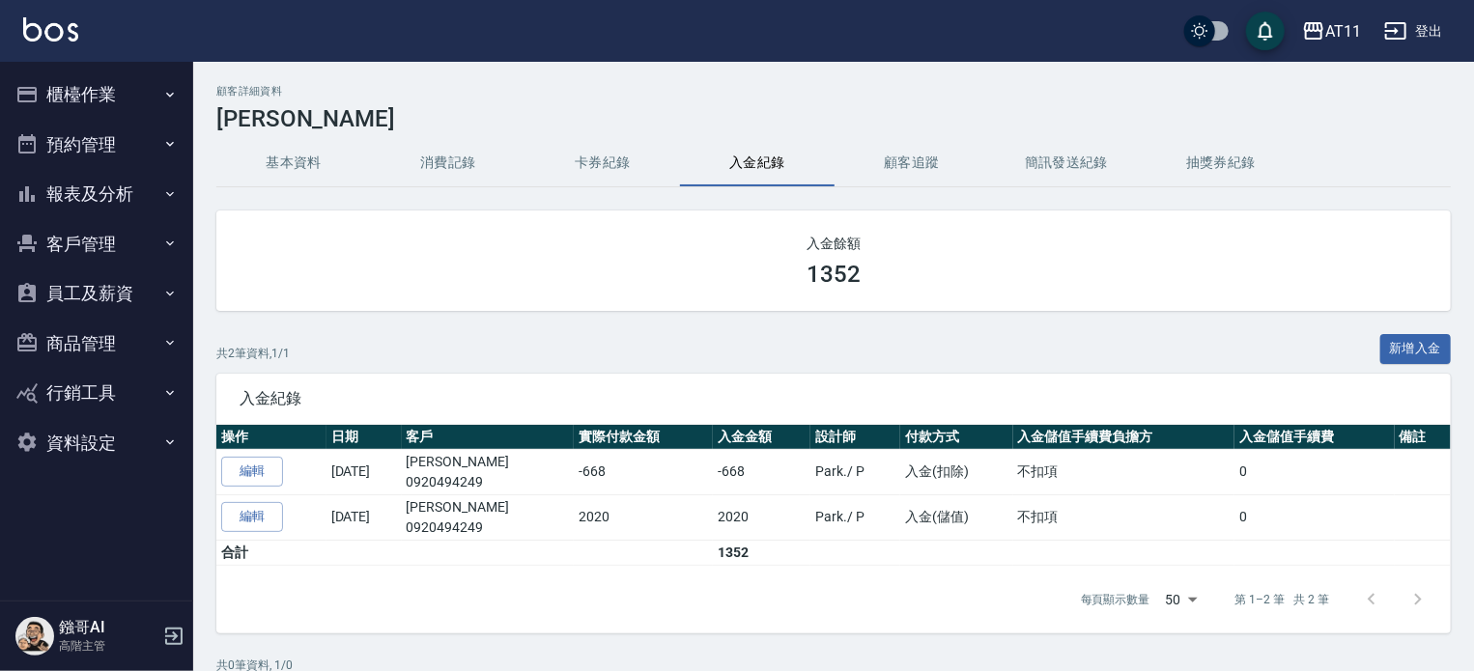
click at [1368, 23] on div "AT11 登出" at bounding box center [737, 31] width 1474 height 62
click at [1335, 22] on div "AT11" at bounding box center [1344, 31] width 36 height 24
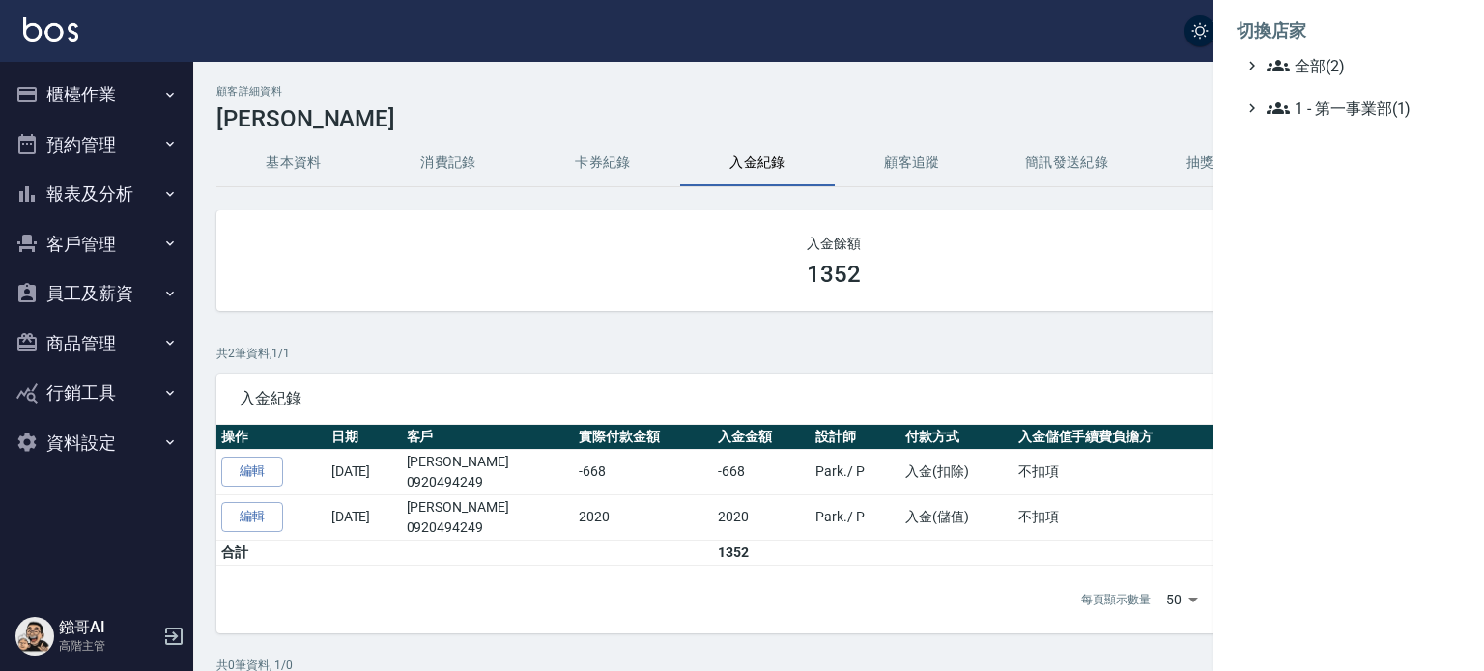
click at [1333, 50] on li "切換店家" at bounding box center [1349, 31] width 224 height 46
click at [1322, 62] on span "全部(2)" at bounding box center [1360, 65] width 186 height 23
click at [1322, 107] on span "1 - 第一事業部(1)" at bounding box center [1360, 108] width 186 height 23
click at [1310, 57] on span "全部(2)" at bounding box center [1360, 65] width 186 height 23
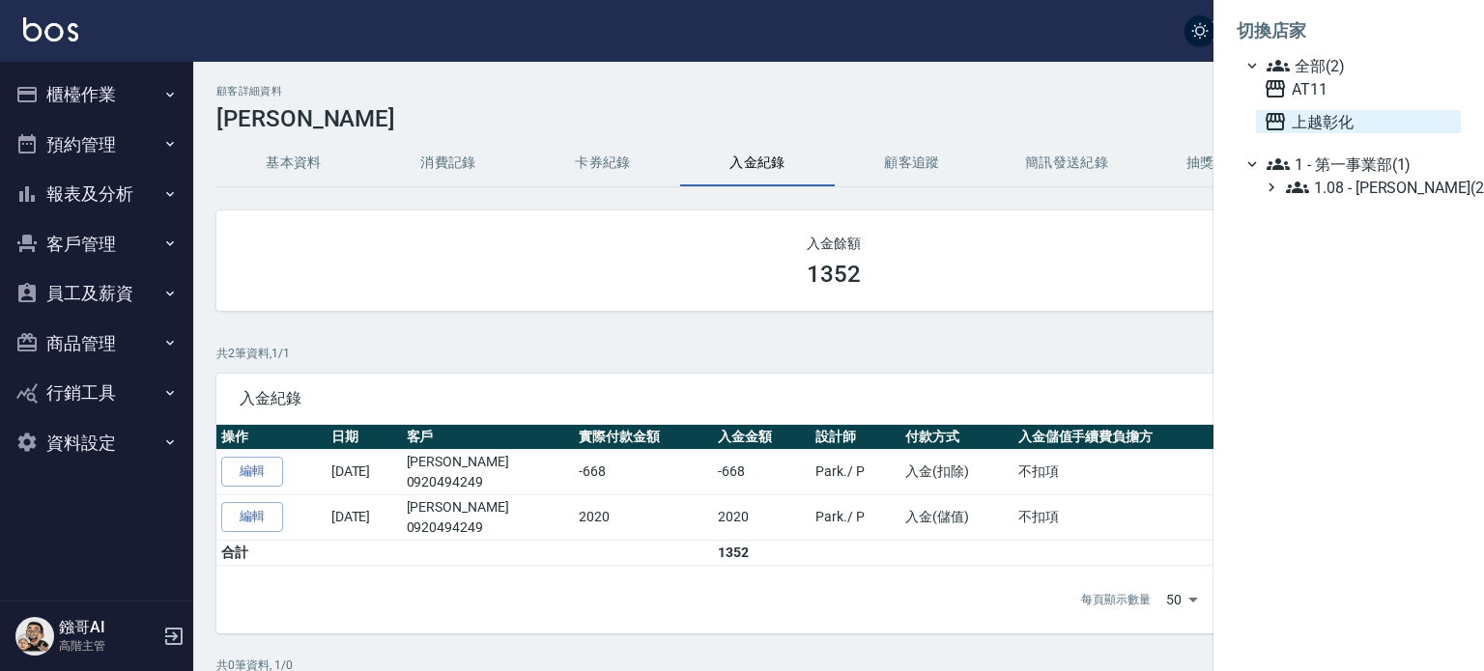
click at [1322, 113] on span "上越彰化" at bounding box center [1358, 121] width 189 height 23
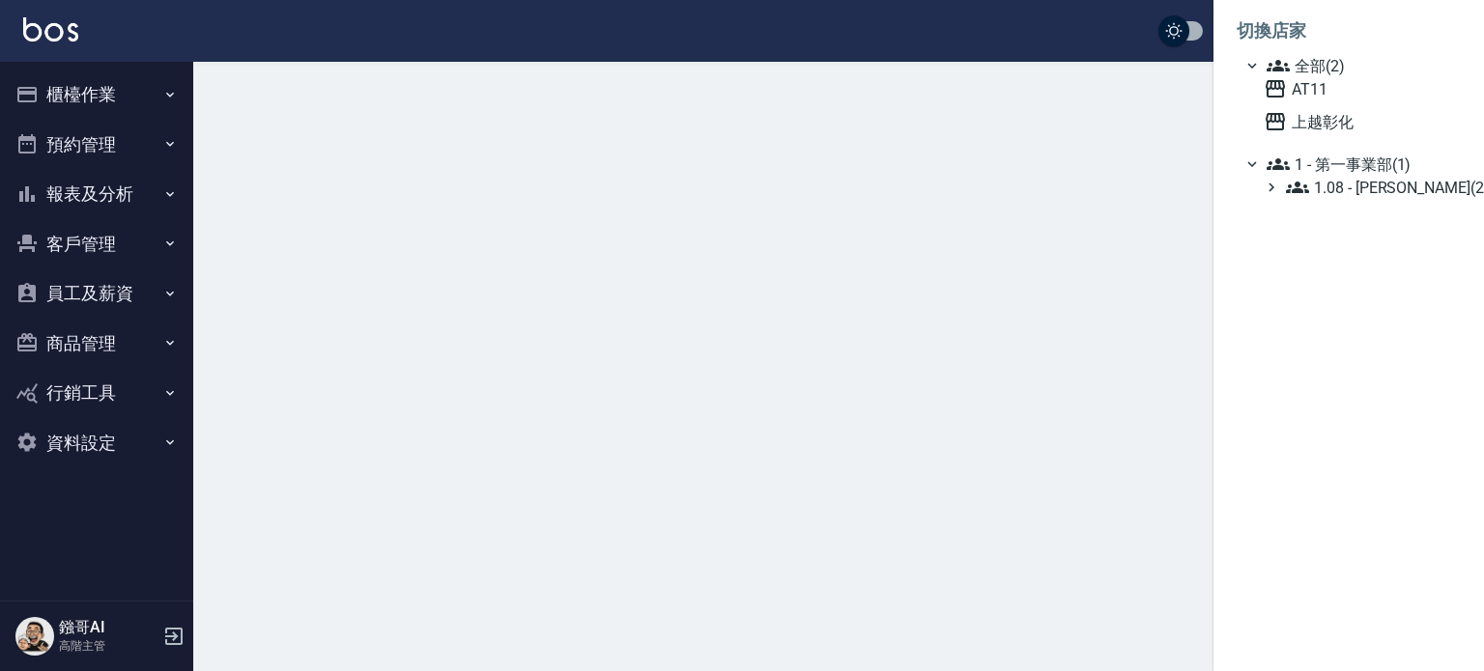
click at [1322, 113] on span "上越彰化" at bounding box center [1358, 121] width 189 height 23
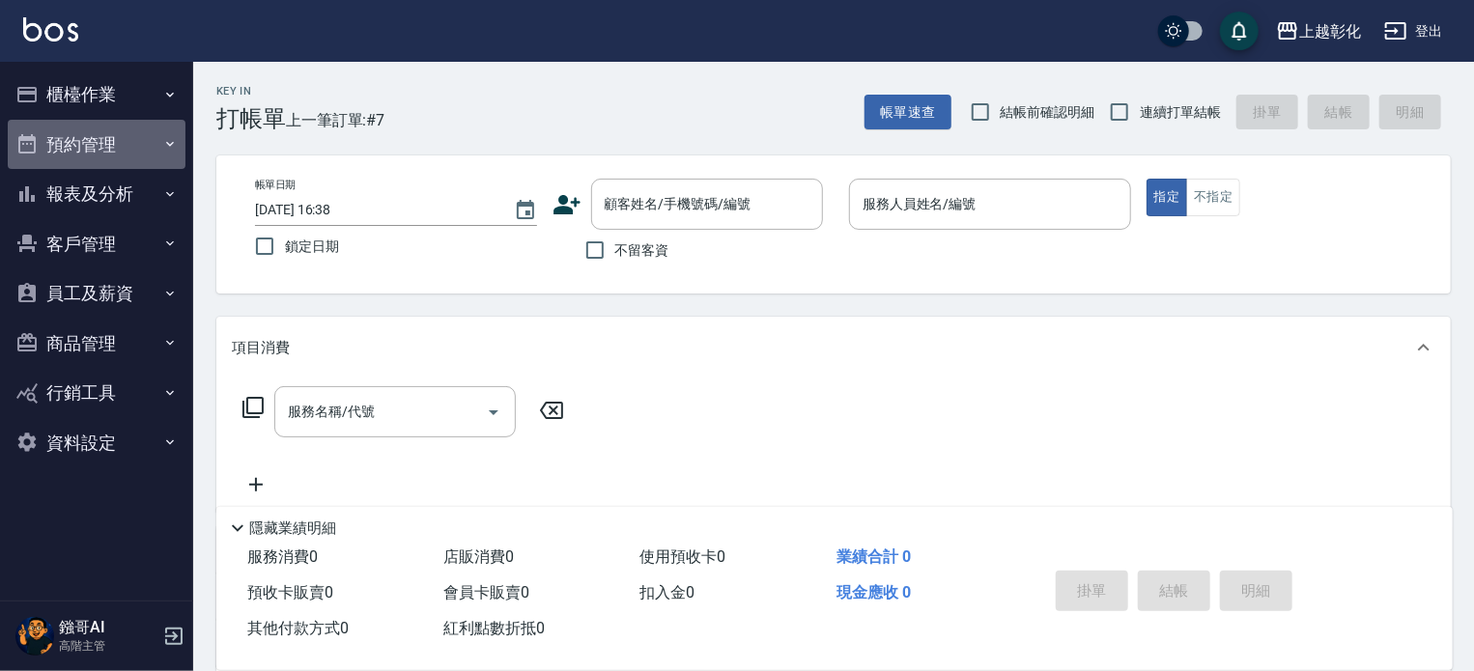
click at [131, 143] on button "預約管理" at bounding box center [97, 145] width 178 height 50
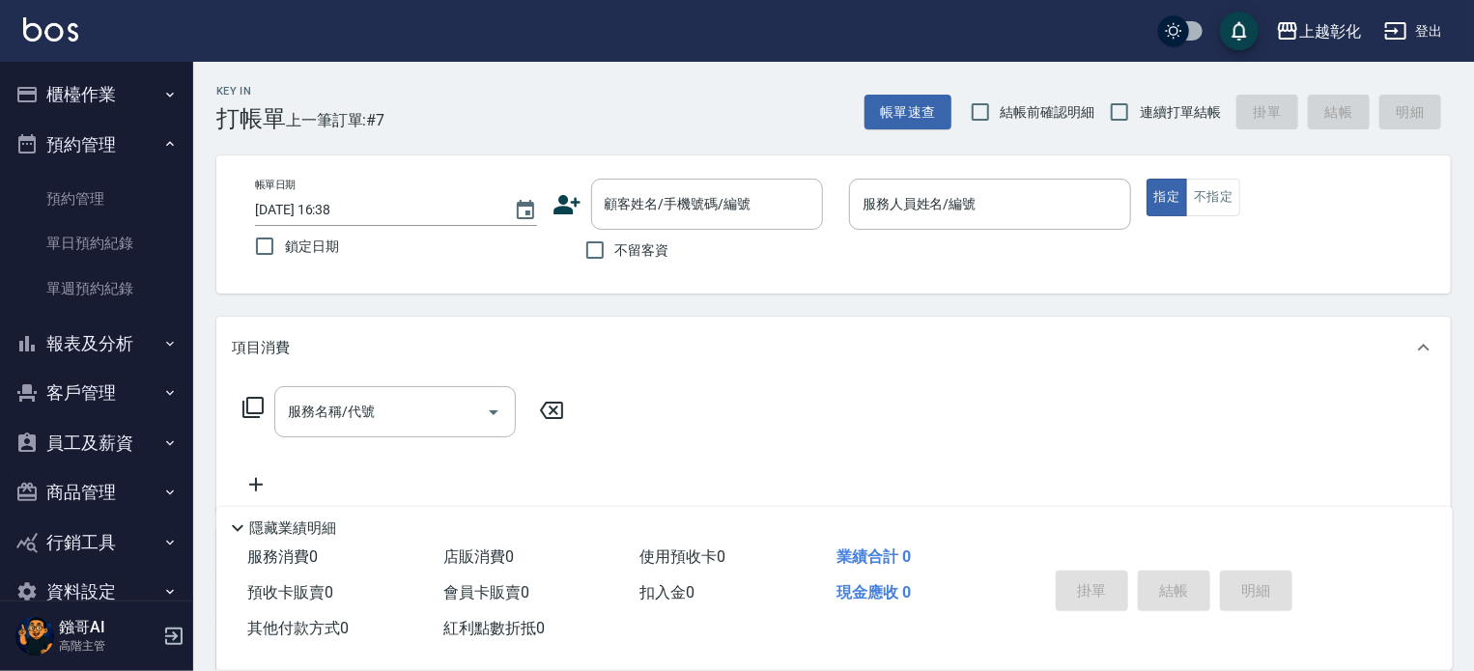
click at [115, 383] on button "客戶管理" at bounding box center [97, 393] width 178 height 50
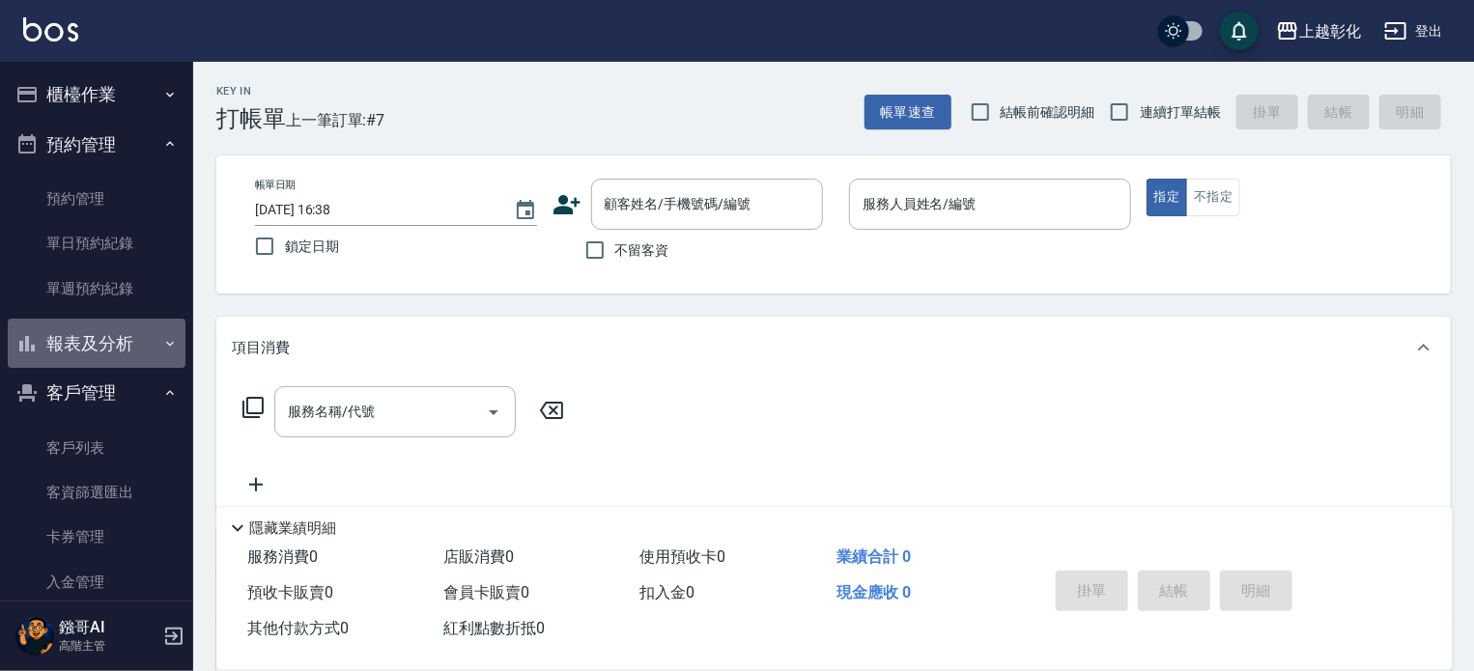
click at [123, 343] on button "報表及分析" at bounding box center [97, 344] width 178 height 50
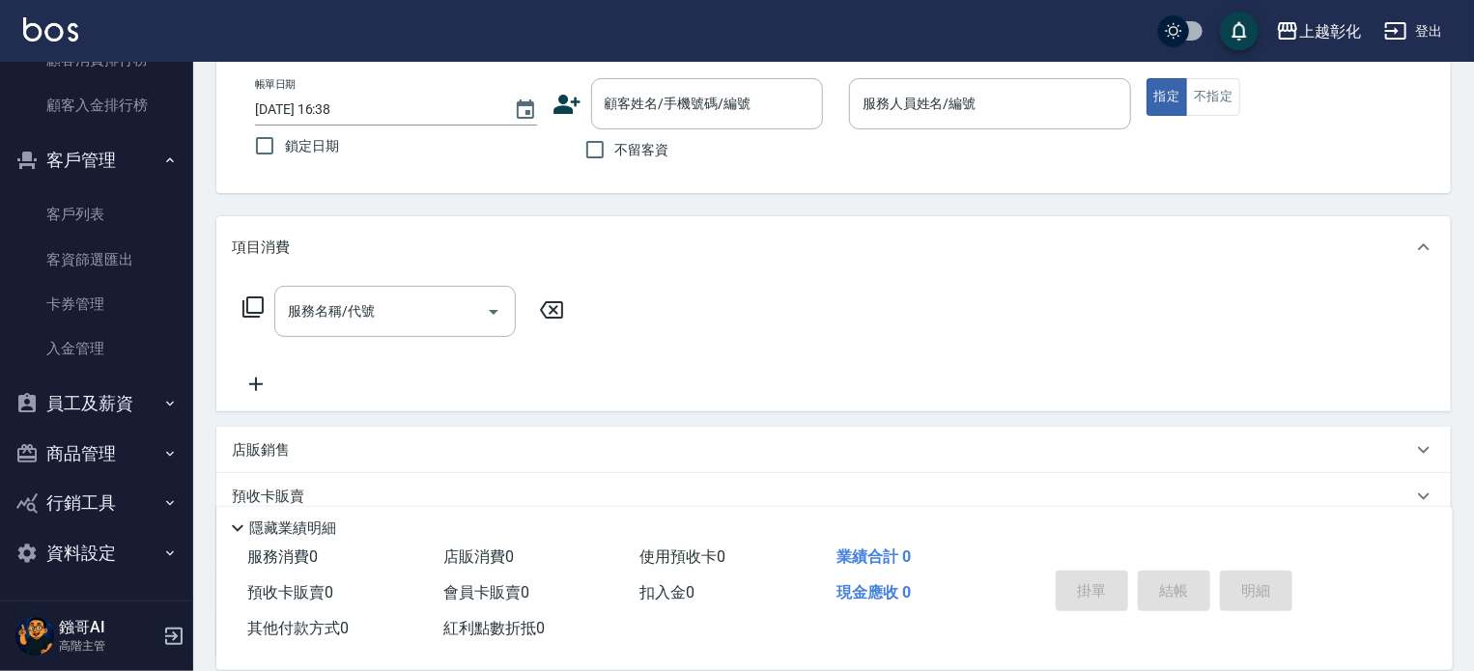
scroll to position [271, 0]
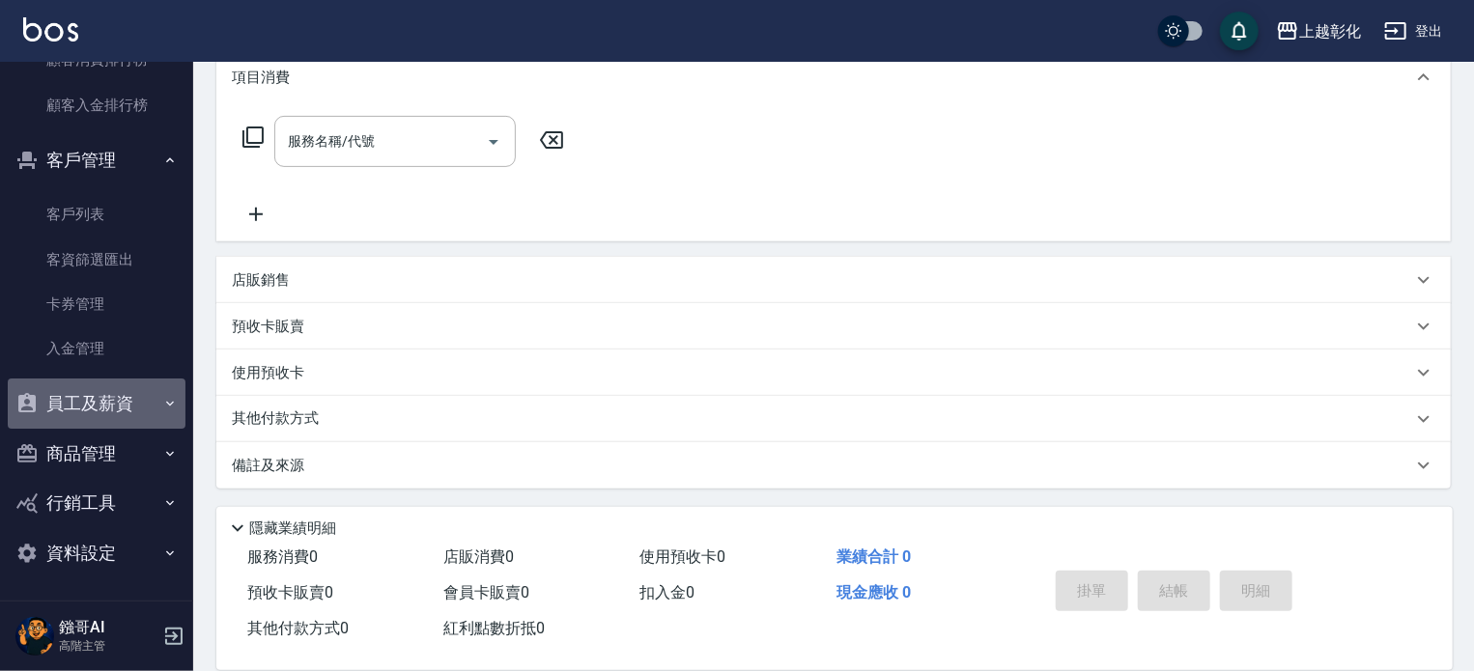
click at [124, 405] on button "員工及薪資" at bounding box center [97, 404] width 178 height 50
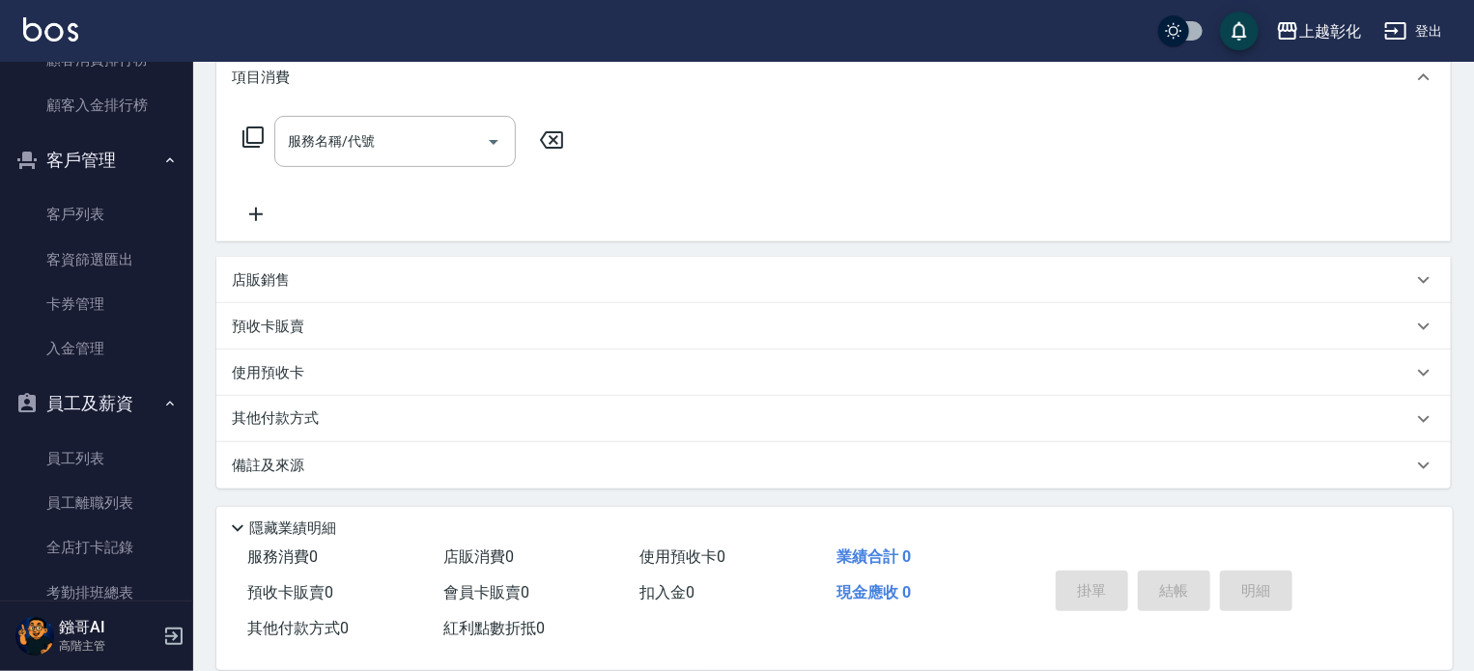
click at [140, 398] on button "員工及薪資" at bounding box center [97, 404] width 178 height 50
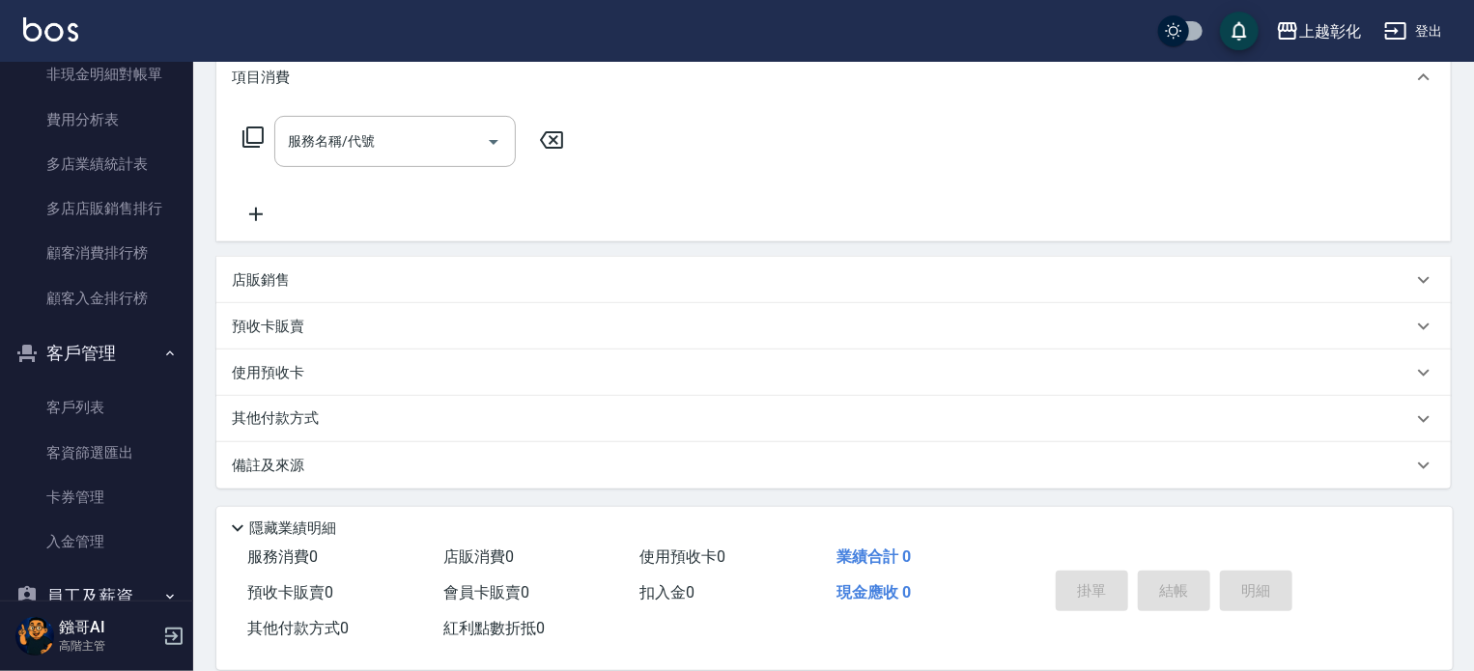
scroll to position [1932, 0]
click at [124, 405] on link "客戶列表" at bounding box center [97, 408] width 178 height 44
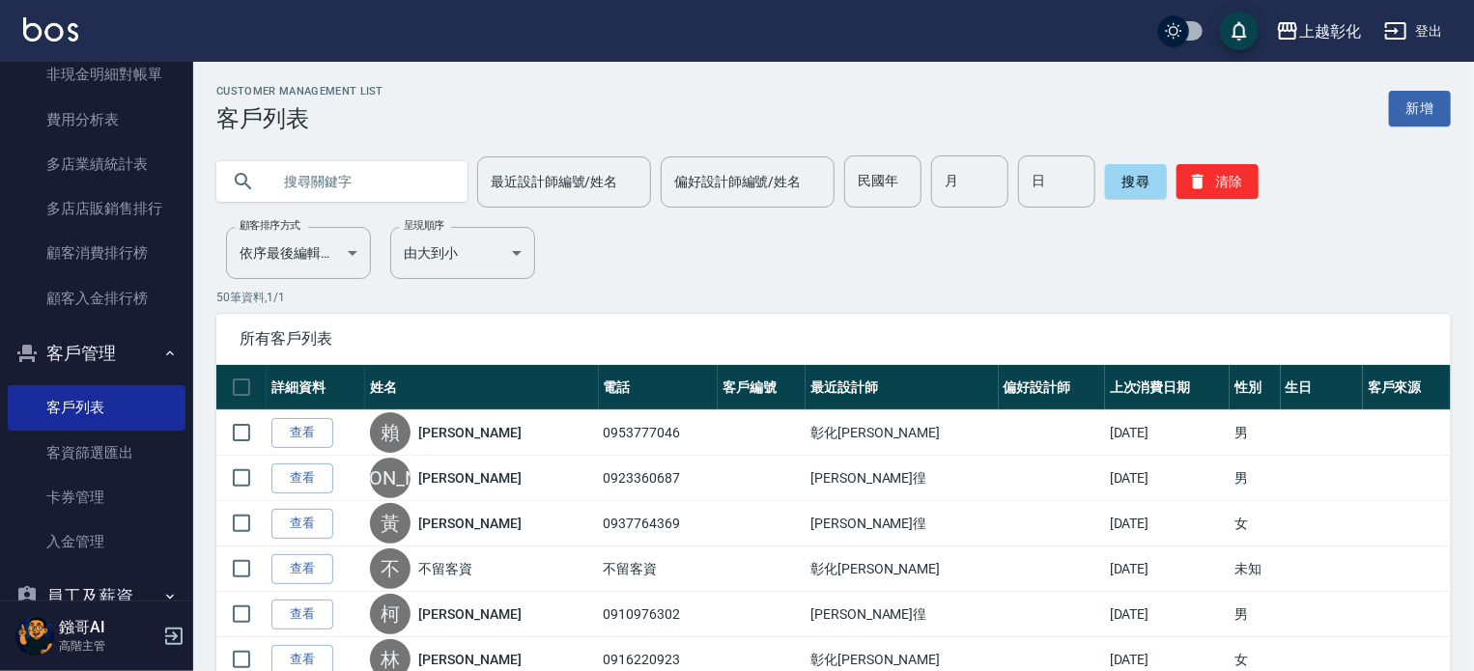
click at [406, 192] on input "text" at bounding box center [362, 182] width 182 height 52
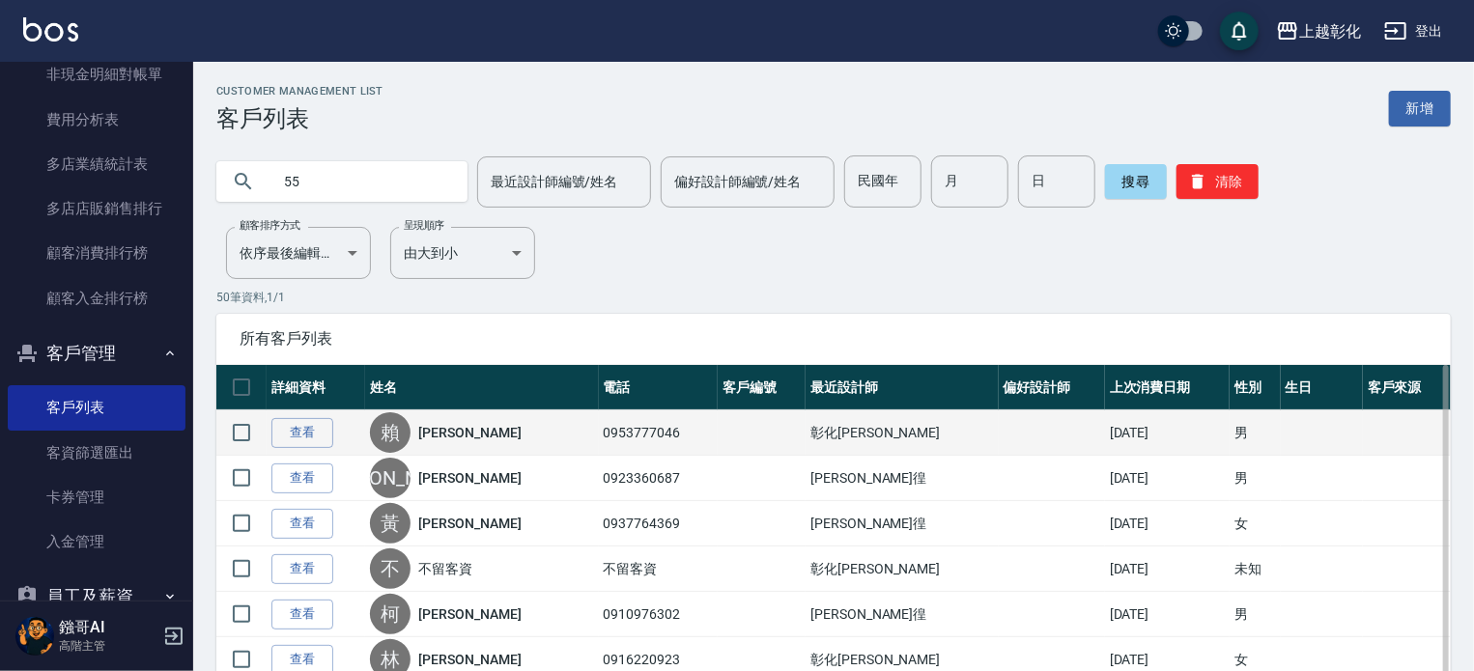
type input "5"
type input ";"
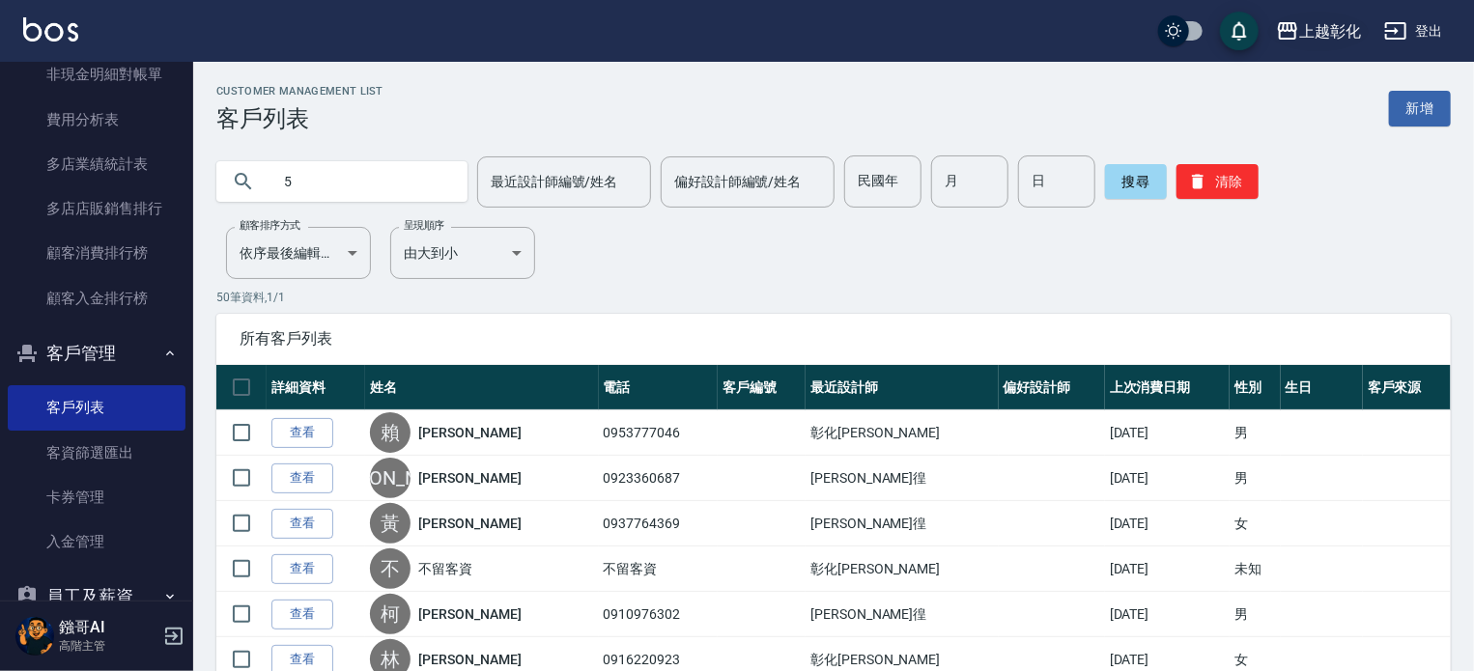
type input "5"
click at [1336, 29] on div "上越彰化" at bounding box center [1331, 31] width 62 height 24
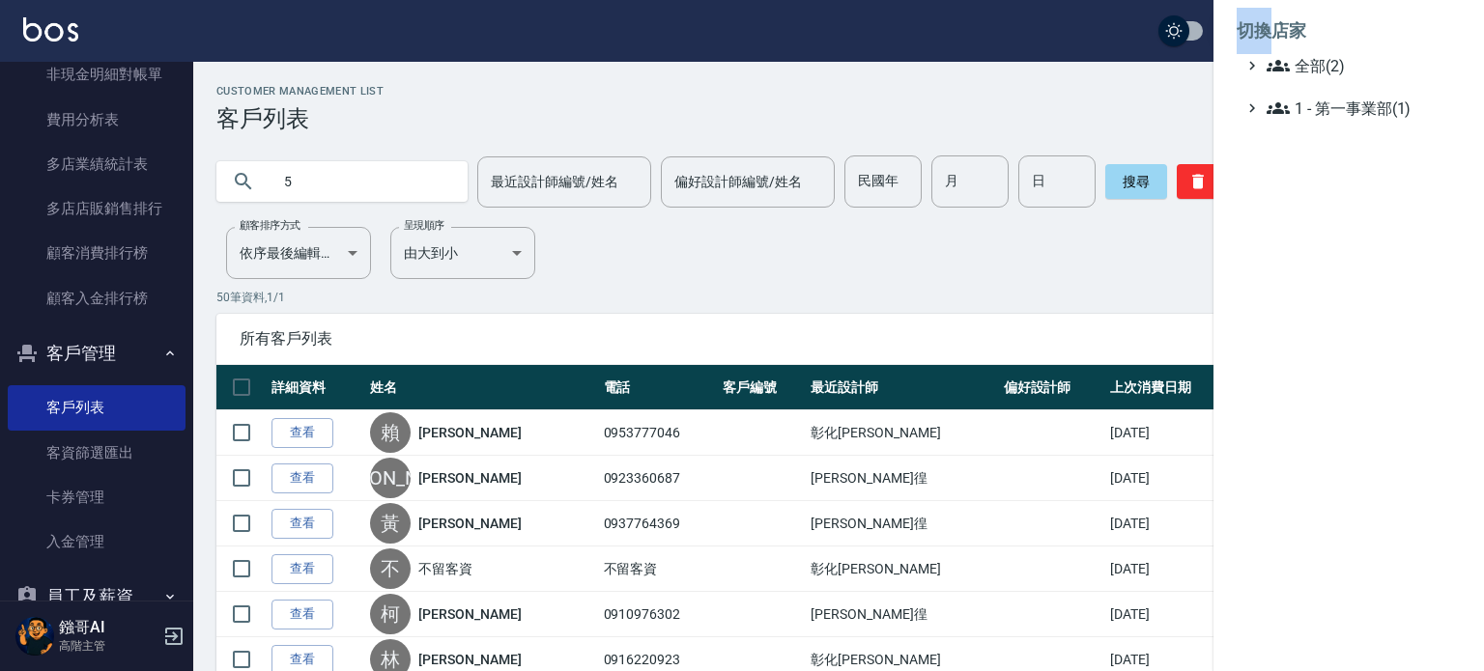
click at [1336, 29] on li "切換店家" at bounding box center [1349, 31] width 224 height 46
click at [1334, 63] on span "全部(2)" at bounding box center [1360, 65] width 186 height 23
click at [1342, 95] on span "AT11" at bounding box center [1358, 88] width 189 height 23
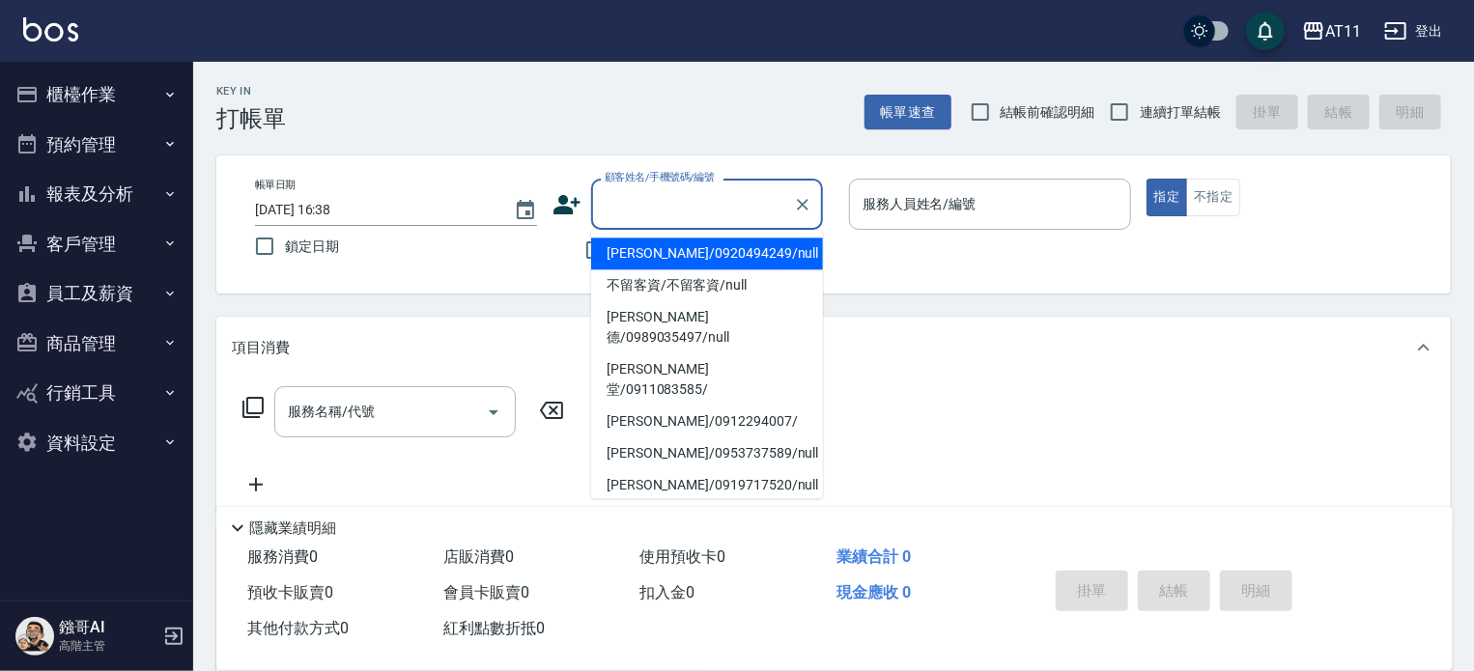
click at [645, 213] on input "顧客姓名/手機號碼/編號" at bounding box center [693, 204] width 186 height 34
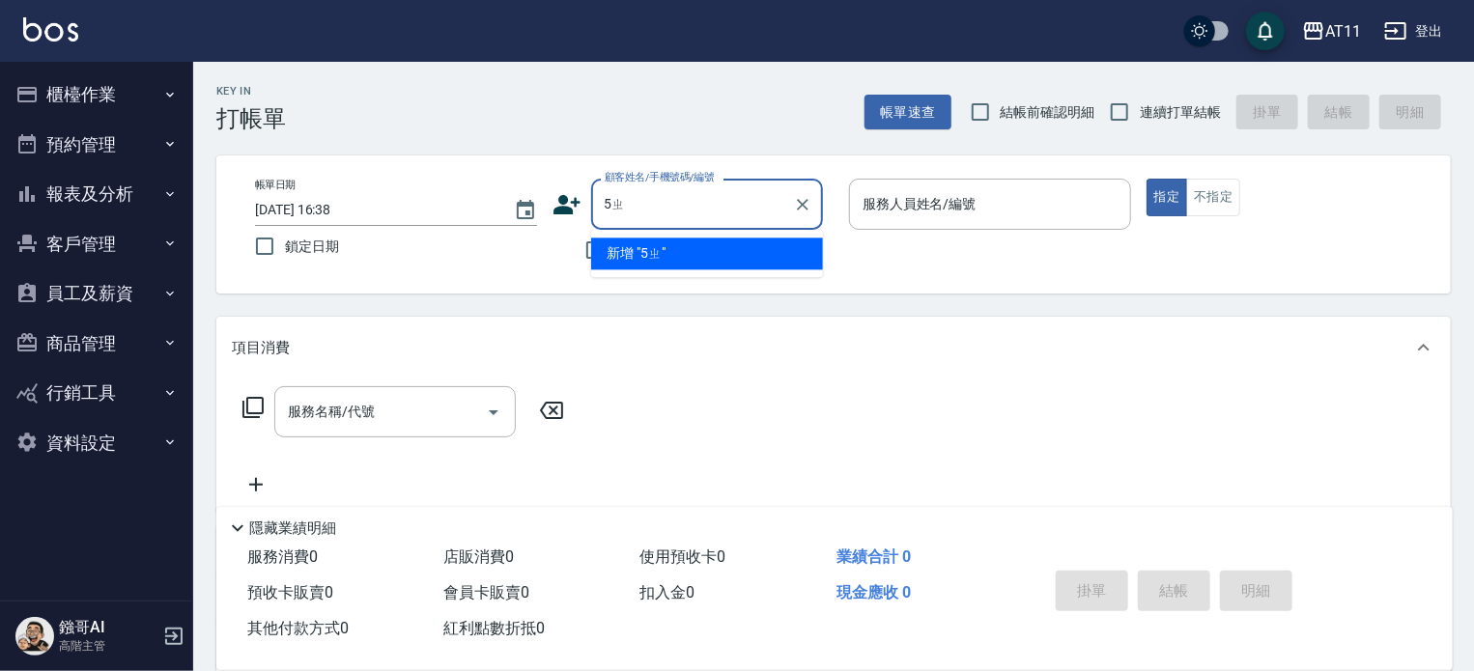
type input "5"
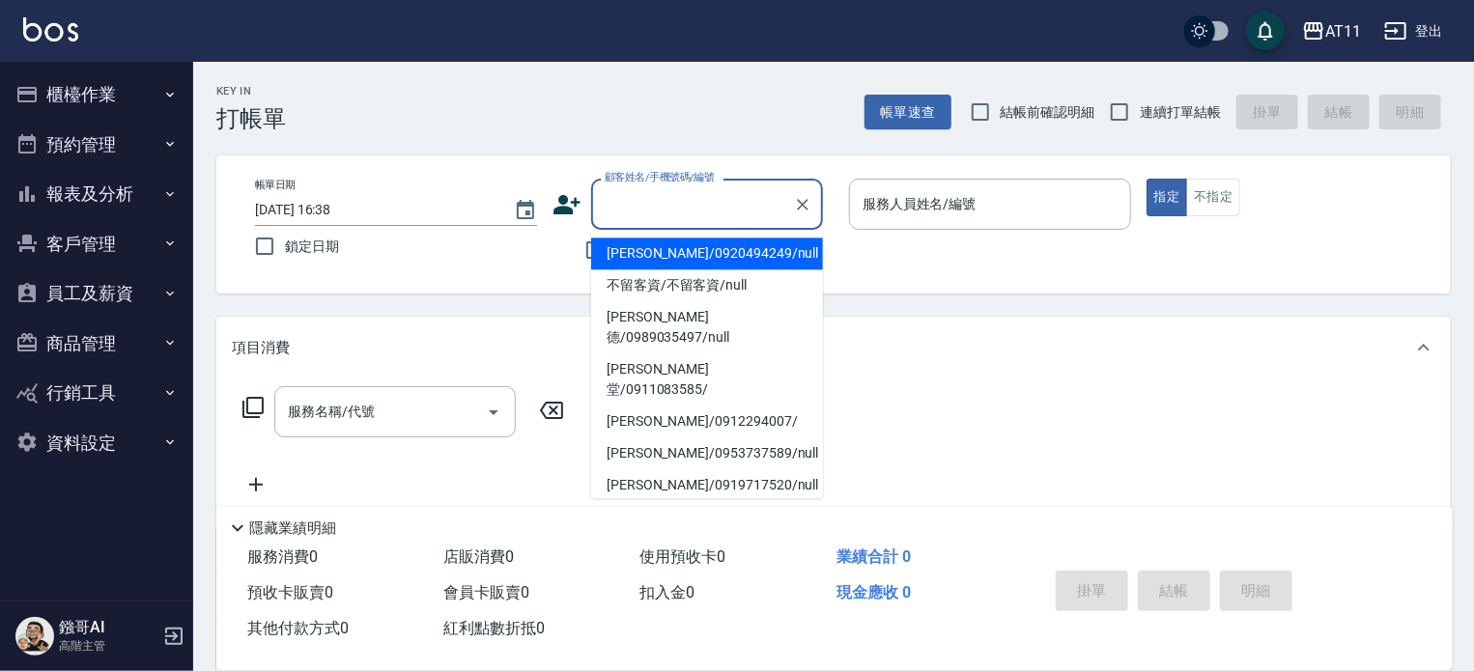
type input "ㄓ"
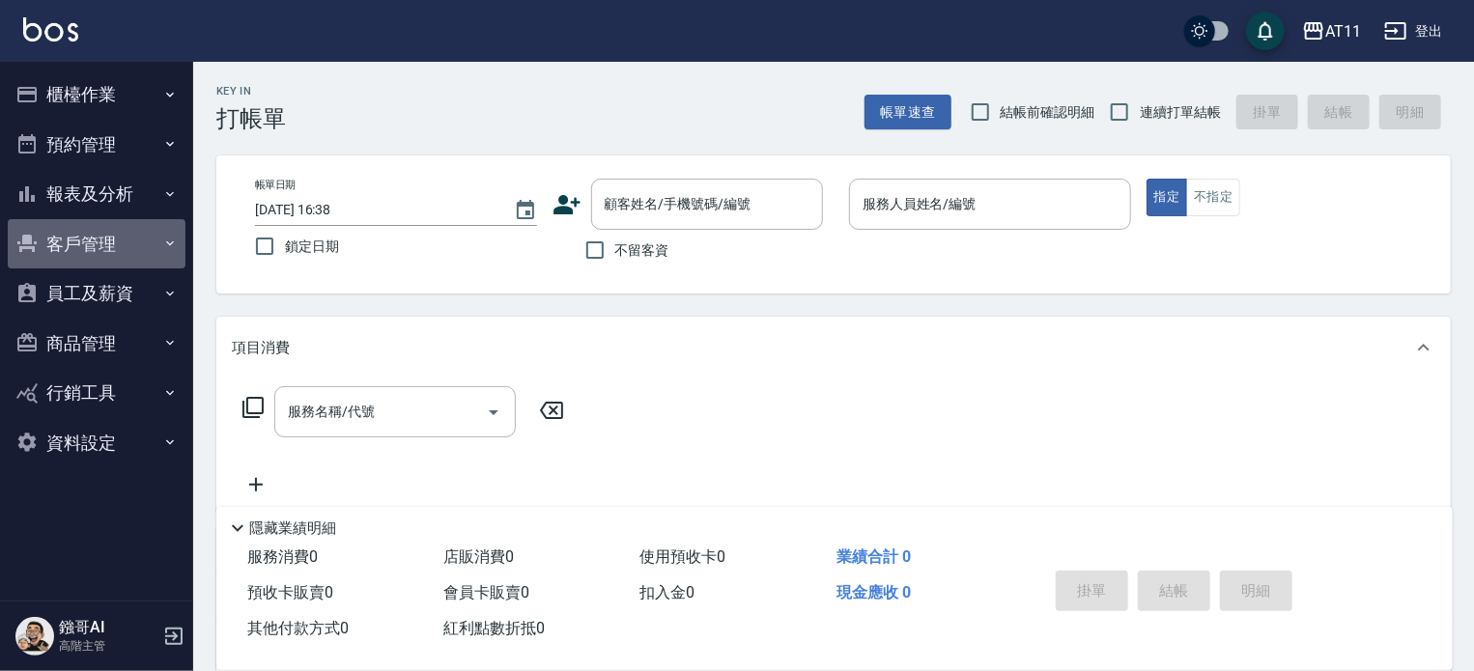
click at [159, 258] on button "客戶管理" at bounding box center [97, 244] width 178 height 50
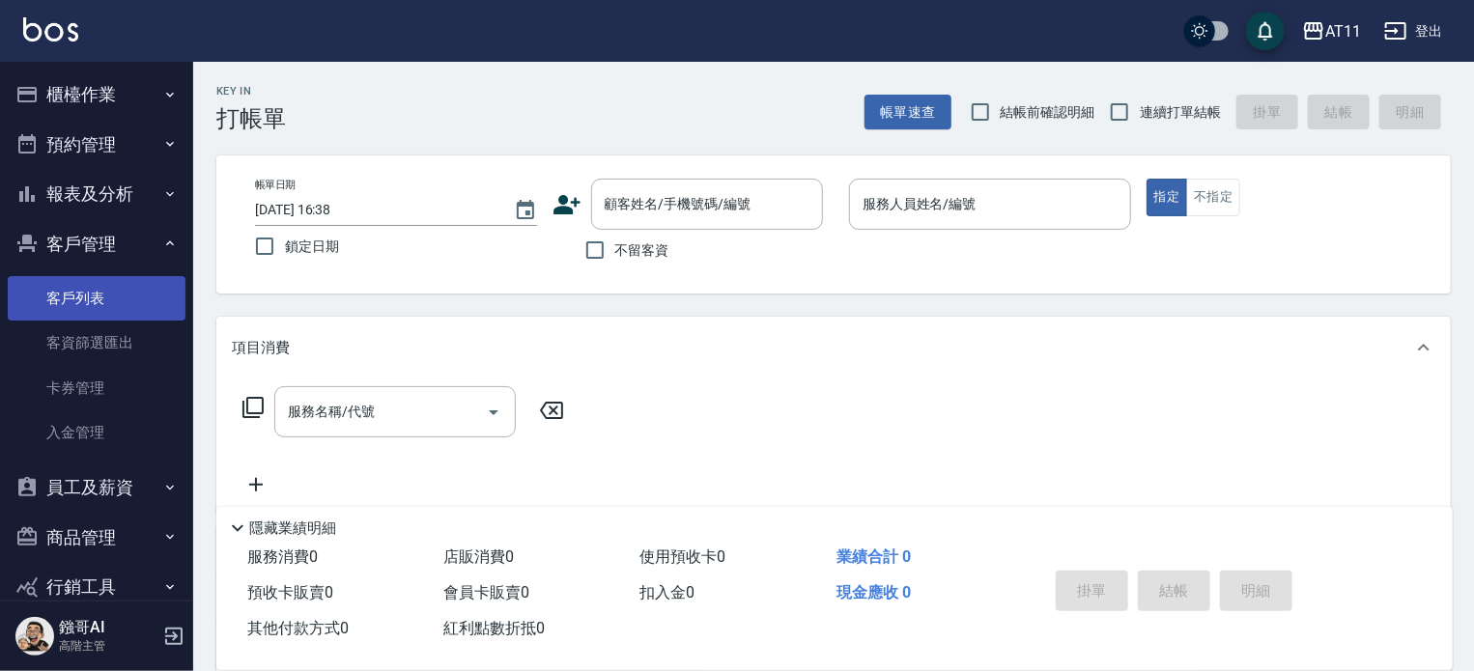
drag, startPoint x: 122, startPoint y: 342, endPoint x: 131, endPoint y: 319, distance: 25.1
click at [122, 341] on link "客資篩選匯出" at bounding box center [97, 343] width 178 height 44
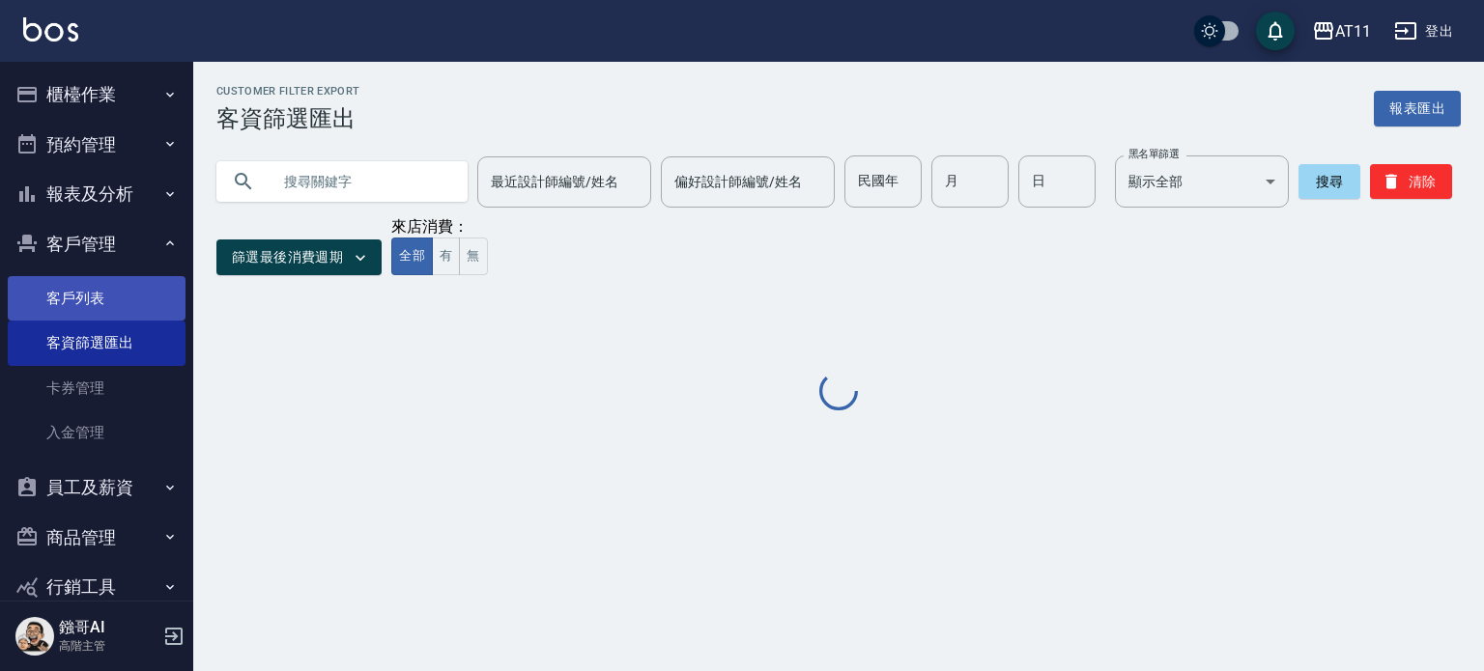
click at [133, 312] on link "客戶列表" at bounding box center [97, 298] width 178 height 44
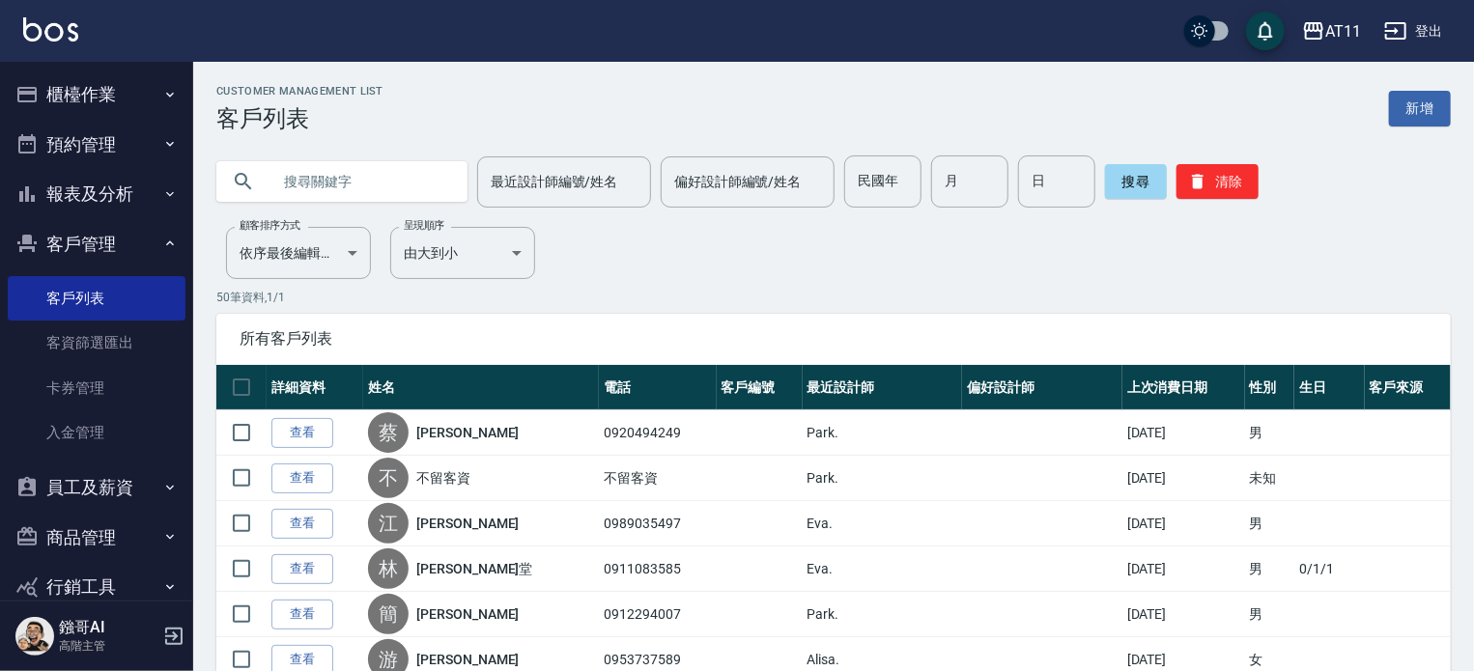
click at [340, 182] on input "text" at bounding box center [362, 182] width 182 height 52
type input "ㄤ"
type input "5"
type input "之"
type input "ㄓ"
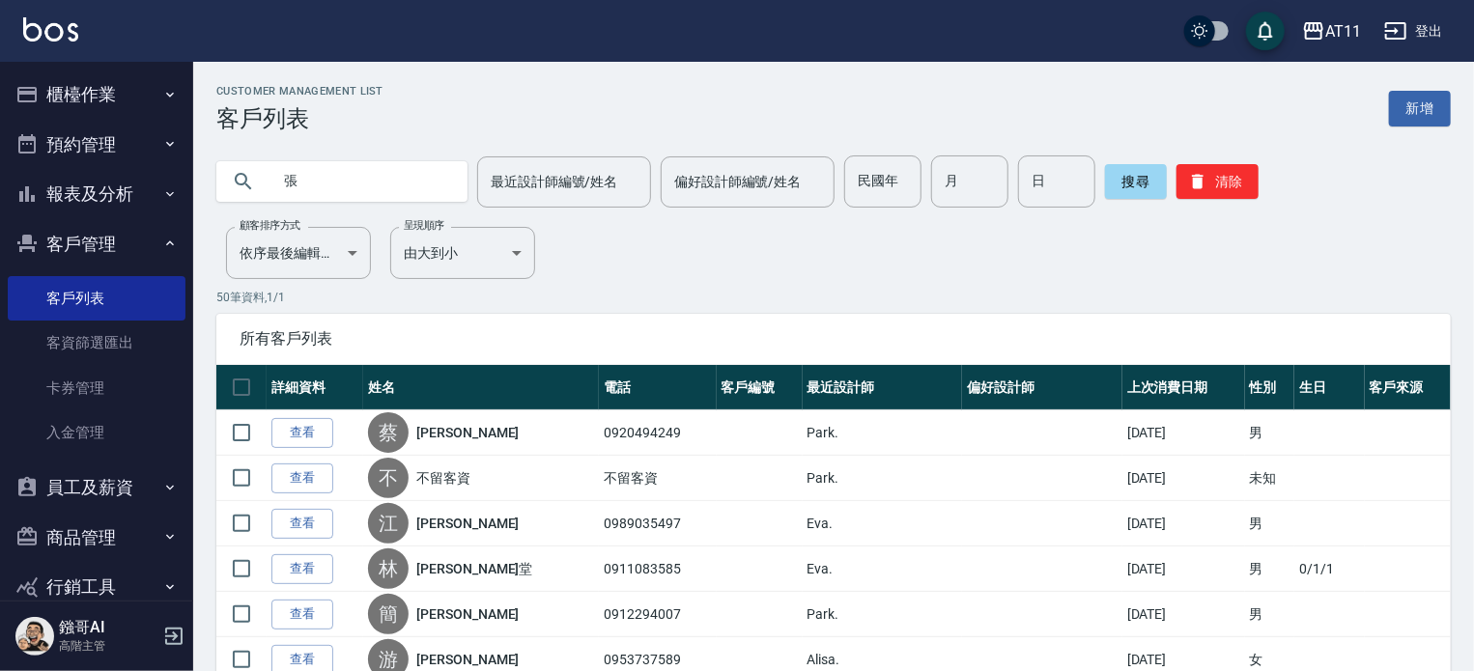
type input "張"
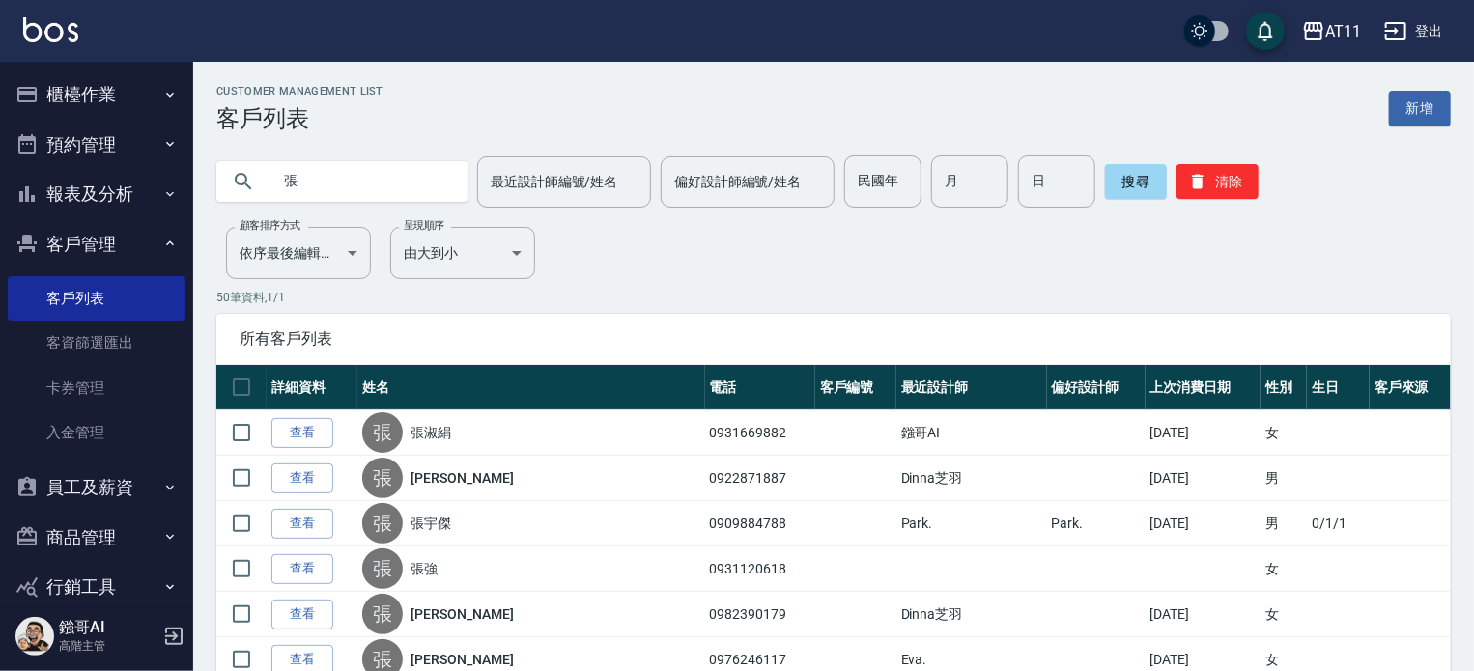
click at [317, 433] on link "查看" at bounding box center [302, 433] width 62 height 30
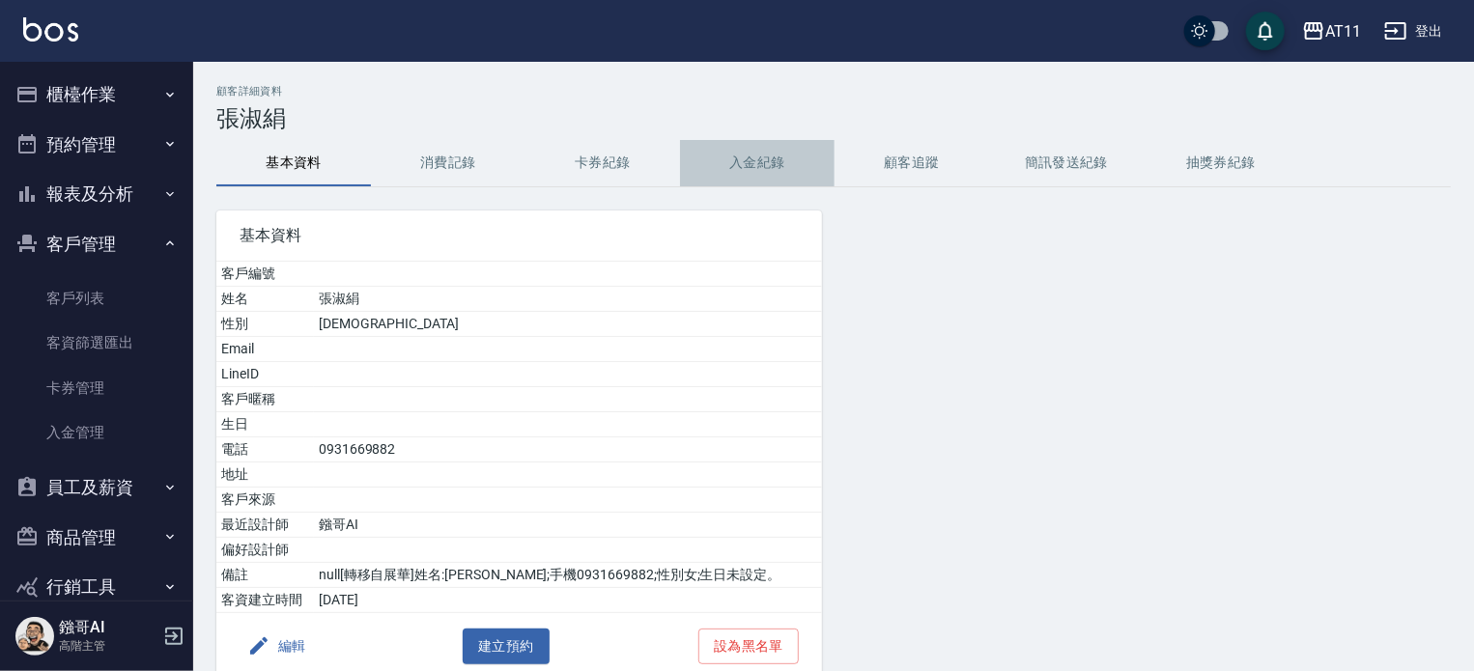
click at [756, 179] on button "入金紀錄" at bounding box center [757, 163] width 155 height 46
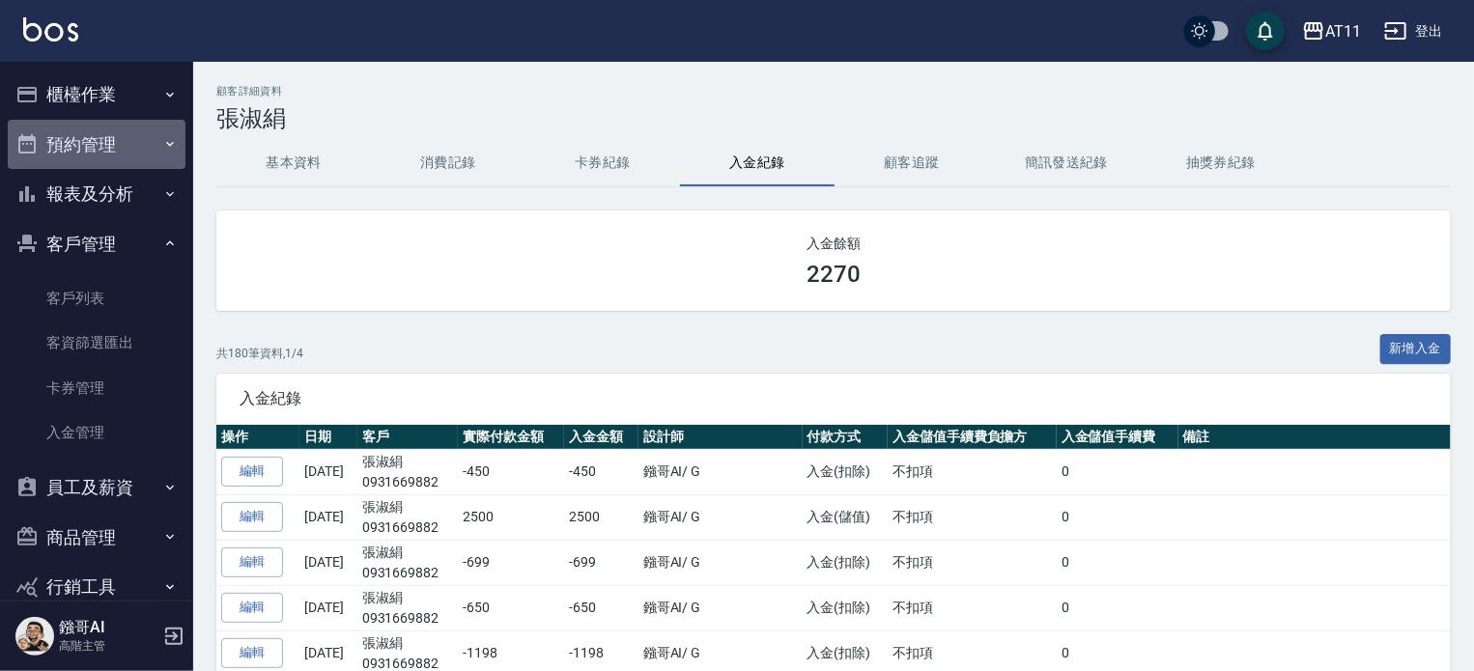
click at [137, 130] on button "預約管理" at bounding box center [97, 145] width 178 height 50
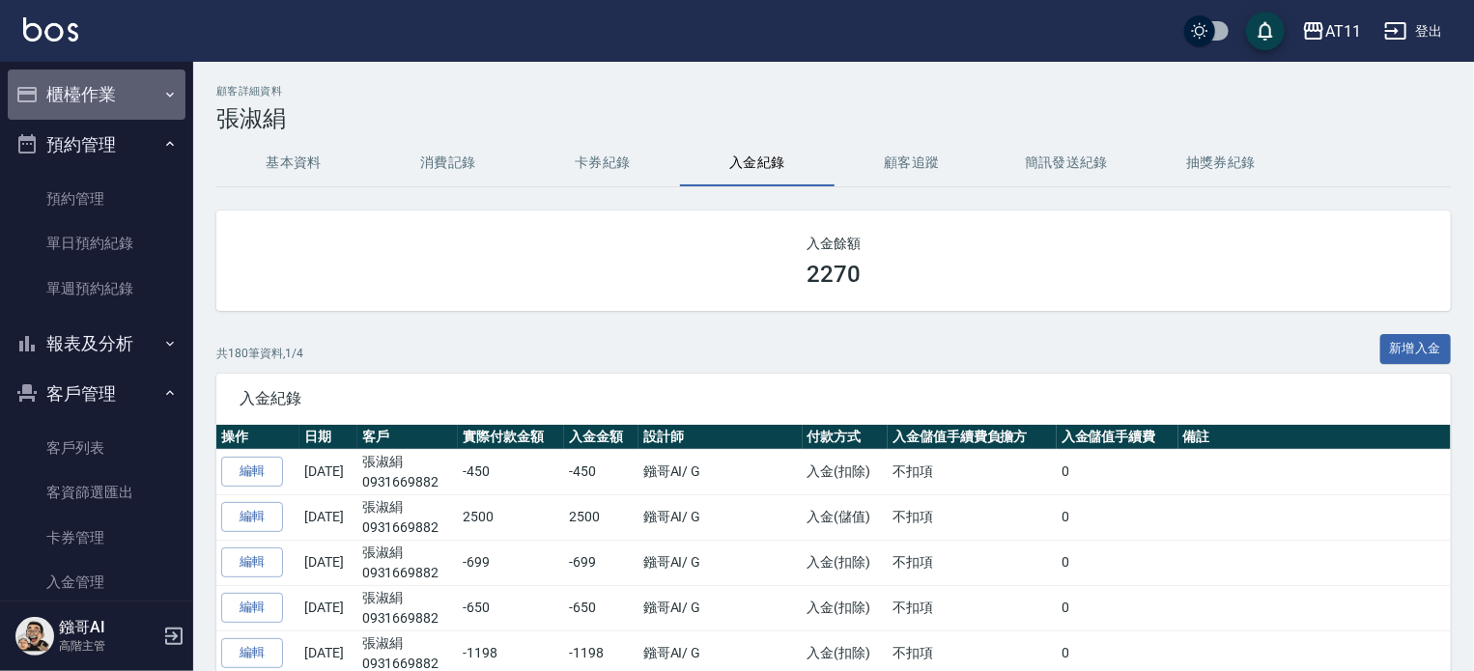
click at [139, 115] on button "櫃檯作業" at bounding box center [97, 95] width 178 height 50
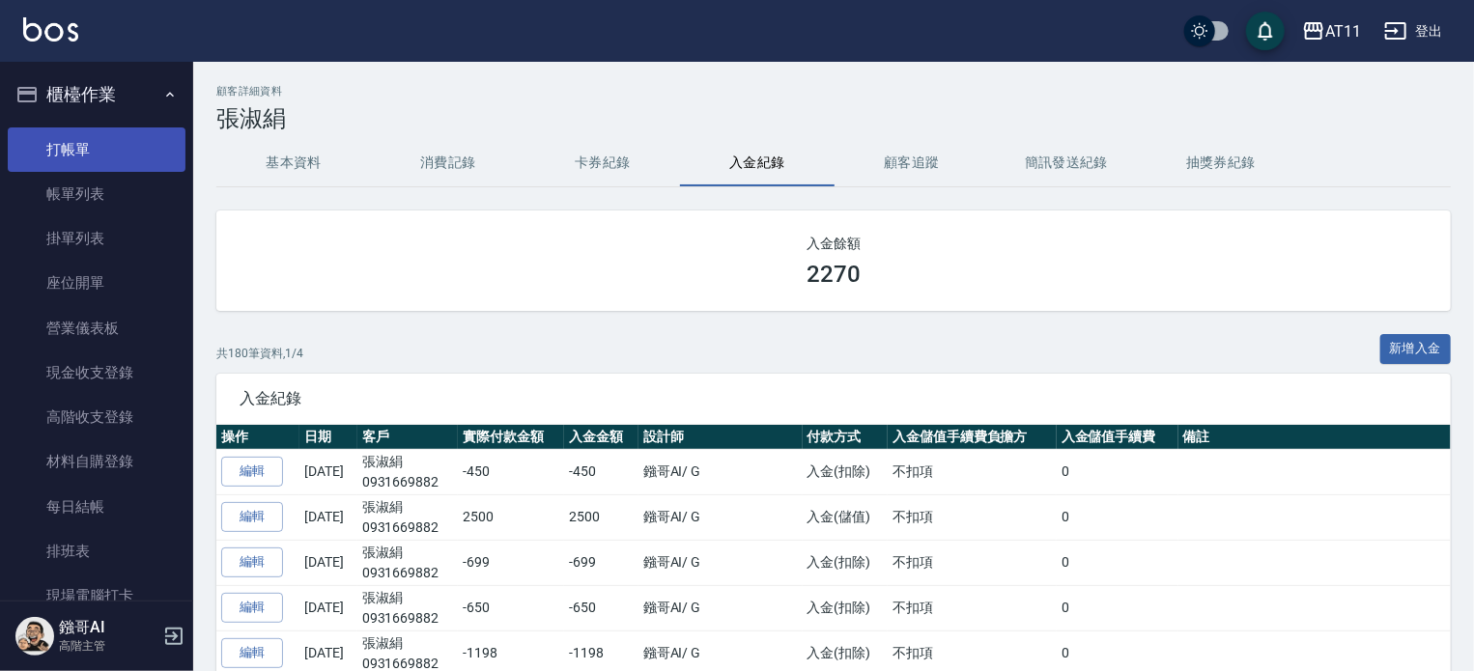
drag, startPoint x: 37, startPoint y: 129, endPoint x: 86, endPoint y: 135, distance: 49.7
click at [39, 130] on link "打帳單" at bounding box center [97, 150] width 178 height 44
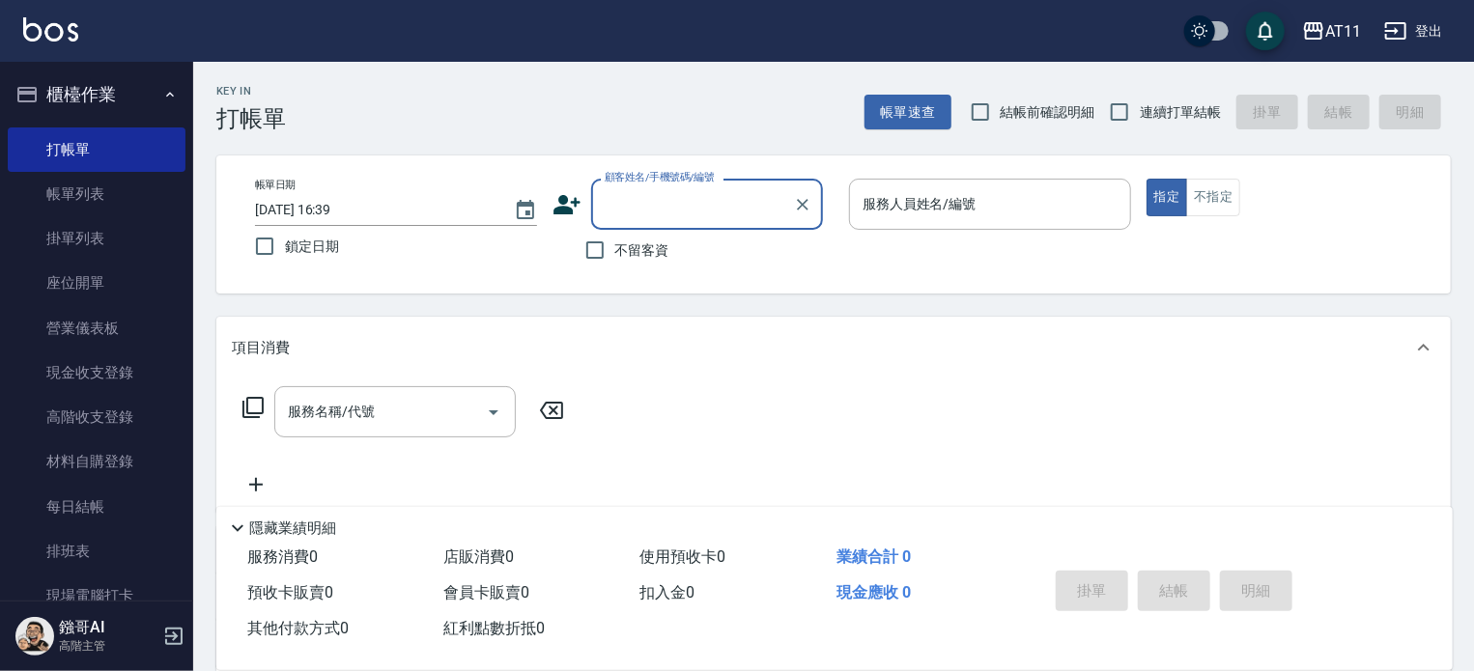
click at [83, 93] on button "櫃檯作業" at bounding box center [97, 95] width 178 height 50
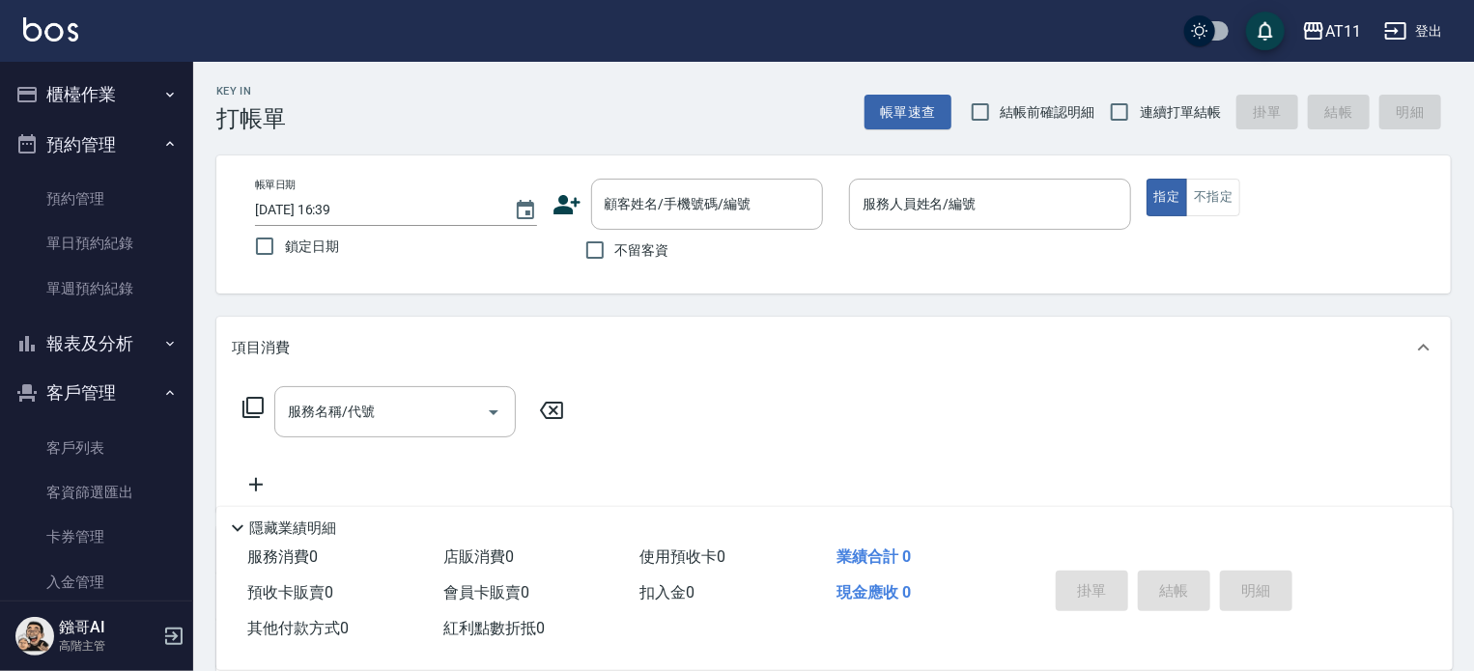
click at [102, 138] on button "預約管理" at bounding box center [97, 145] width 178 height 50
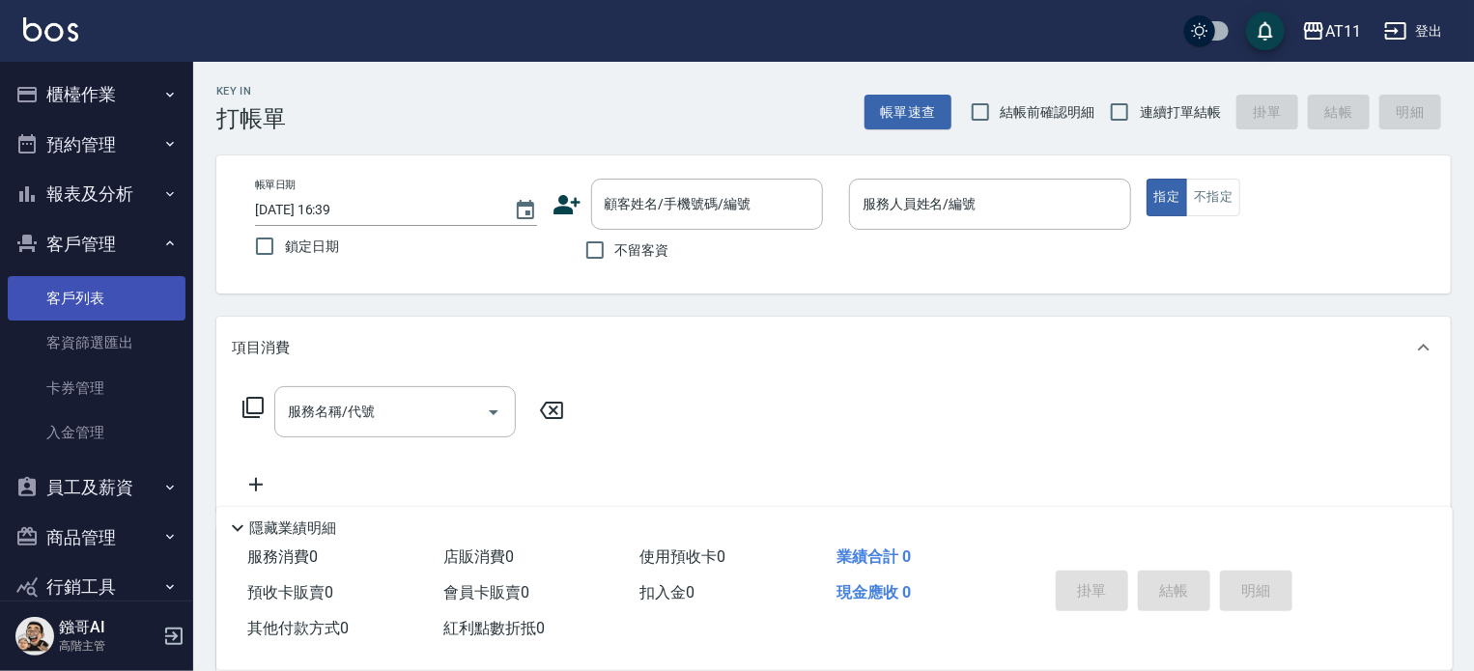
click at [105, 298] on link "客戶列表" at bounding box center [97, 298] width 178 height 44
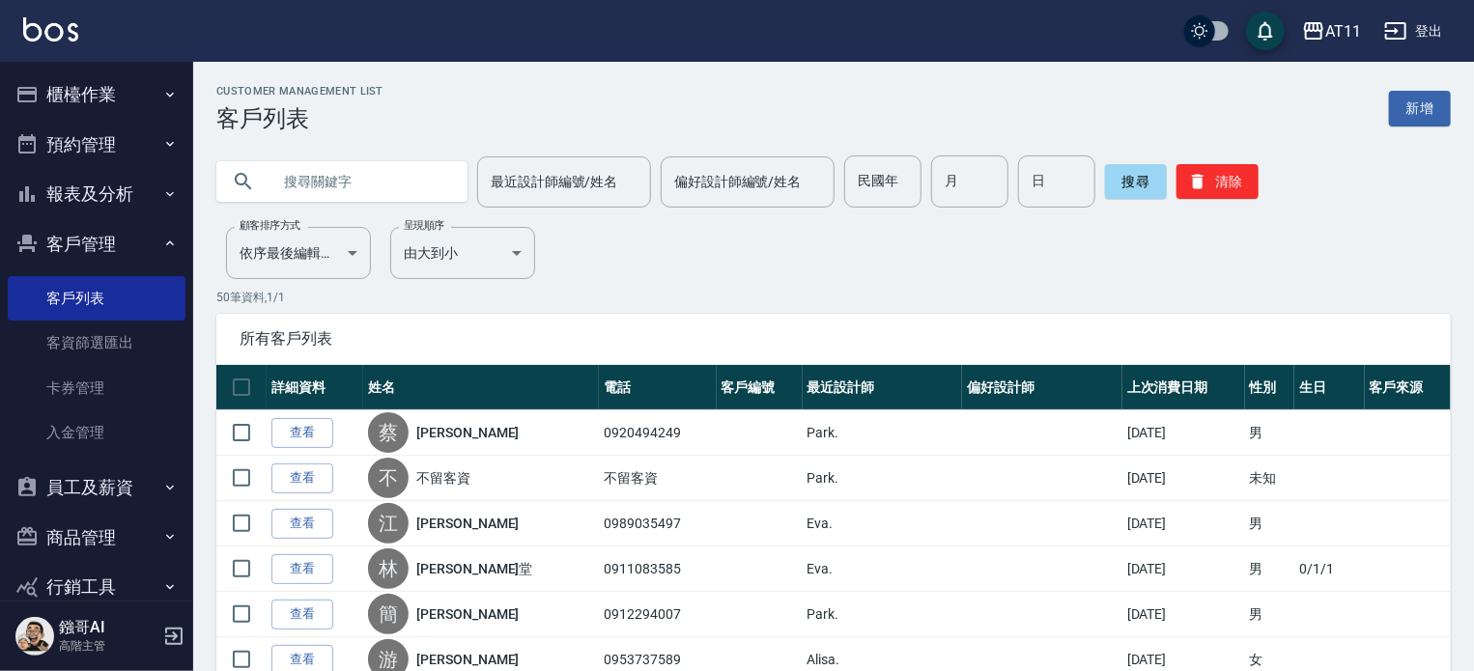
click at [393, 186] on input "text" at bounding box center [362, 182] width 182 height 52
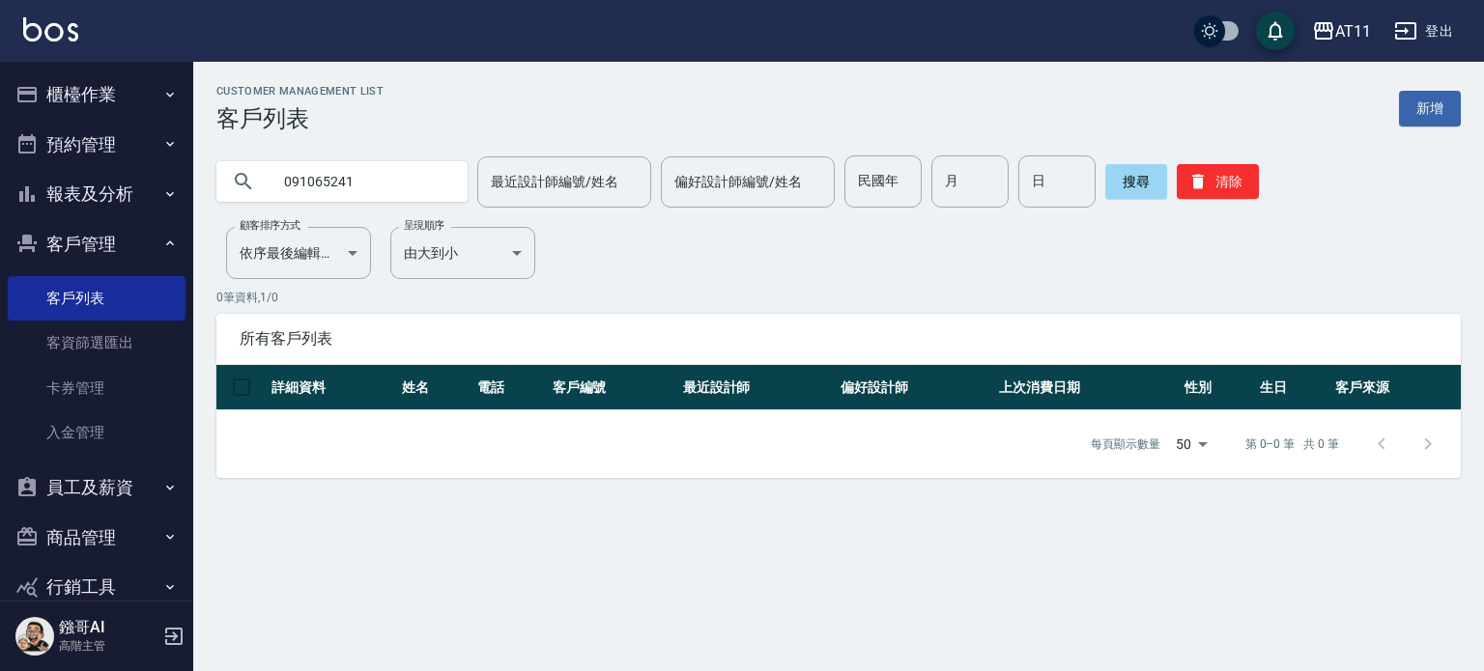
click at [380, 178] on input "091065241" at bounding box center [362, 182] width 182 height 52
click at [607, 279] on div "Customer Management List 客戶列表 新增 091065241 最近設計師編號/姓名 最近設計師編號/姓名 偏好設計師編號/姓名 偏好設…" at bounding box center [838, 281] width 1291 height 393
click at [389, 183] on input "091065241" at bounding box center [362, 182] width 182 height 52
click at [652, 259] on div "Customer Management List 客戶列表 新增 091065241 最近設計師編號/姓名 最近設計師編號/姓名 偏好設計師編號/姓名 偏好設…" at bounding box center [838, 281] width 1291 height 393
click at [376, 182] on input "091065241" at bounding box center [362, 182] width 182 height 52
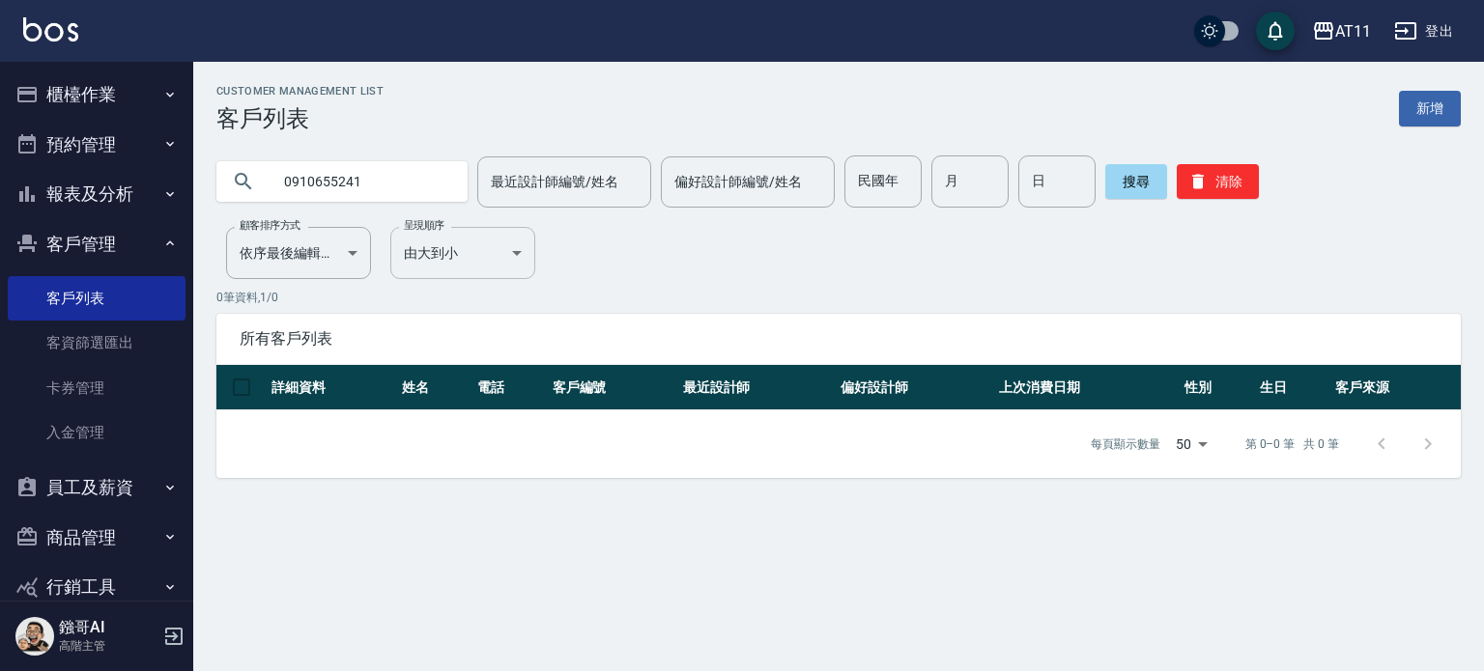
type input "0910655241"
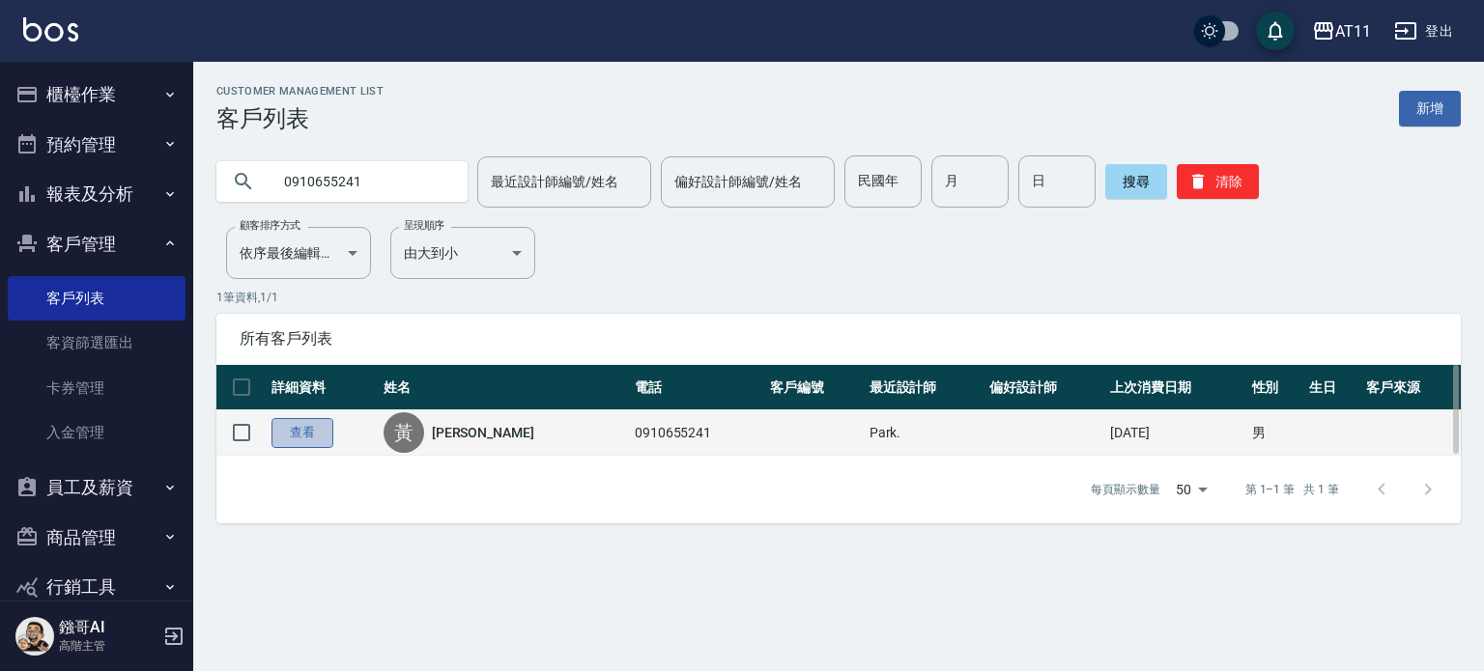
click at [307, 431] on link "查看" at bounding box center [302, 433] width 62 height 30
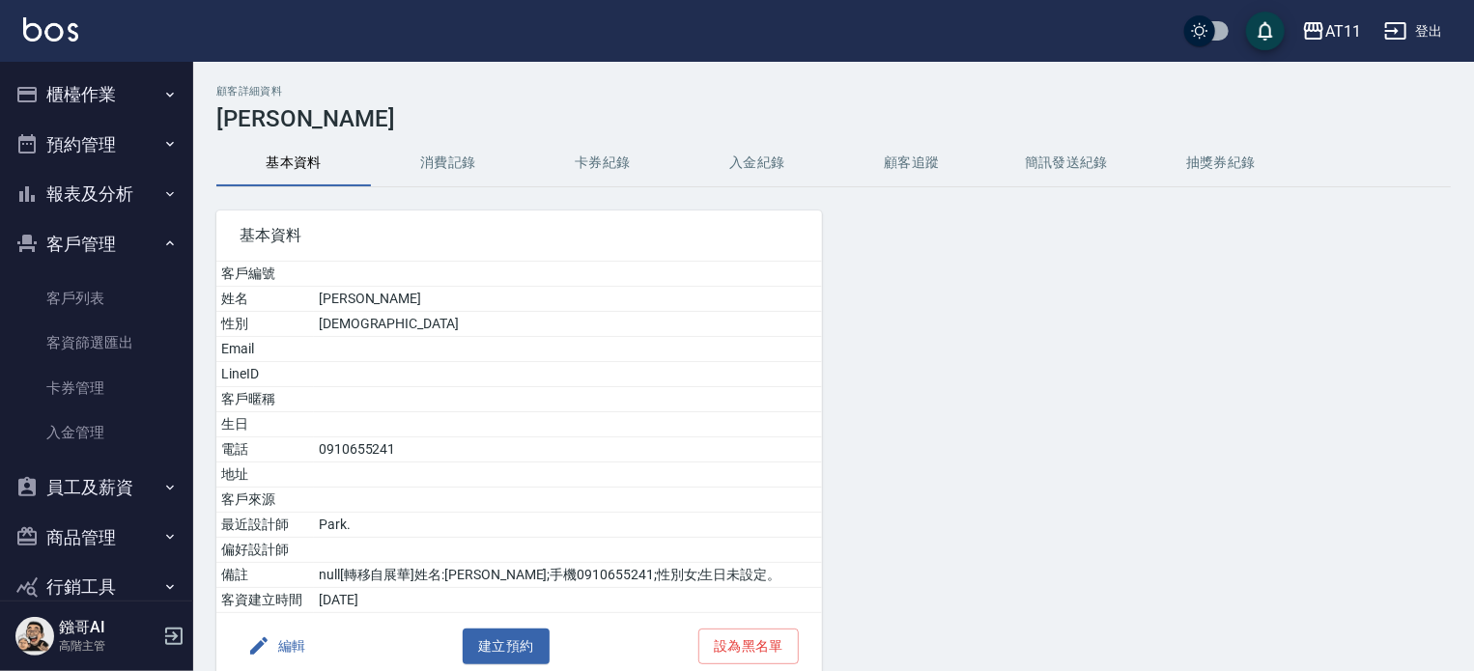
click at [752, 175] on button "入金紀錄" at bounding box center [757, 163] width 155 height 46
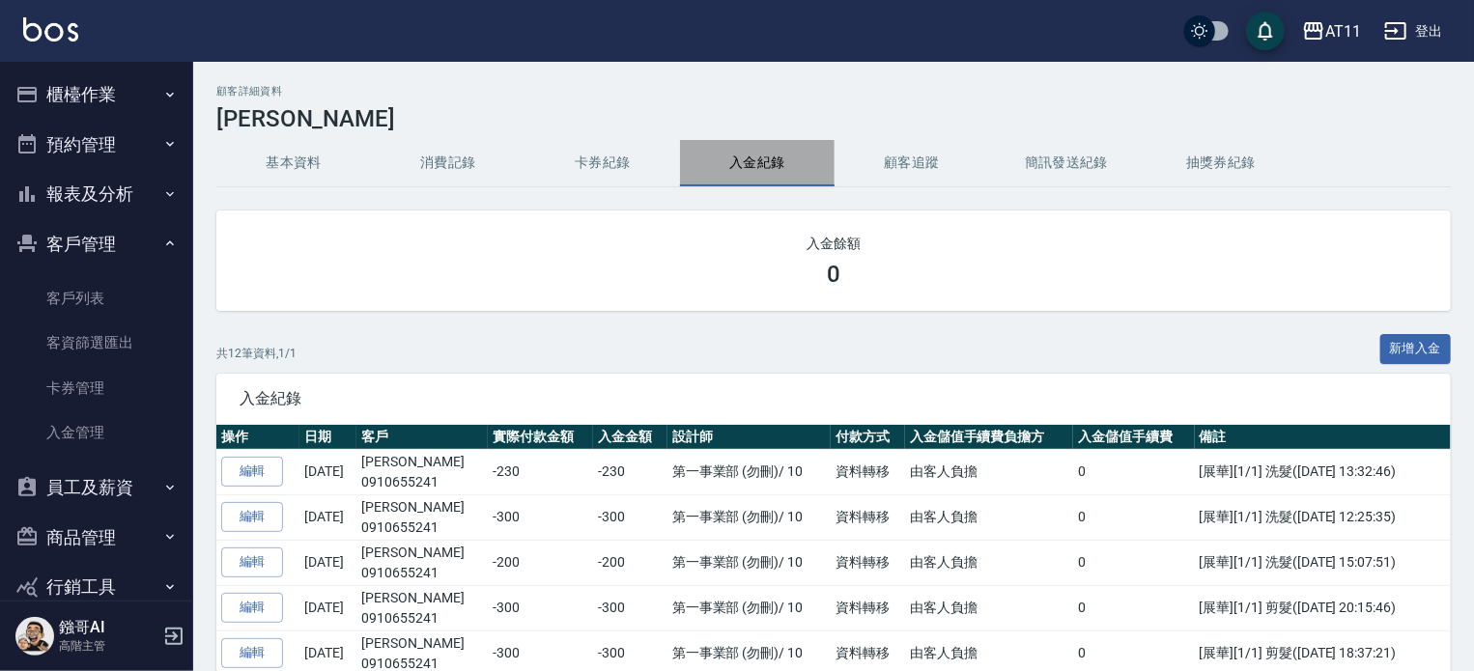
click at [757, 167] on button "入金紀錄" at bounding box center [757, 163] width 155 height 46
